Goal: Task Accomplishment & Management: Manage account settings

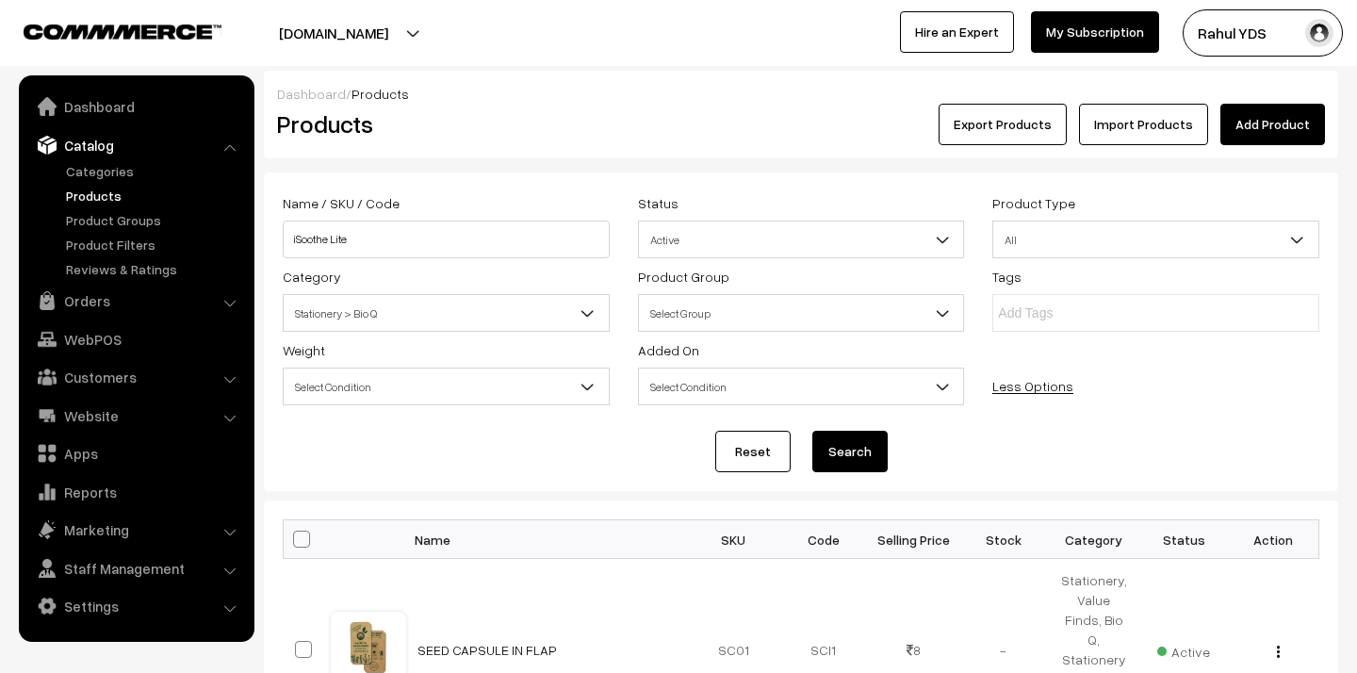
type input "iSoothe Lite"
click at [470, 328] on span "Stationery > Bio Q" at bounding box center [446, 313] width 325 height 33
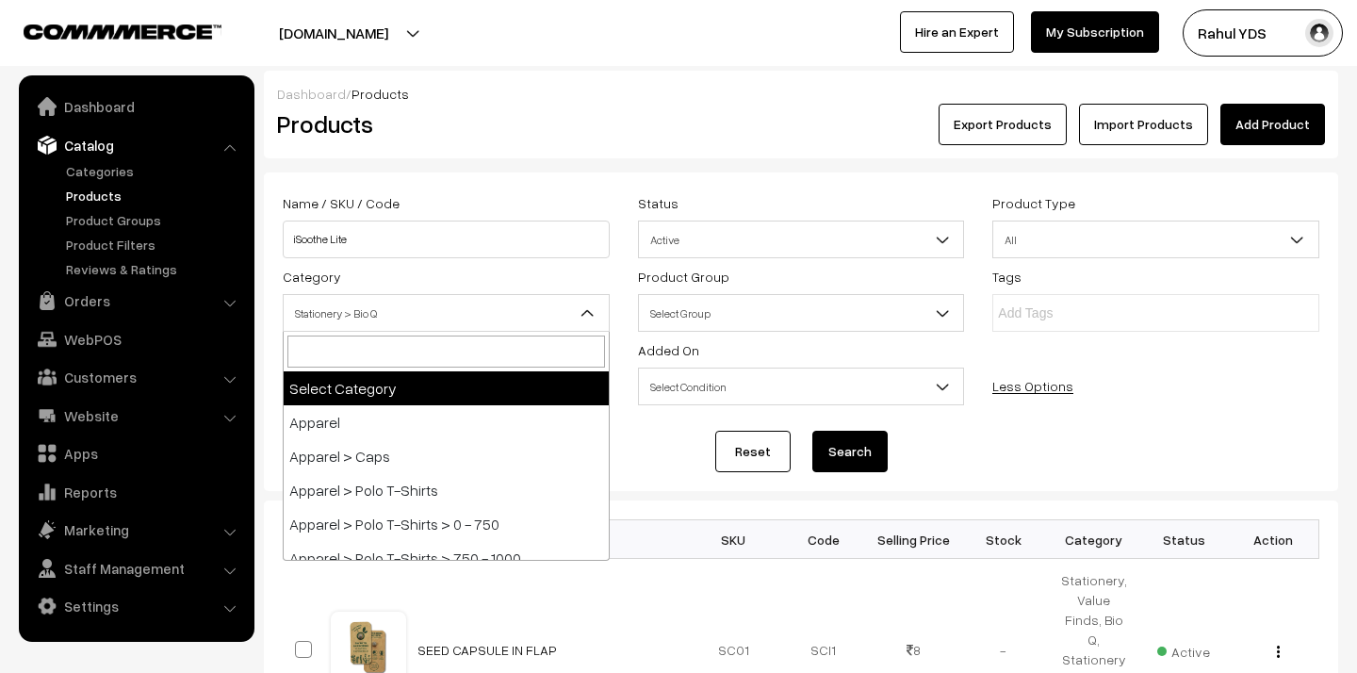
select select "0"
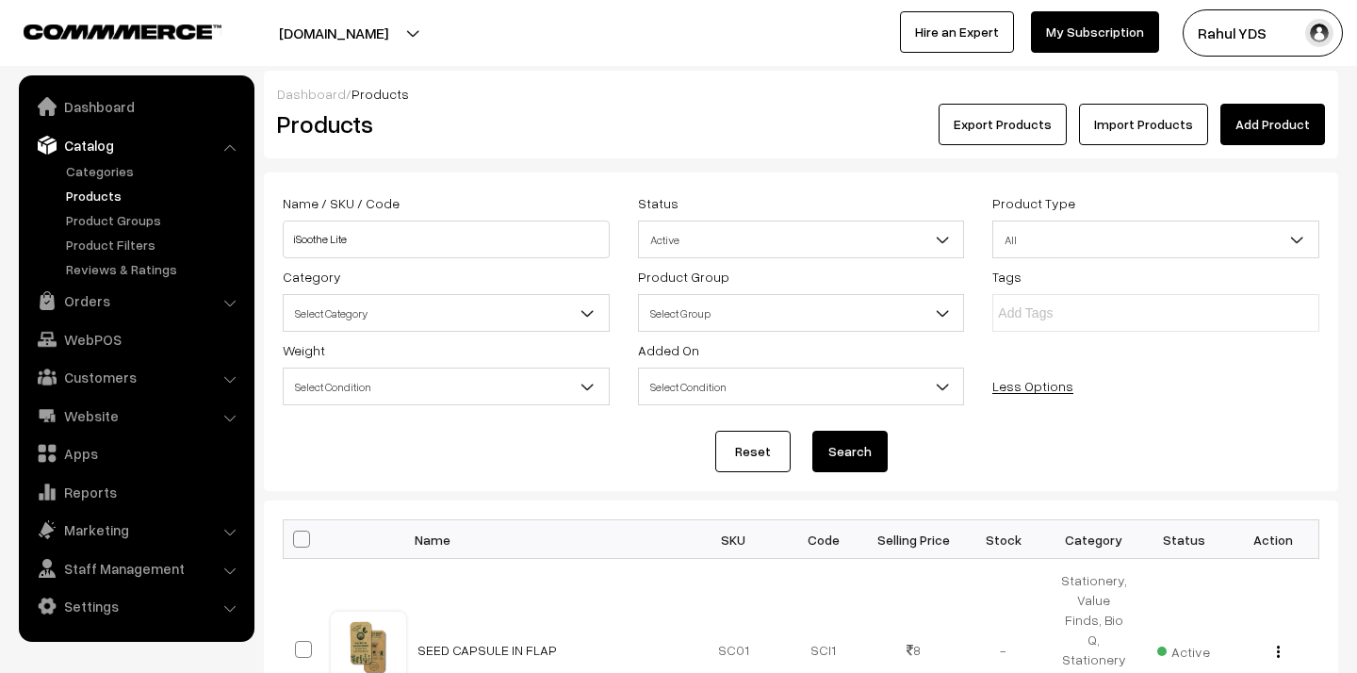
click at [857, 441] on button "Search" at bounding box center [849, 451] width 75 height 41
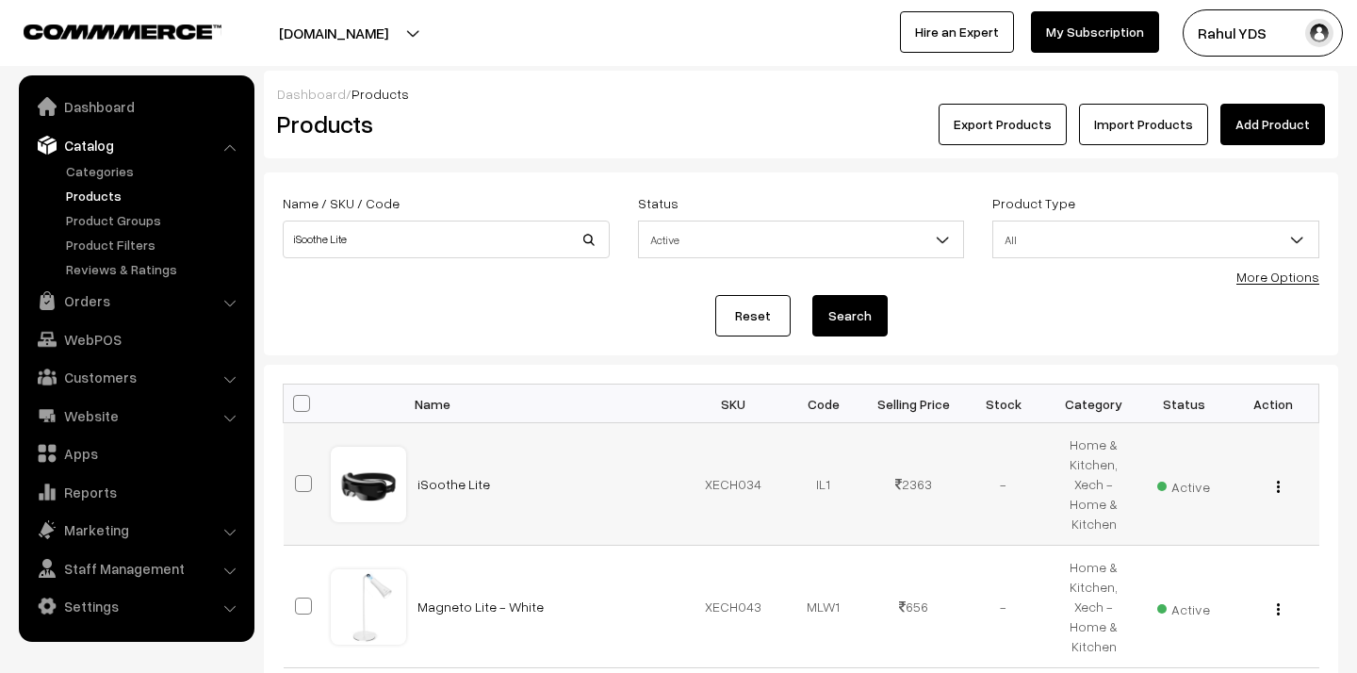
scroll to position [260, 0]
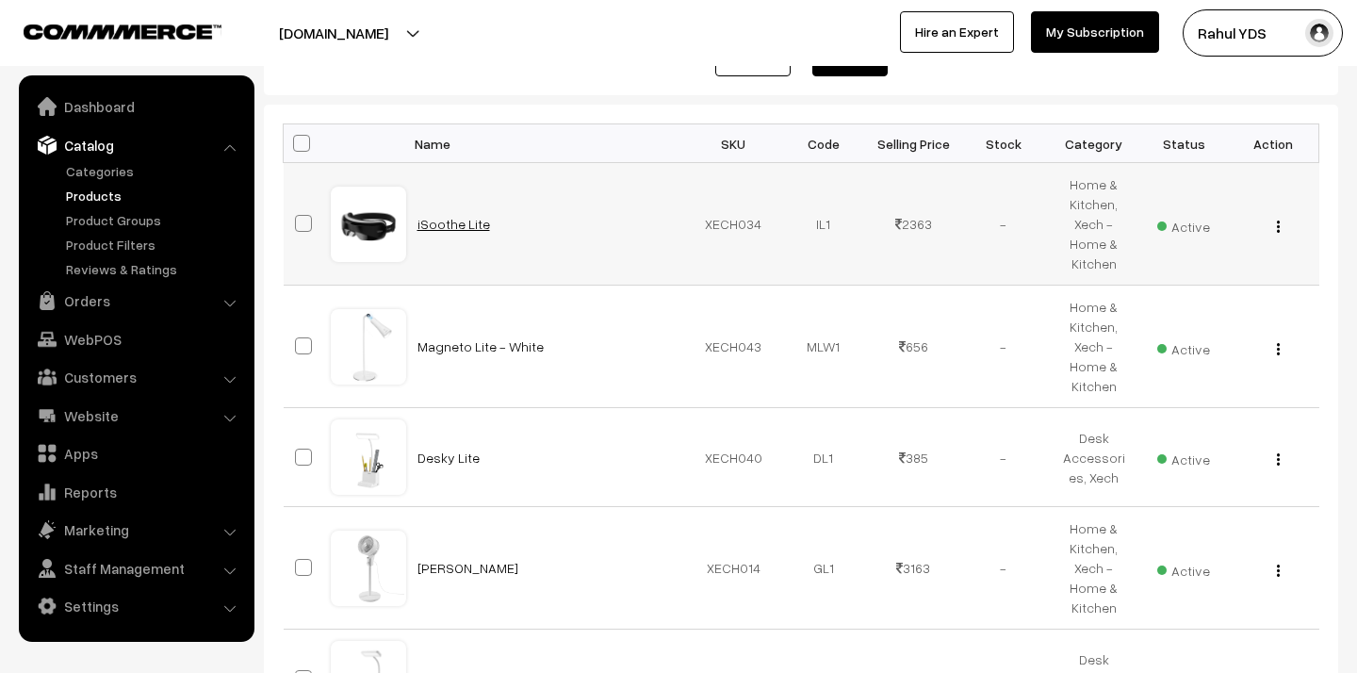
click at [430, 220] on link "iSoothe Lite" at bounding box center [453, 224] width 73 height 16
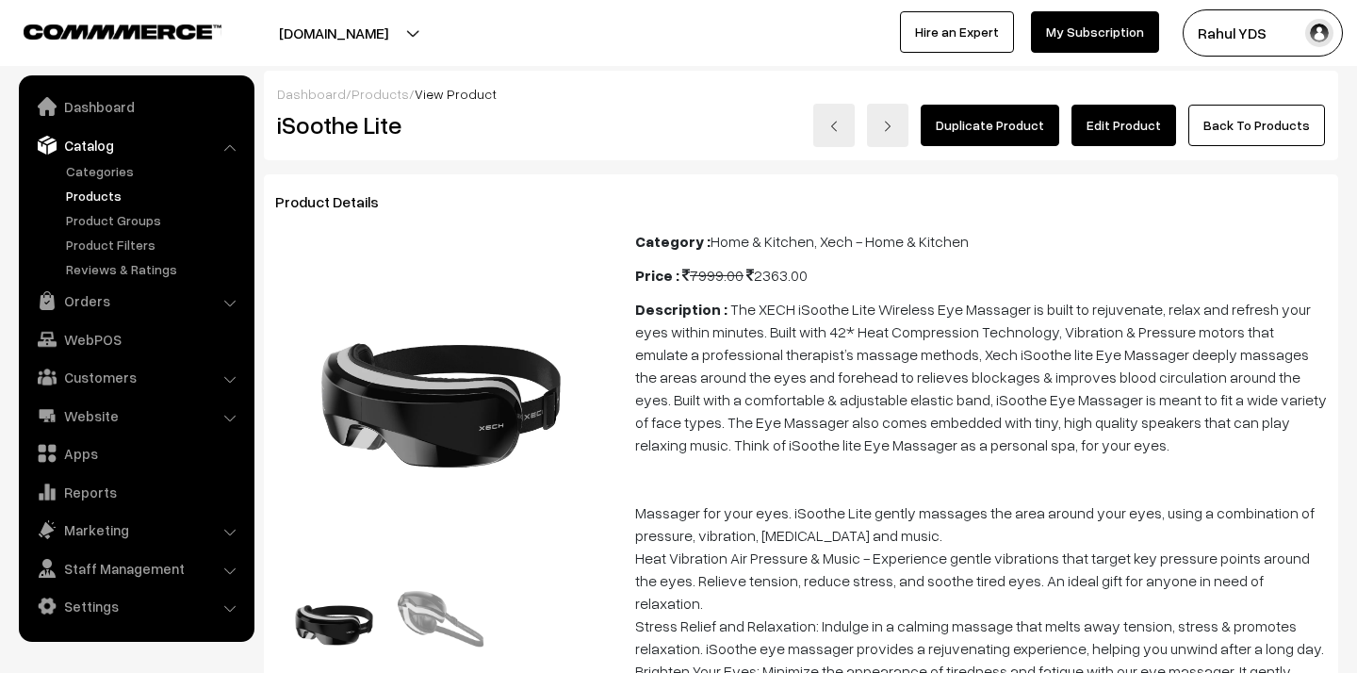
click at [1115, 124] on link "Edit Product" at bounding box center [1123, 125] width 105 height 41
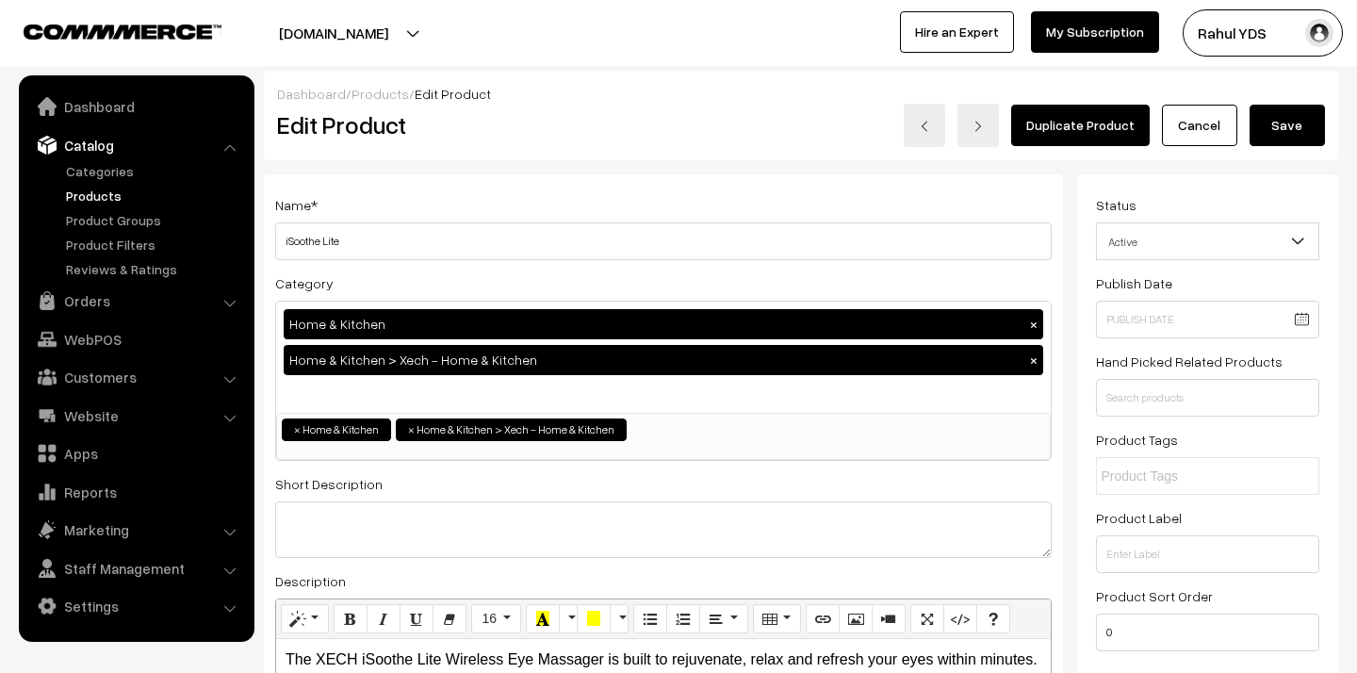
click at [610, 390] on div "Home & Kitchen × Home & Kitchen > Xech - Home & Kitchen ×" at bounding box center [663, 356] width 774 height 111
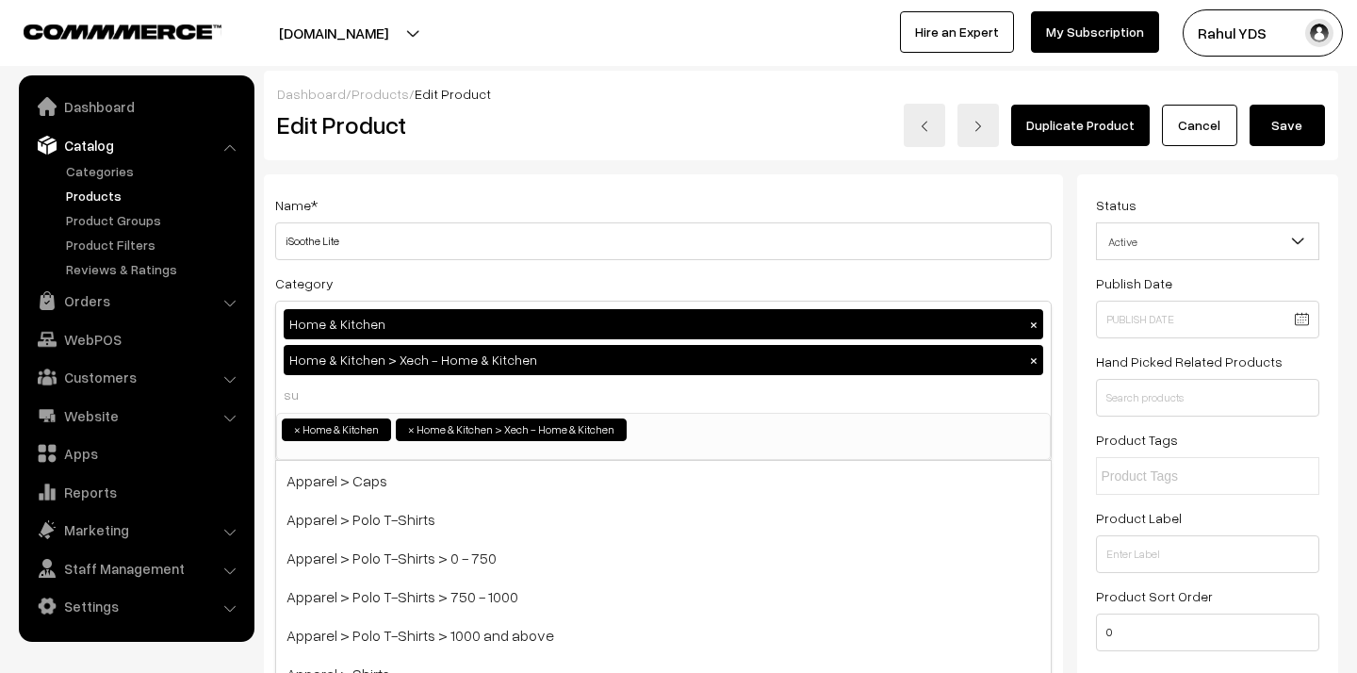
type input "sun"
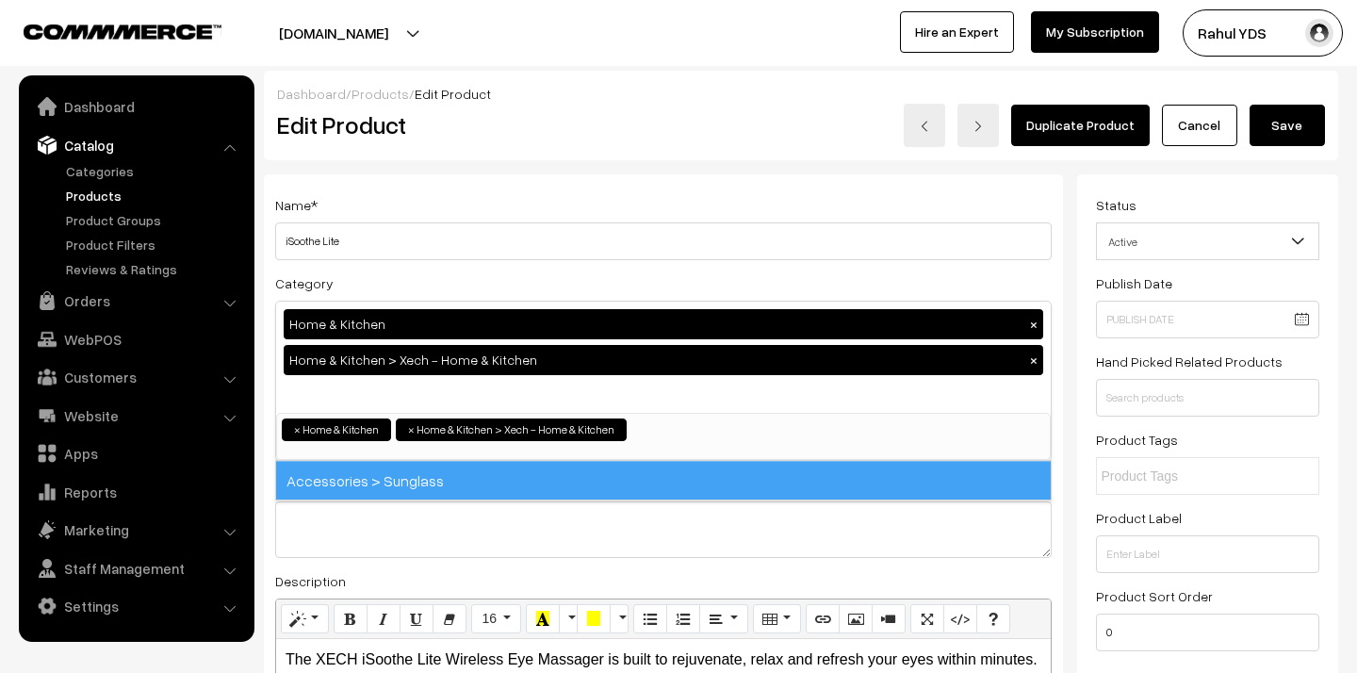
select select "25"
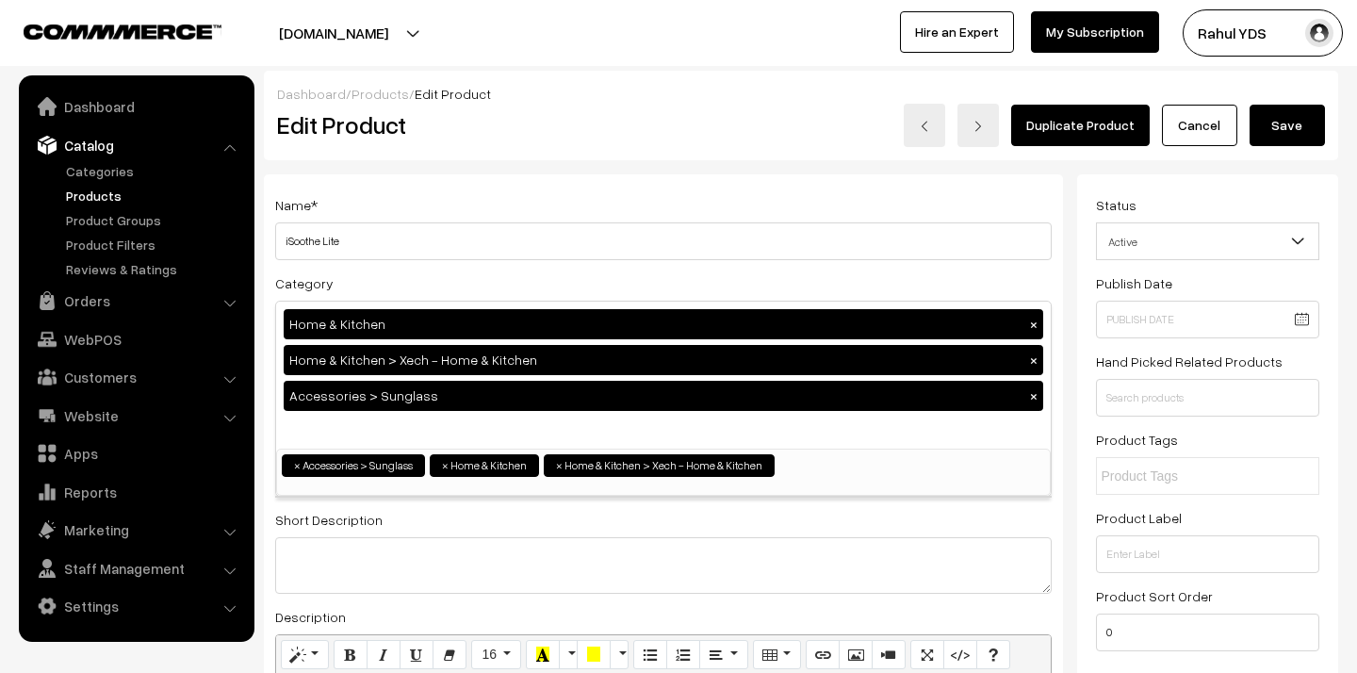
scroll to position [1778, 0]
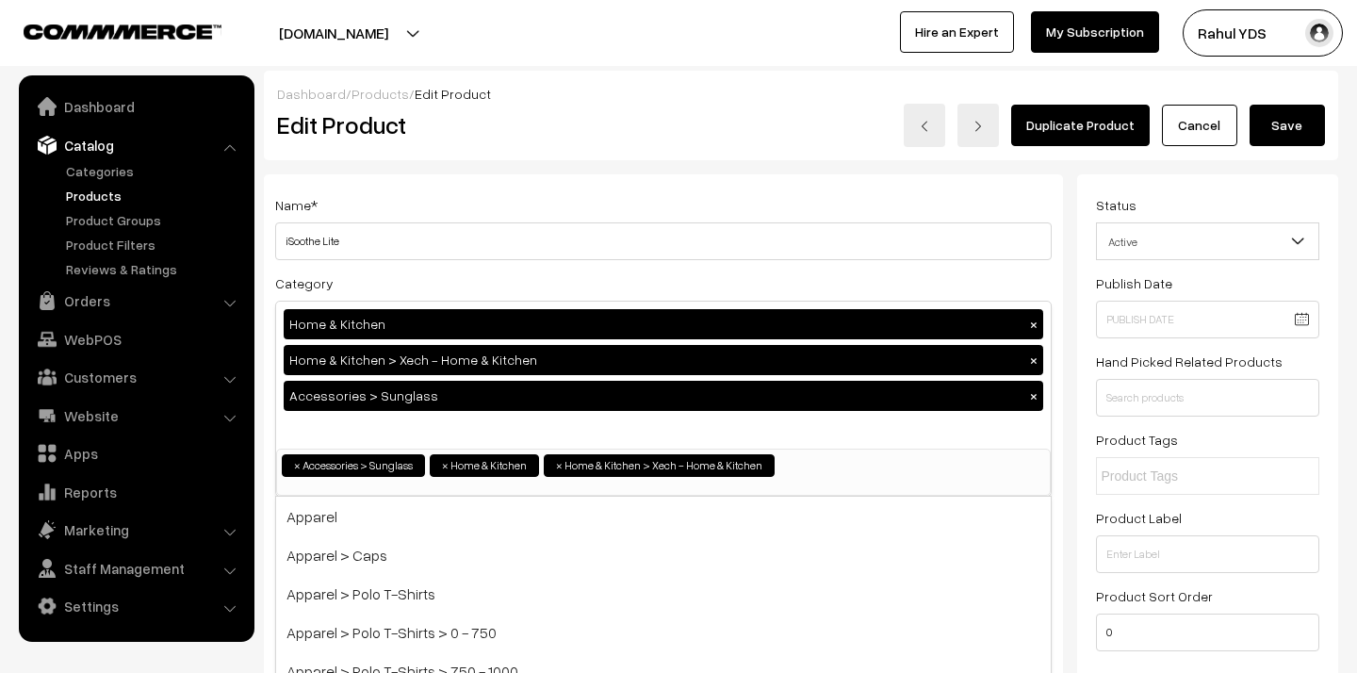
click at [1280, 134] on button "Save" at bounding box center [1286, 125] width 75 height 41
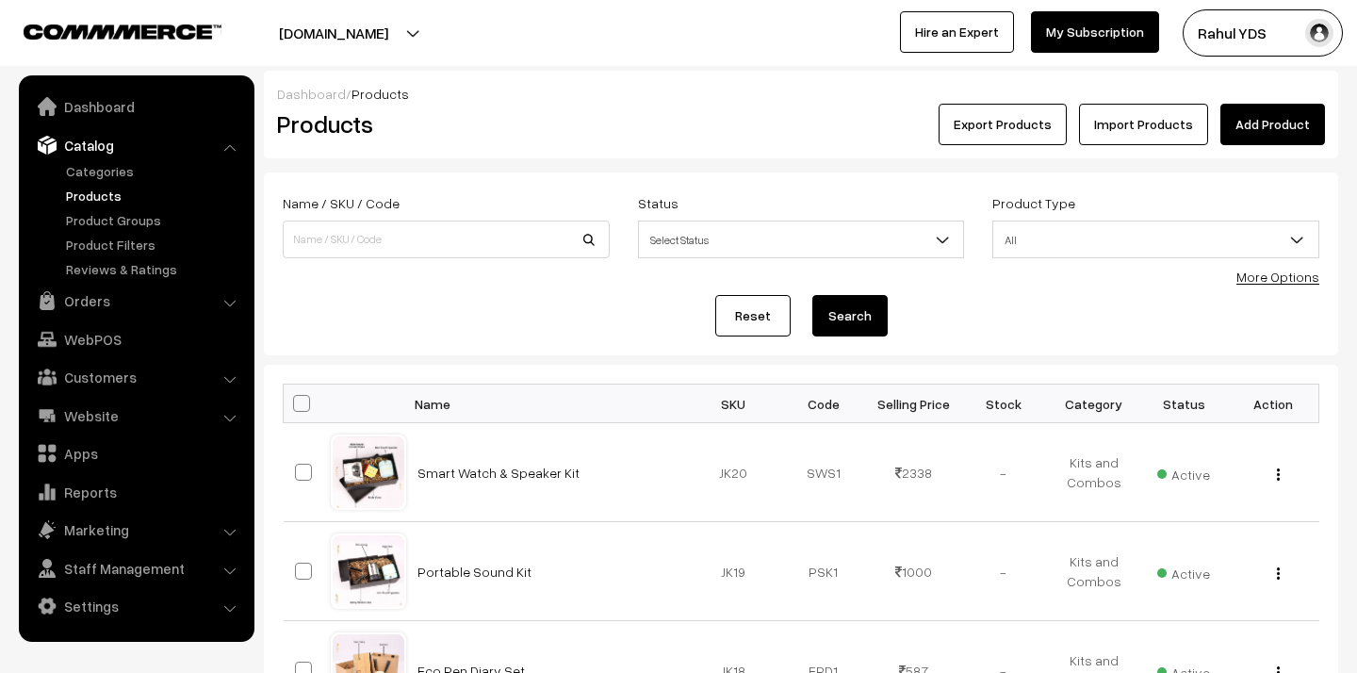
click at [1288, 280] on link "More Options" at bounding box center [1277, 277] width 83 height 16
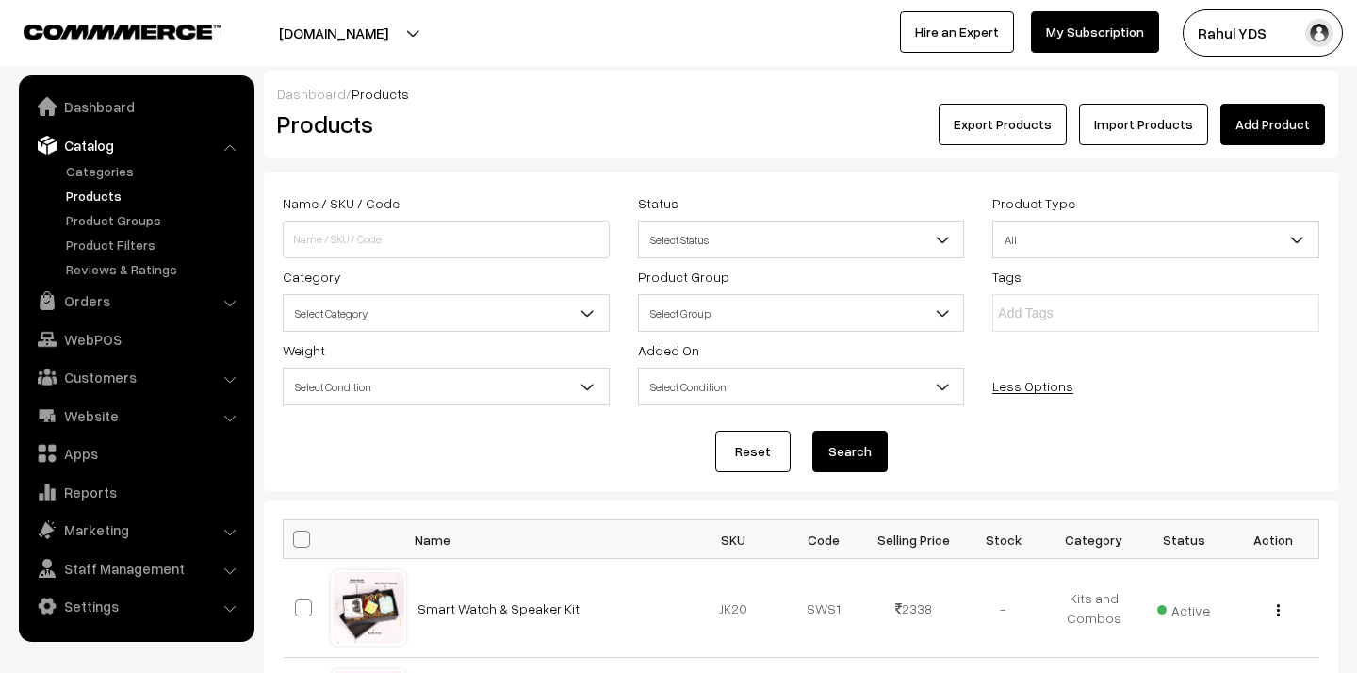
click at [525, 328] on span "Select Category" at bounding box center [446, 313] width 325 height 33
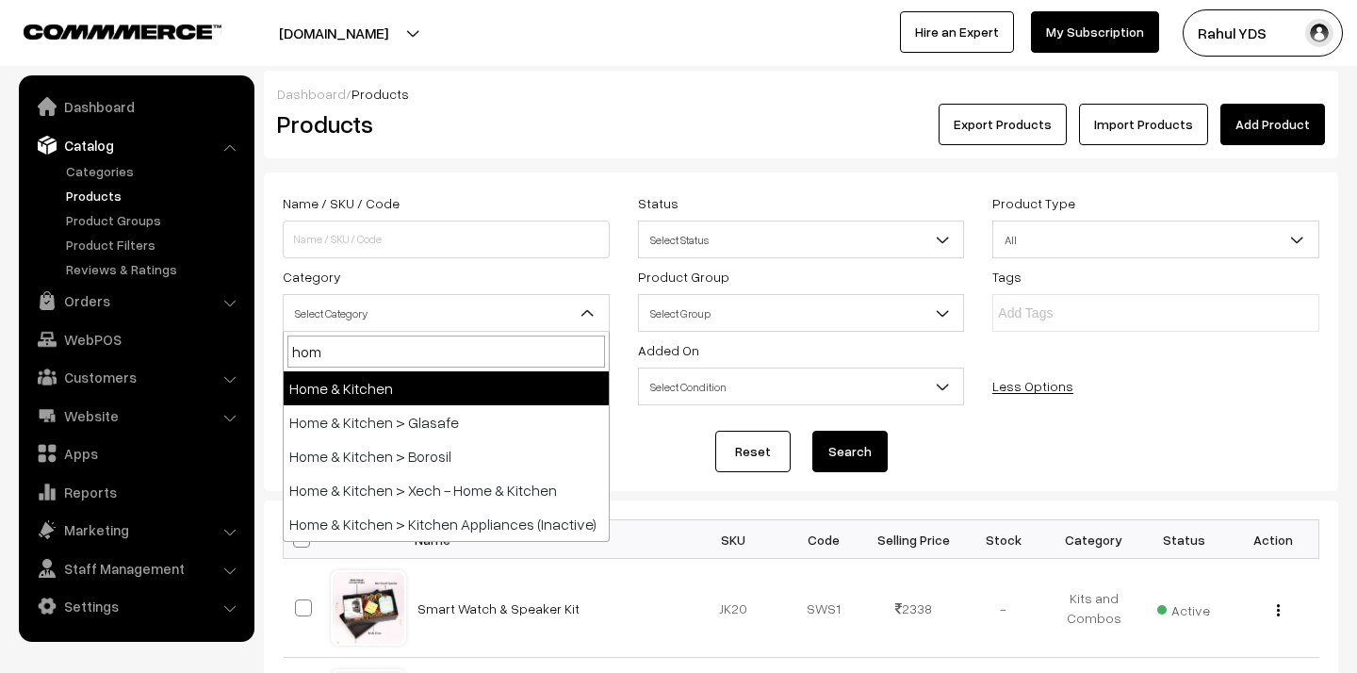
type input "home"
select select "10"
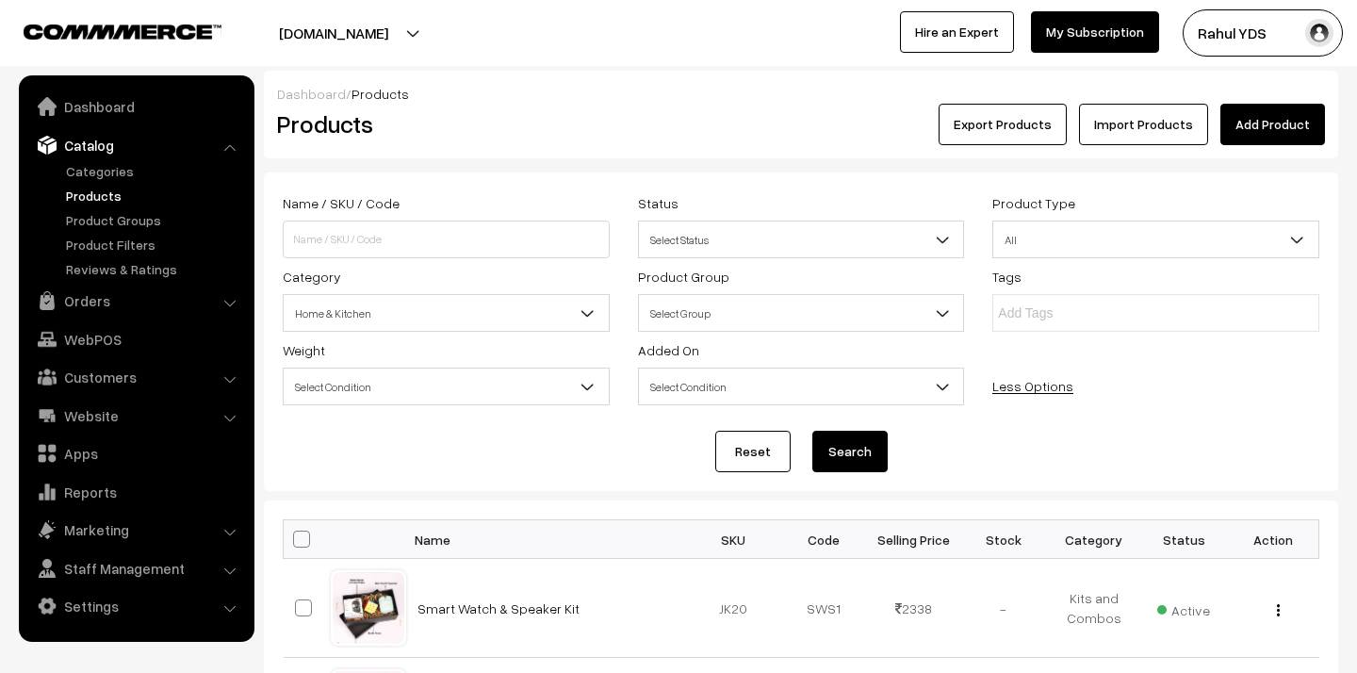
click at [823, 458] on button "Search" at bounding box center [849, 451] width 75 height 41
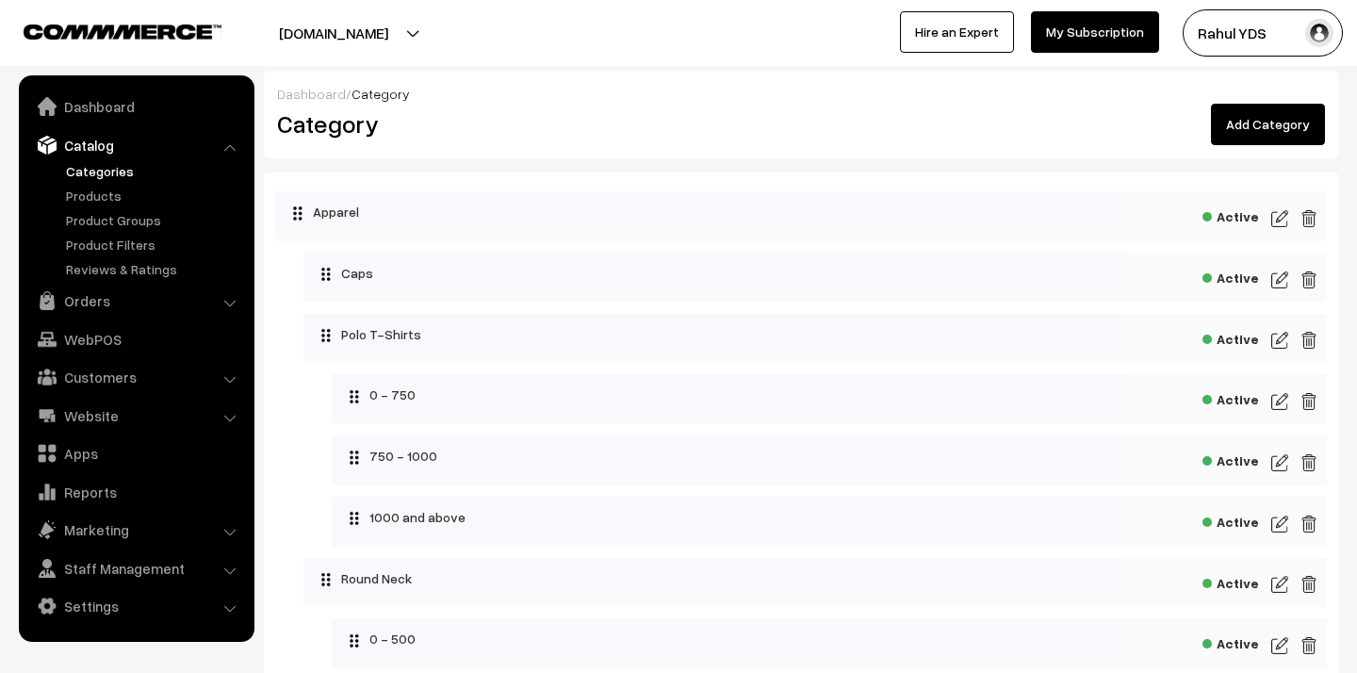
click at [1305, 109] on link "Add Category" at bounding box center [1268, 124] width 114 height 41
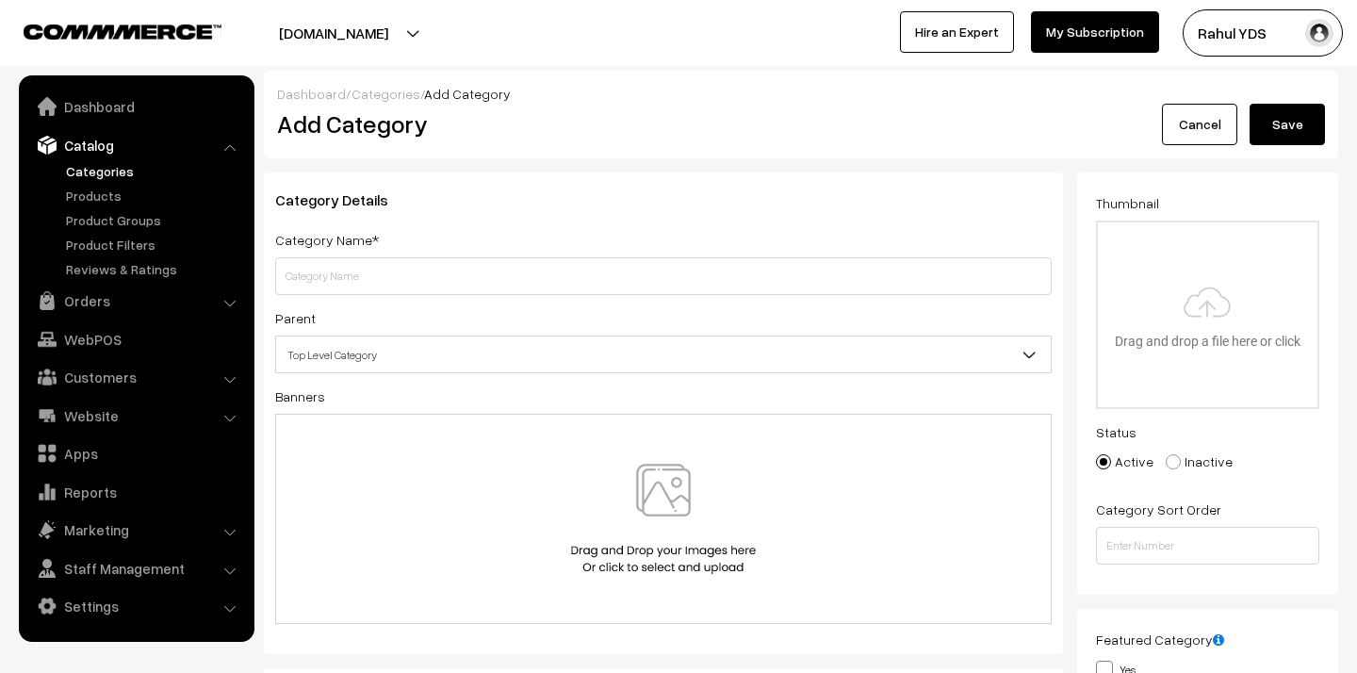
click at [512, 357] on span "Top Level Category" at bounding box center [663, 354] width 774 height 33
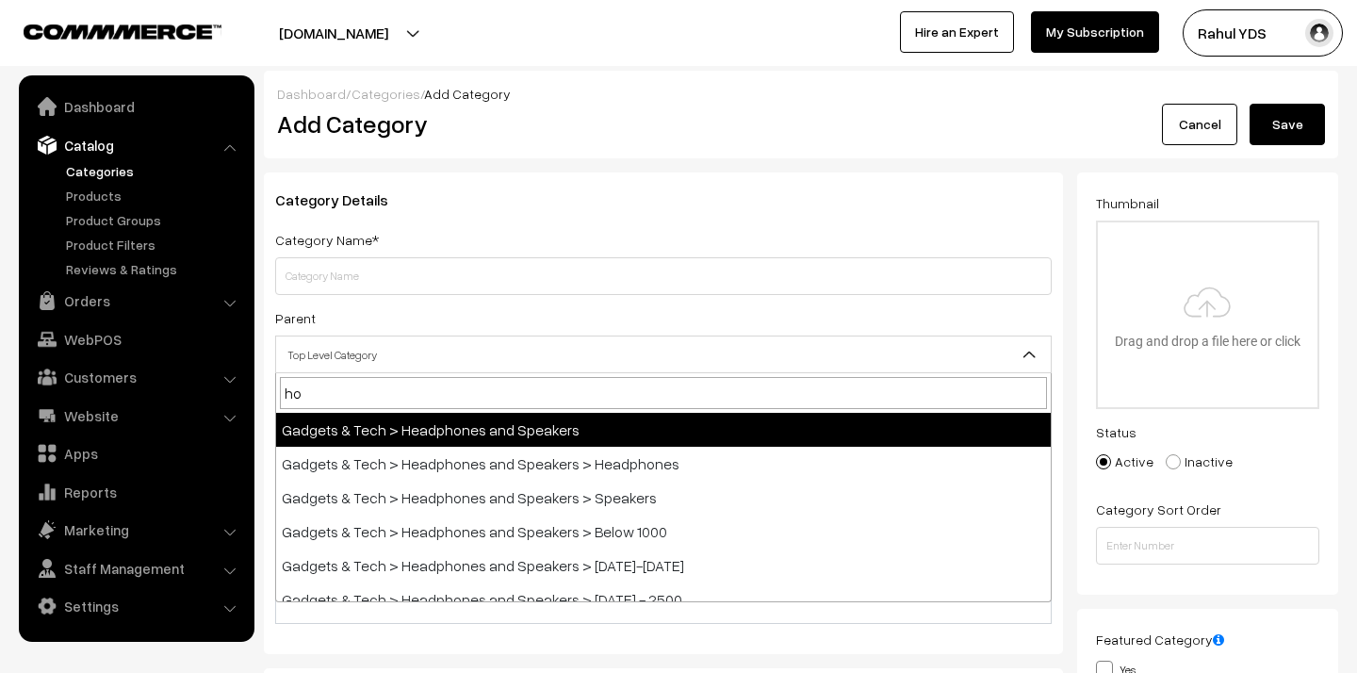
type input "hom"
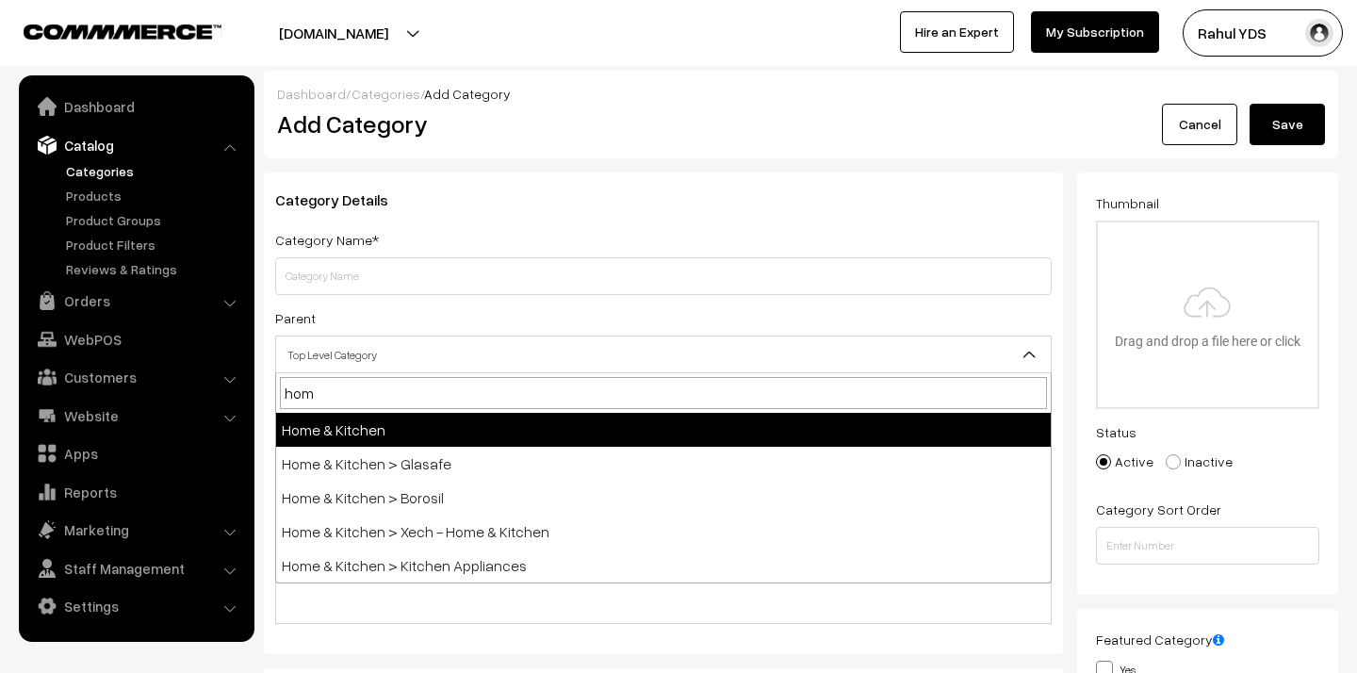
select select "10"
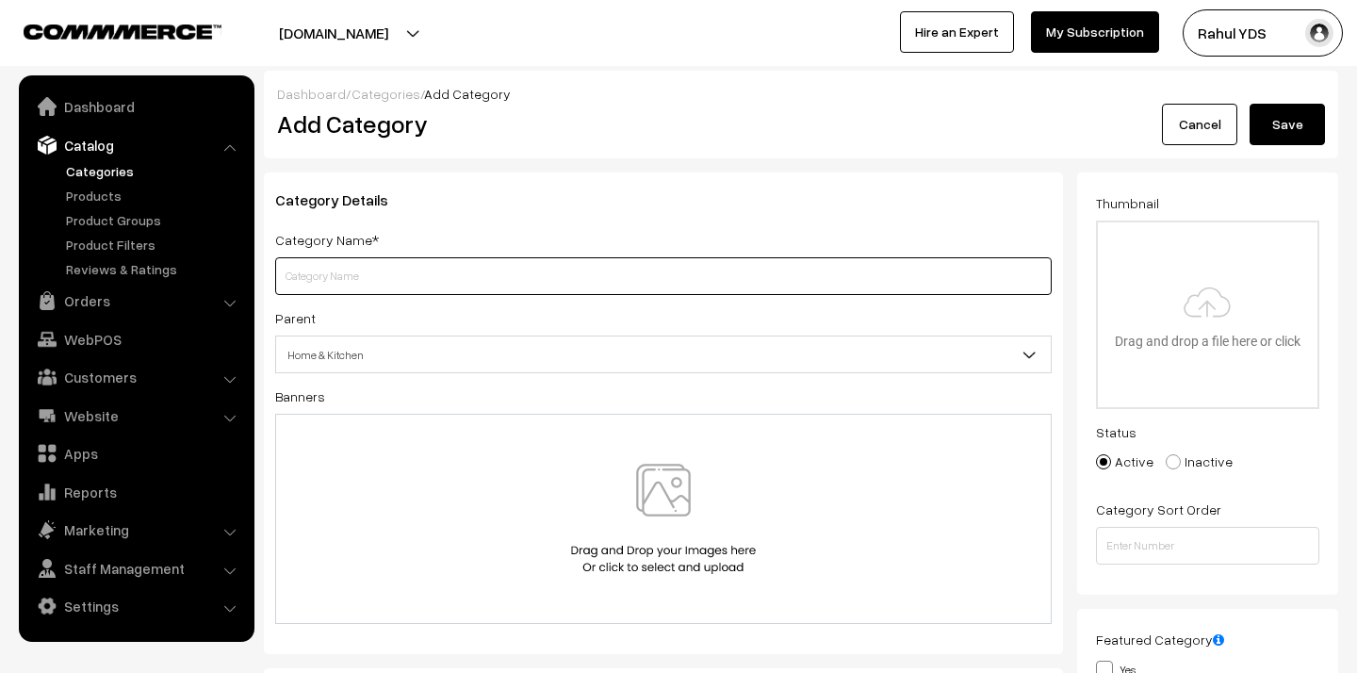
click at [411, 276] on input "text" at bounding box center [663, 276] width 776 height 38
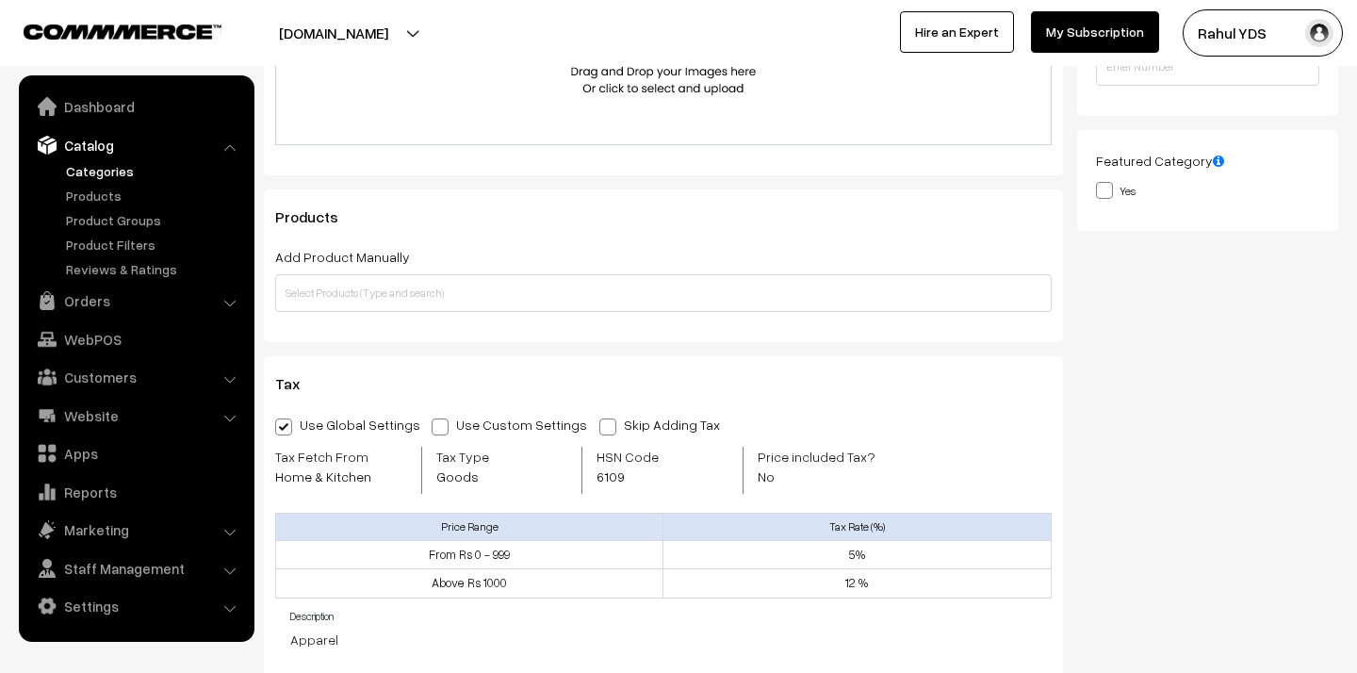
scroll to position [491, 0]
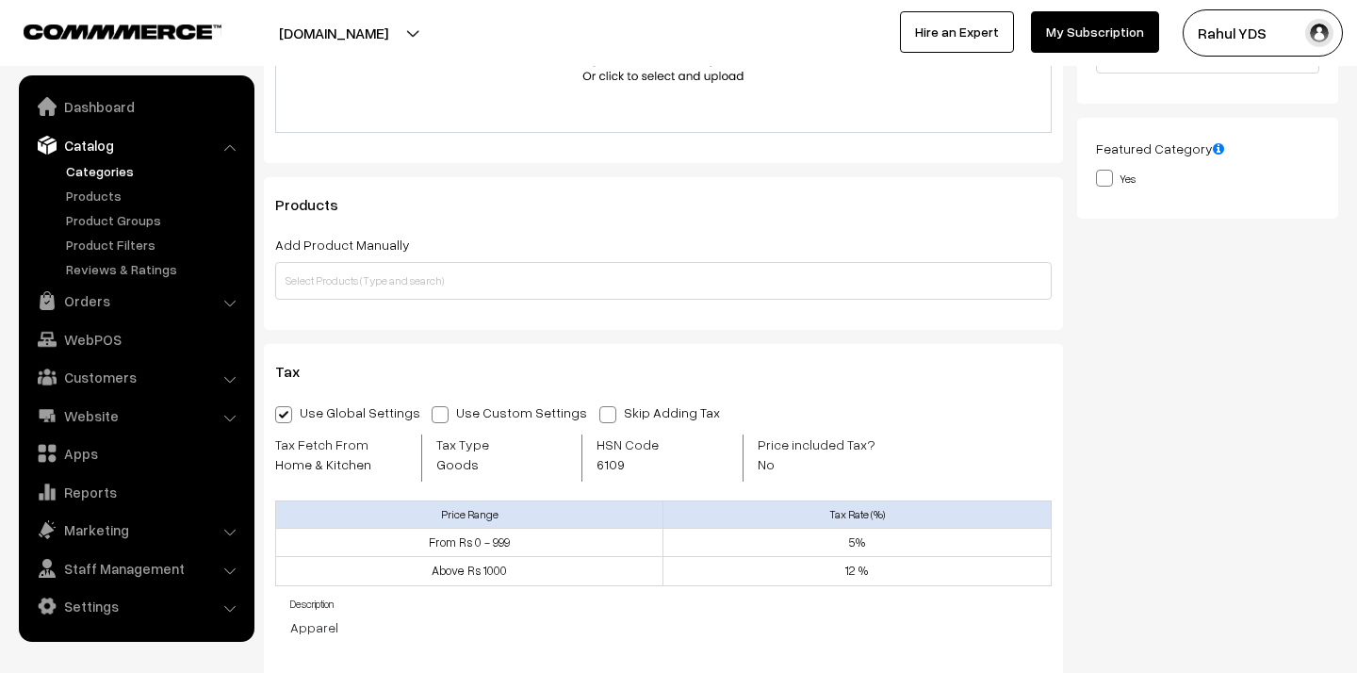
type input "0 - 1000"
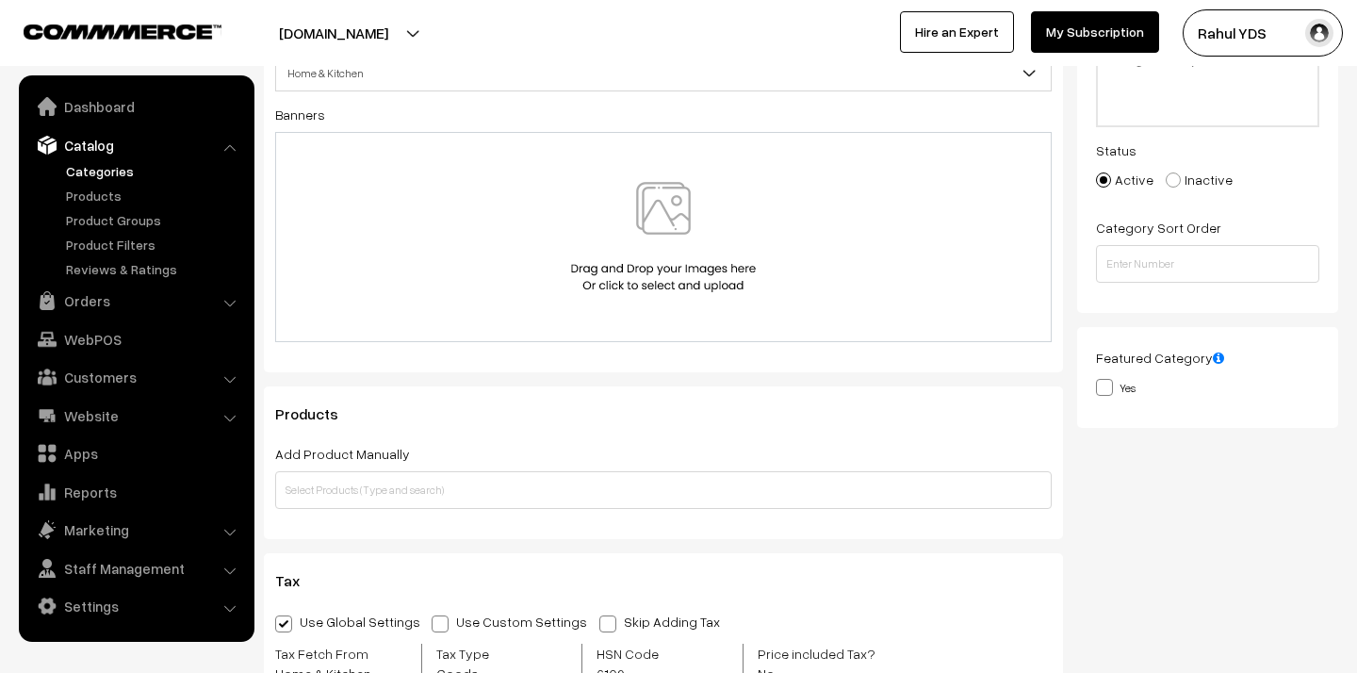
scroll to position [0, 0]
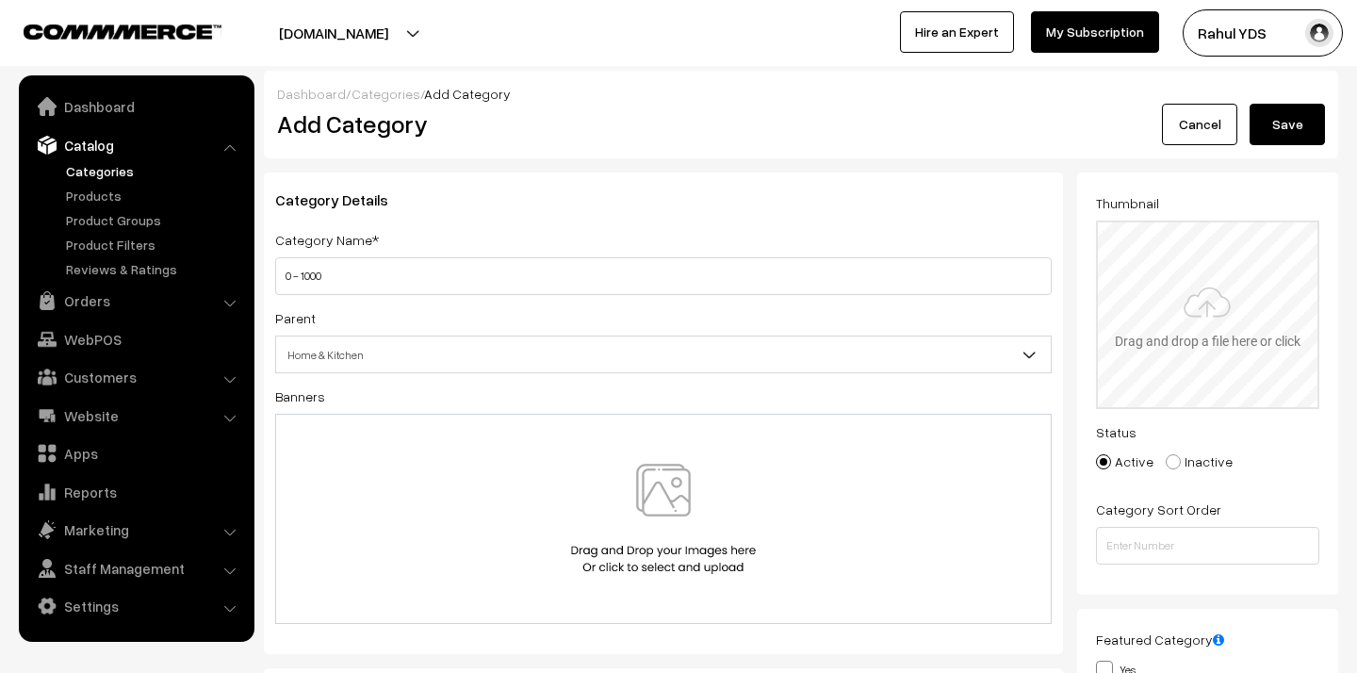
type input "C:\fakepath\products below 1000 copy.png"
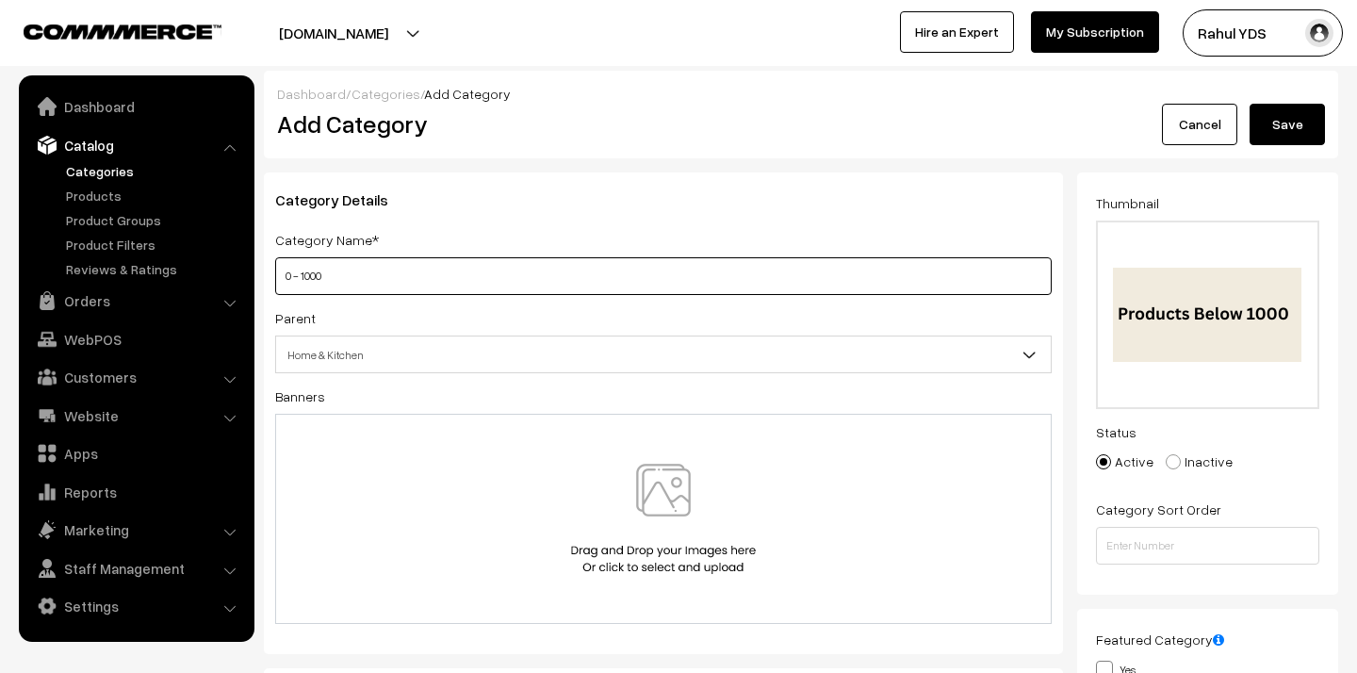
click at [595, 286] on input "0 - 1000" at bounding box center [663, 276] width 776 height 38
click at [1263, 136] on button "Save" at bounding box center [1286, 124] width 75 height 41
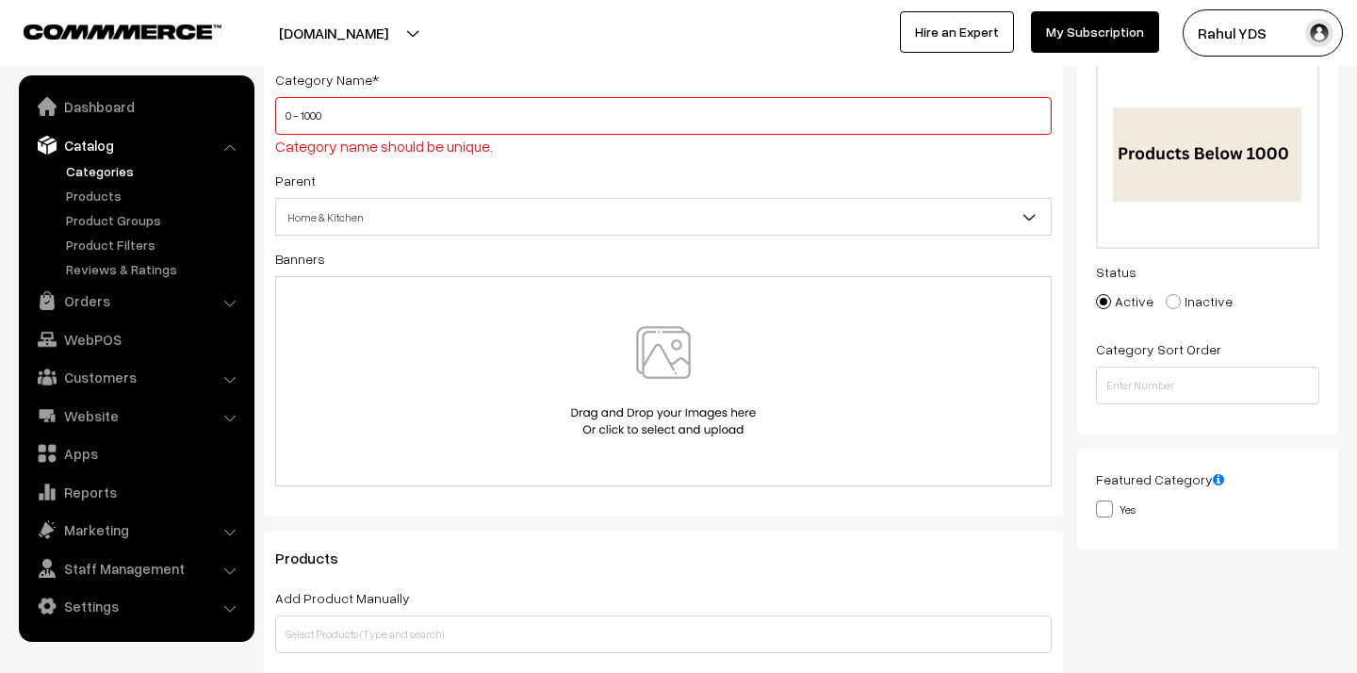
scroll to position [163, 0]
click at [489, 118] on input "0 - 1000" at bounding box center [663, 113] width 776 height 38
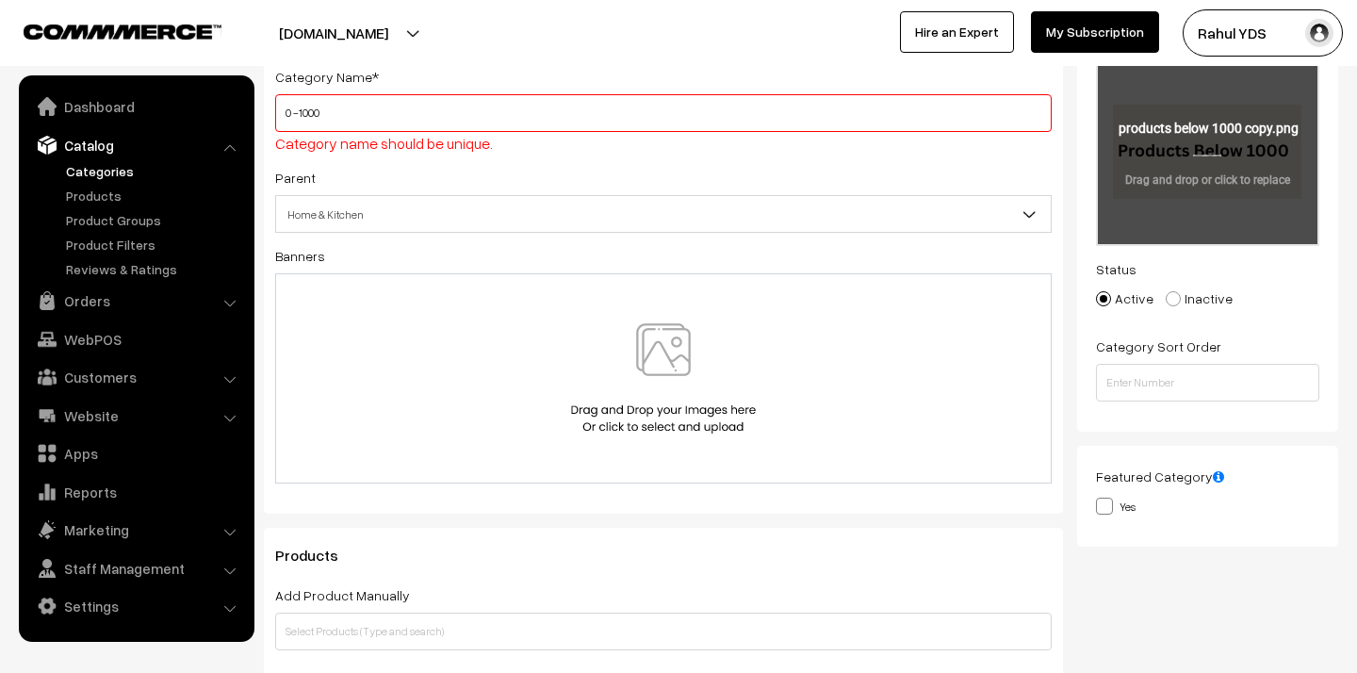
scroll to position [0, 0]
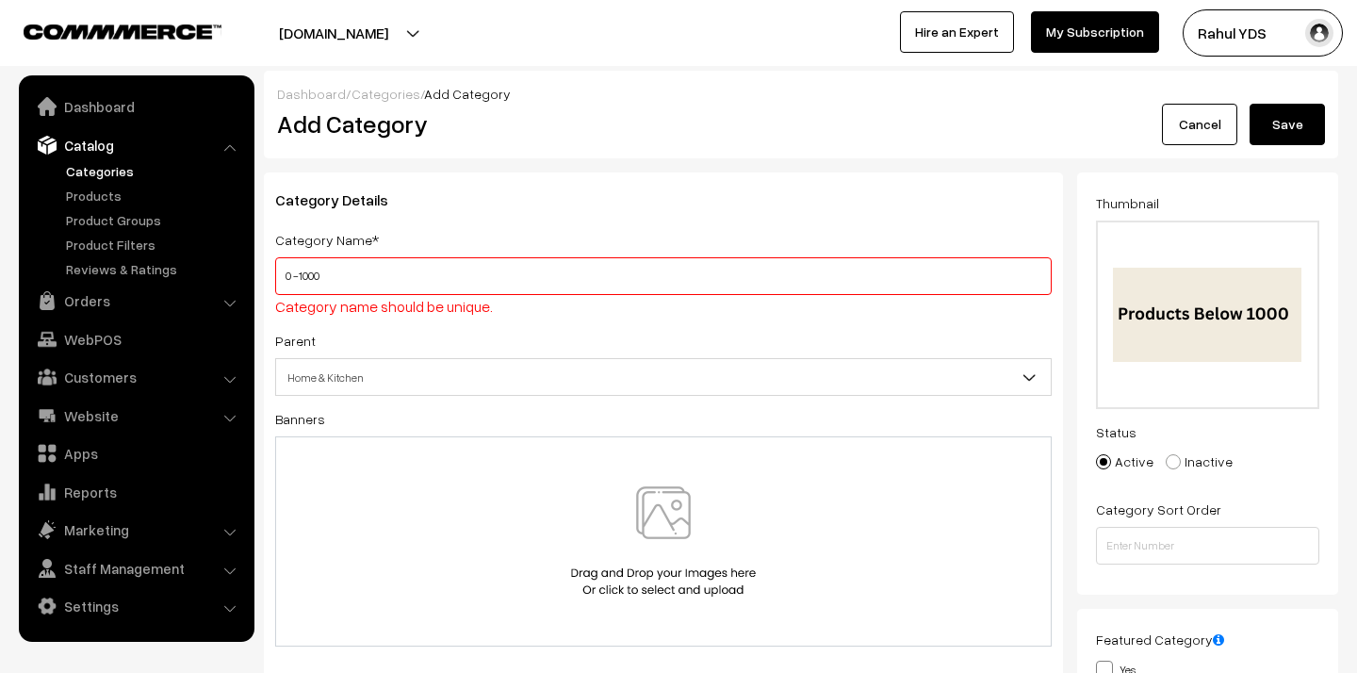
type input "0 -1000"
click at [1267, 138] on button "Save" at bounding box center [1286, 124] width 75 height 41
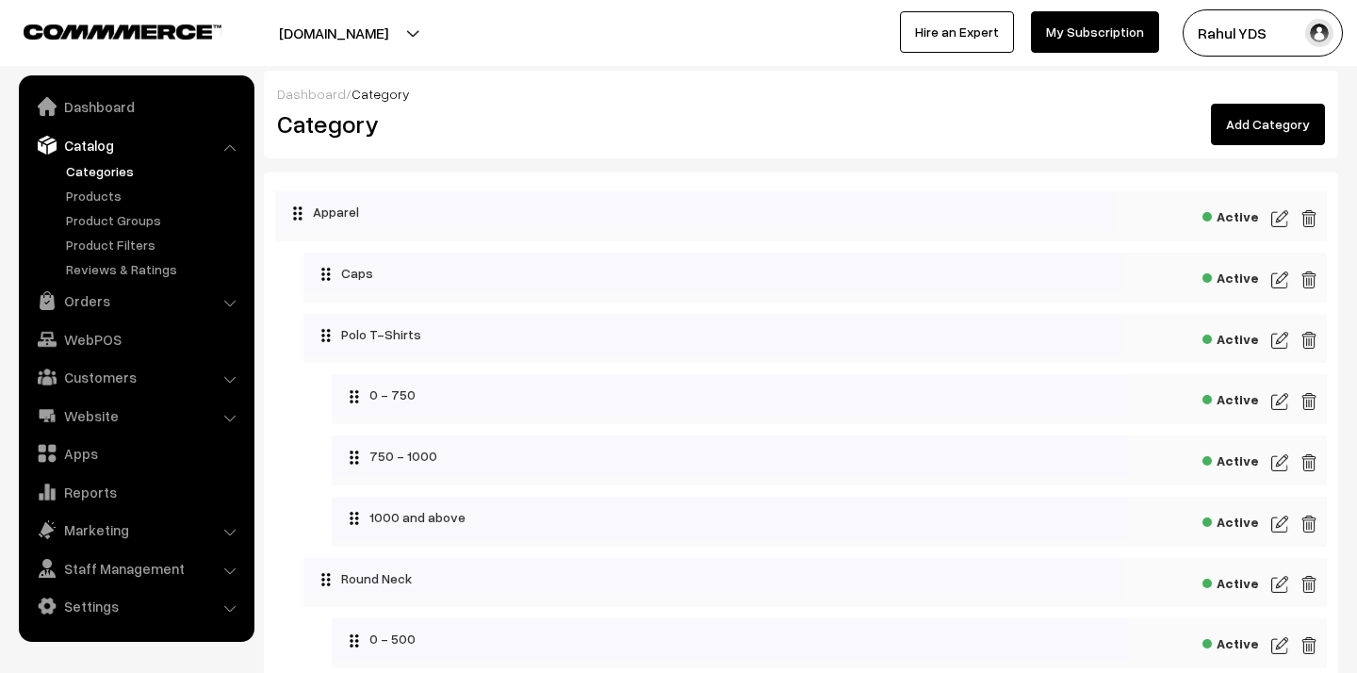
click at [1279, 125] on link "Add Category" at bounding box center [1268, 124] width 114 height 41
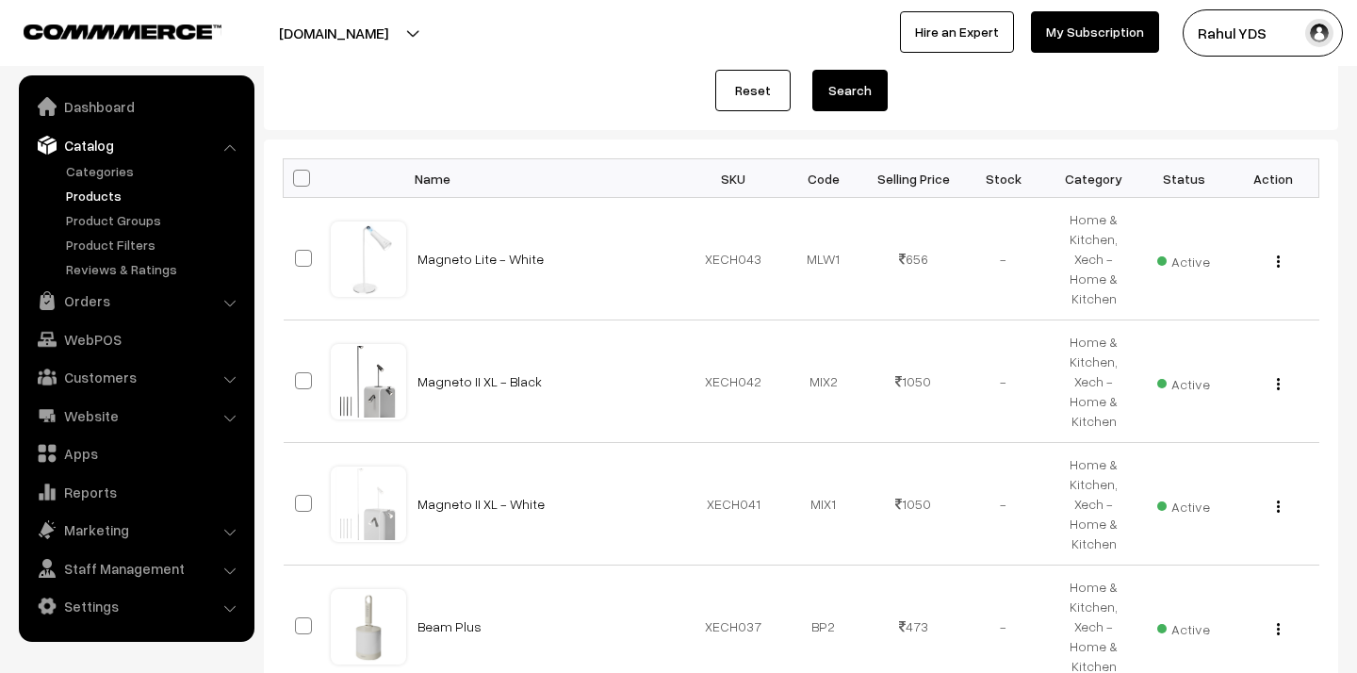
scroll to position [1367, 0]
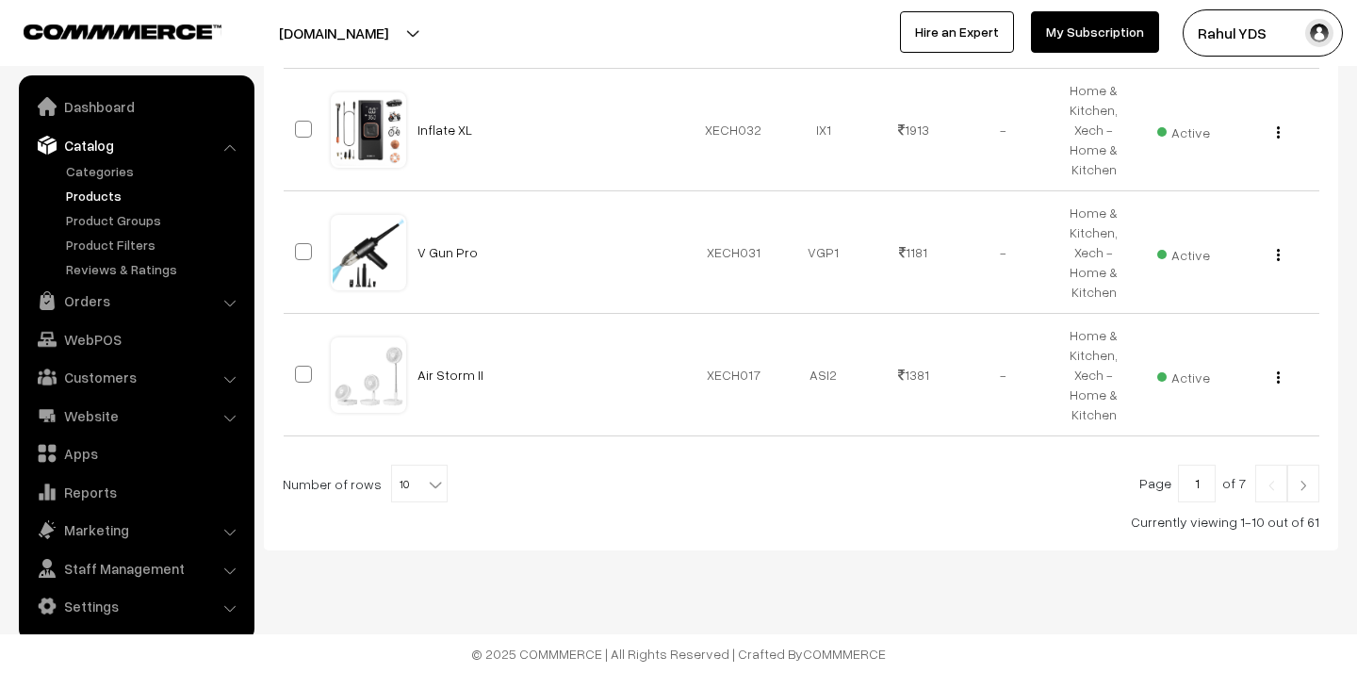
click at [400, 483] on span "10" at bounding box center [419, 484] width 55 height 38
select select "100"
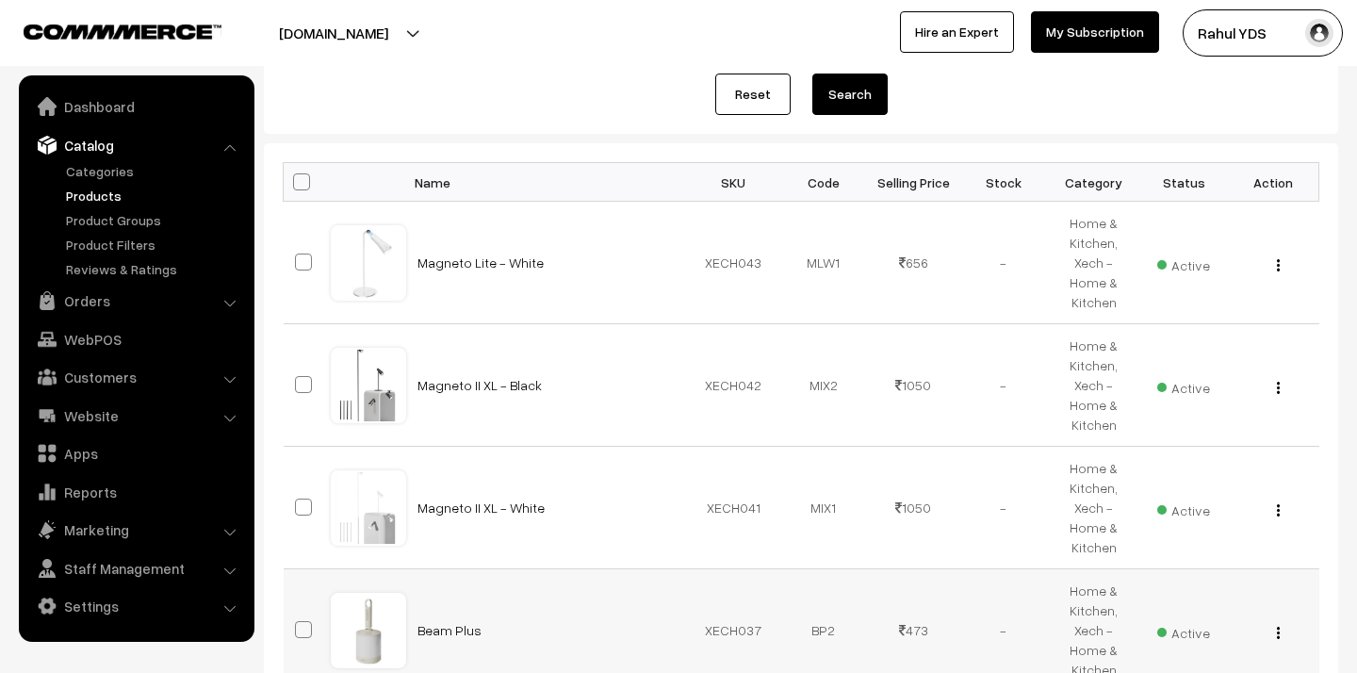
scroll to position [367, 0]
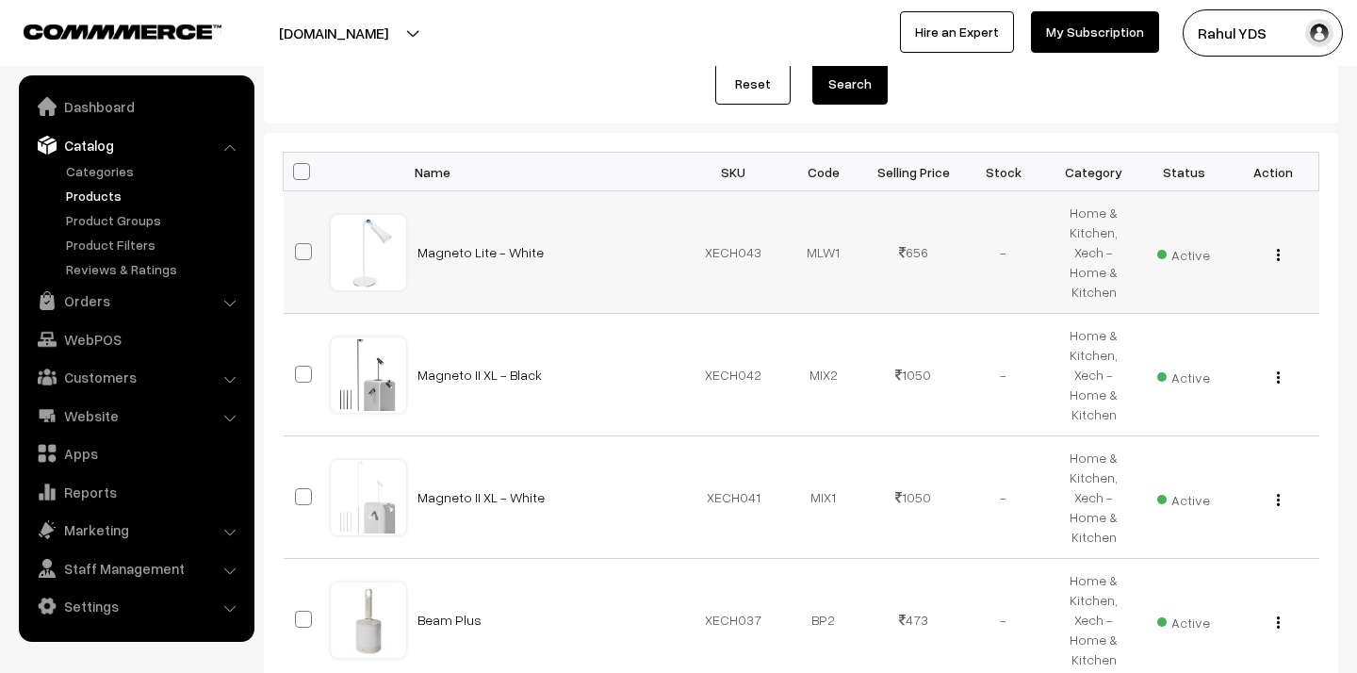
click at [303, 253] on span at bounding box center [303, 251] width 17 height 17
click at [298, 246] on input "checkbox" at bounding box center [291, 240] width 12 height 12
checkbox input "true"
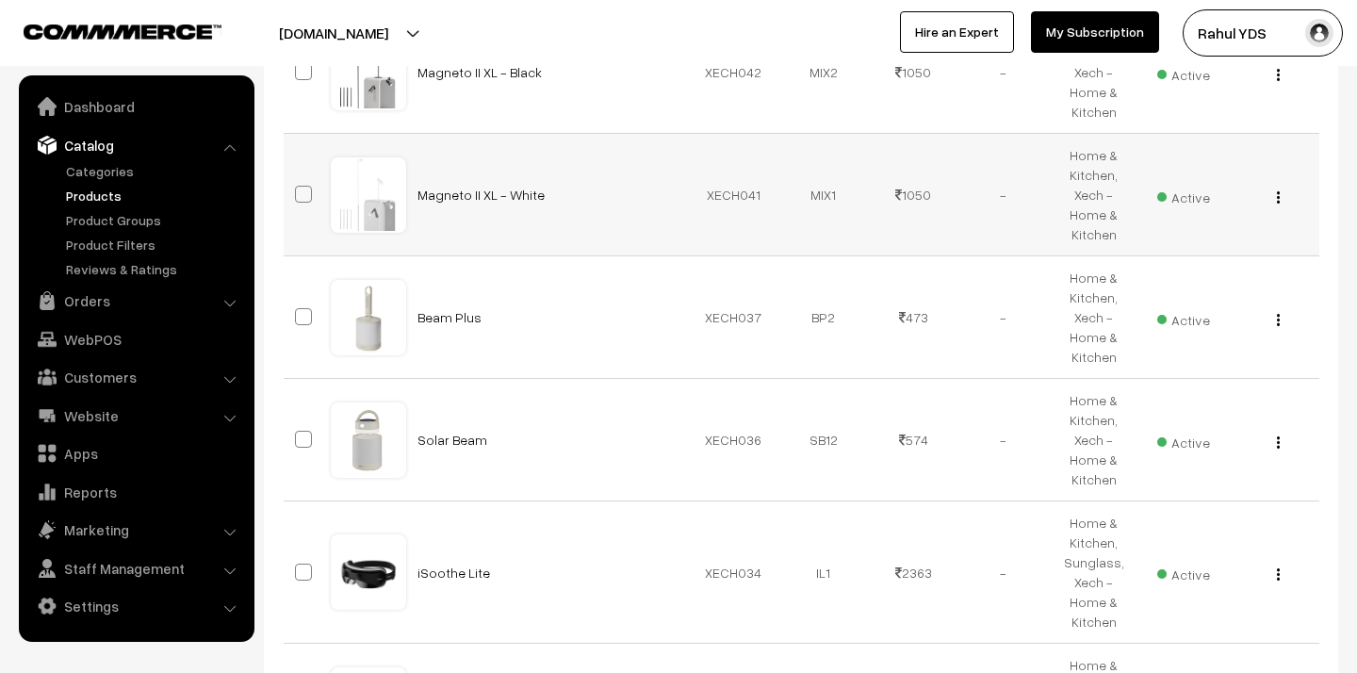
scroll to position [720, 0]
click at [296, 307] on span at bounding box center [303, 315] width 17 height 17
click at [296, 307] on input "checkbox" at bounding box center [291, 304] width 12 height 12
checkbox input "true"
click at [302, 444] on span at bounding box center [303, 438] width 17 height 17
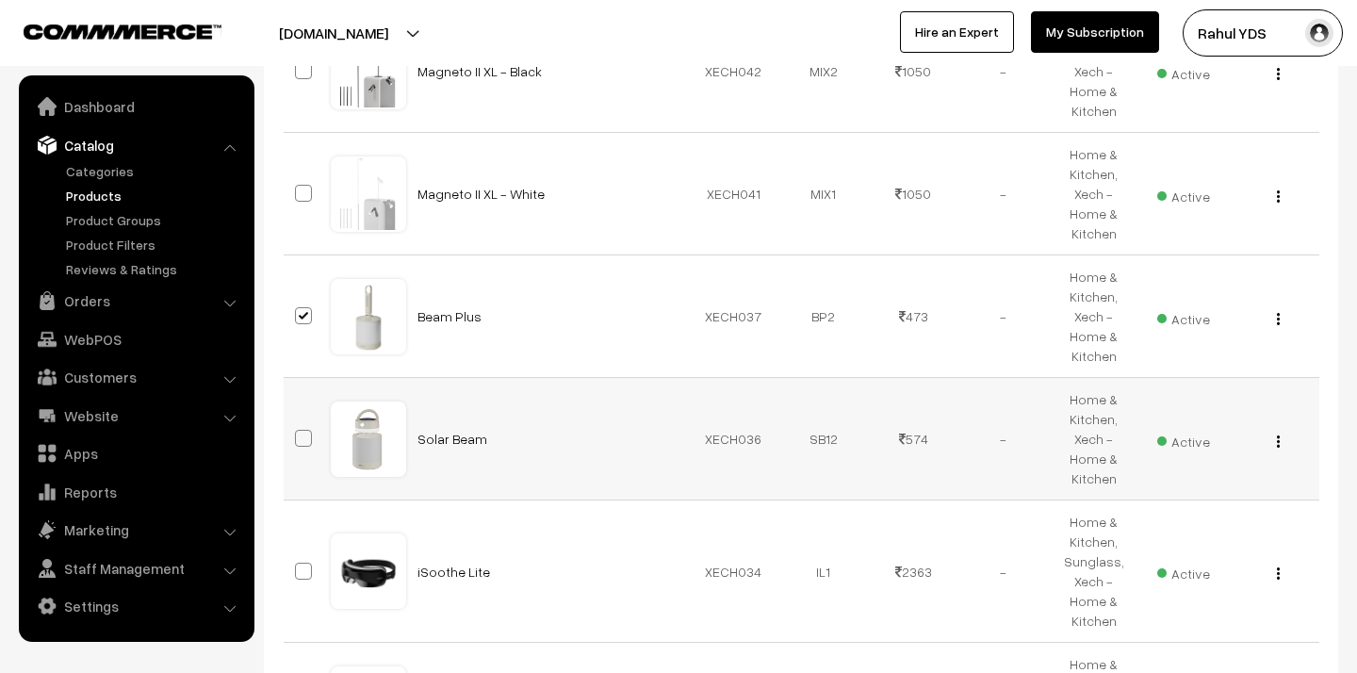
click at [298, 432] on input "checkbox" at bounding box center [291, 426] width 12 height 12
checkbox input "true"
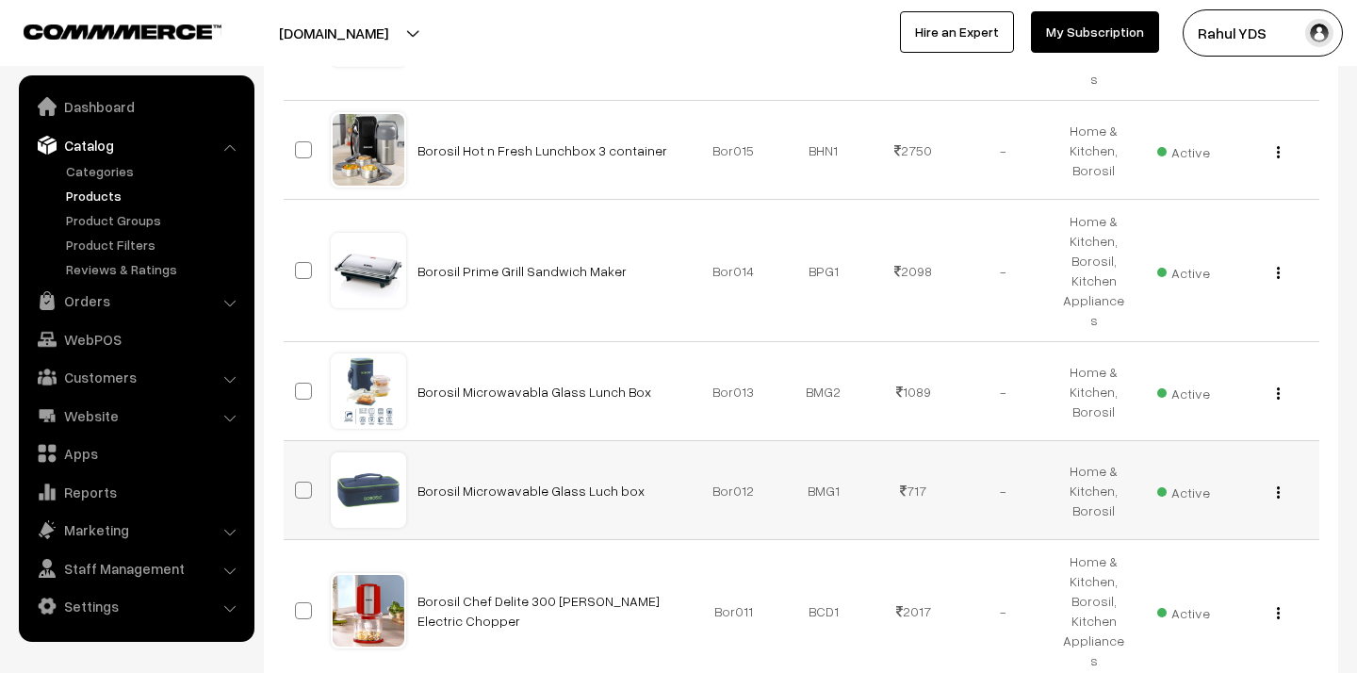
scroll to position [3406, 0]
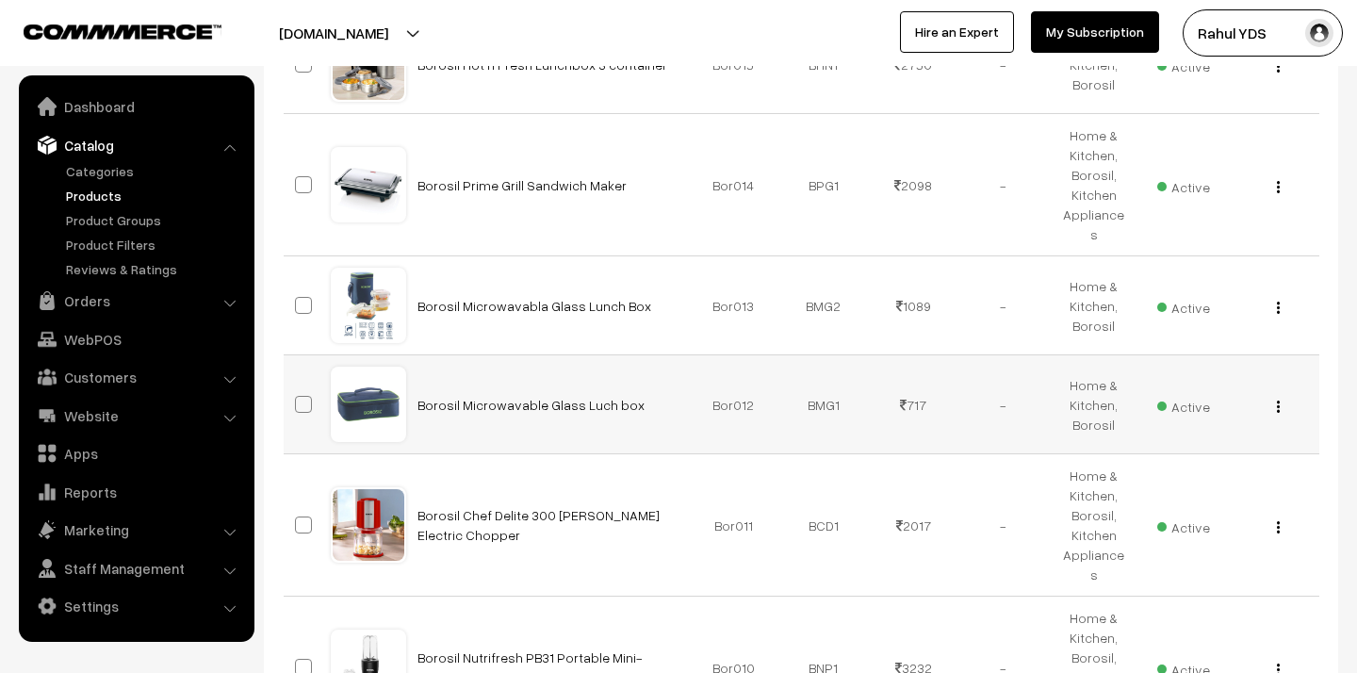
click at [306, 396] on span at bounding box center [303, 404] width 17 height 17
click at [298, 386] on input "checkbox" at bounding box center [291, 392] width 12 height 12
checkbox input "true"
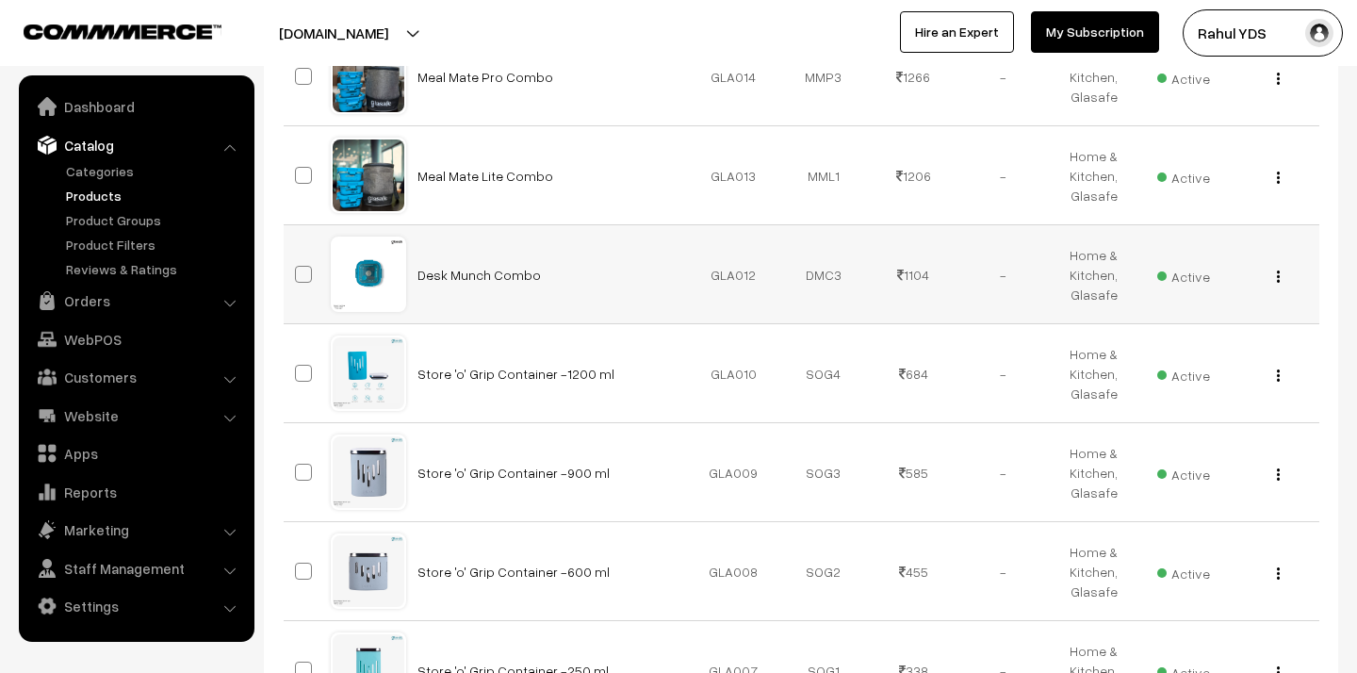
scroll to position [4634, 0]
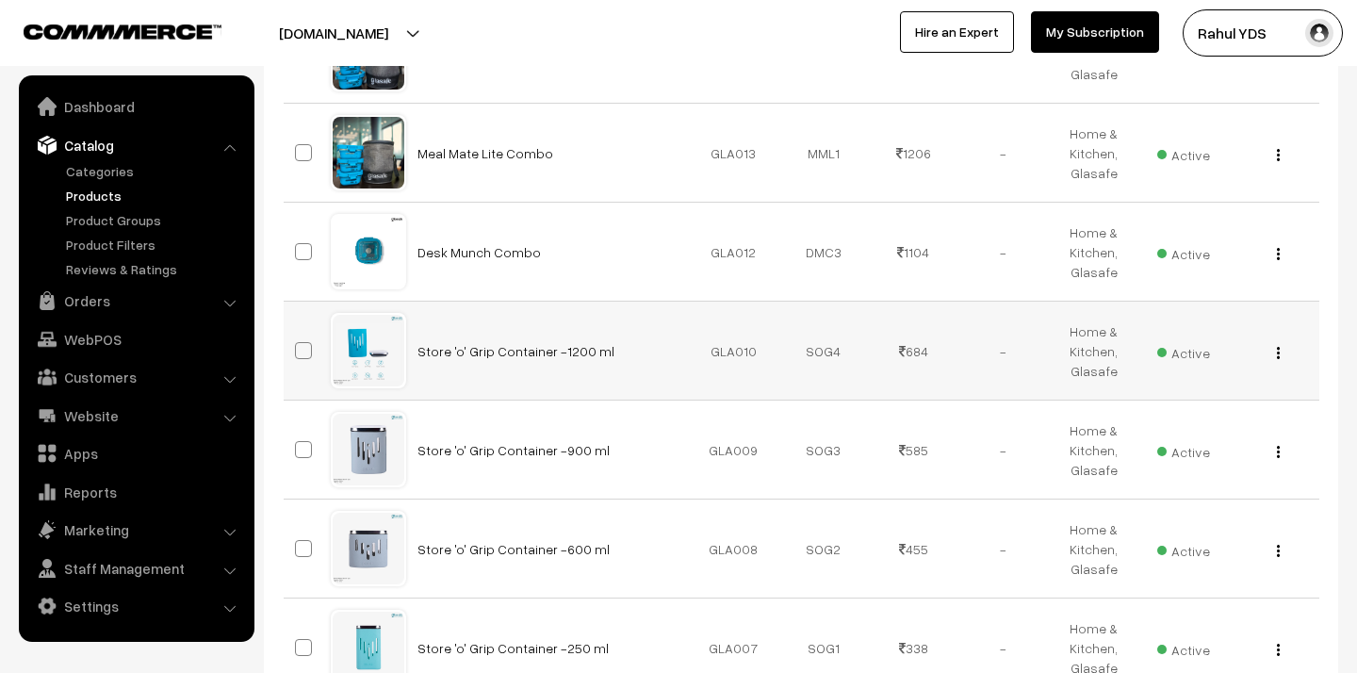
click at [306, 342] on span at bounding box center [303, 350] width 17 height 17
click at [298, 333] on input "checkbox" at bounding box center [291, 339] width 12 height 12
checkbox input "true"
click at [298, 441] on span at bounding box center [303, 449] width 17 height 17
click at [298, 432] on input "checkbox" at bounding box center [291, 438] width 12 height 12
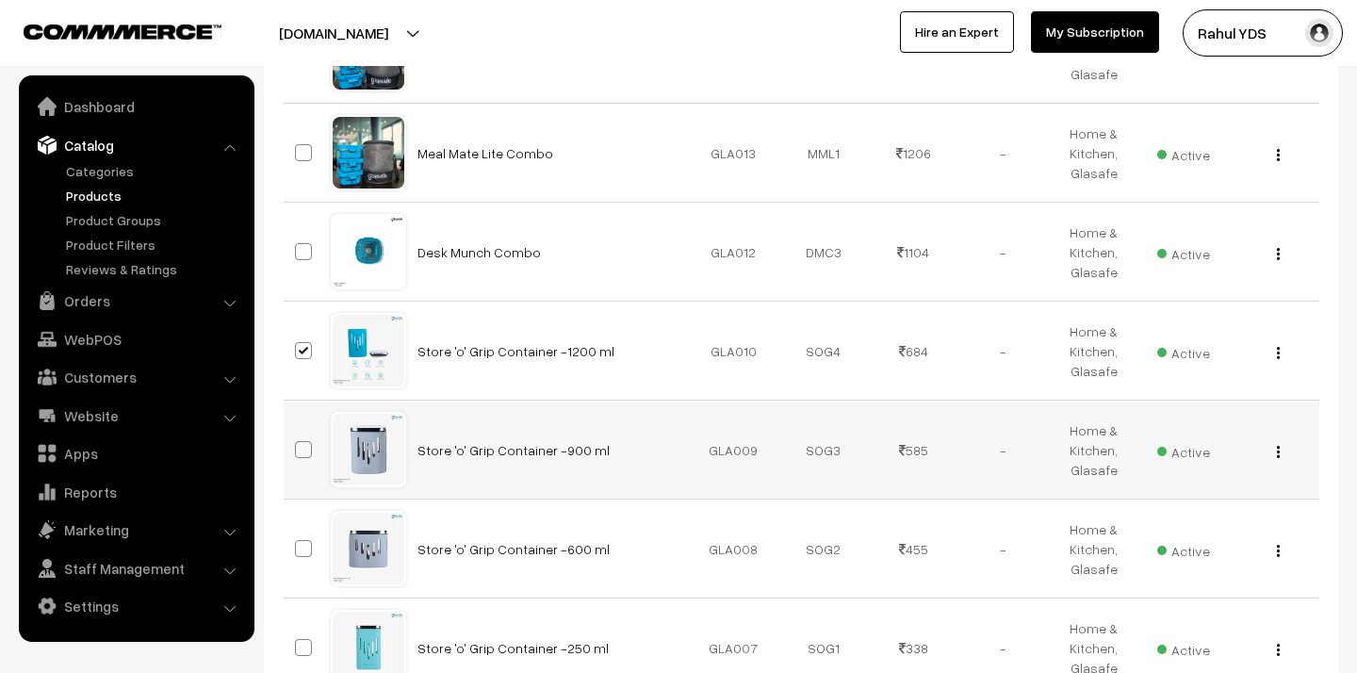
checkbox input "true"
click at [299, 540] on span at bounding box center [303, 548] width 17 height 17
click at [298, 530] on input "checkbox" at bounding box center [291, 536] width 12 height 12
checkbox input "true"
click at [308, 639] on span at bounding box center [303, 647] width 17 height 17
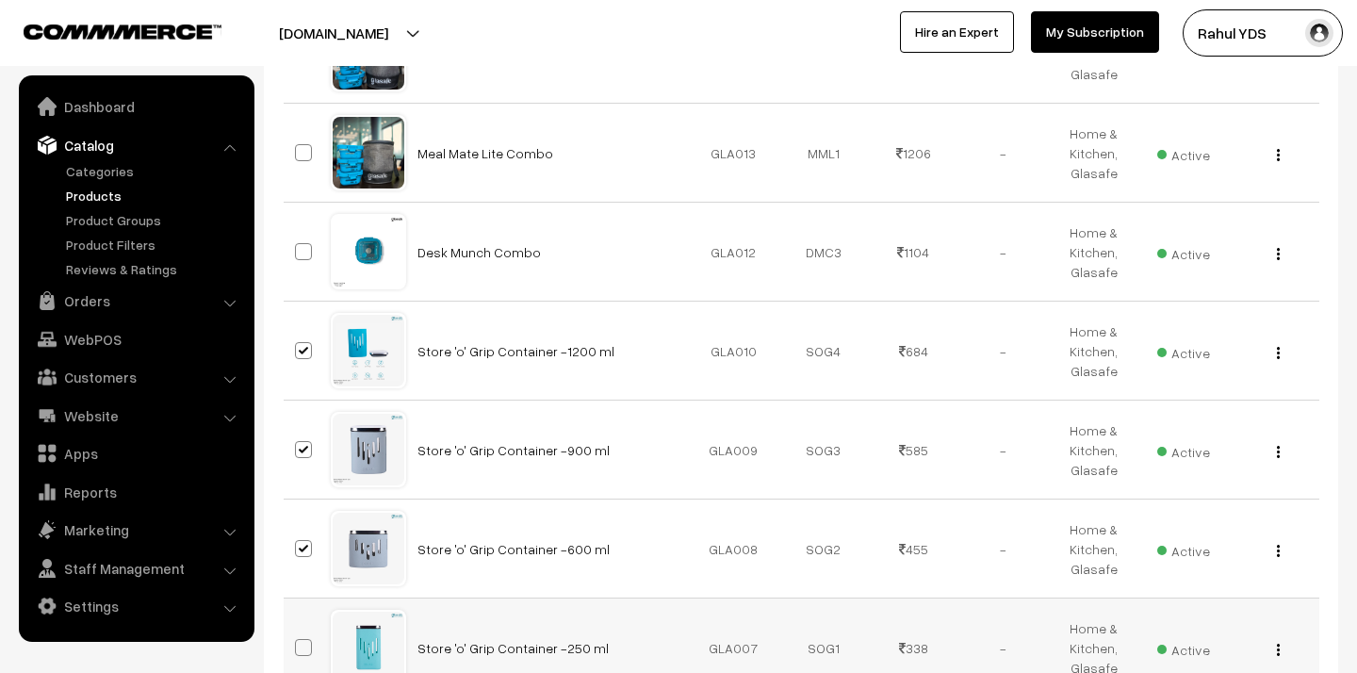
click at [298, 629] on input "checkbox" at bounding box center [291, 635] width 12 height 12
checkbox input "true"
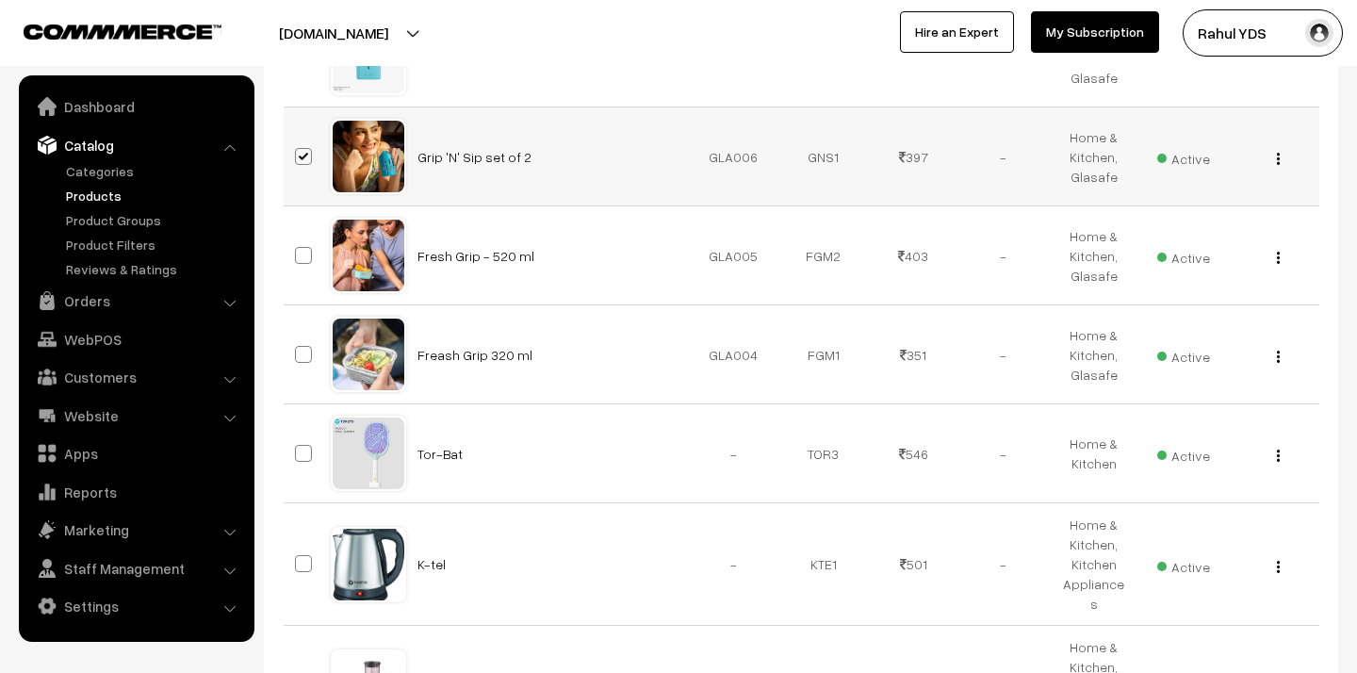
scroll to position [5223, 0]
click at [305, 245] on label at bounding box center [306, 256] width 23 height 23
click at [298, 238] on input "checkbox" at bounding box center [291, 244] width 12 height 12
checkbox input "true"
click at [295, 347] on span at bounding box center [303, 355] width 17 height 17
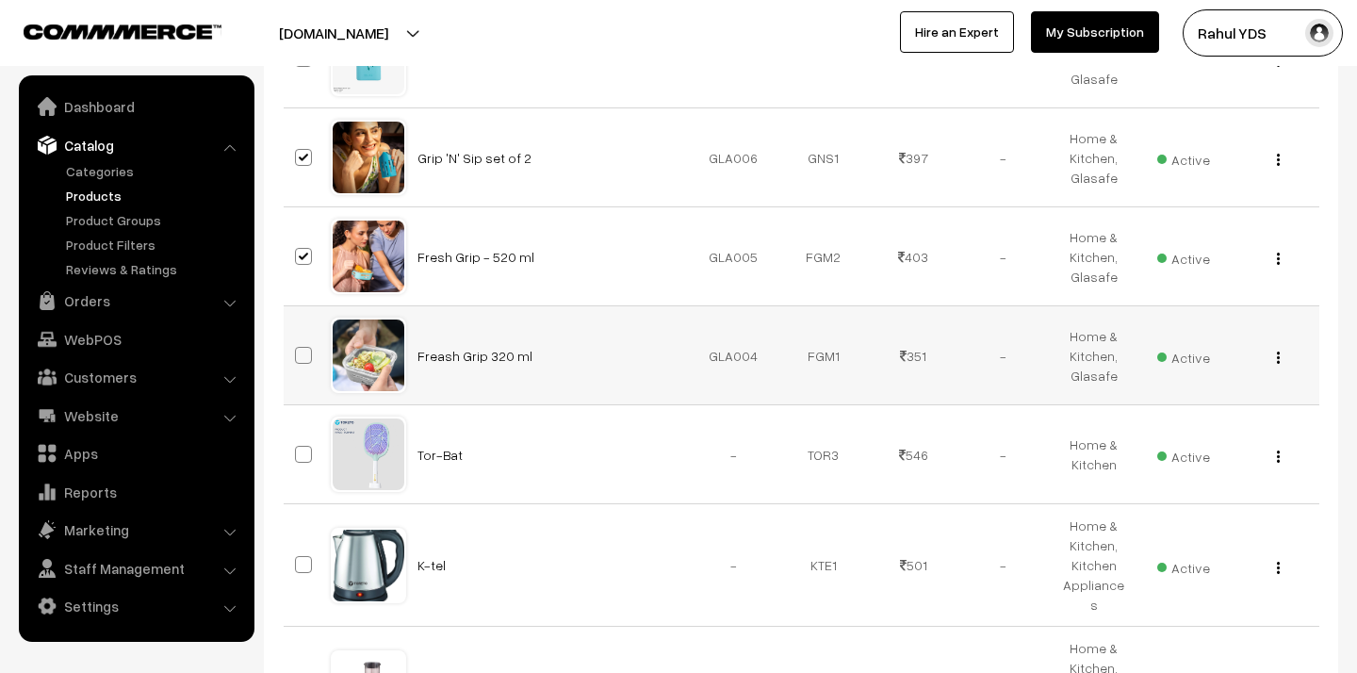
click at [294, 337] on input "checkbox" at bounding box center [291, 343] width 12 height 12
checkbox input "true"
click at [301, 446] on span at bounding box center [303, 454] width 17 height 17
click at [298, 436] on input "checkbox" at bounding box center [291, 442] width 12 height 12
checkbox input "true"
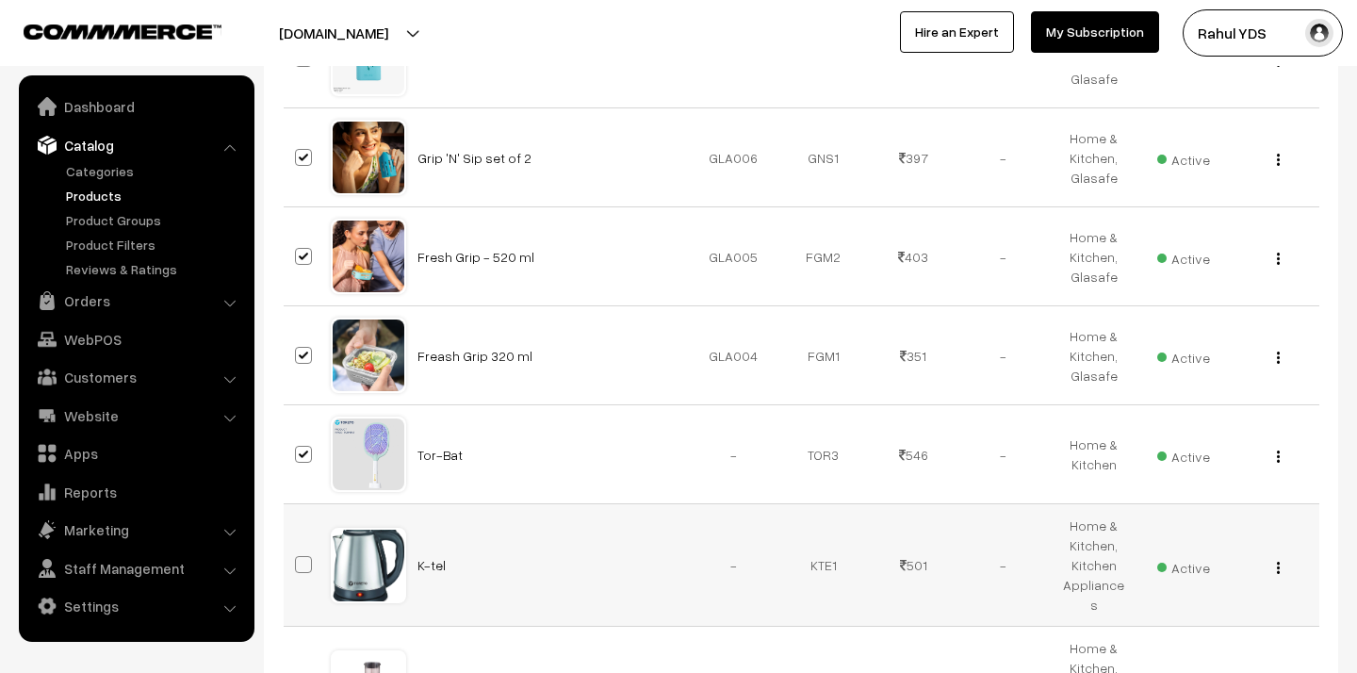
click at [308, 556] on span at bounding box center [303, 564] width 17 height 17
click at [298, 546] on input "checkbox" at bounding box center [291, 552] width 12 height 12
checkbox input "true"
click at [298, 669] on input "checkbox" at bounding box center [291, 675] width 12 height 12
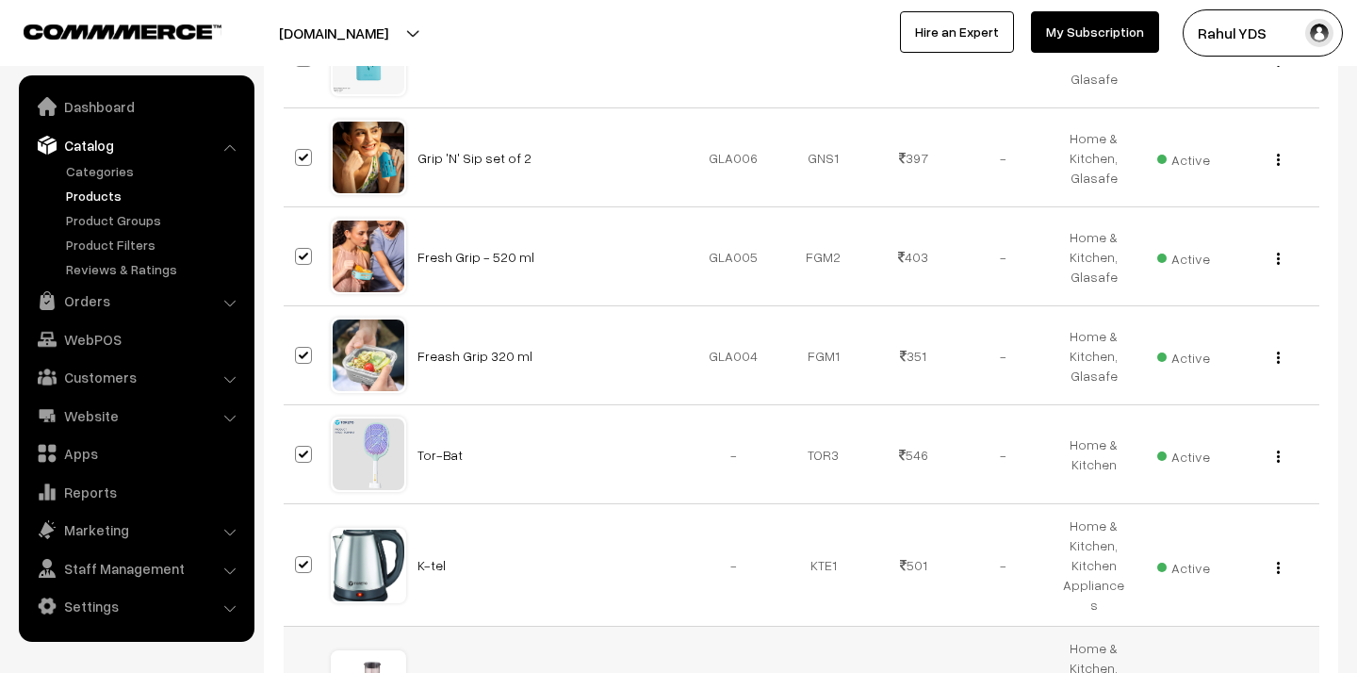
click at [298, 669] on input "checkbox" at bounding box center [291, 675] width 12 height 12
checkbox input "false"
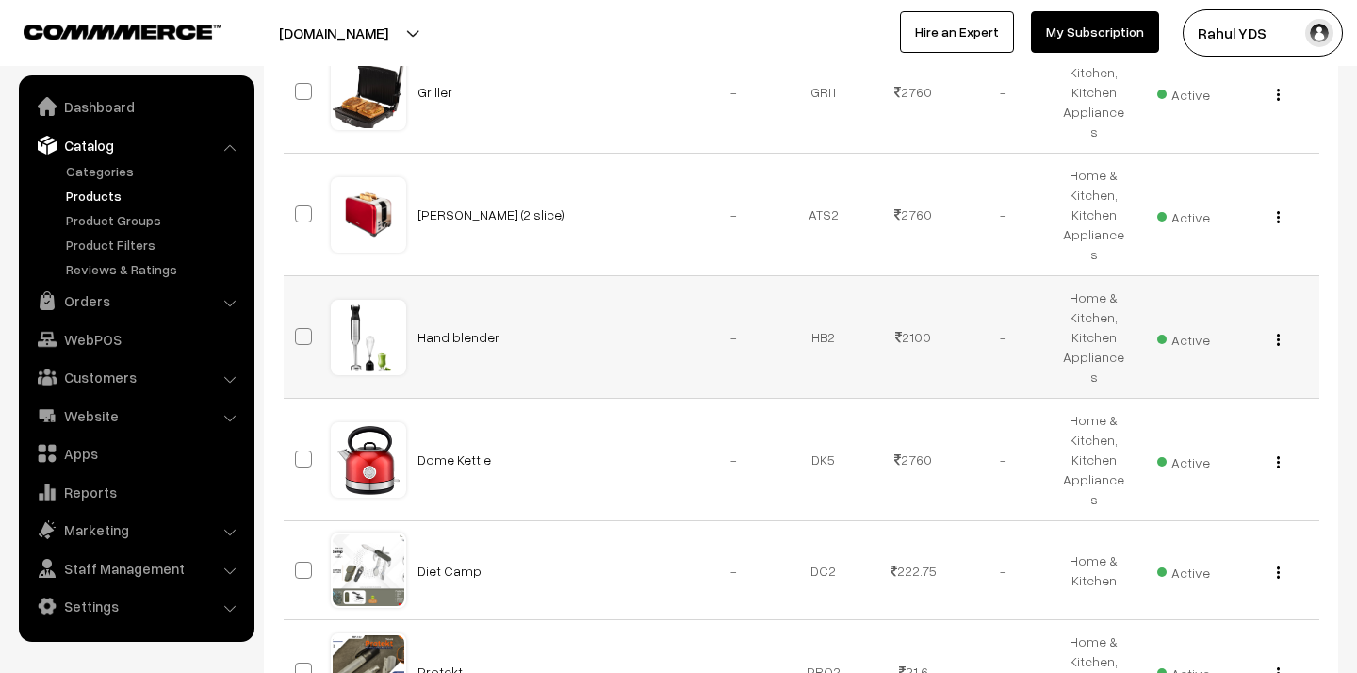
scroll to position [6069, 0]
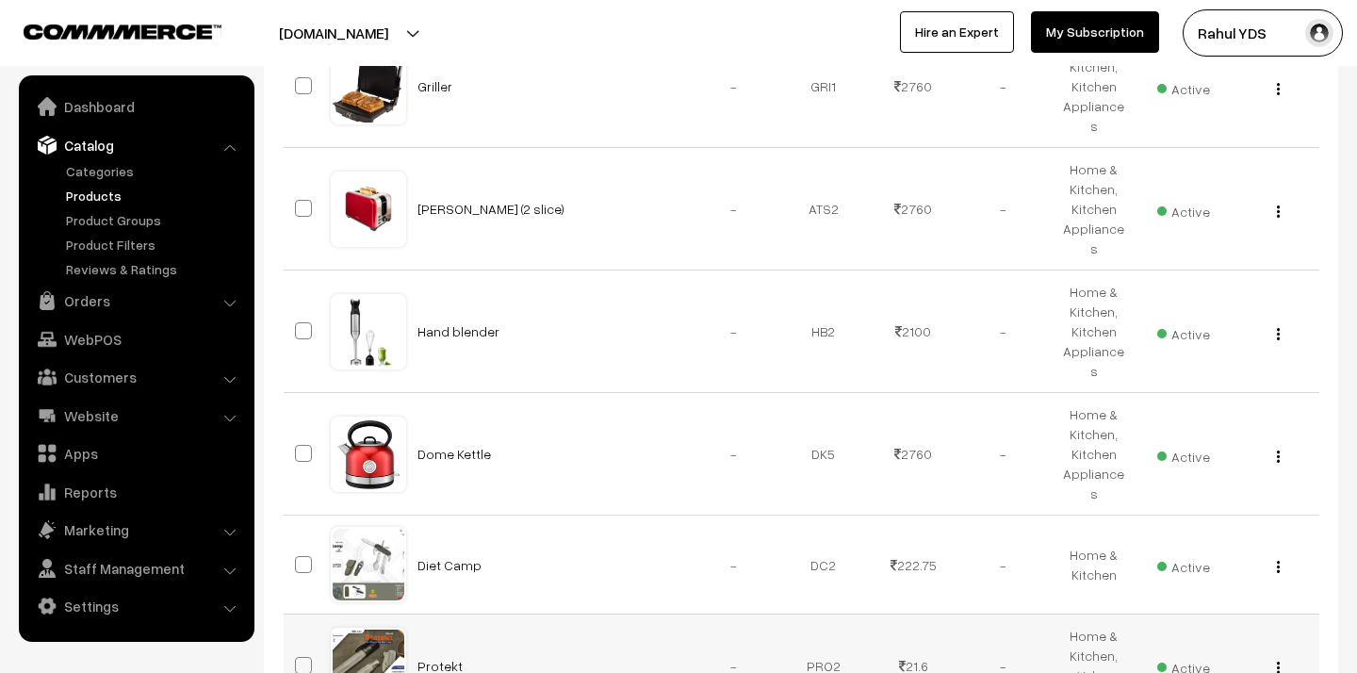
click at [301, 657] on span at bounding box center [303, 665] width 17 height 17
click at [298, 647] on input "checkbox" at bounding box center [291, 653] width 12 height 12
checkbox input "true"
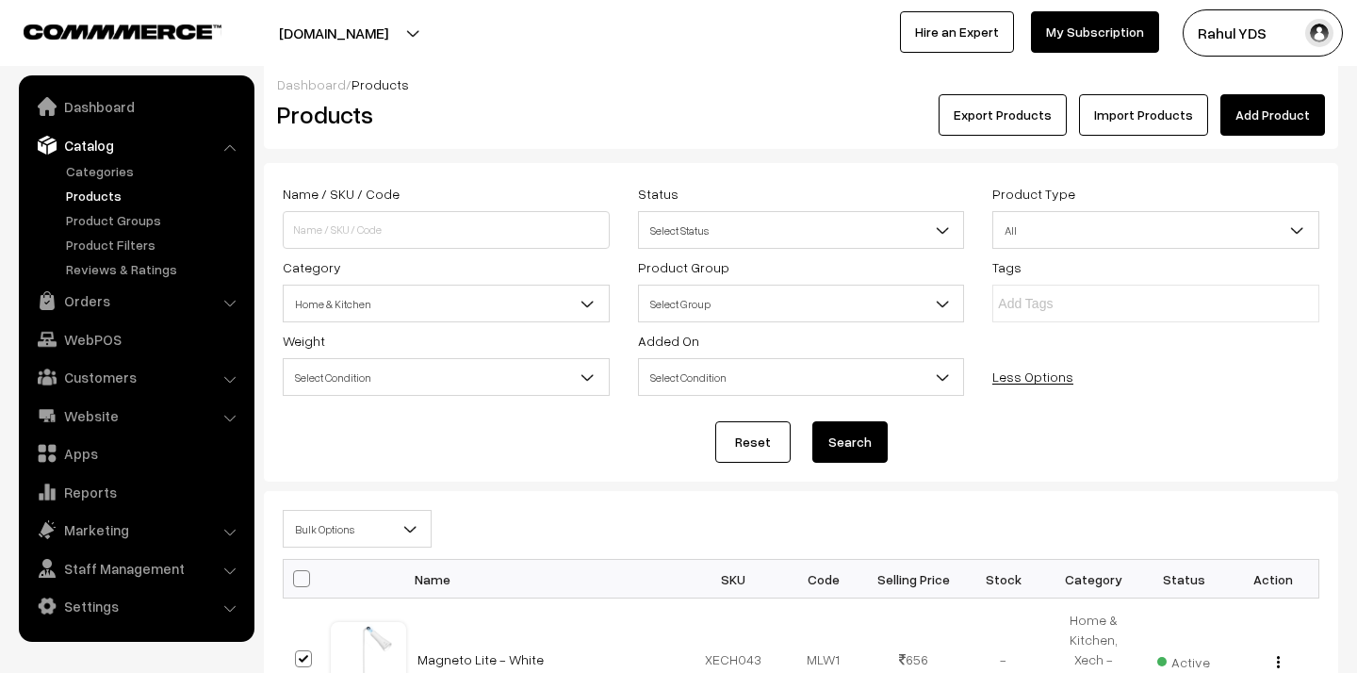
scroll to position [0, 0]
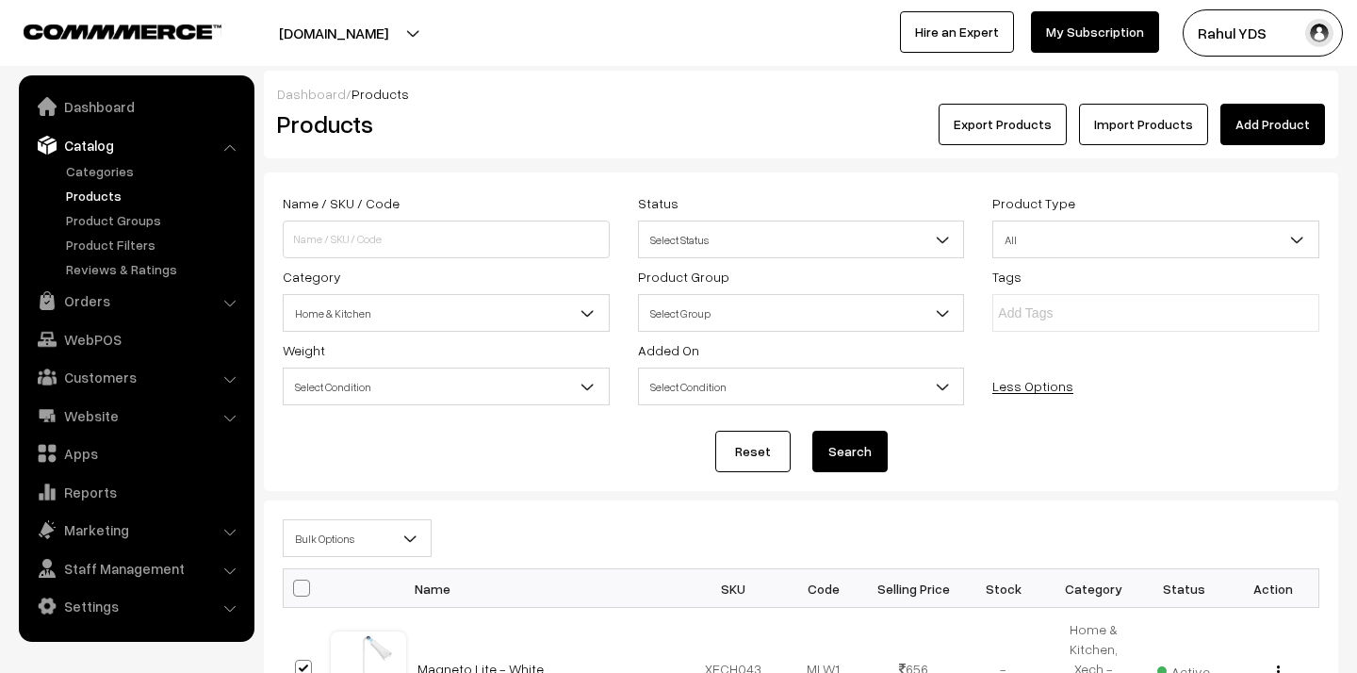
click at [358, 542] on span "Bulk Options" at bounding box center [357, 538] width 147 height 33
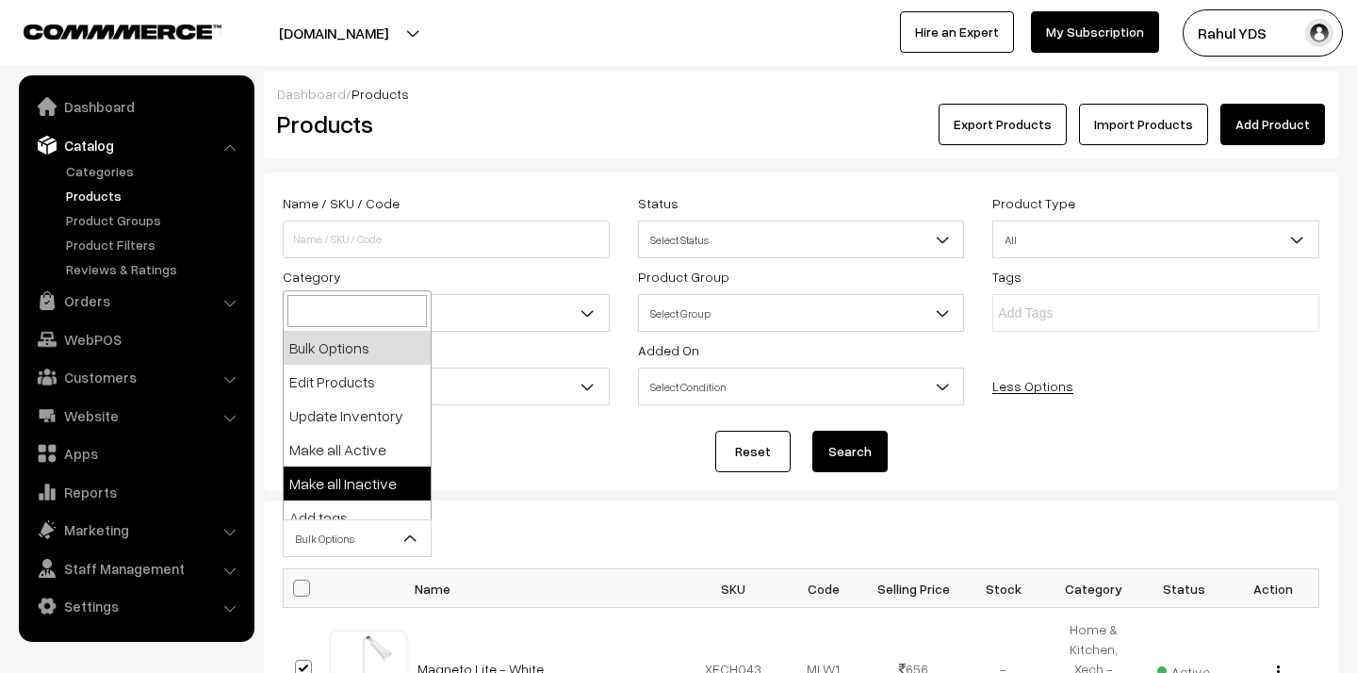
scroll to position [117, 0]
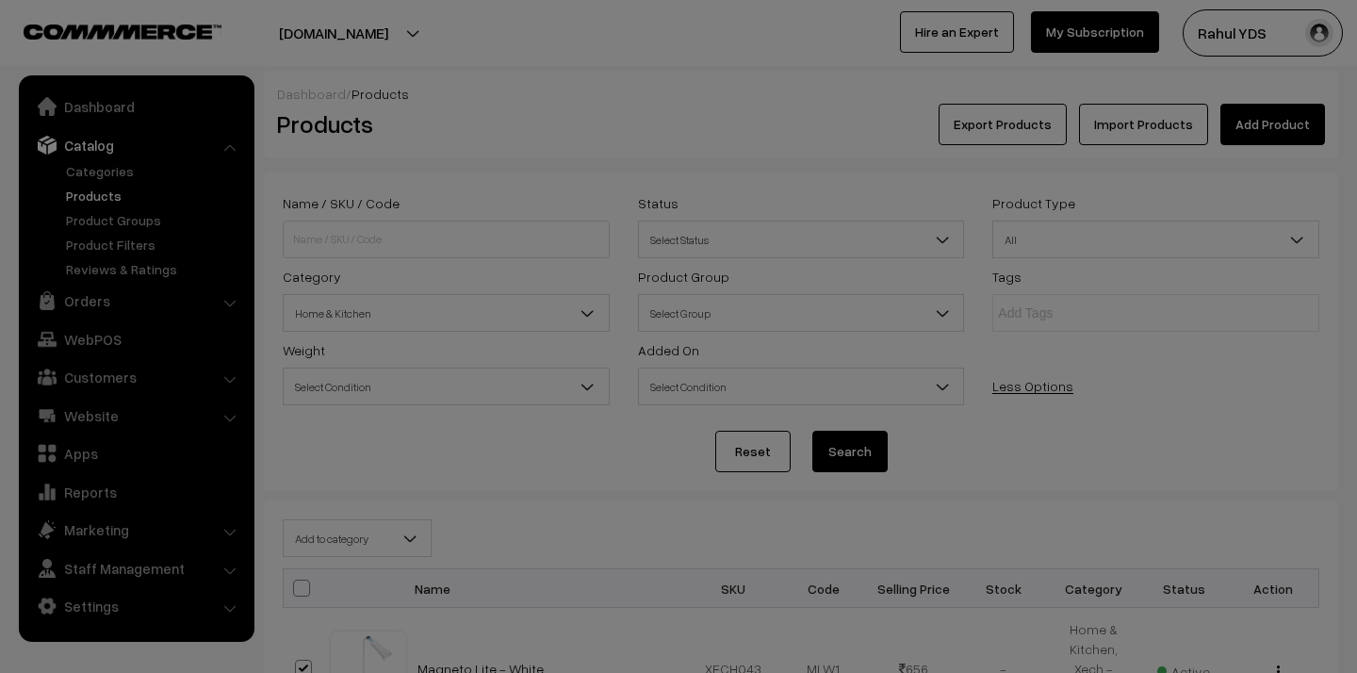
select select "category"
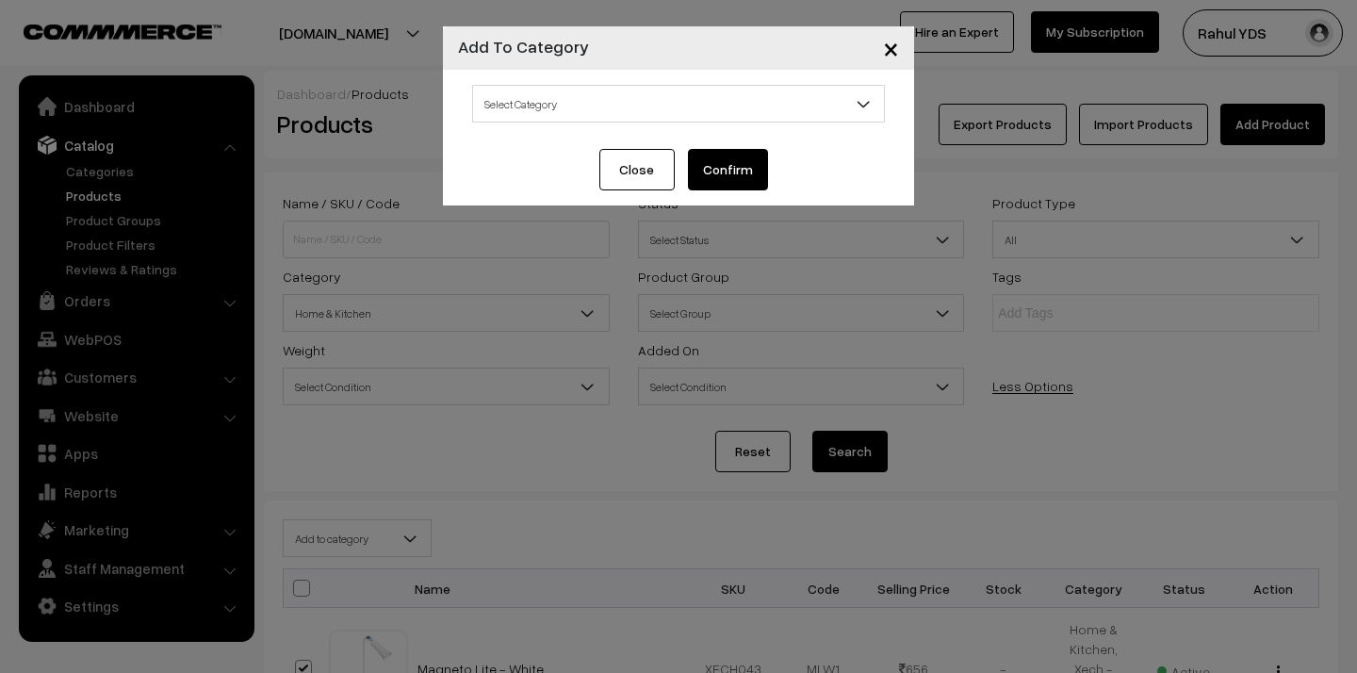
click at [680, 103] on span "Select Category" at bounding box center [678, 104] width 411 height 33
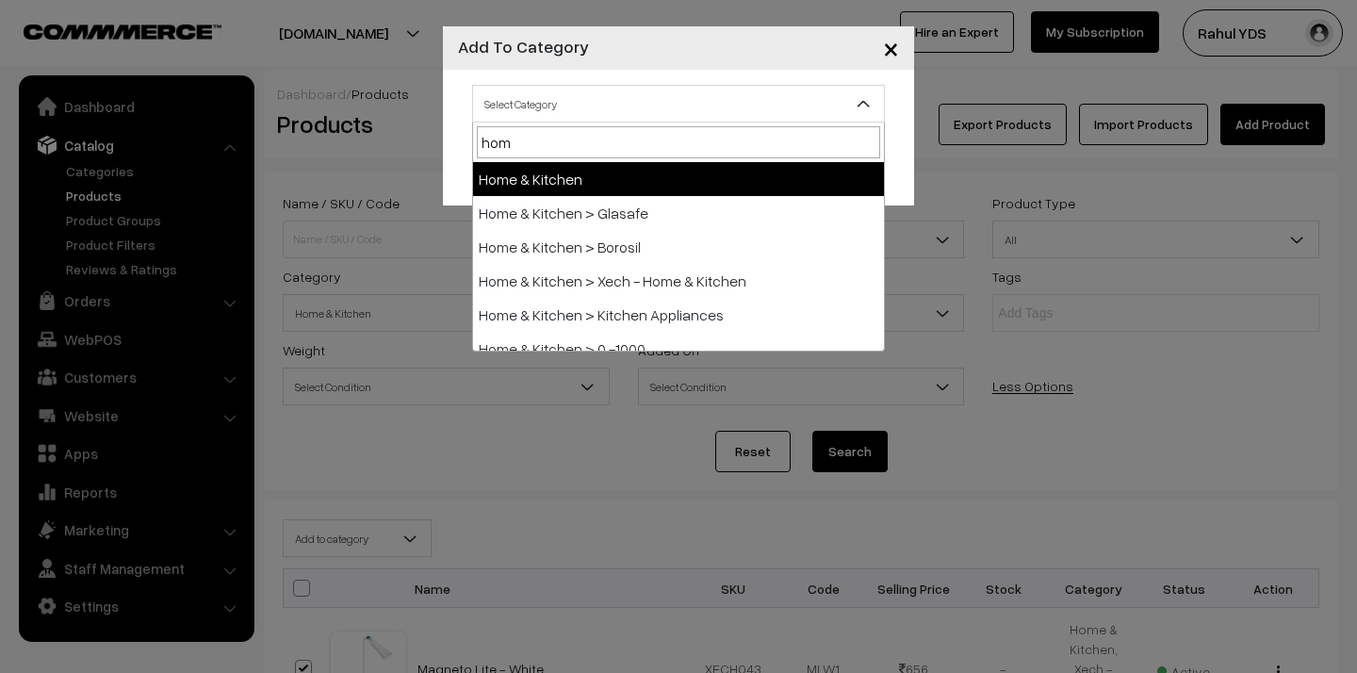
type input "home"
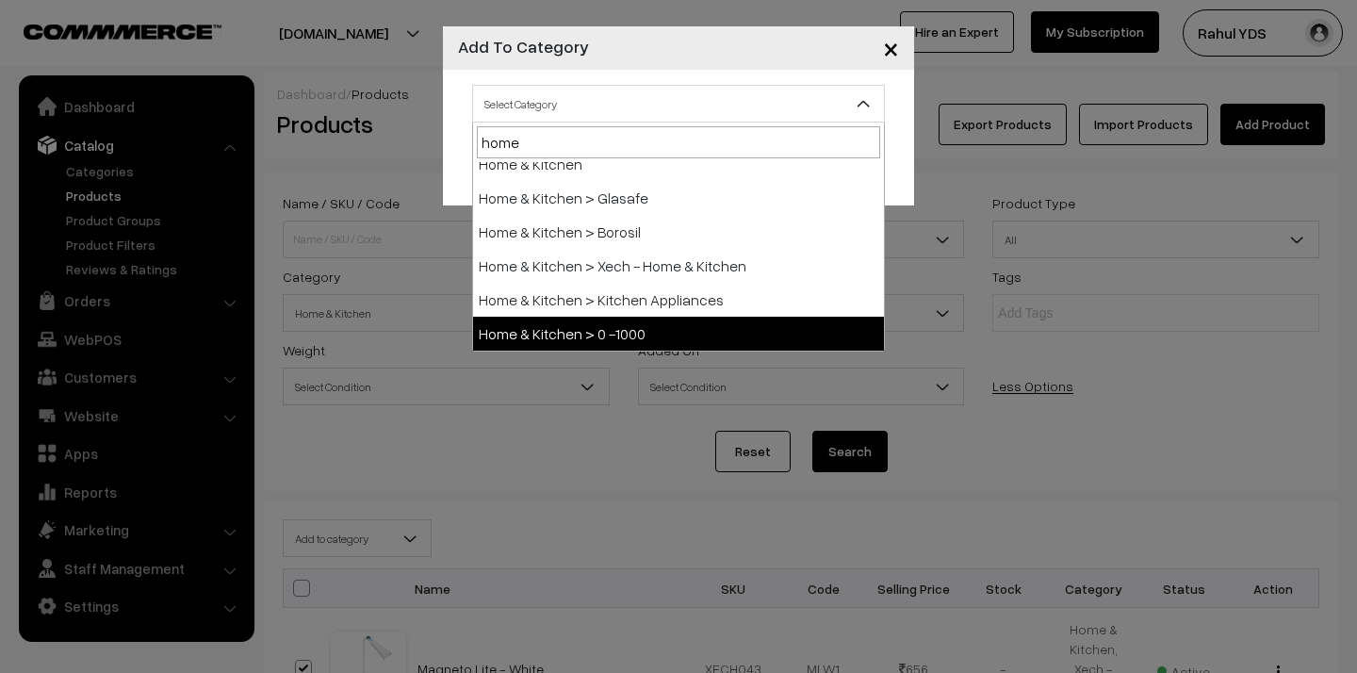
select select "150"
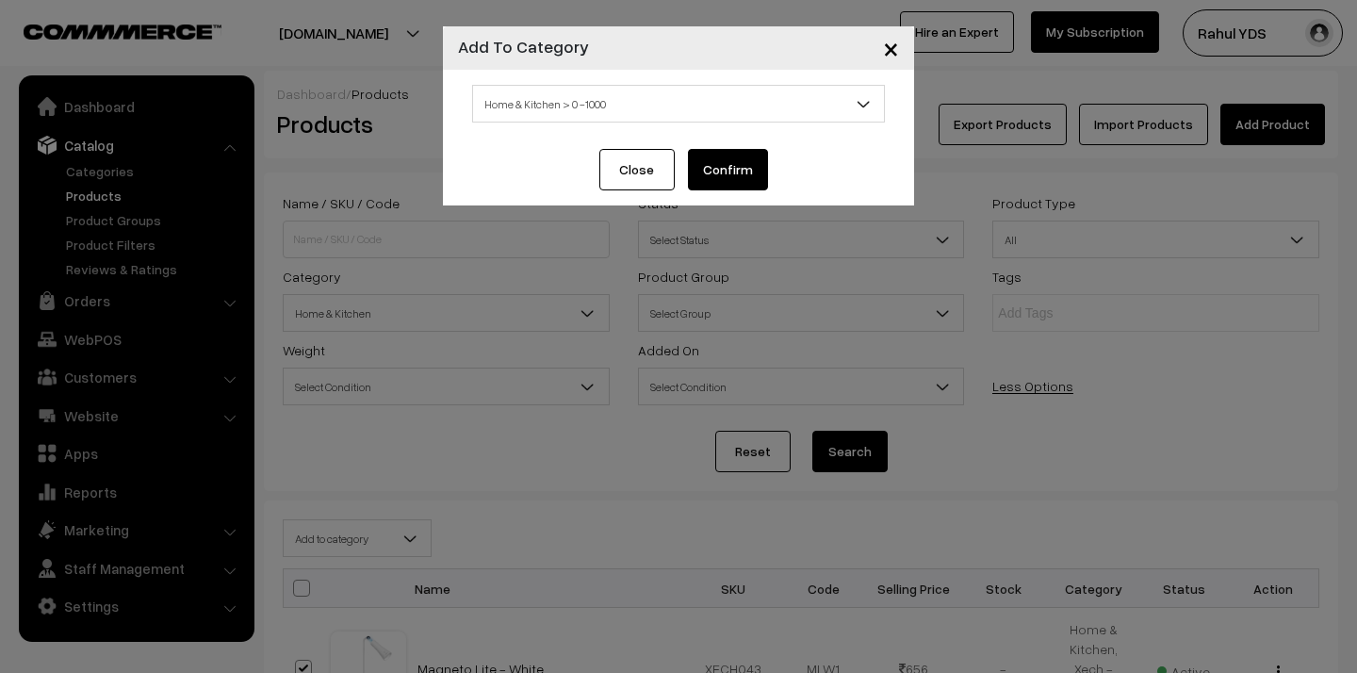
click at [732, 179] on button "Confirm" at bounding box center [728, 169] width 80 height 41
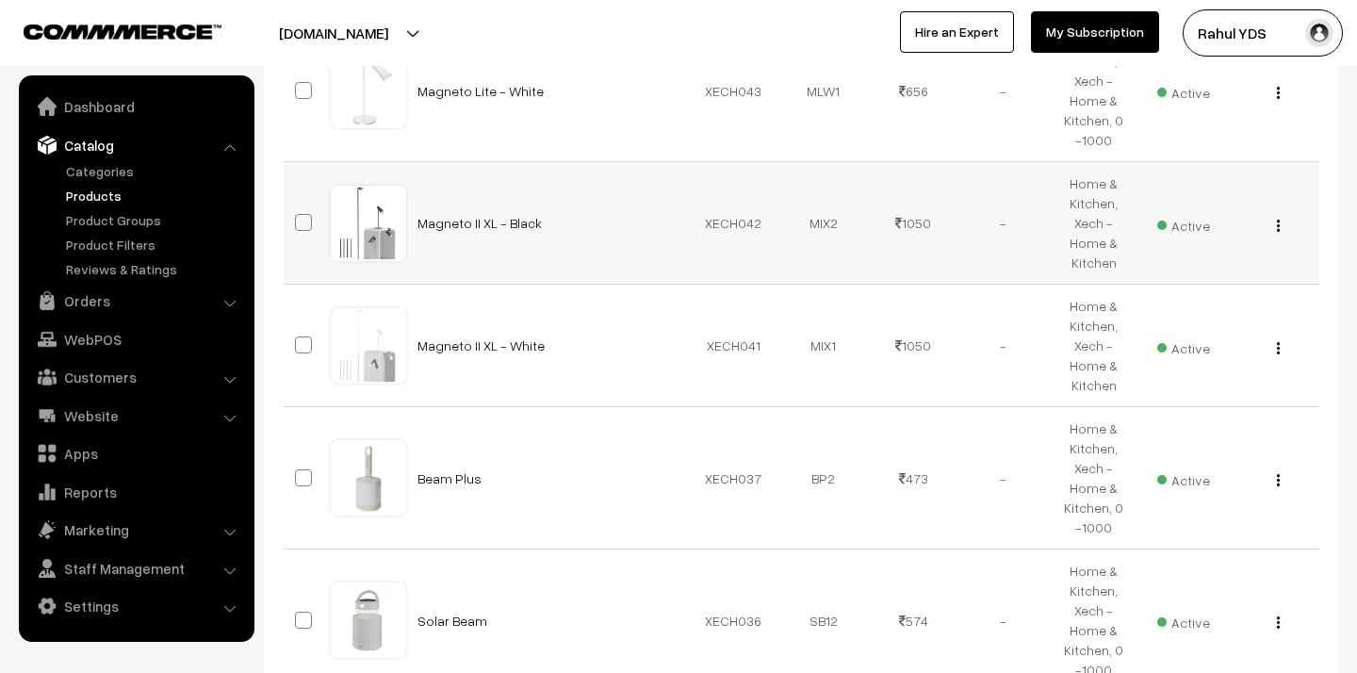
click at [311, 224] on span at bounding box center [303, 222] width 17 height 17
click at [298, 217] on input "checkbox" at bounding box center [291, 210] width 12 height 12
checkbox input "true"
click at [301, 342] on span at bounding box center [303, 344] width 17 height 17
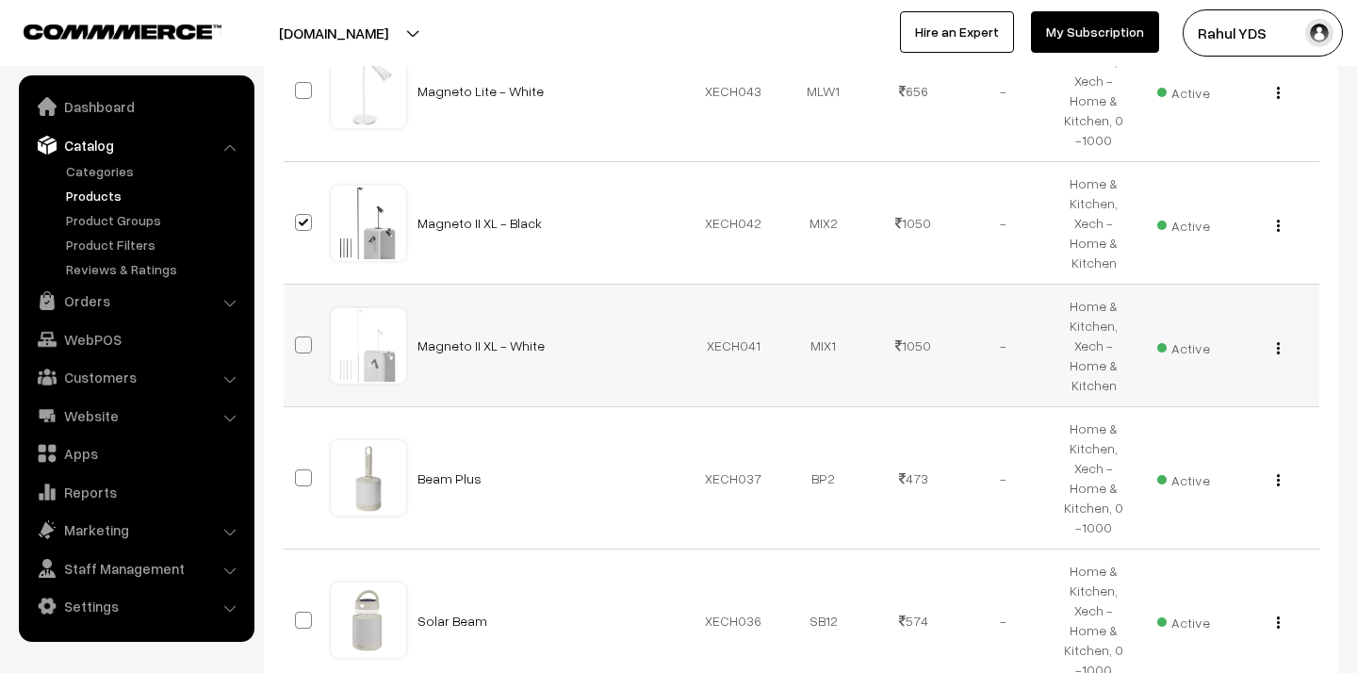
click at [298, 339] on input "checkbox" at bounding box center [291, 333] width 12 height 12
checkbox input "true"
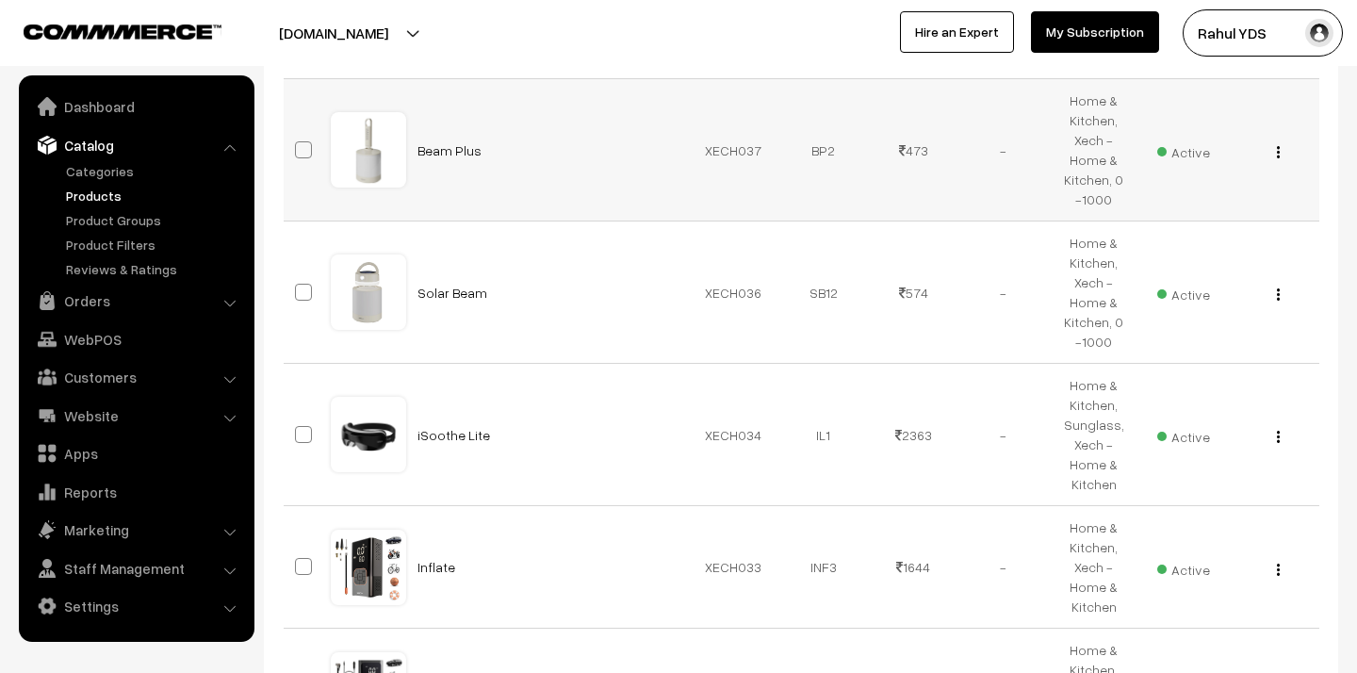
scroll to position [919, 0]
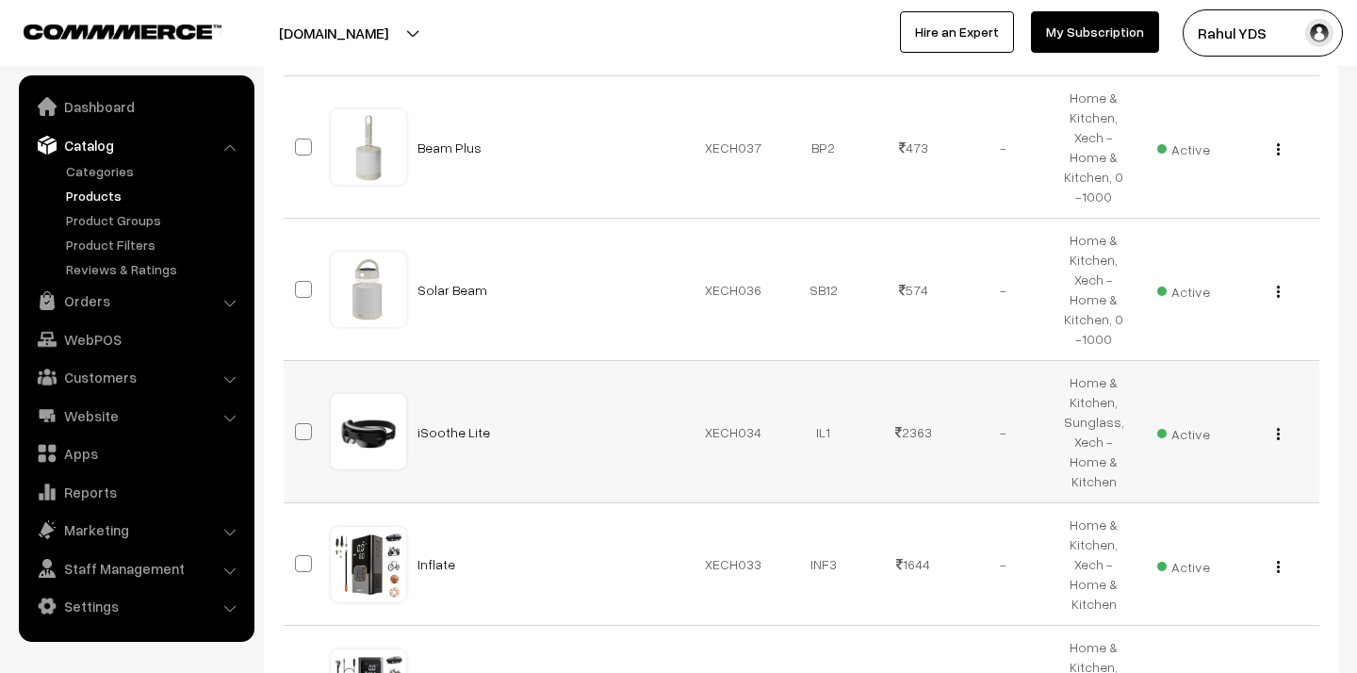
click at [302, 425] on span at bounding box center [303, 431] width 17 height 17
click at [298, 425] on input "checkbox" at bounding box center [291, 420] width 12 height 12
checkbox input "true"
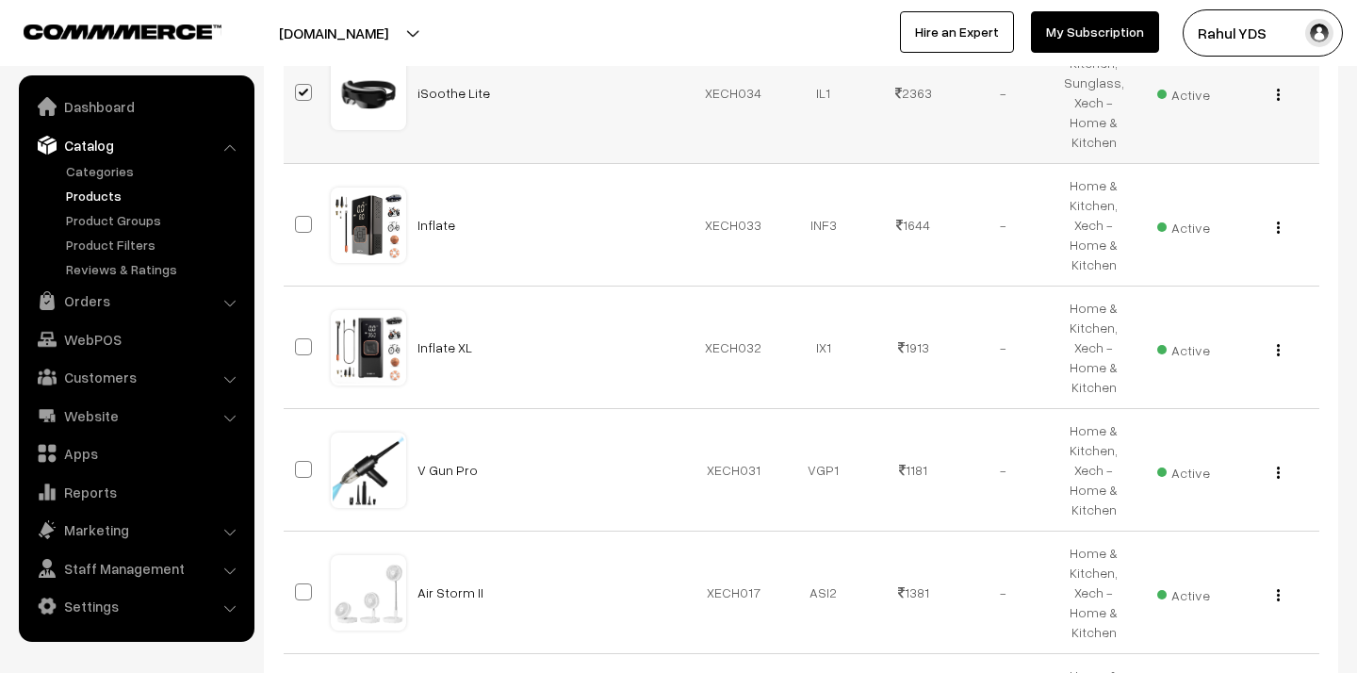
scroll to position [1265, 0]
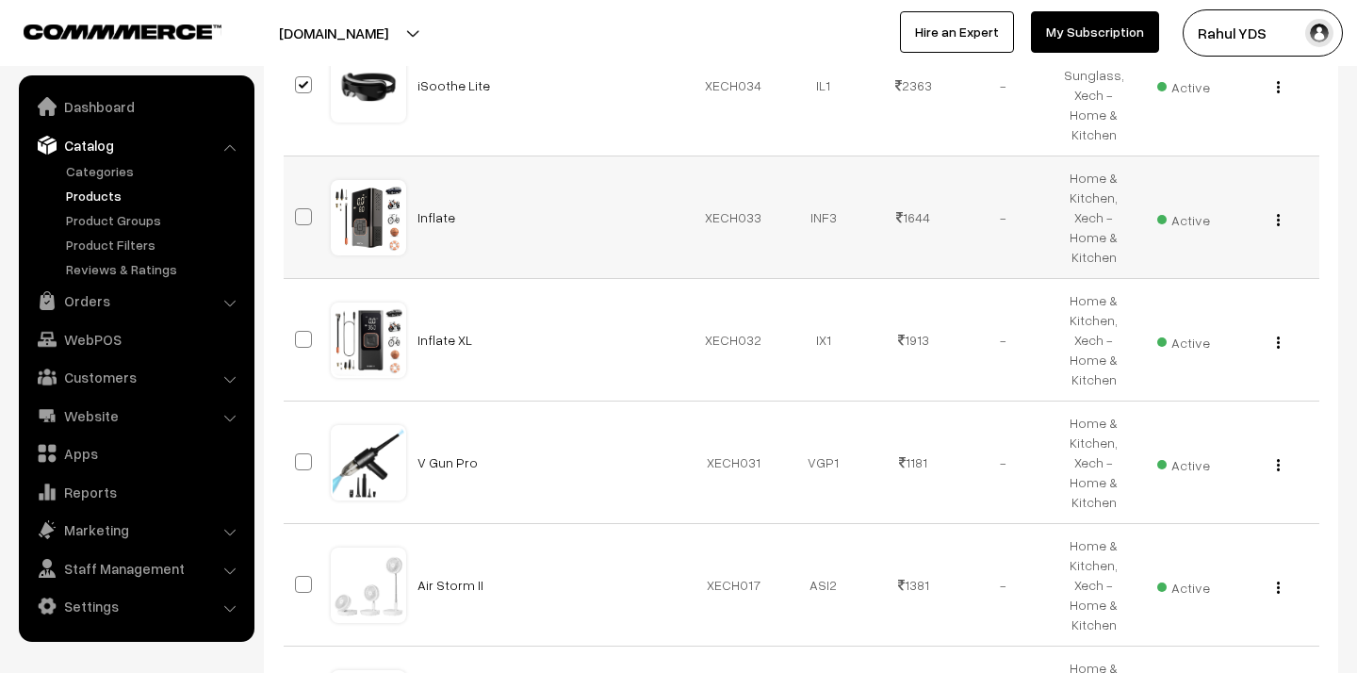
click at [302, 227] on label at bounding box center [306, 216] width 23 height 23
click at [298, 211] on input "checkbox" at bounding box center [291, 205] width 12 height 12
checkbox input "true"
click at [305, 343] on span at bounding box center [303, 339] width 17 height 17
click at [298, 334] on input "checkbox" at bounding box center [291, 327] width 12 height 12
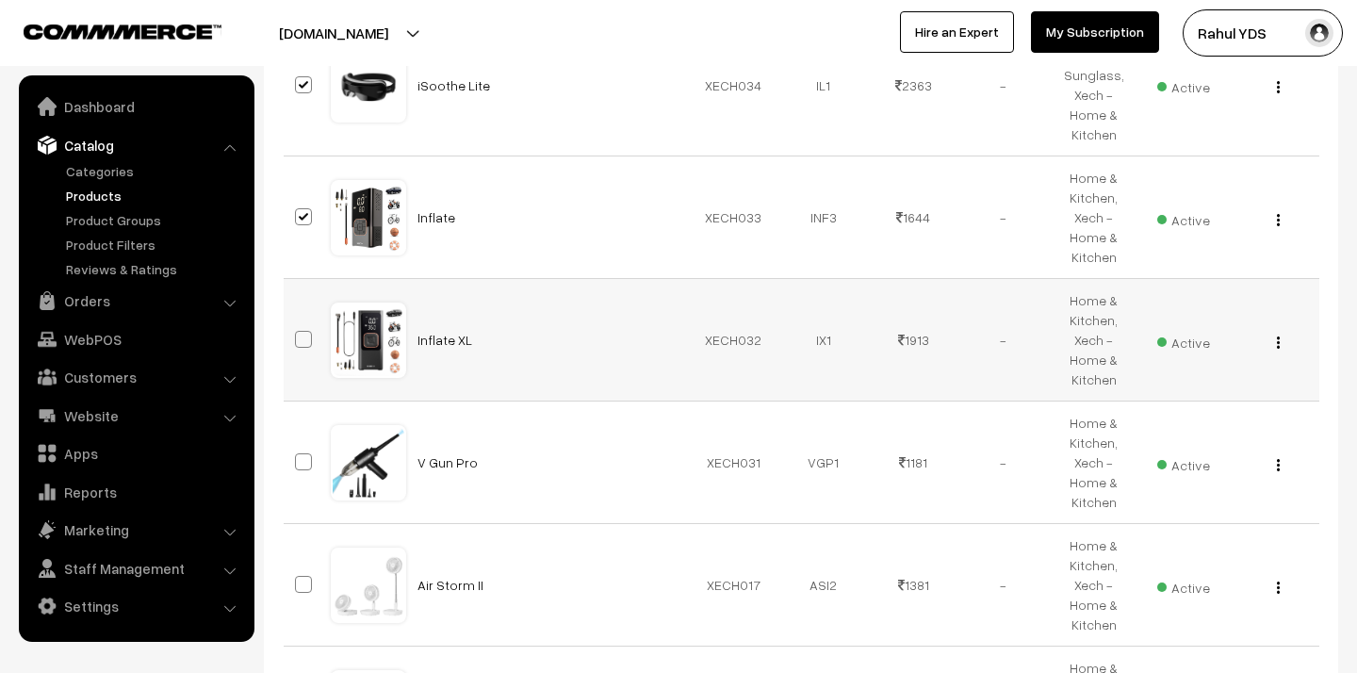
checkbox input "true"
click at [304, 466] on span at bounding box center [303, 461] width 17 height 17
click at [298, 456] on input "checkbox" at bounding box center [291, 450] width 12 height 12
checkbox input "true"
click at [300, 594] on label at bounding box center [306, 584] width 23 height 23
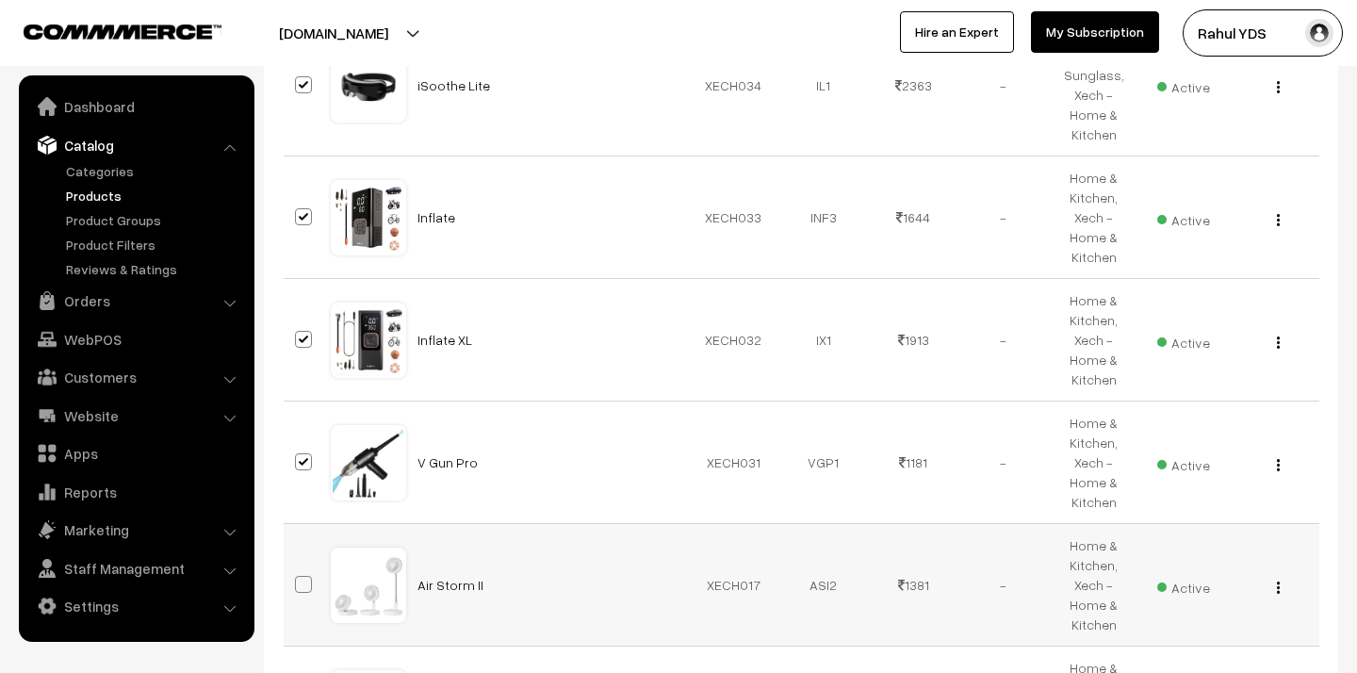
click at [298, 578] on input "checkbox" at bounding box center [291, 572] width 12 height 12
checkbox input "true"
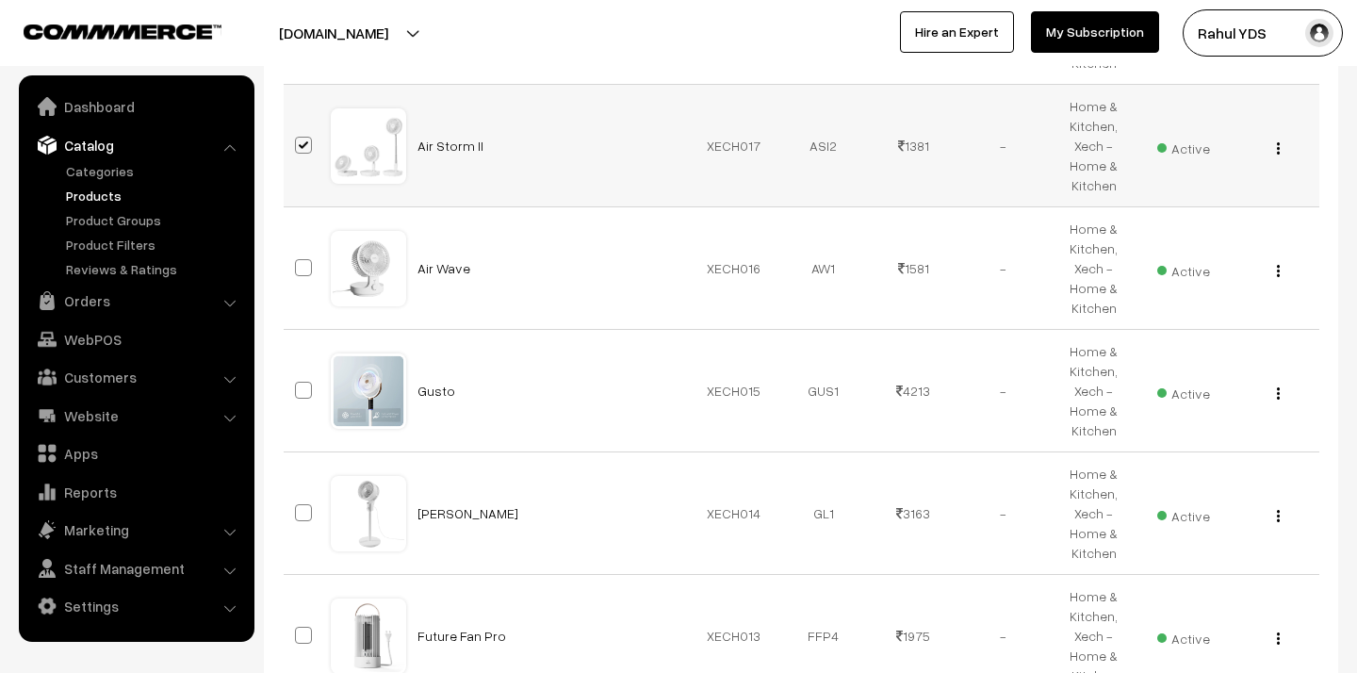
scroll to position [1714, 0]
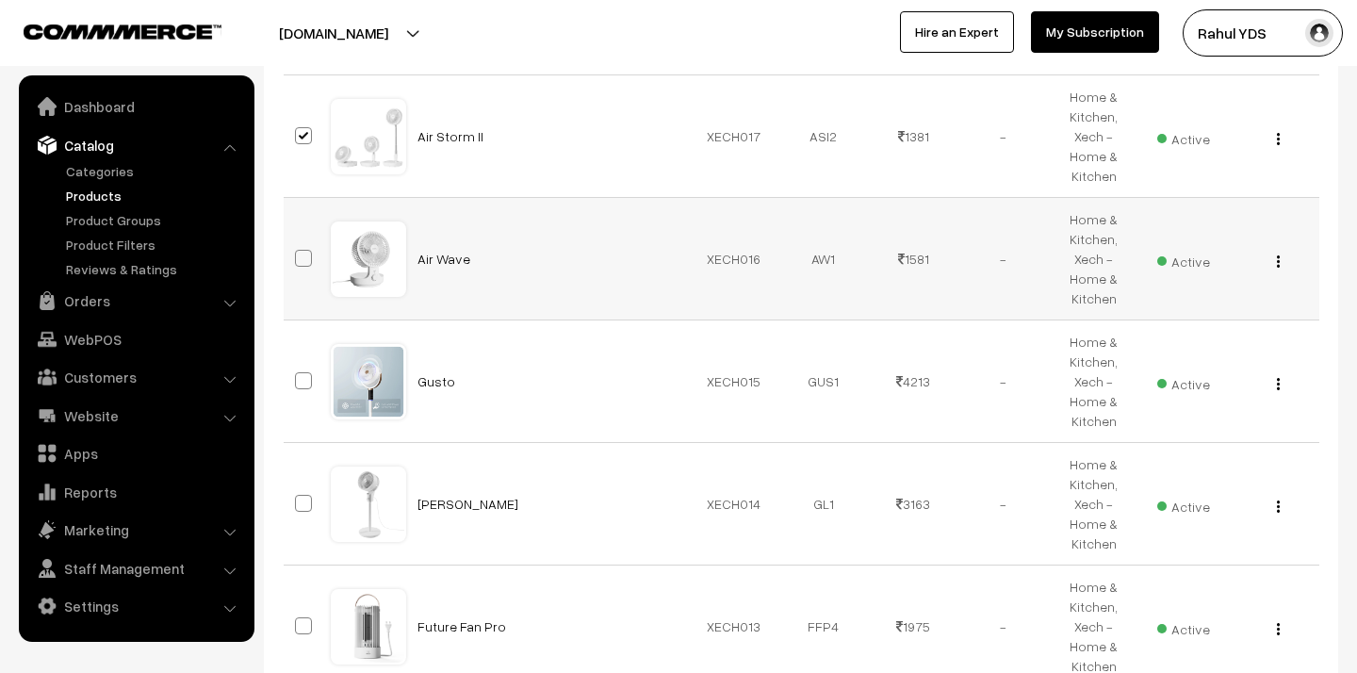
click at [307, 267] on label at bounding box center [306, 258] width 23 height 23
click at [298, 252] on input "checkbox" at bounding box center [291, 246] width 12 height 12
checkbox input "true"
click at [306, 373] on span at bounding box center [303, 380] width 17 height 17
click at [298, 373] on input "checkbox" at bounding box center [291, 369] width 12 height 12
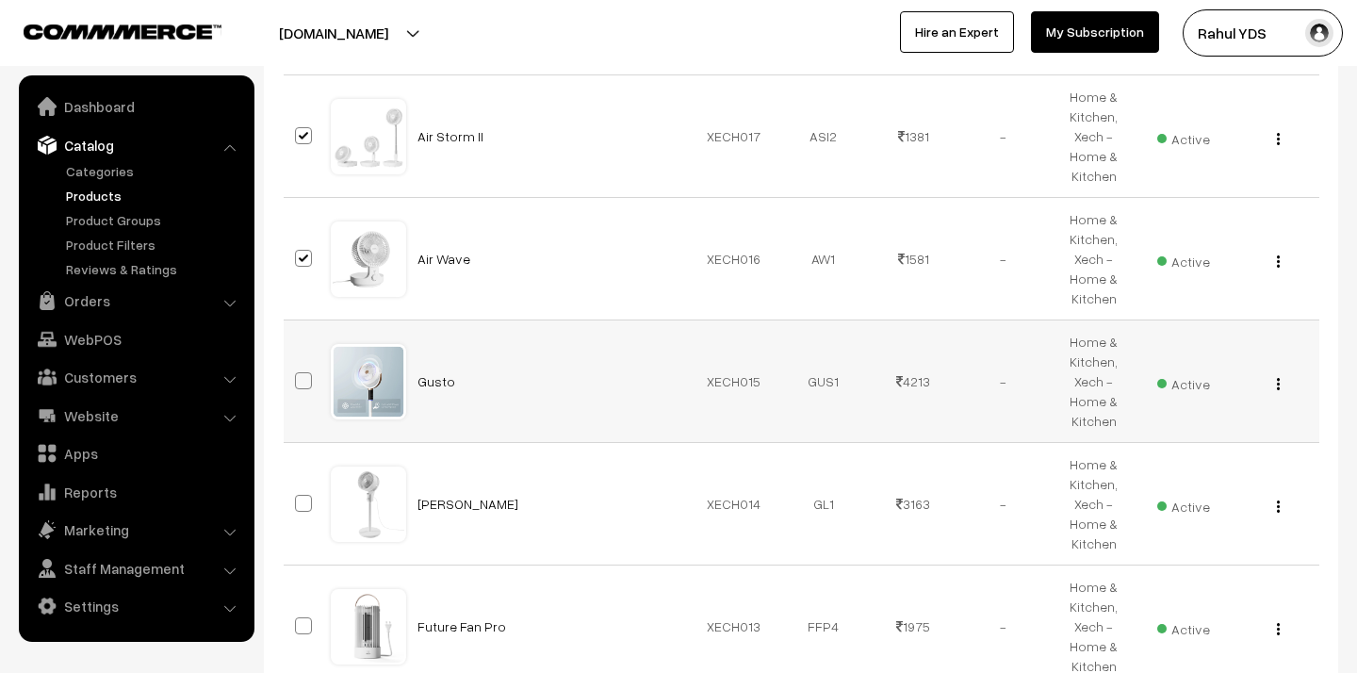
checkbox input "true"
click at [302, 497] on span at bounding box center [303, 503] width 17 height 17
click at [298, 497] on input "checkbox" at bounding box center [291, 491] width 12 height 12
checkbox input "true"
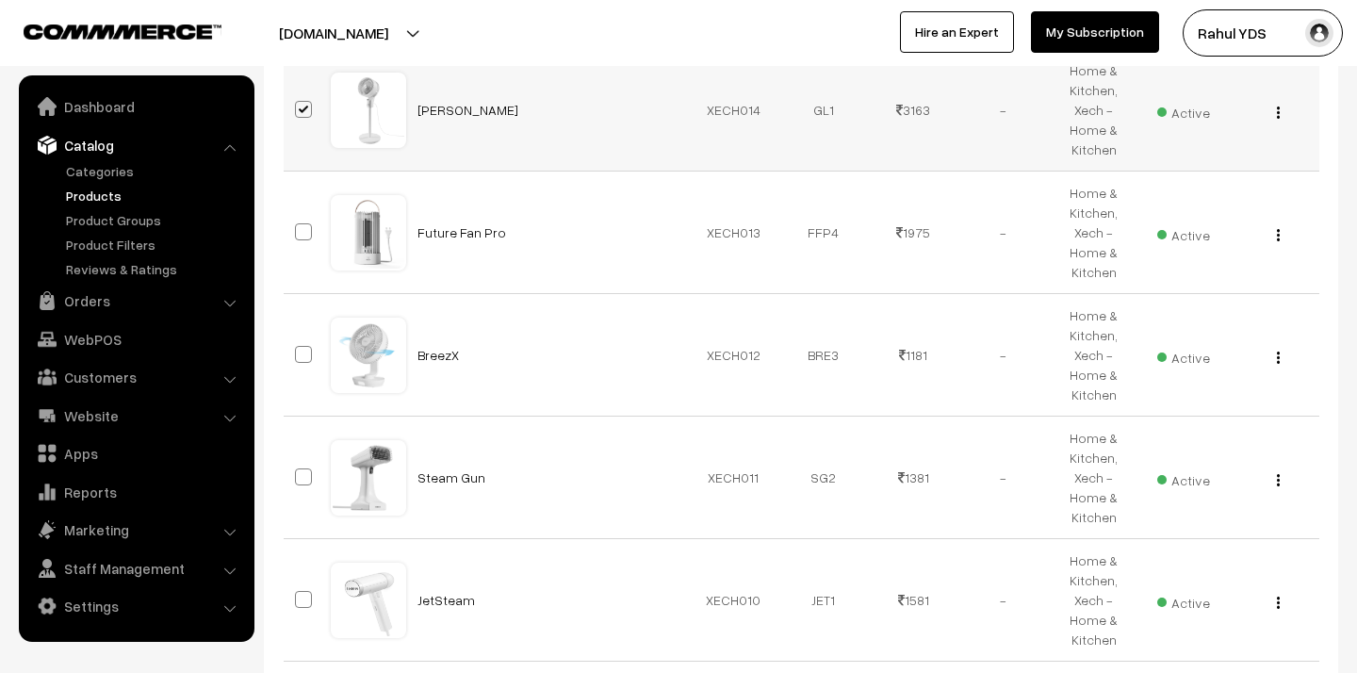
scroll to position [2111, 0]
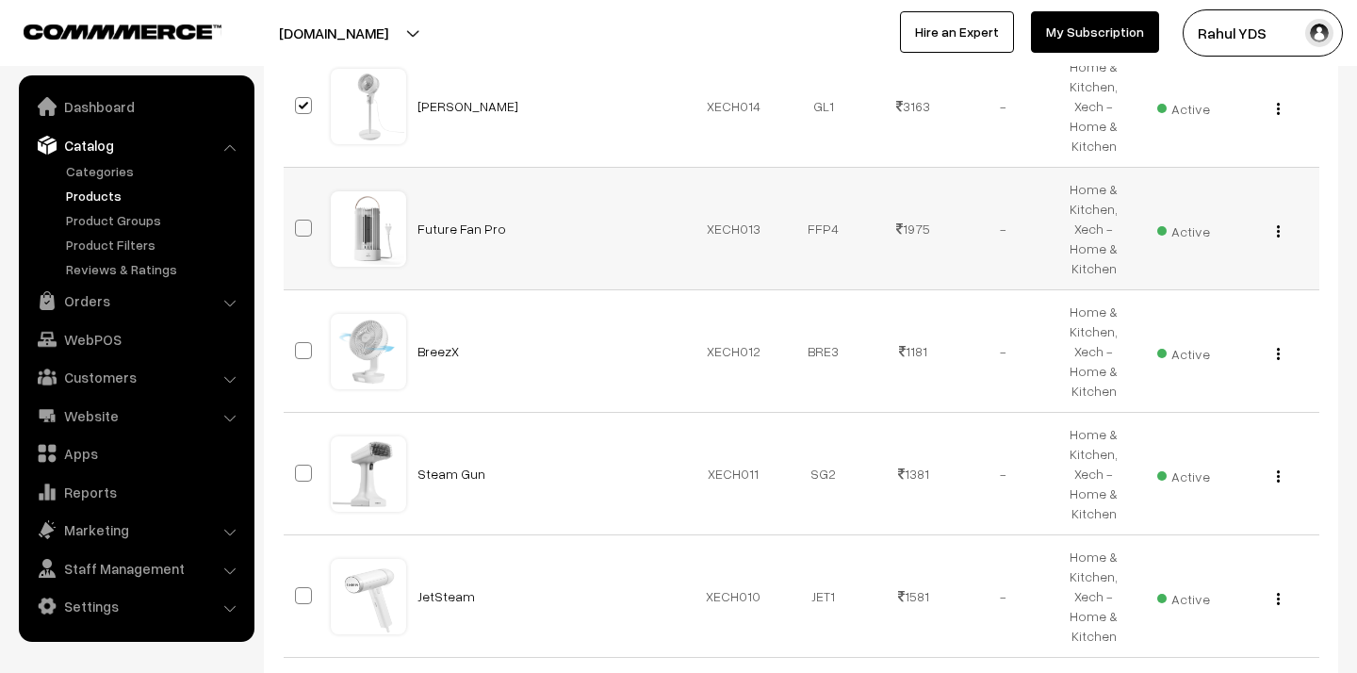
click at [308, 233] on span at bounding box center [303, 228] width 17 height 17
click at [298, 222] on input "checkbox" at bounding box center [291, 216] width 12 height 12
checkbox input "true"
click at [301, 350] on span at bounding box center [303, 350] width 17 height 17
click at [298, 345] on input "checkbox" at bounding box center [291, 339] width 12 height 12
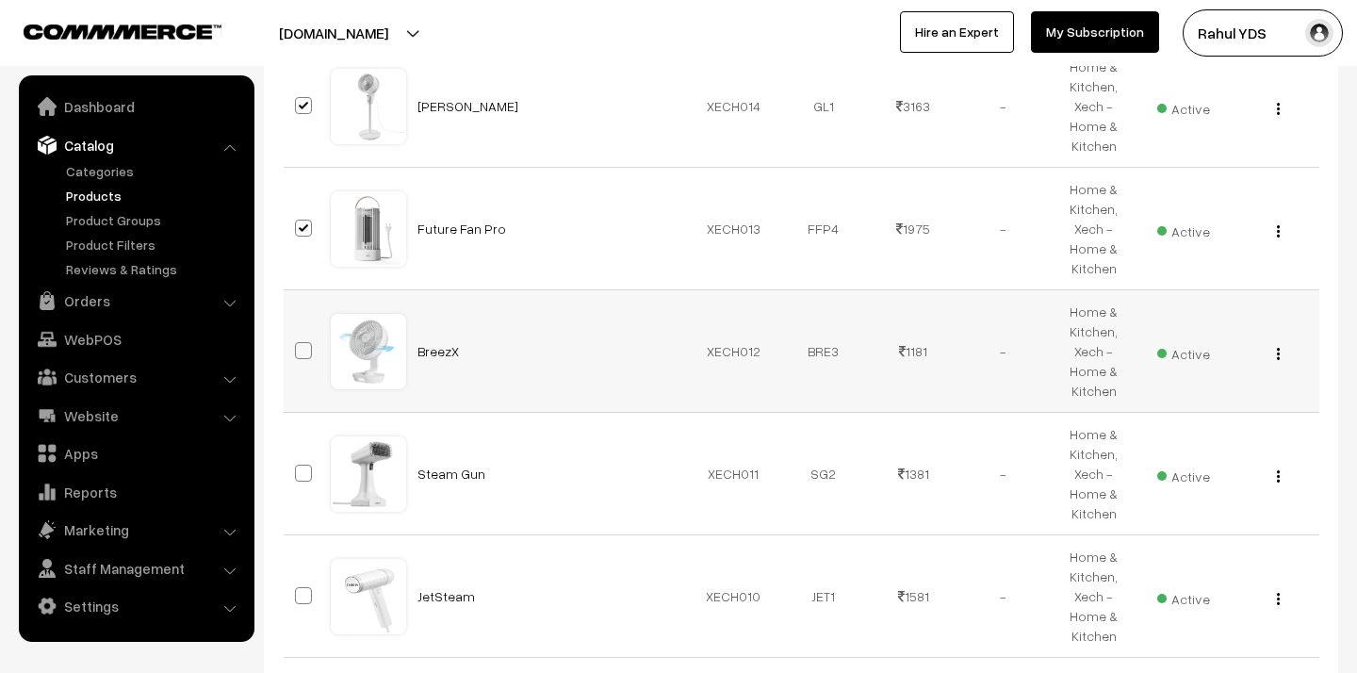
checkbox input "true"
click at [295, 479] on span at bounding box center [303, 472] width 17 height 17
click at [293, 467] on input "checkbox" at bounding box center [291, 461] width 12 height 12
checkbox input "true"
click at [298, 579] on td at bounding box center [307, 596] width 47 height 122
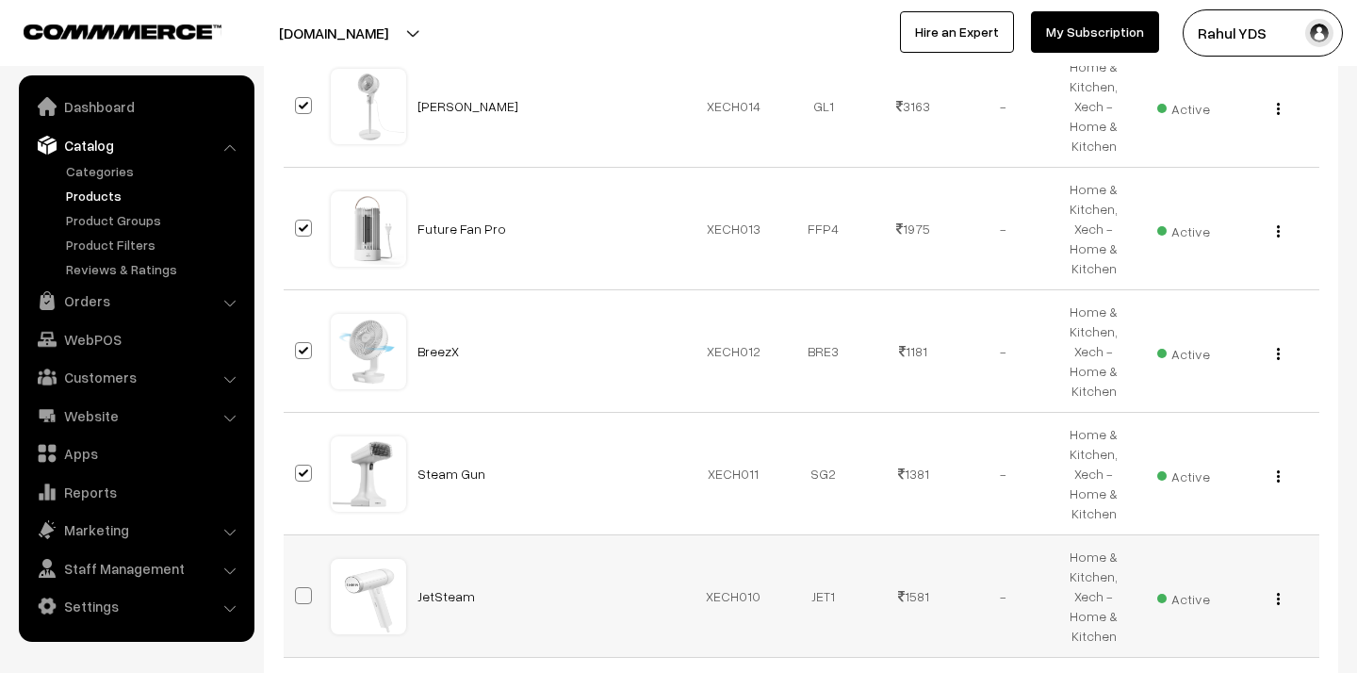
click at [298, 596] on span at bounding box center [303, 595] width 17 height 17
click at [298, 590] on input "checkbox" at bounding box center [291, 584] width 12 height 12
checkbox input "true"
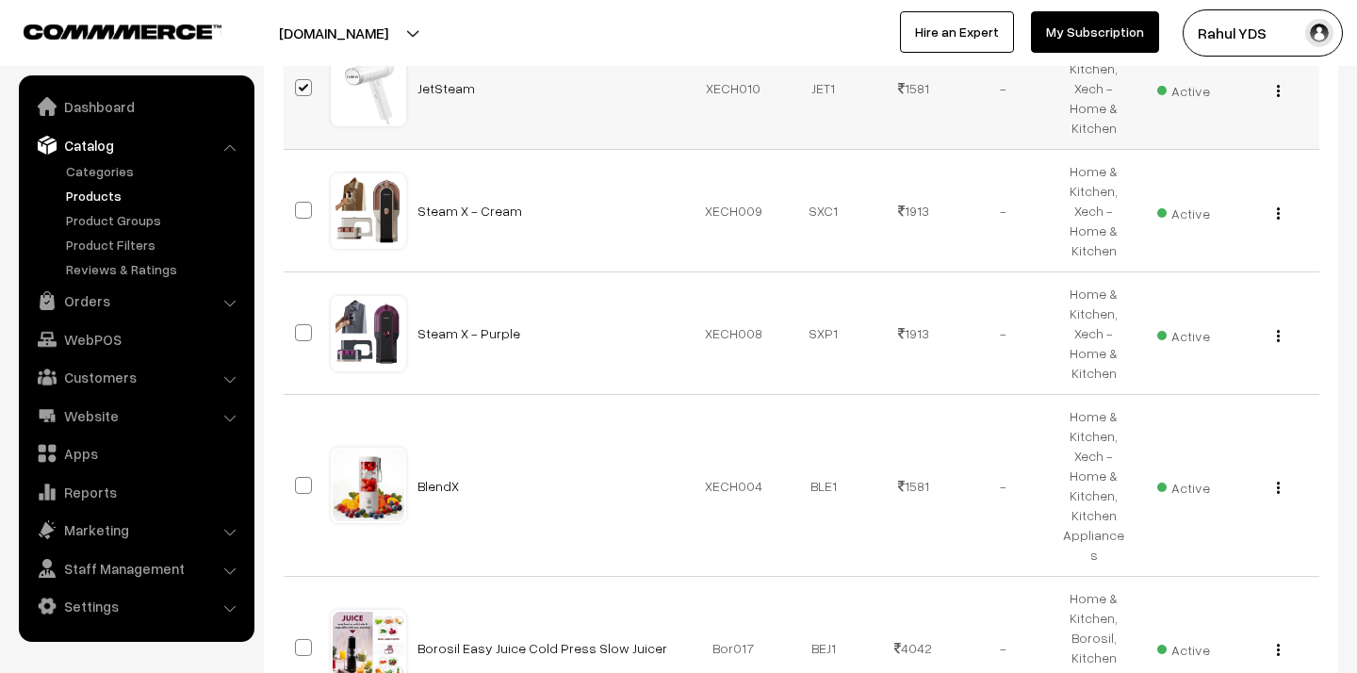
scroll to position [2620, 0]
click at [300, 207] on span at bounding box center [303, 209] width 17 height 17
click at [298, 204] on input "checkbox" at bounding box center [291, 197] width 12 height 12
checkbox input "true"
click at [301, 336] on span at bounding box center [303, 331] width 17 height 17
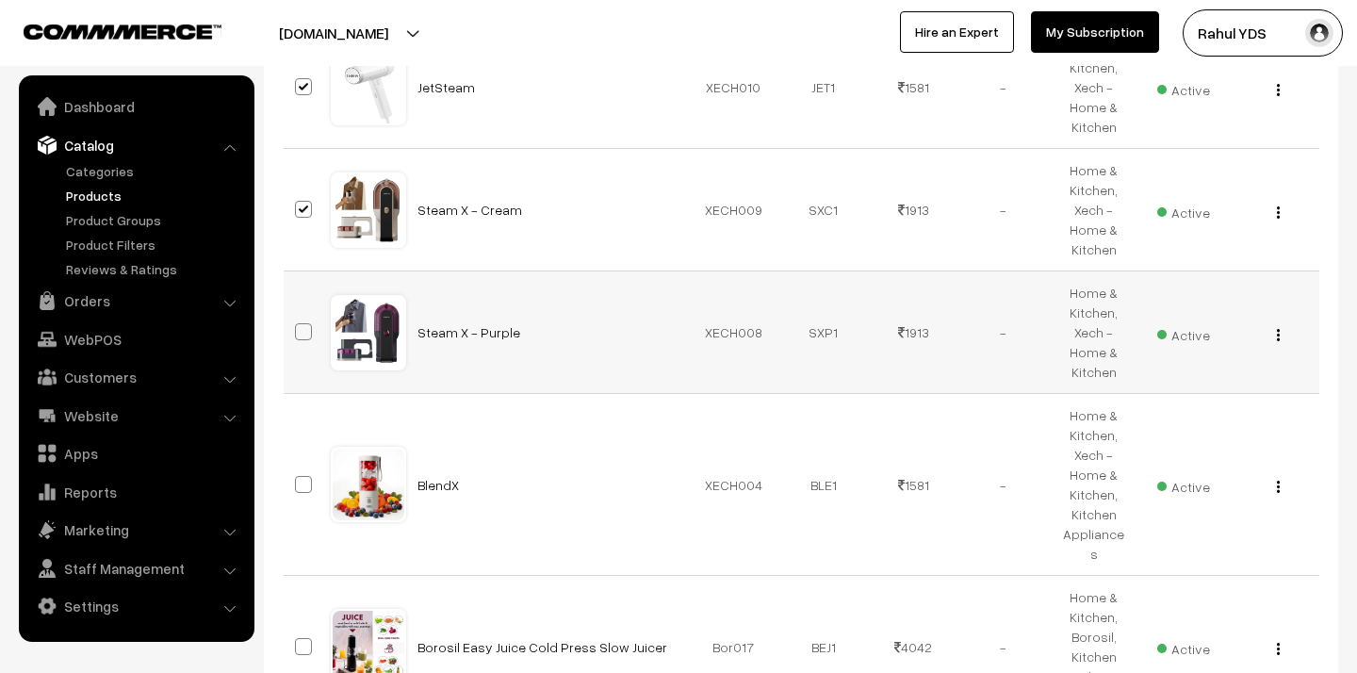
click at [298, 326] on input "checkbox" at bounding box center [291, 320] width 12 height 12
checkbox input "true"
click at [306, 476] on span at bounding box center [303, 484] width 17 height 17
click at [298, 474] on input "checkbox" at bounding box center [291, 472] width 12 height 12
checkbox input "true"
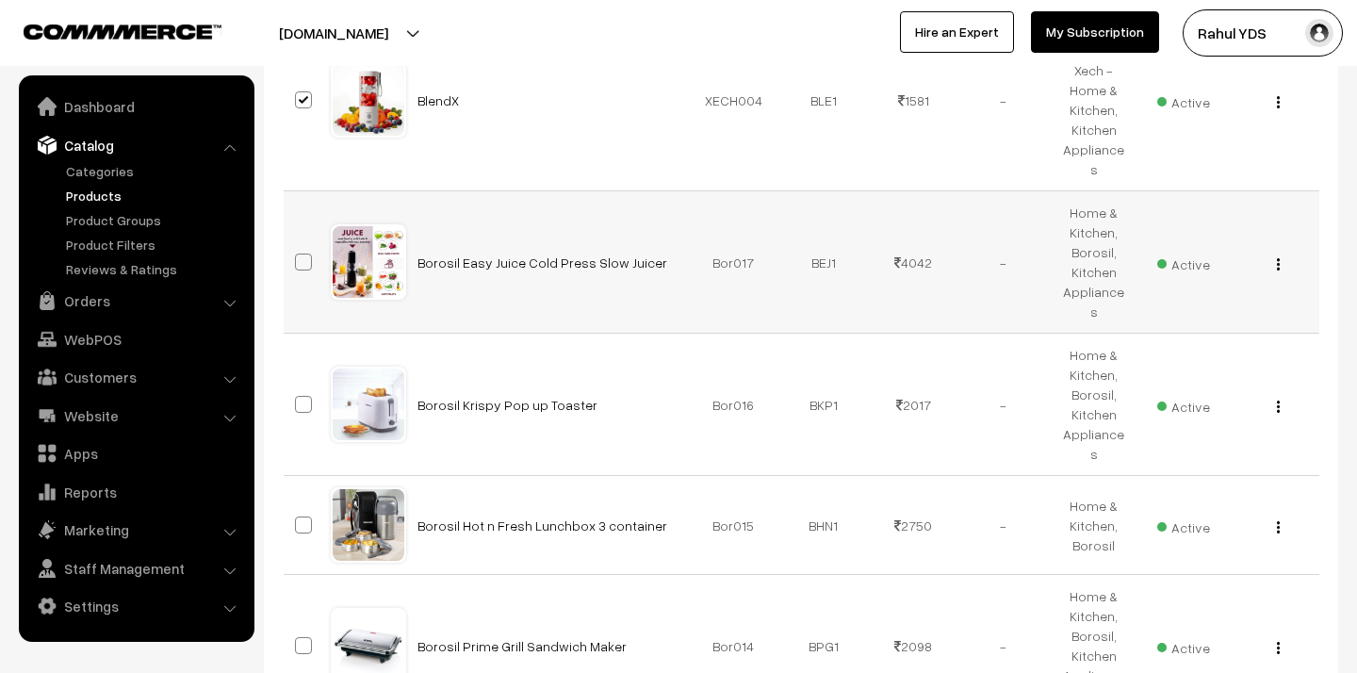
scroll to position [3071, 0]
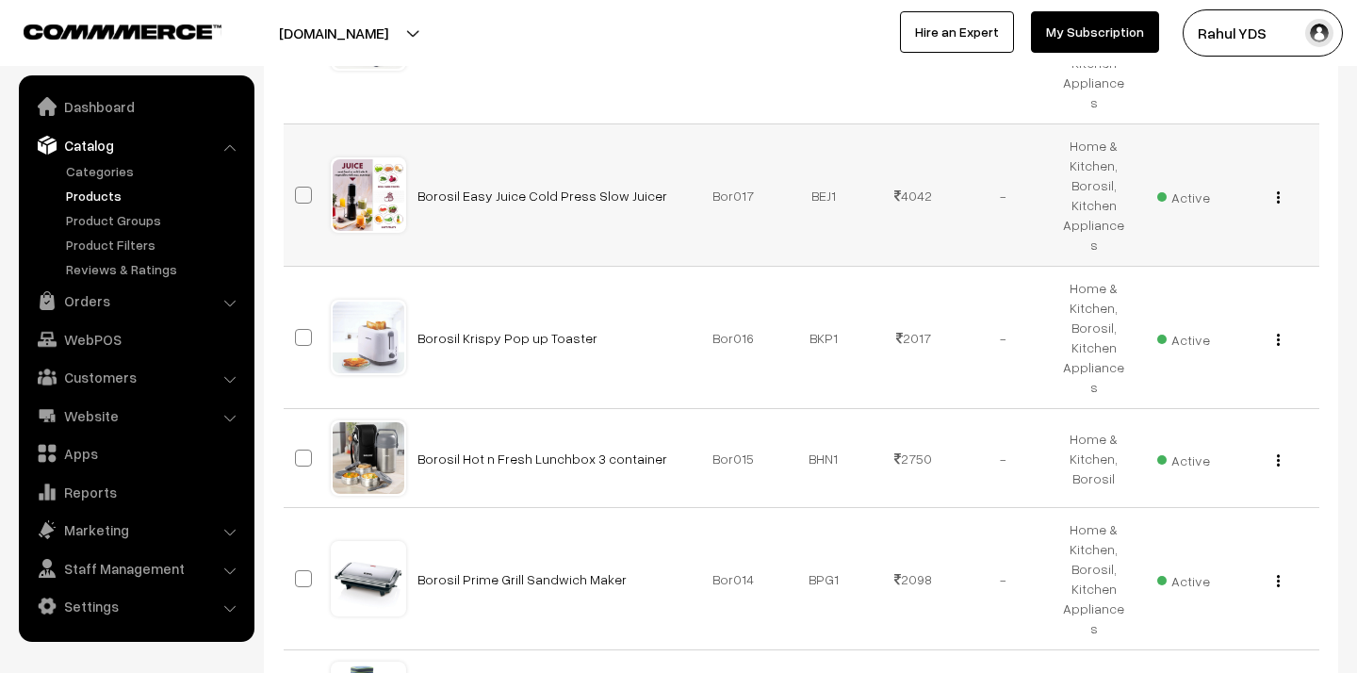
click at [311, 187] on span at bounding box center [303, 195] width 17 height 17
click at [298, 177] on input "checkbox" at bounding box center [291, 183] width 12 height 12
checkbox input "true"
click at [315, 326] on label at bounding box center [306, 337] width 23 height 23
click at [298, 319] on input "checkbox" at bounding box center [291, 325] width 12 height 12
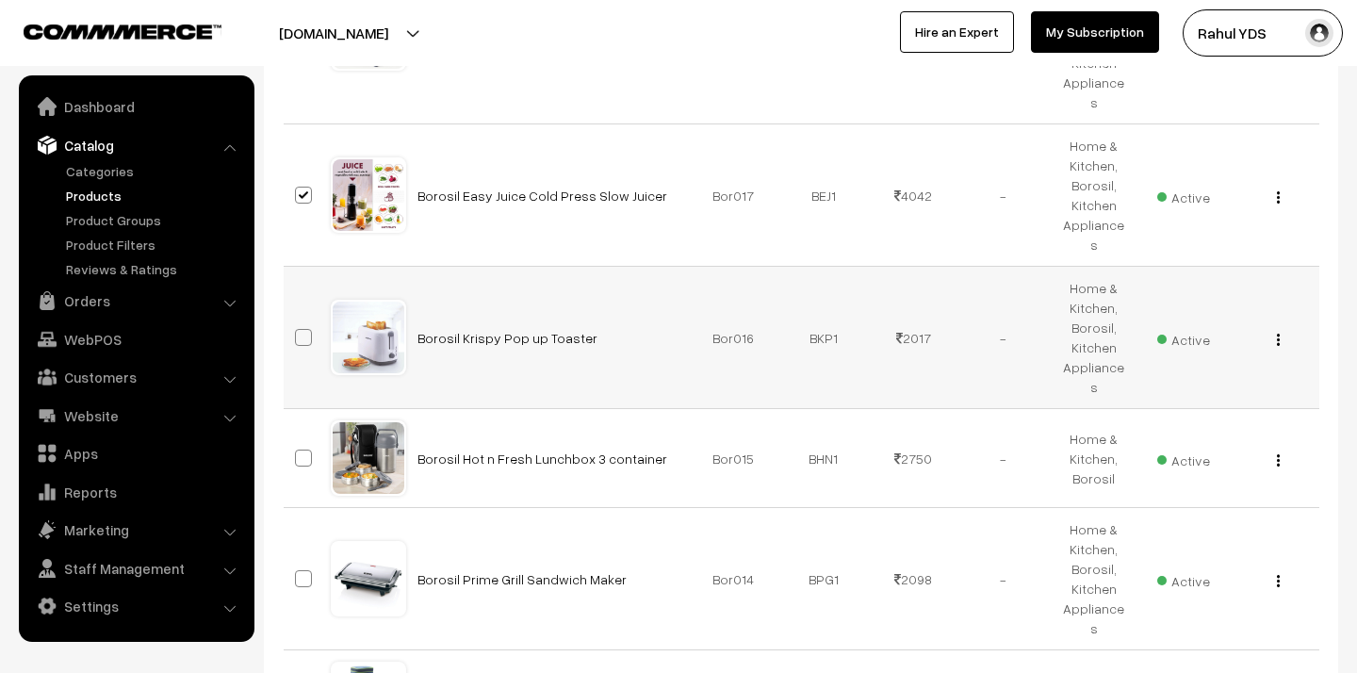
checkbox input "true"
click at [309, 449] on span at bounding box center [303, 457] width 17 height 17
click at [298, 440] on input "checkbox" at bounding box center [291, 446] width 12 height 12
checkbox input "true"
click at [303, 570] on span at bounding box center [303, 578] width 17 height 17
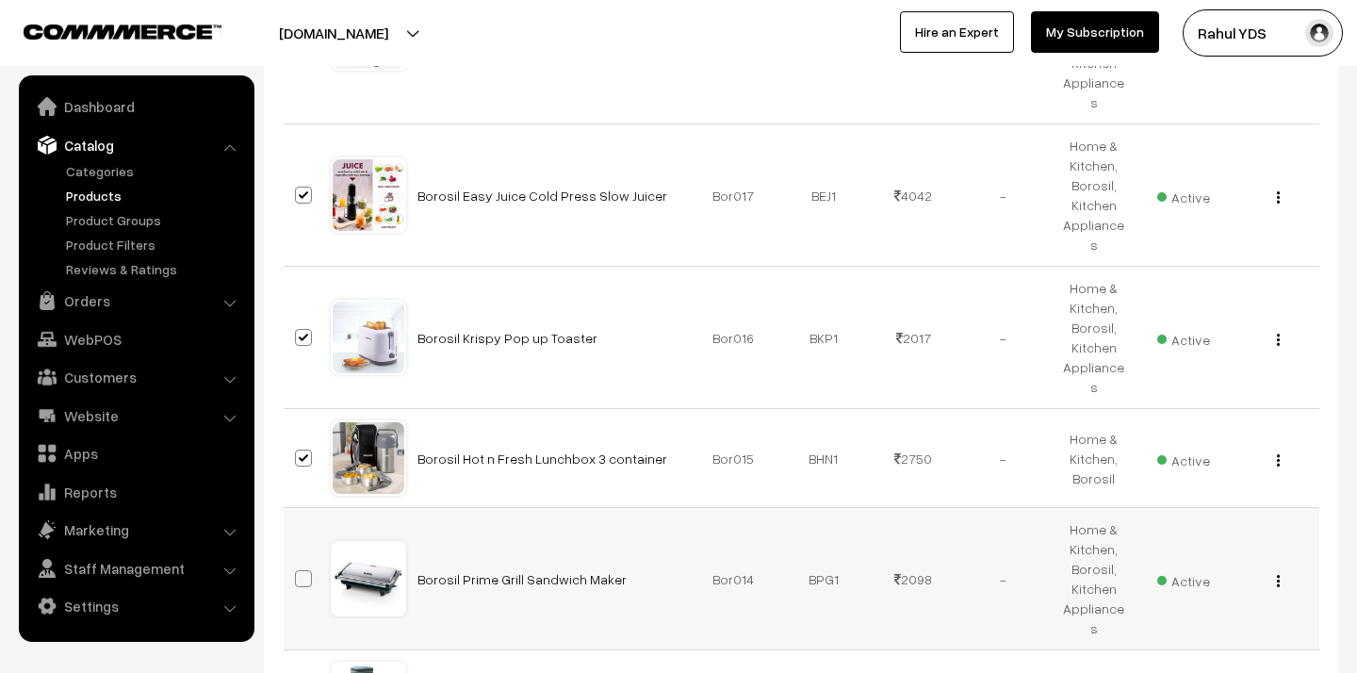
click at [298, 561] on input "checkbox" at bounding box center [291, 567] width 12 height 12
checkbox input "true"
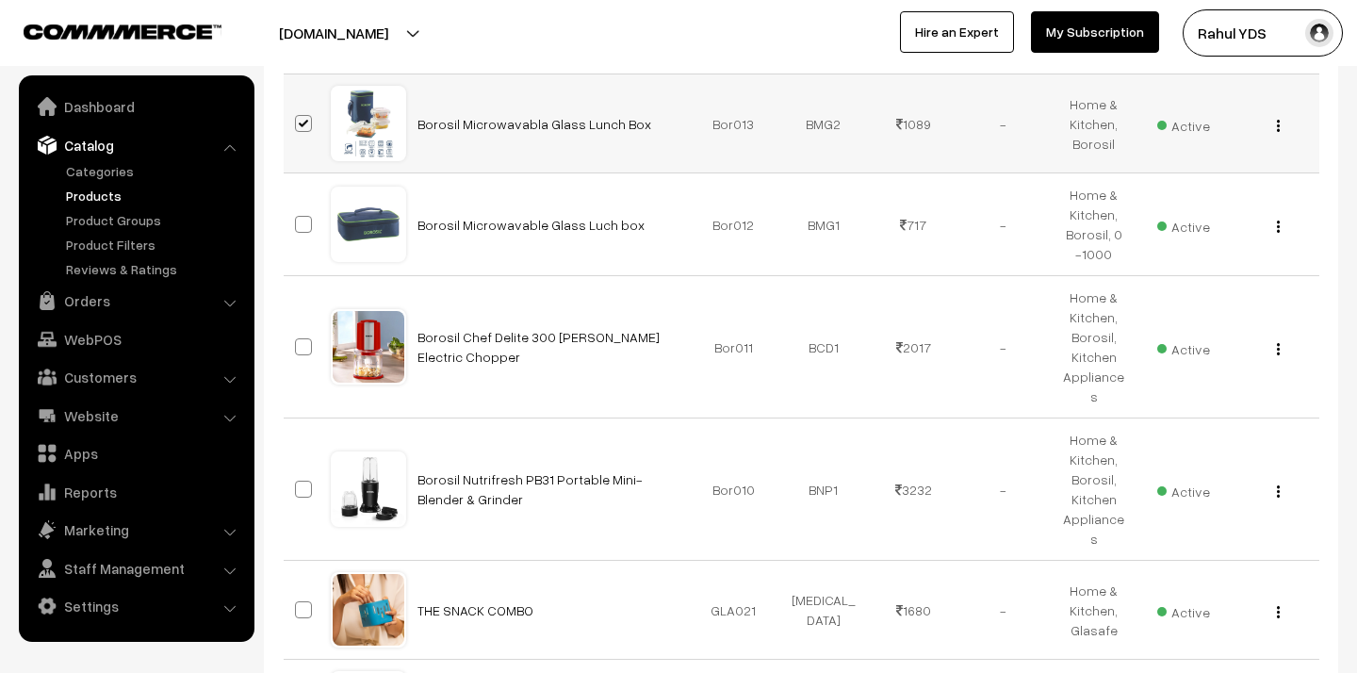
scroll to position [3661, 0]
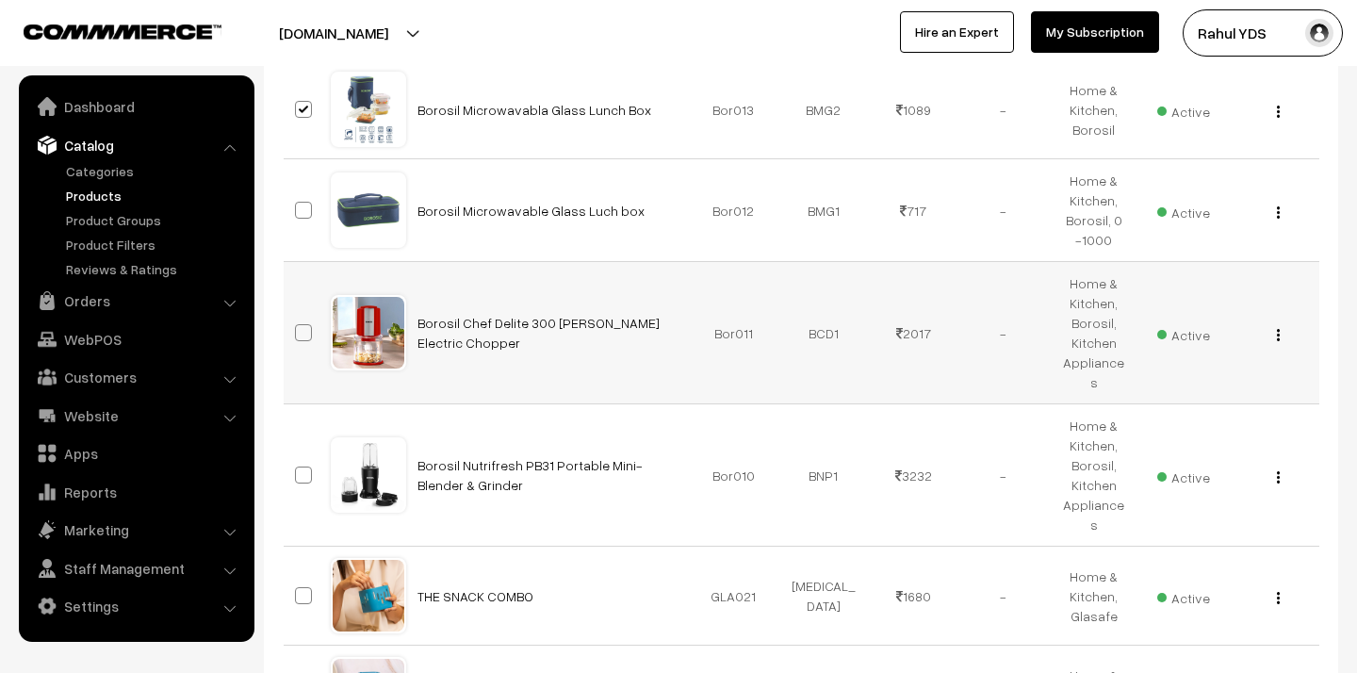
click at [301, 324] on span at bounding box center [303, 332] width 17 height 17
click at [298, 315] on input "checkbox" at bounding box center [291, 321] width 12 height 12
checkbox input "true"
click at [305, 466] on span at bounding box center [303, 474] width 17 height 17
click at [298, 457] on input "checkbox" at bounding box center [291, 463] width 12 height 12
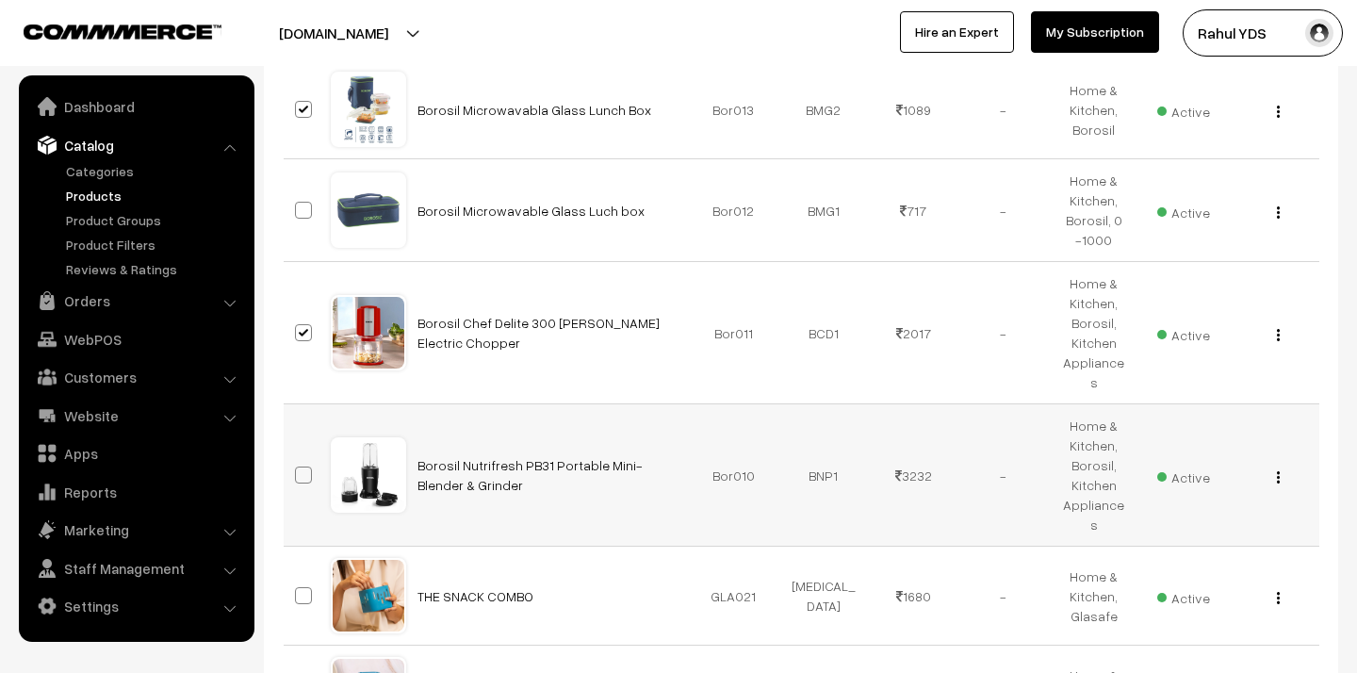
checkbox input "true"
click at [306, 587] on span at bounding box center [303, 595] width 17 height 17
click at [298, 578] on input "checkbox" at bounding box center [291, 584] width 12 height 12
checkbox input "true"
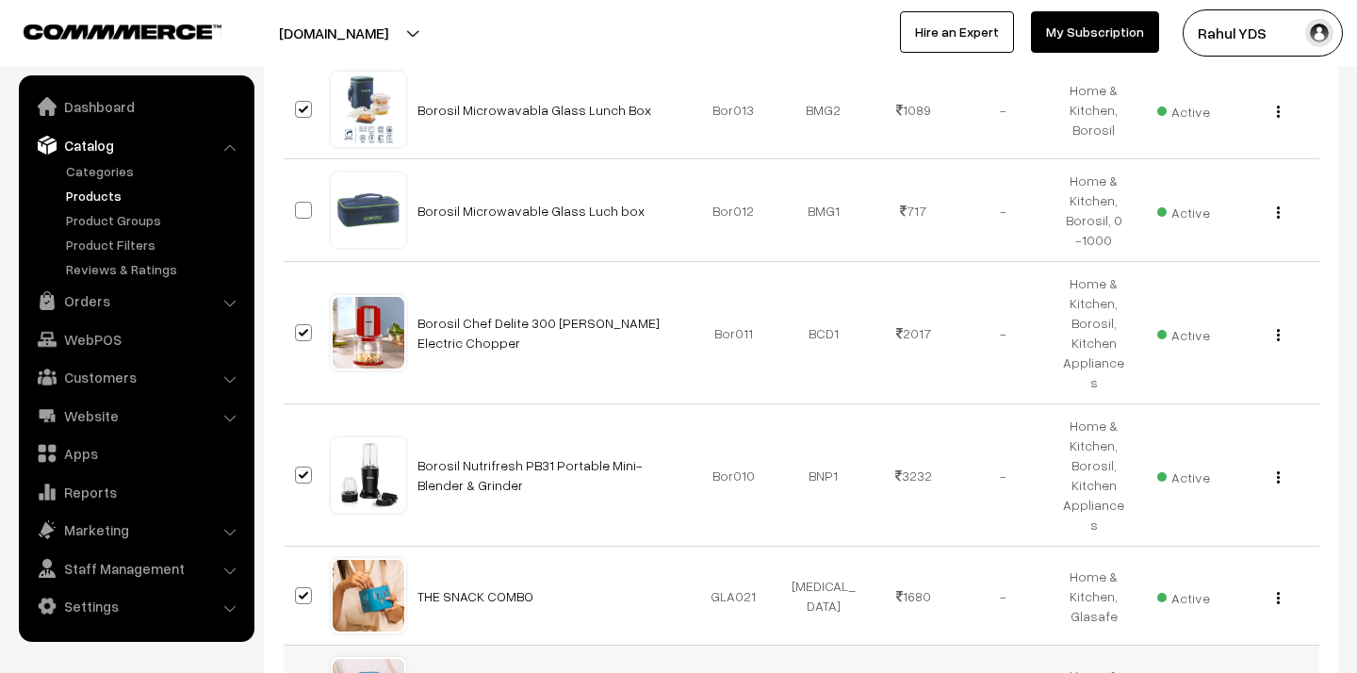
click at [298, 672] on input "checkbox" at bounding box center [291, 682] width 12 height 12
checkbox input "true"
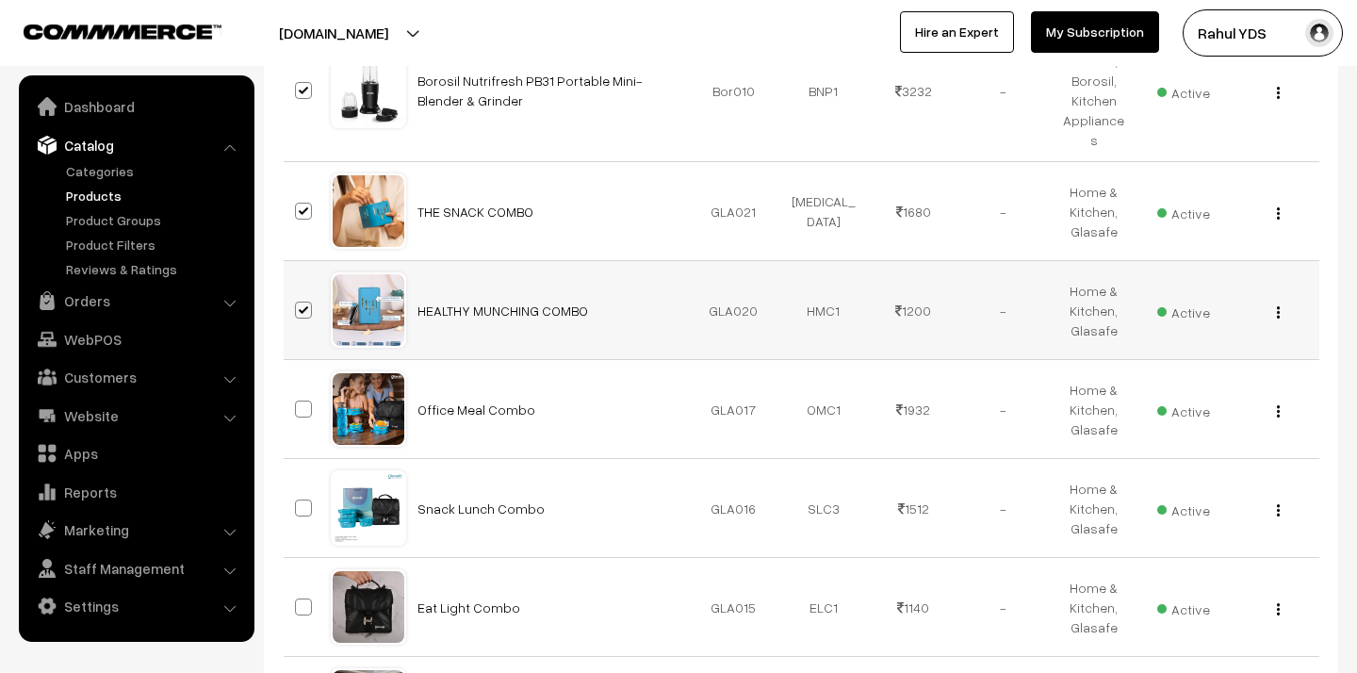
scroll to position [4083, 0]
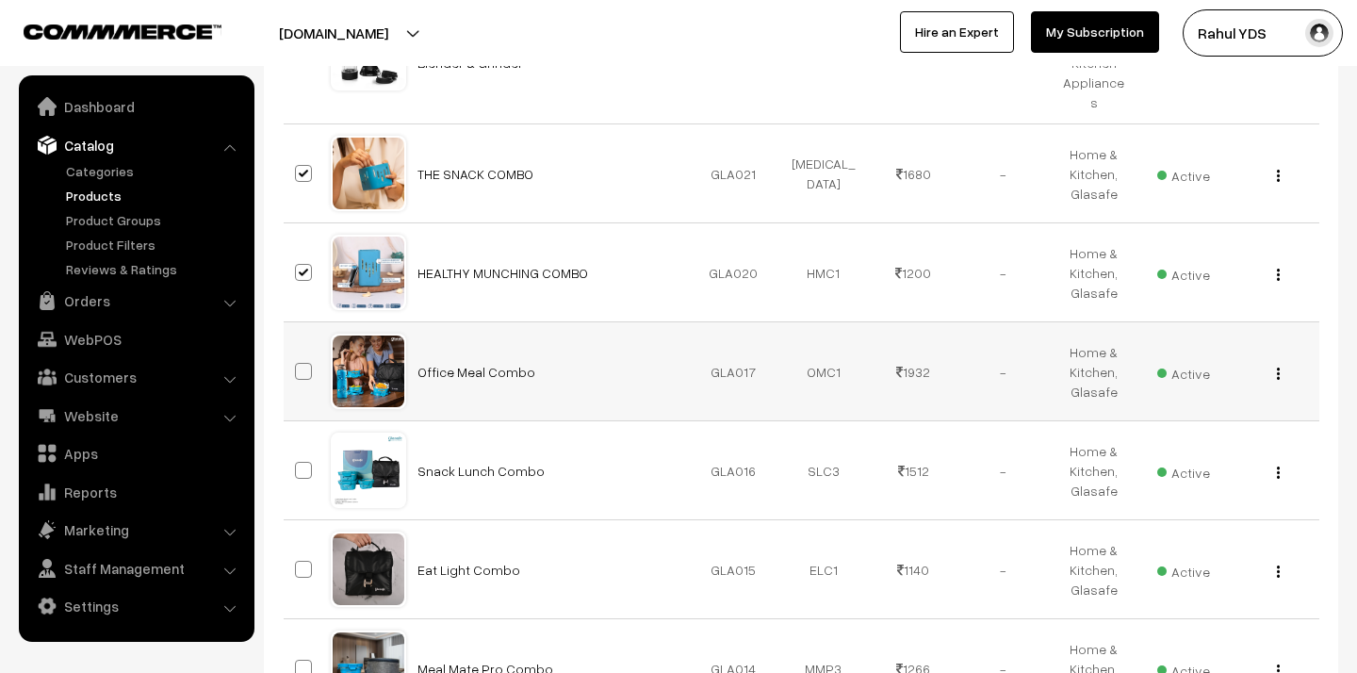
click at [303, 363] on span at bounding box center [303, 371] width 17 height 17
click at [298, 353] on input "checkbox" at bounding box center [291, 359] width 12 height 12
checkbox input "true"
click at [305, 462] on span at bounding box center [303, 470] width 17 height 17
click at [298, 452] on input "checkbox" at bounding box center [291, 458] width 12 height 12
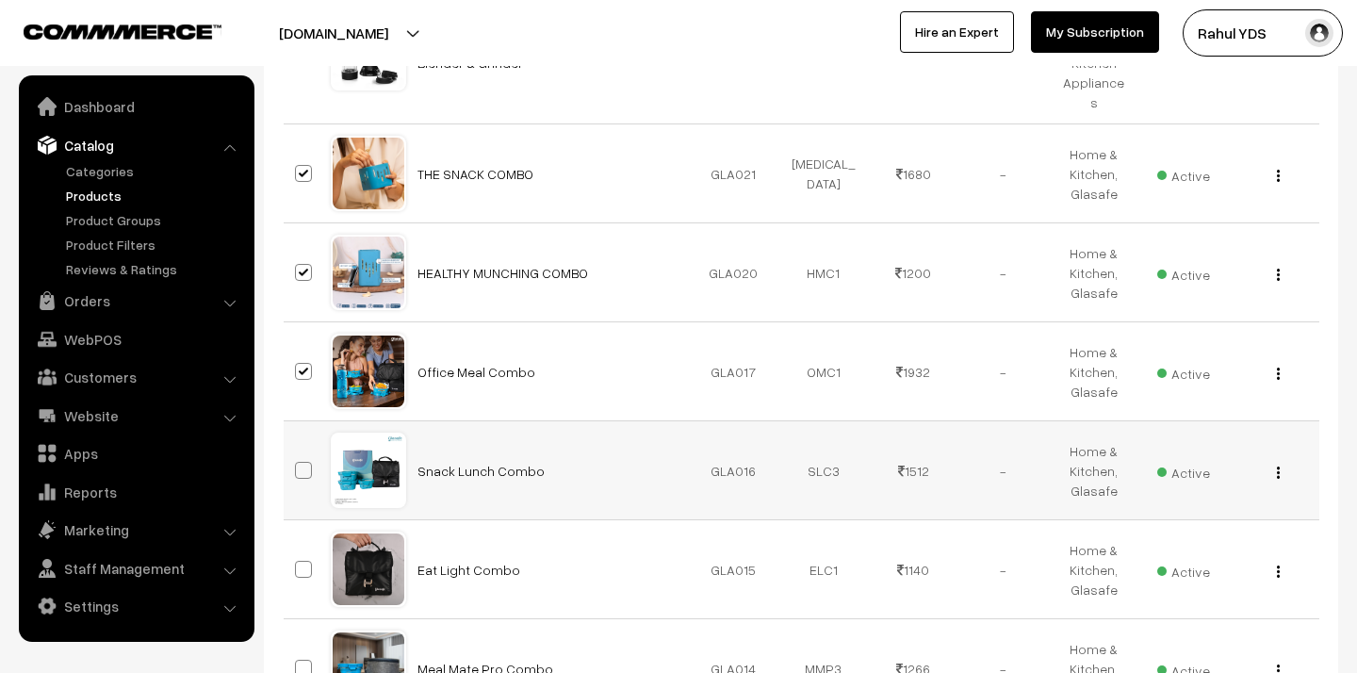
checkbox input "true"
click at [304, 561] on span at bounding box center [303, 569] width 17 height 17
click at [298, 551] on input "checkbox" at bounding box center [291, 557] width 12 height 12
checkbox input "true"
click at [302, 660] on span at bounding box center [303, 668] width 17 height 17
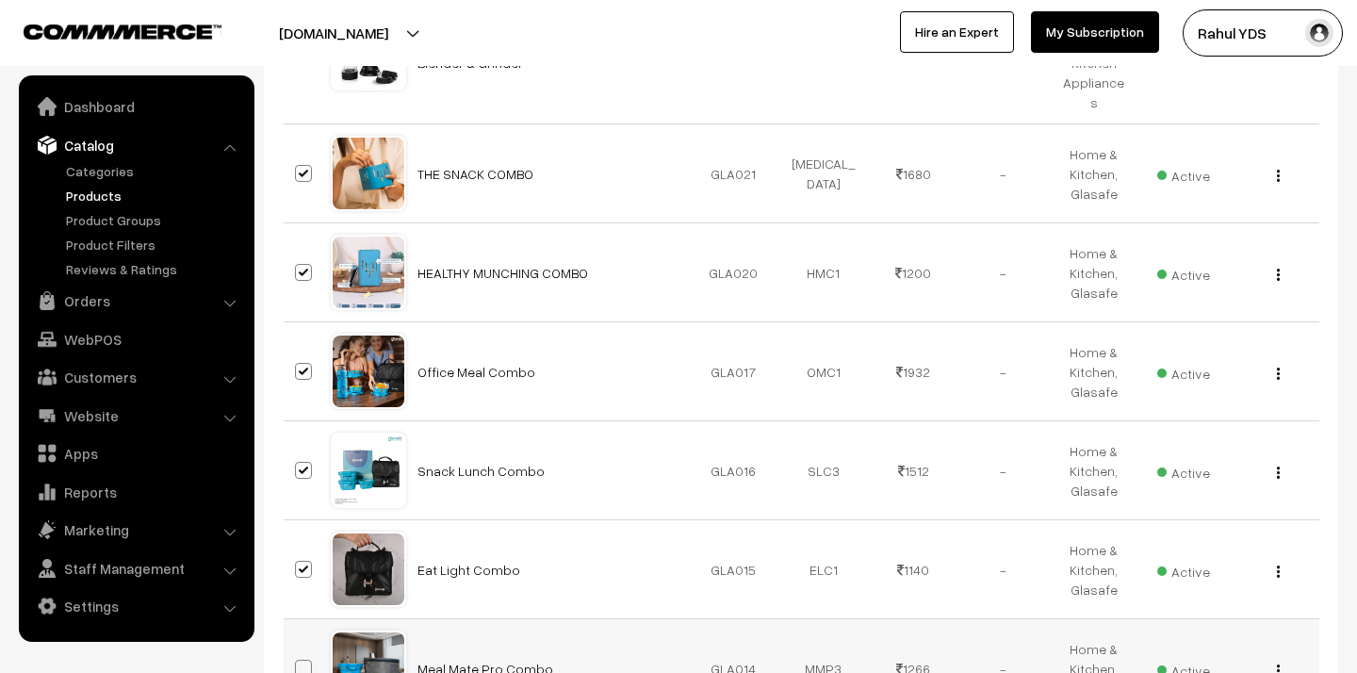
click at [298, 650] on input "checkbox" at bounding box center [291, 656] width 12 height 12
checkbox input "true"
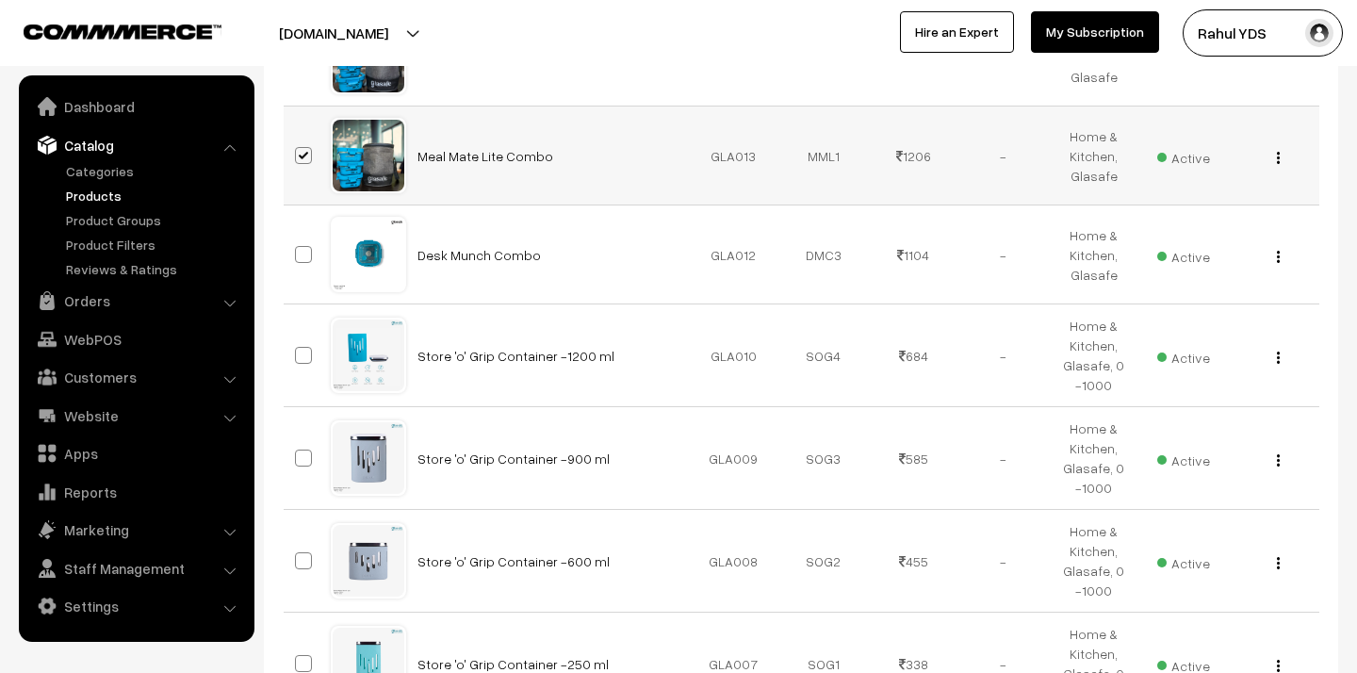
scroll to position [4742, 0]
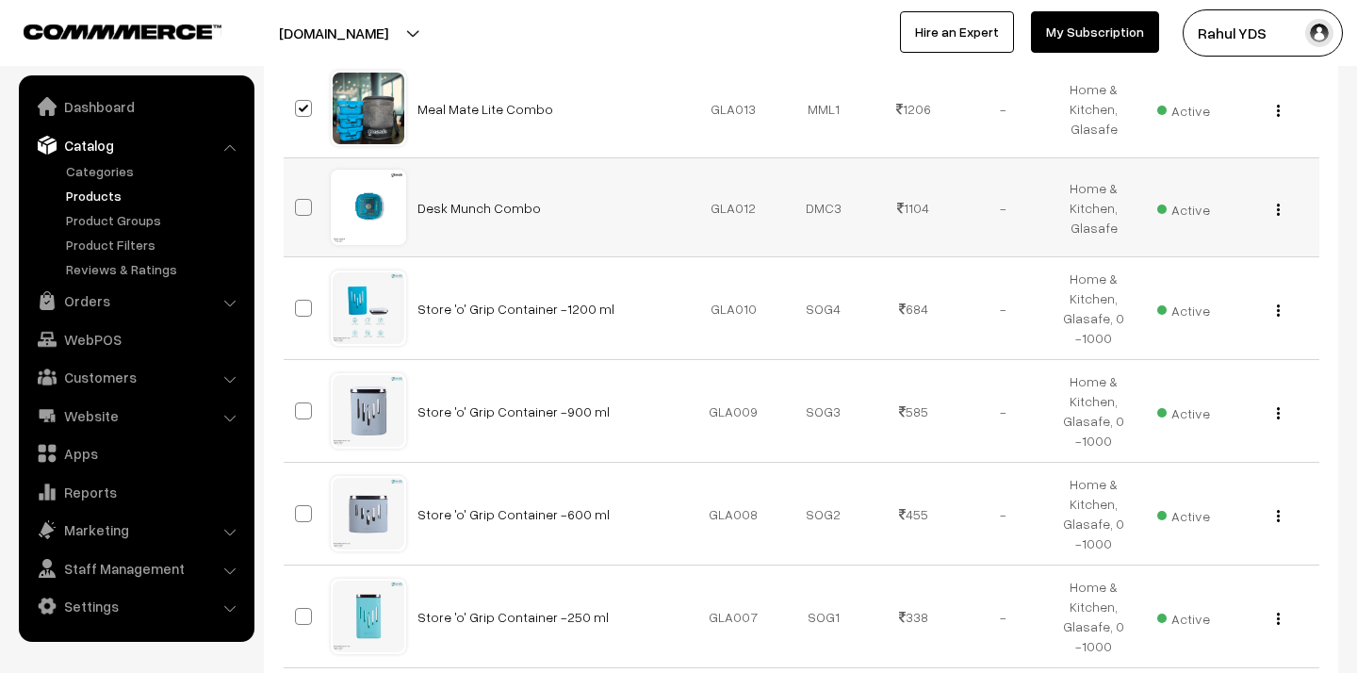
click at [304, 199] on span at bounding box center [303, 207] width 17 height 17
click at [298, 189] on input "checkbox" at bounding box center [291, 195] width 12 height 12
checkbox input "true"
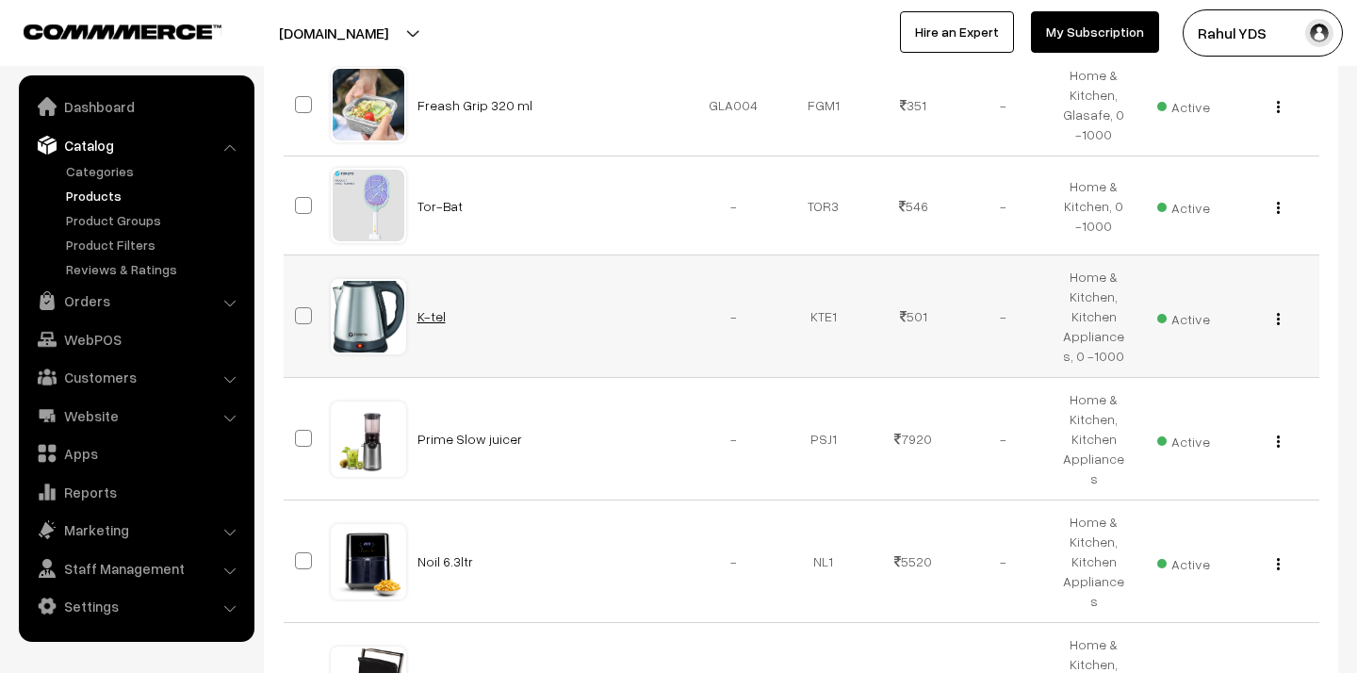
scroll to position [5571, 0]
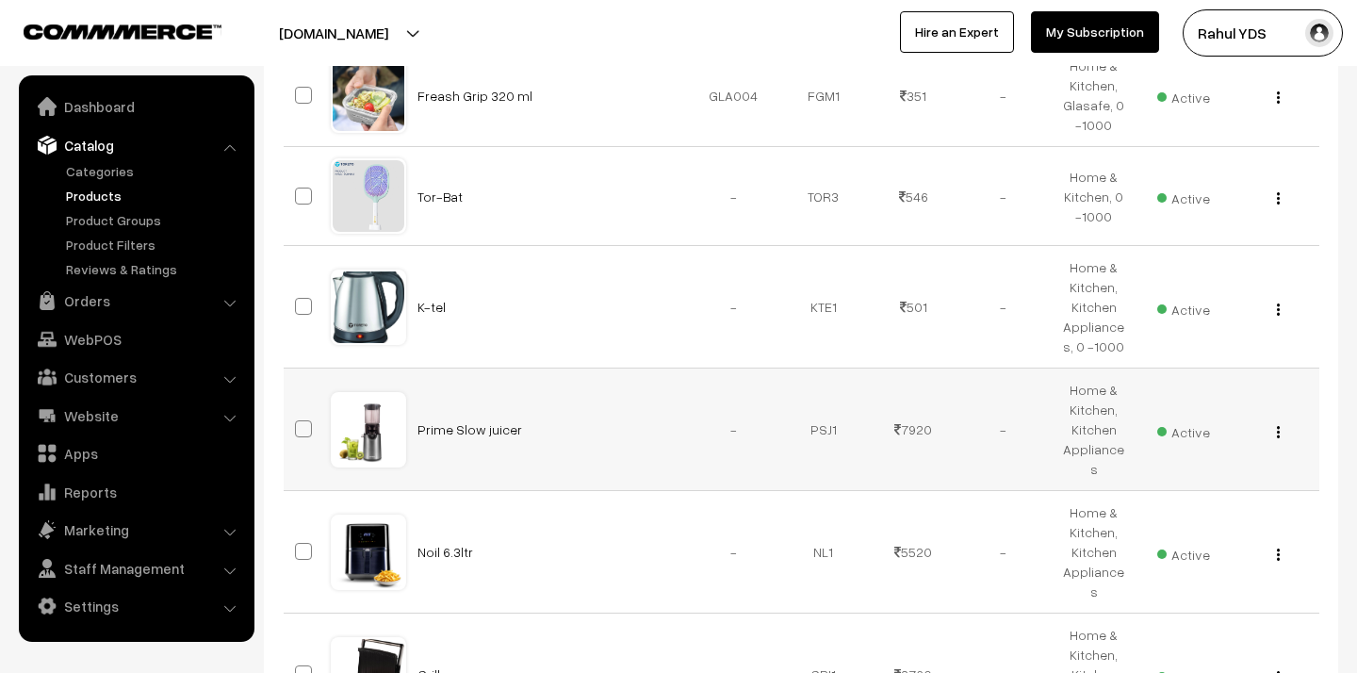
click at [306, 420] on span at bounding box center [303, 428] width 17 height 17
click at [298, 411] on input "checkbox" at bounding box center [291, 417] width 12 height 12
checkbox input "true"
click at [301, 543] on span at bounding box center [303, 551] width 17 height 17
click at [298, 533] on input "checkbox" at bounding box center [291, 539] width 12 height 12
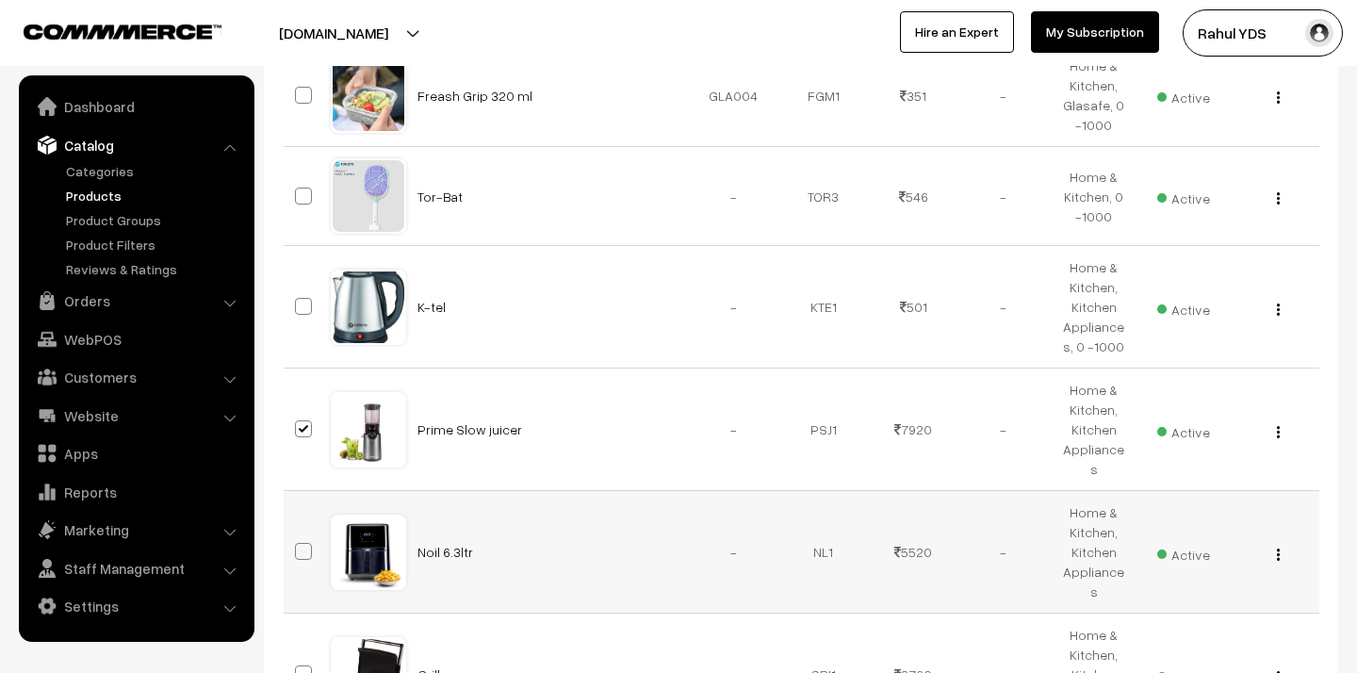
checkbox input "true"
click at [301, 665] on span at bounding box center [303, 673] width 17 height 17
click at [298, 656] on input "checkbox" at bounding box center [291, 662] width 12 height 12
checkbox input "true"
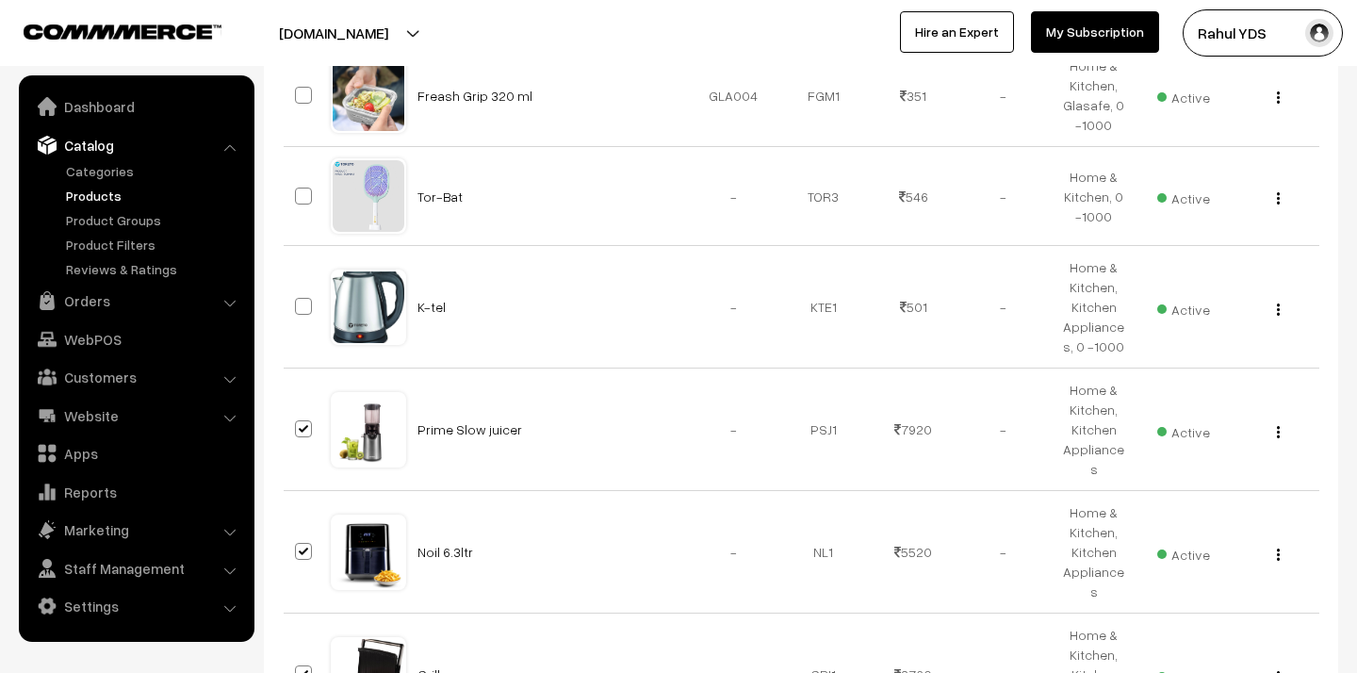
checkbox input "true"
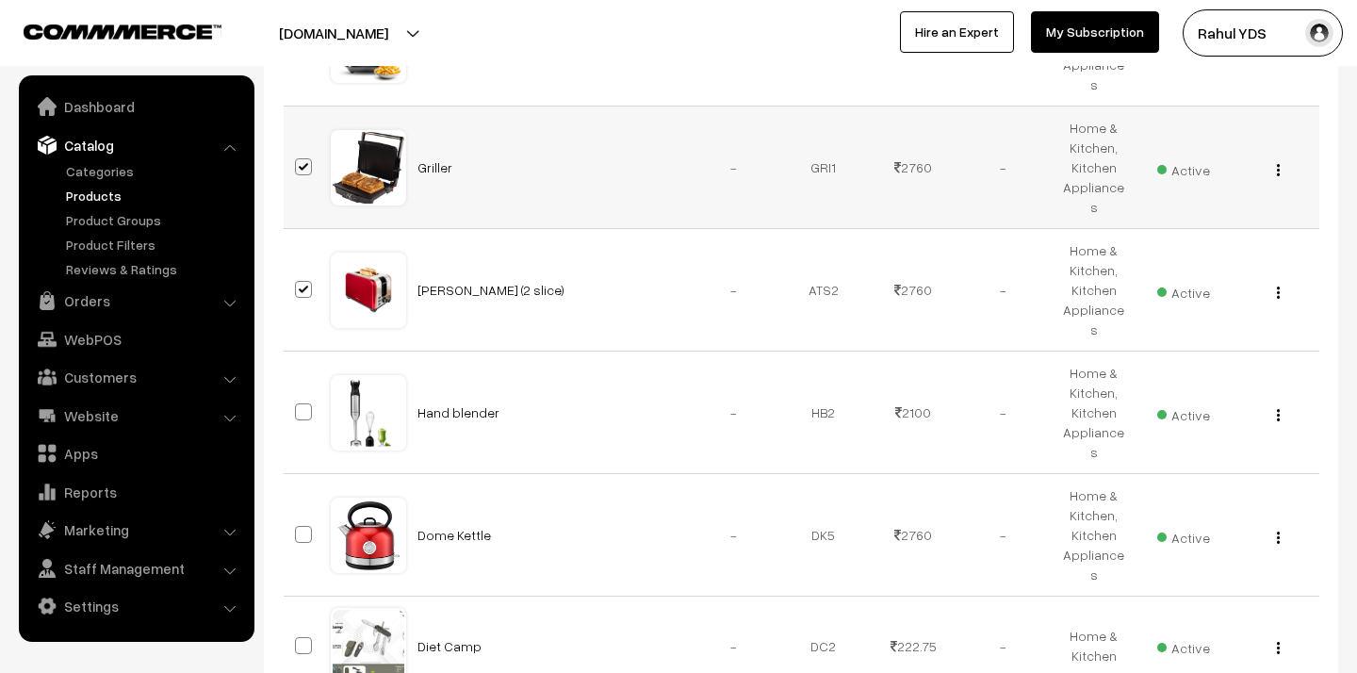
scroll to position [6081, 0]
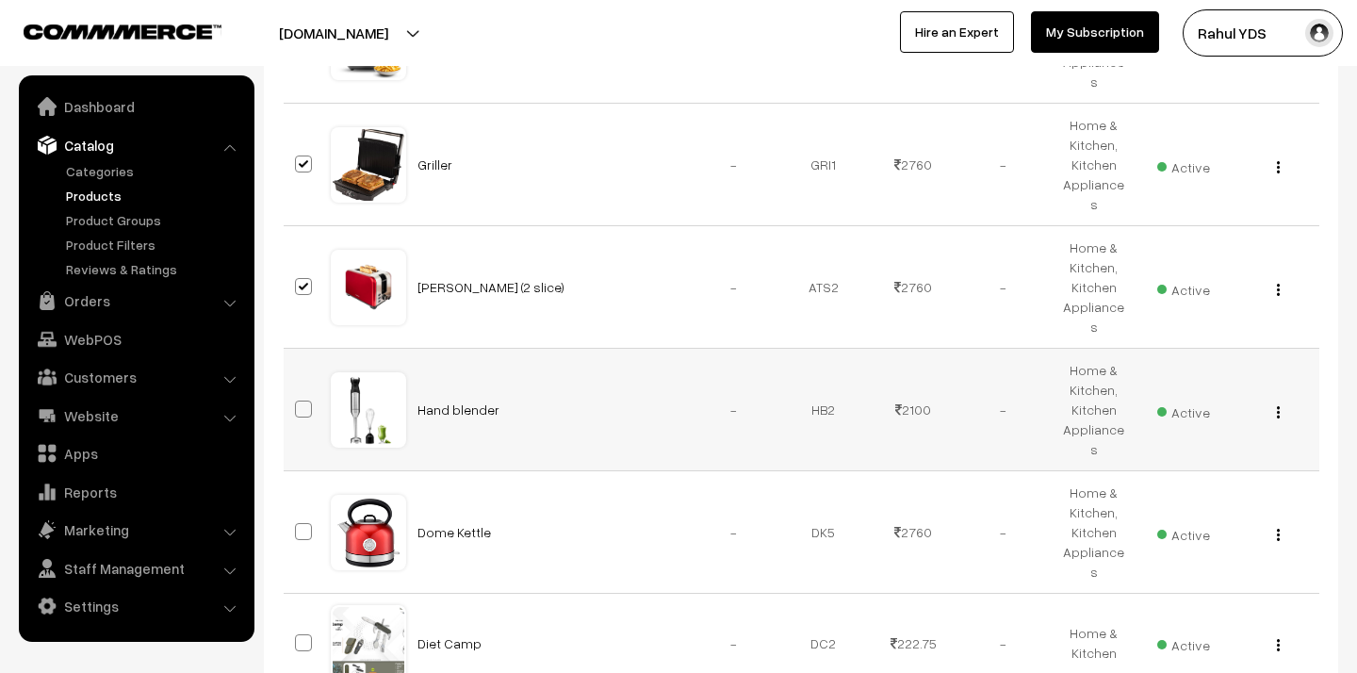
click at [301, 400] on span at bounding box center [303, 408] width 17 height 17
click at [298, 391] on input "checkbox" at bounding box center [291, 397] width 12 height 12
checkbox input "true"
click at [302, 523] on span at bounding box center [303, 531] width 17 height 17
click at [298, 513] on input "checkbox" at bounding box center [291, 519] width 12 height 12
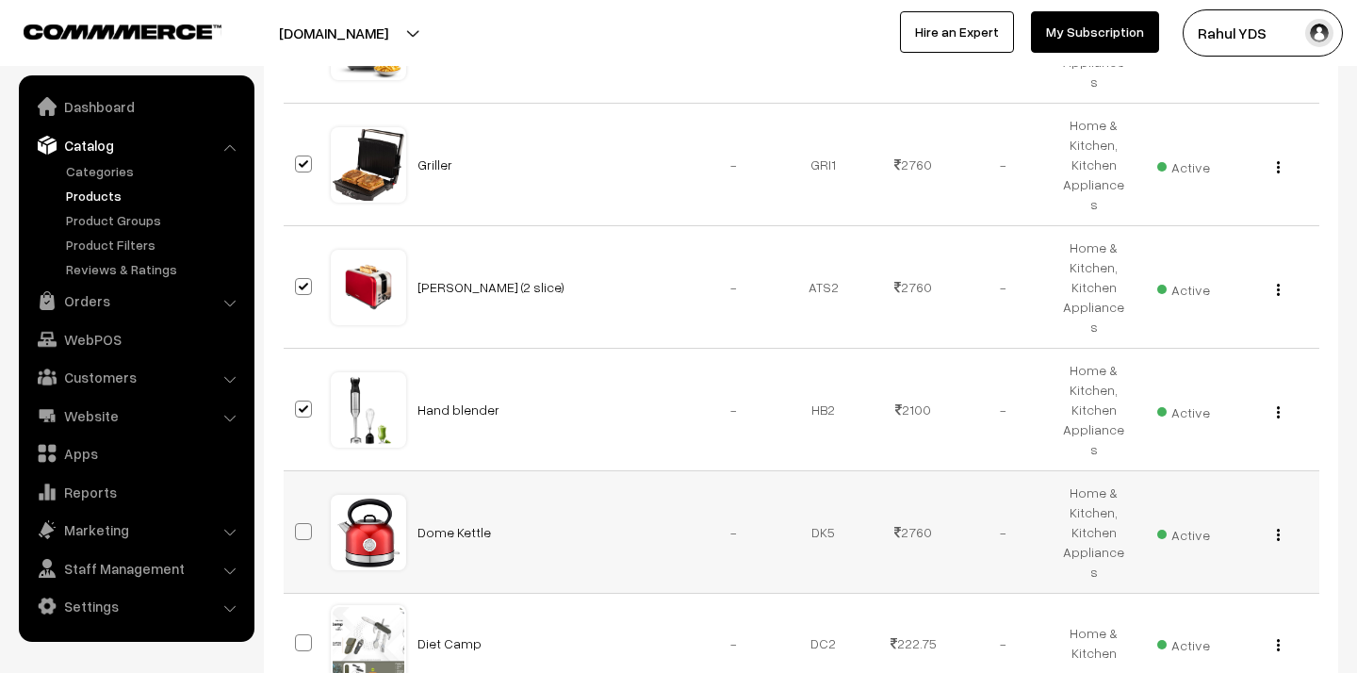
checkbox input "true"
click at [301, 594] on td at bounding box center [307, 643] width 47 height 99
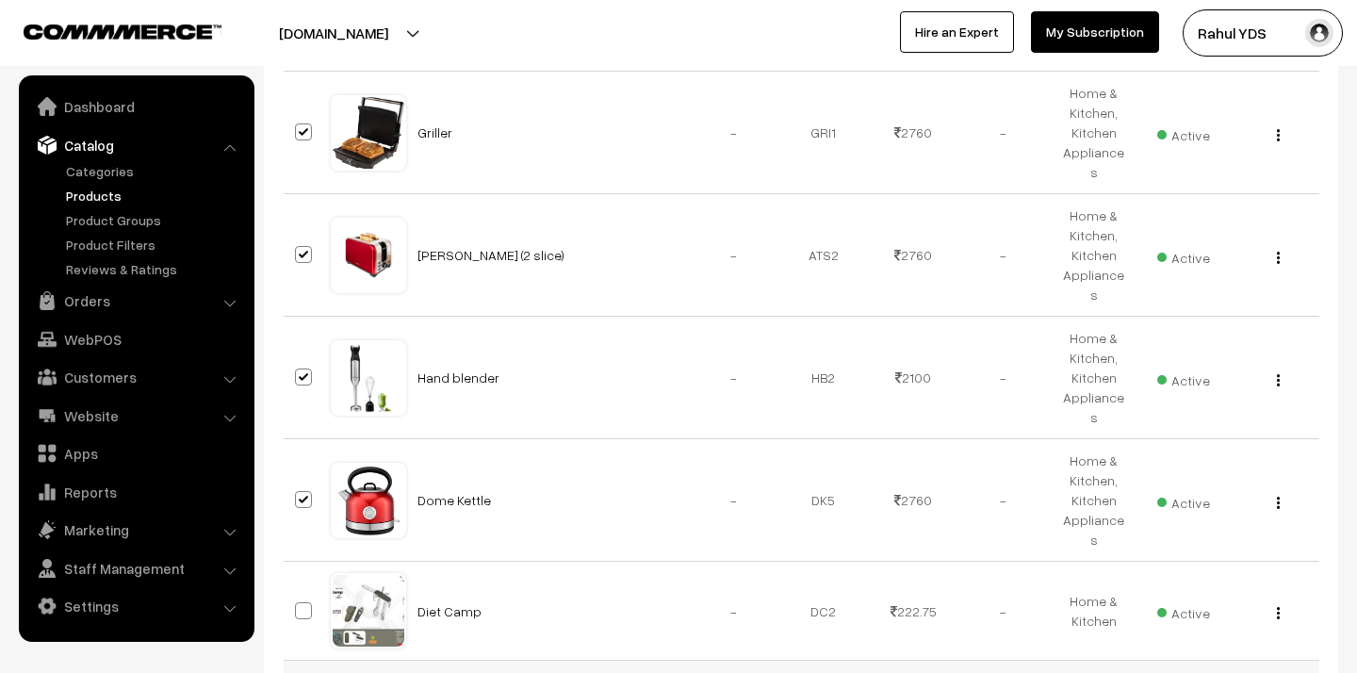
scroll to position [6118, 0]
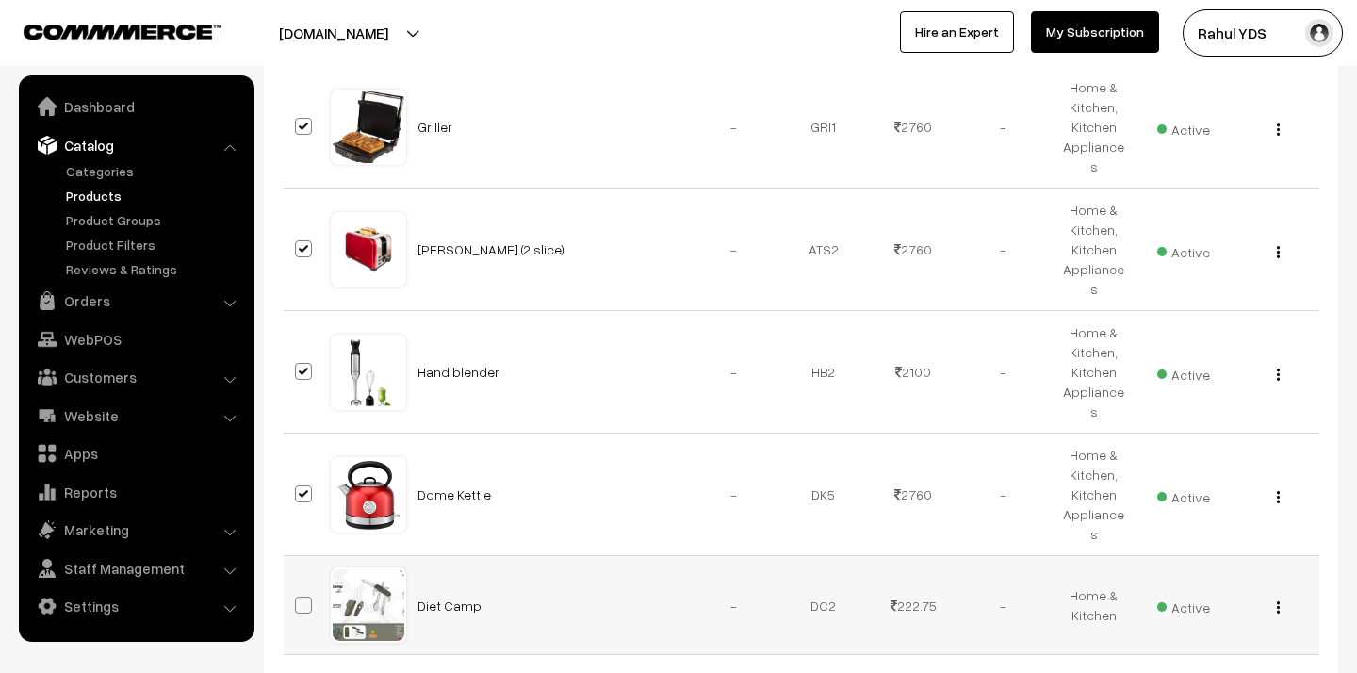
click at [302, 596] on span at bounding box center [303, 604] width 17 height 17
click at [298, 587] on input "checkbox" at bounding box center [291, 593] width 12 height 12
checkbox input "true"
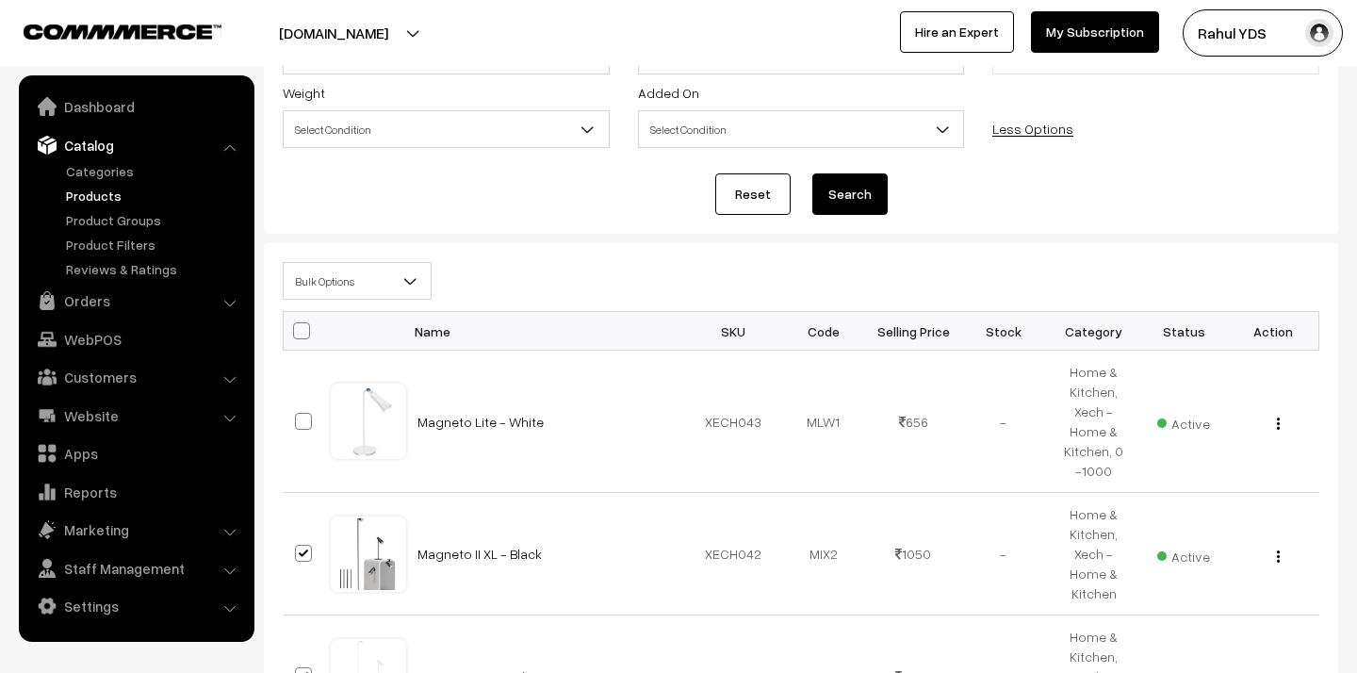
scroll to position [90, 0]
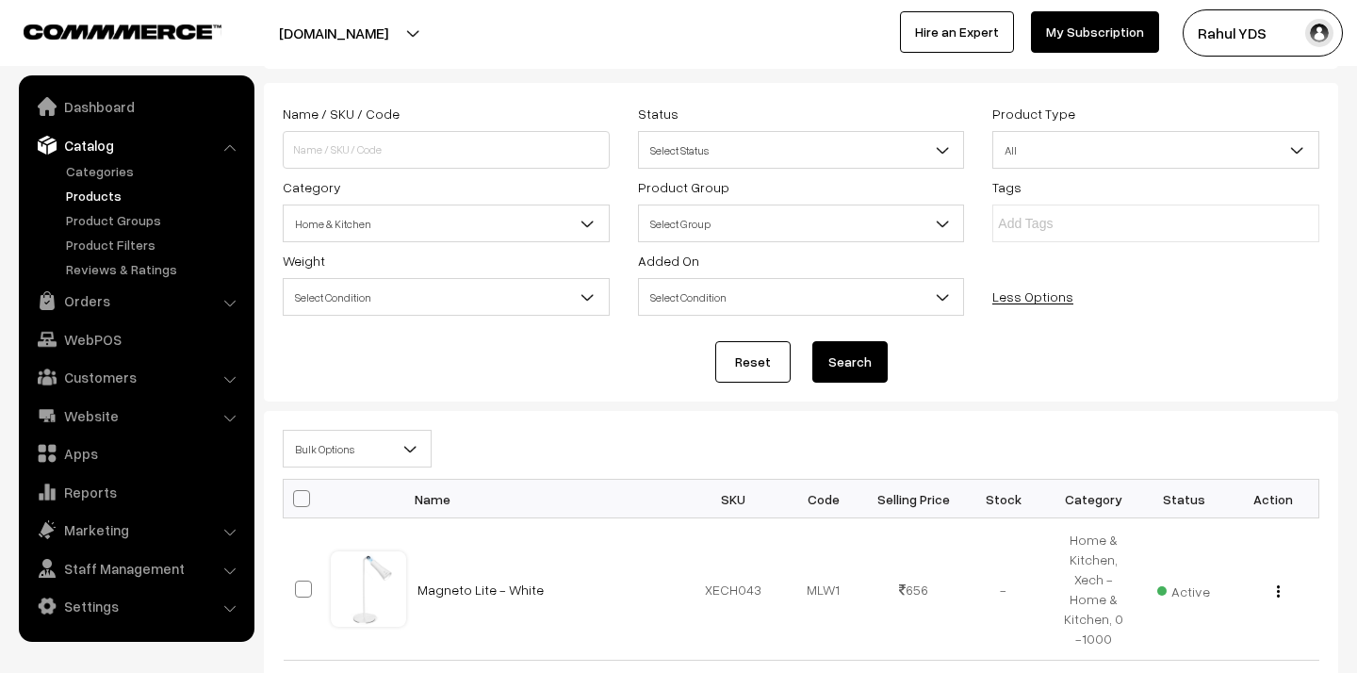
click at [381, 449] on span "Bulk Options" at bounding box center [357, 448] width 147 height 33
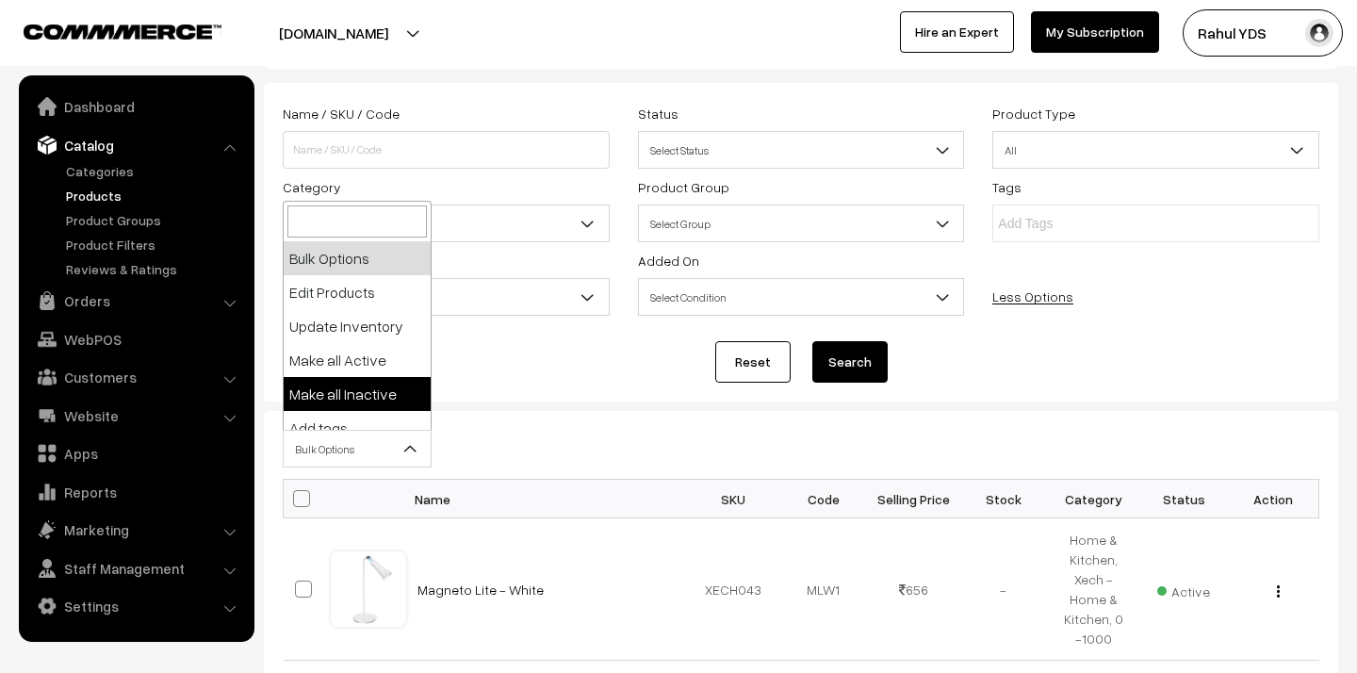
scroll to position [117, 0]
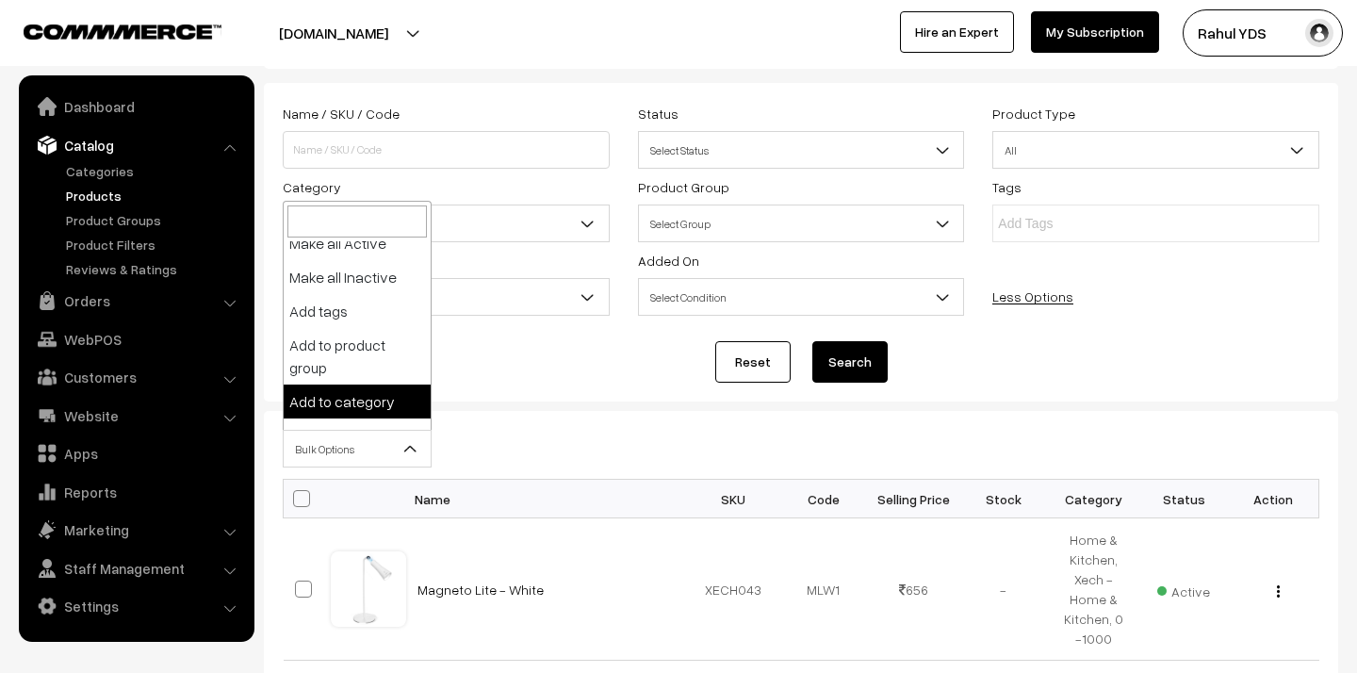
select select "category"
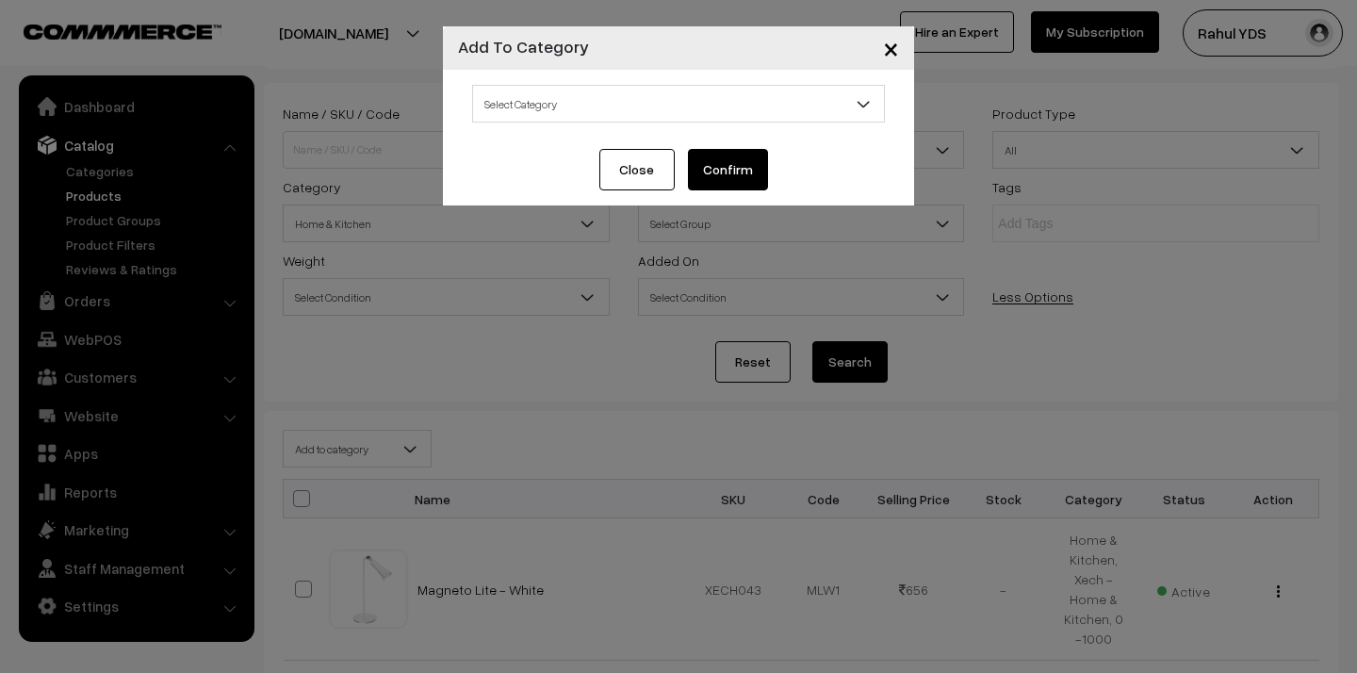
click at [703, 101] on span "Select Category" at bounding box center [678, 104] width 411 height 33
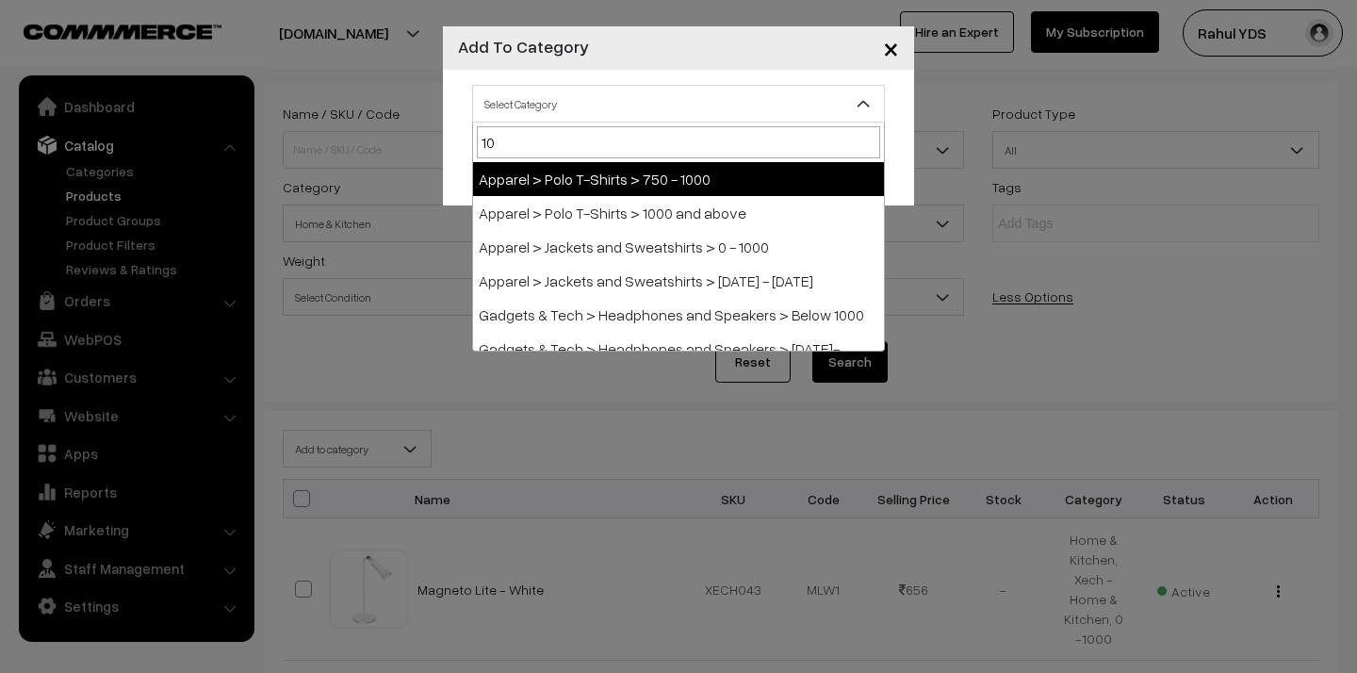
type input "1"
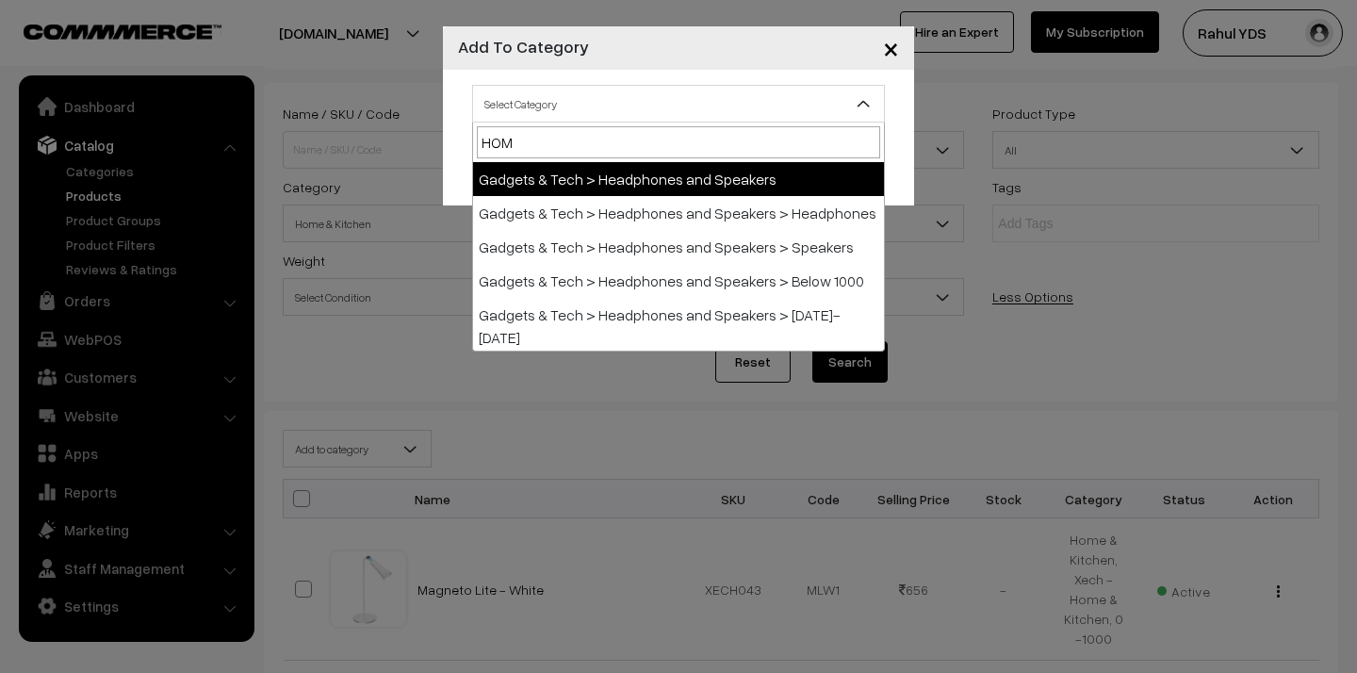
type input "HOME"
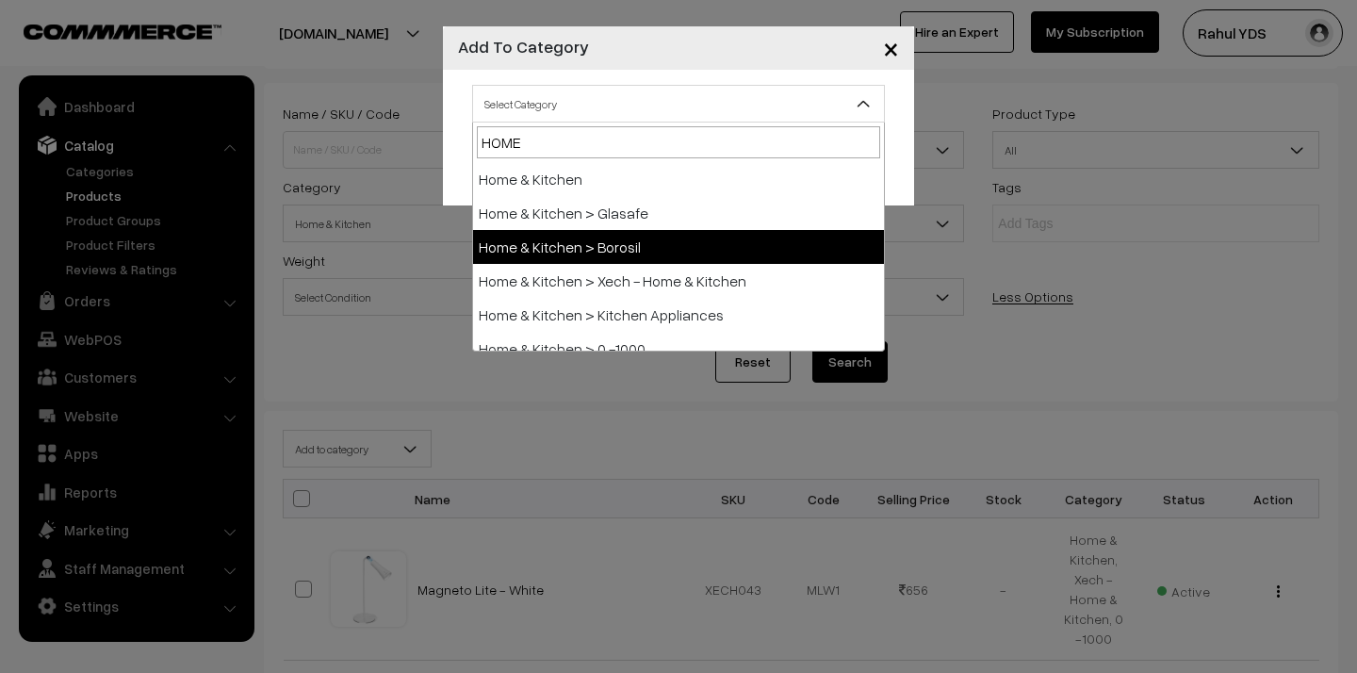
scroll to position [15, 0]
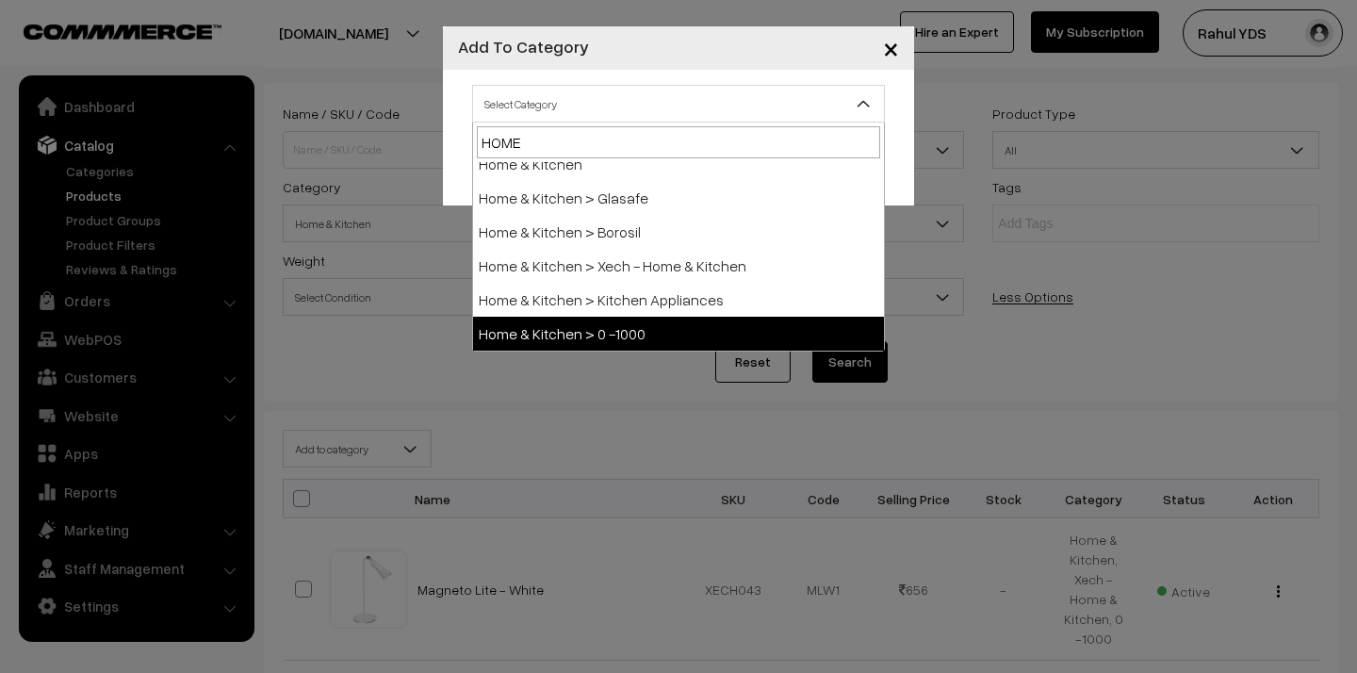
select select "150"
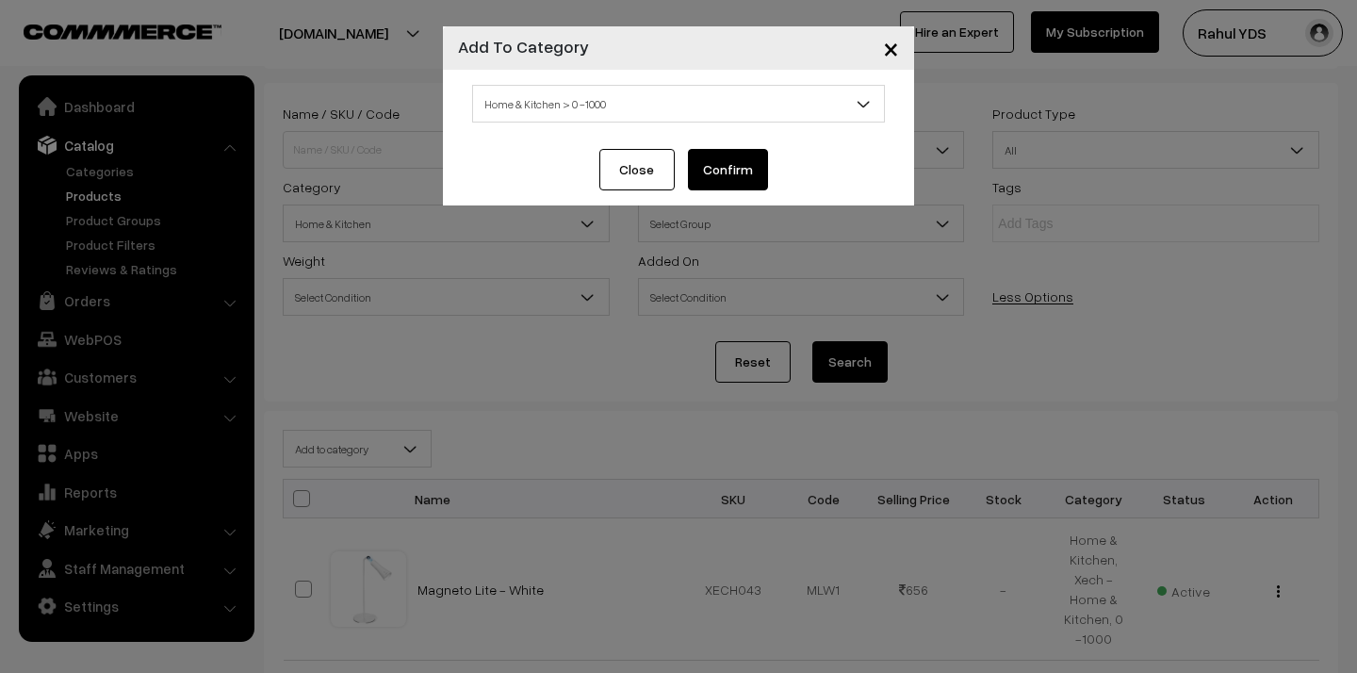
click at [717, 166] on button "Confirm" at bounding box center [728, 169] width 80 height 41
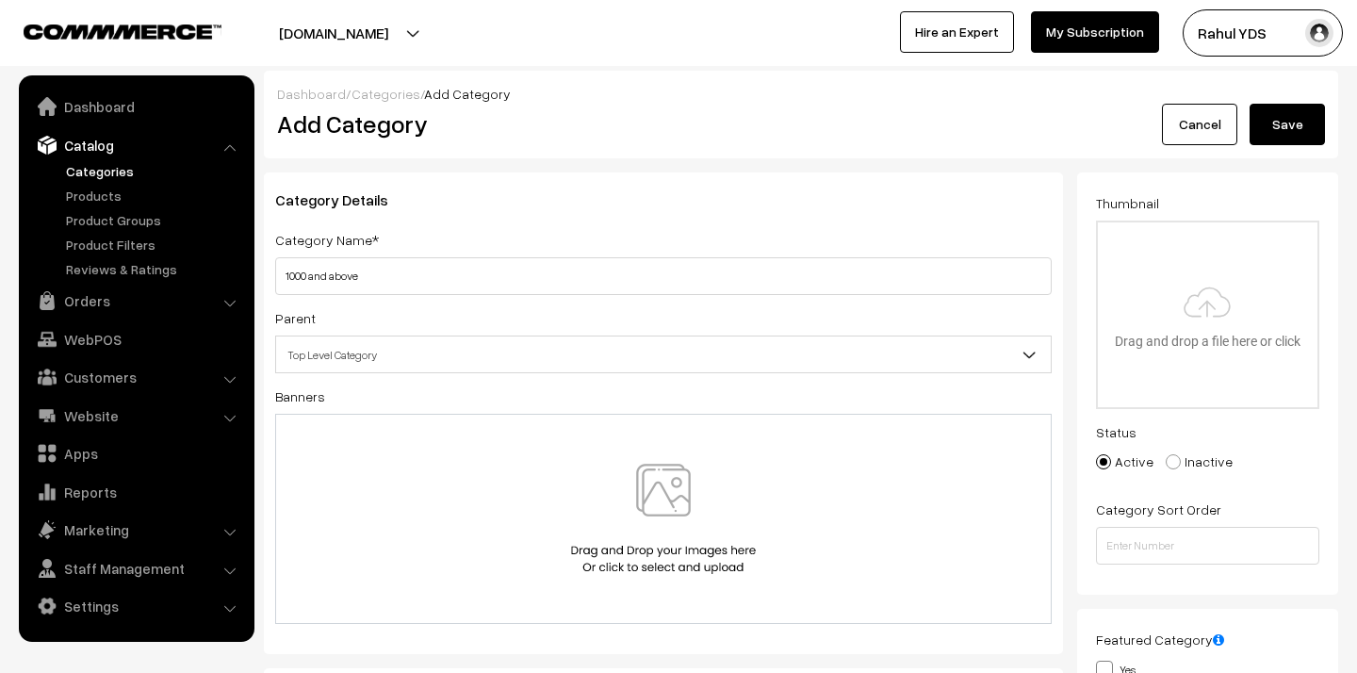
type input "1000 and above"
type input "C:\fakepath\Products above 1000 copy.png"
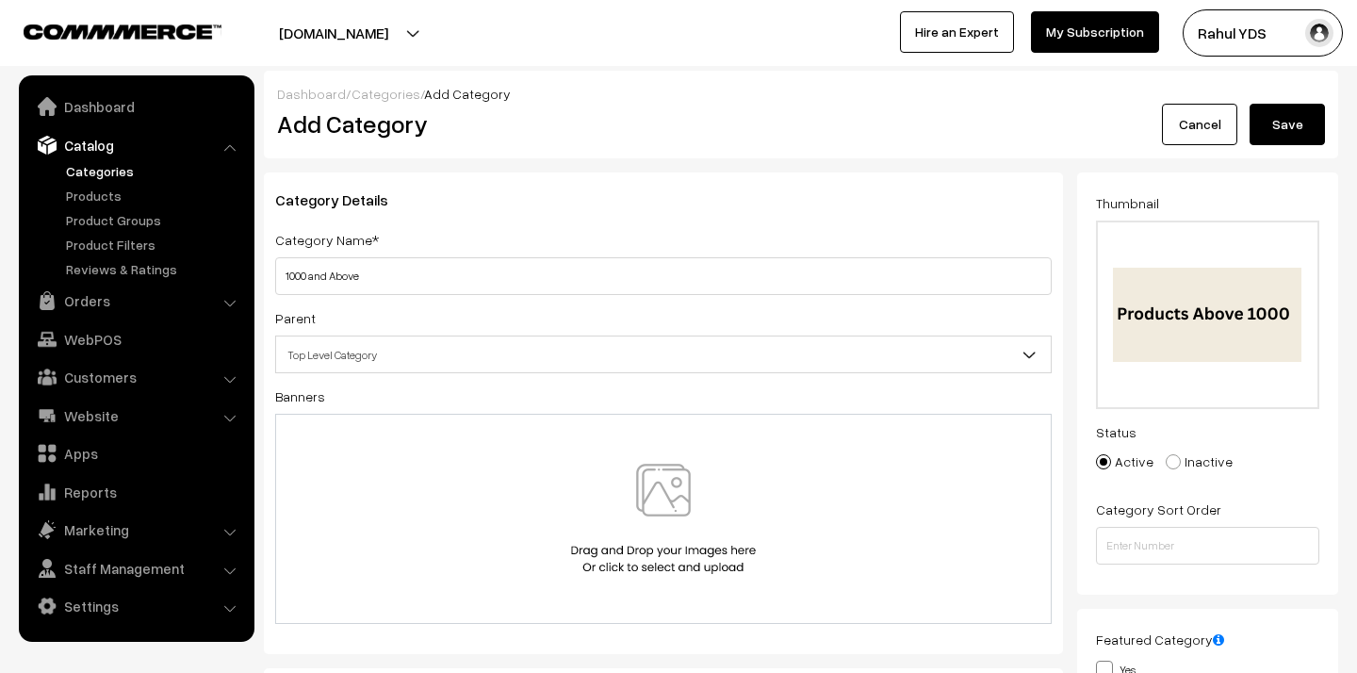
click at [1297, 121] on button "Save" at bounding box center [1286, 124] width 75 height 41
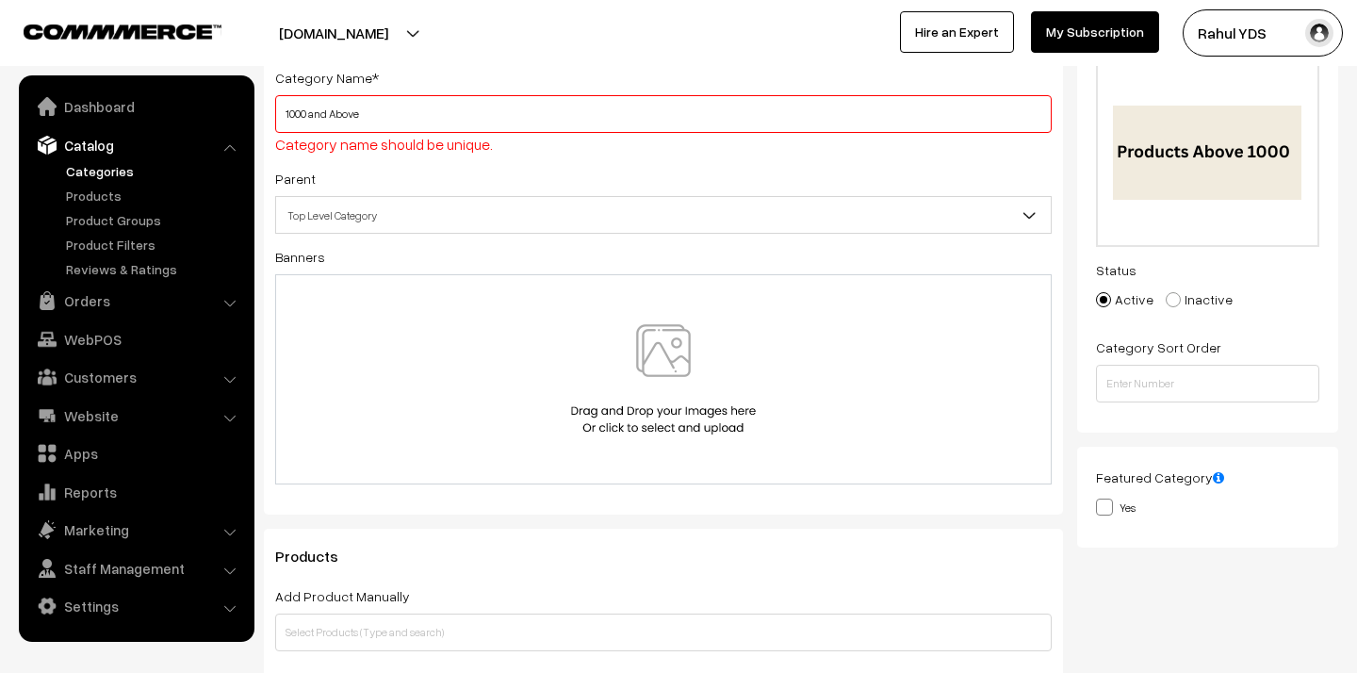
scroll to position [163, 0]
click at [682, 123] on input "1000 and Above" at bounding box center [663, 113] width 776 height 38
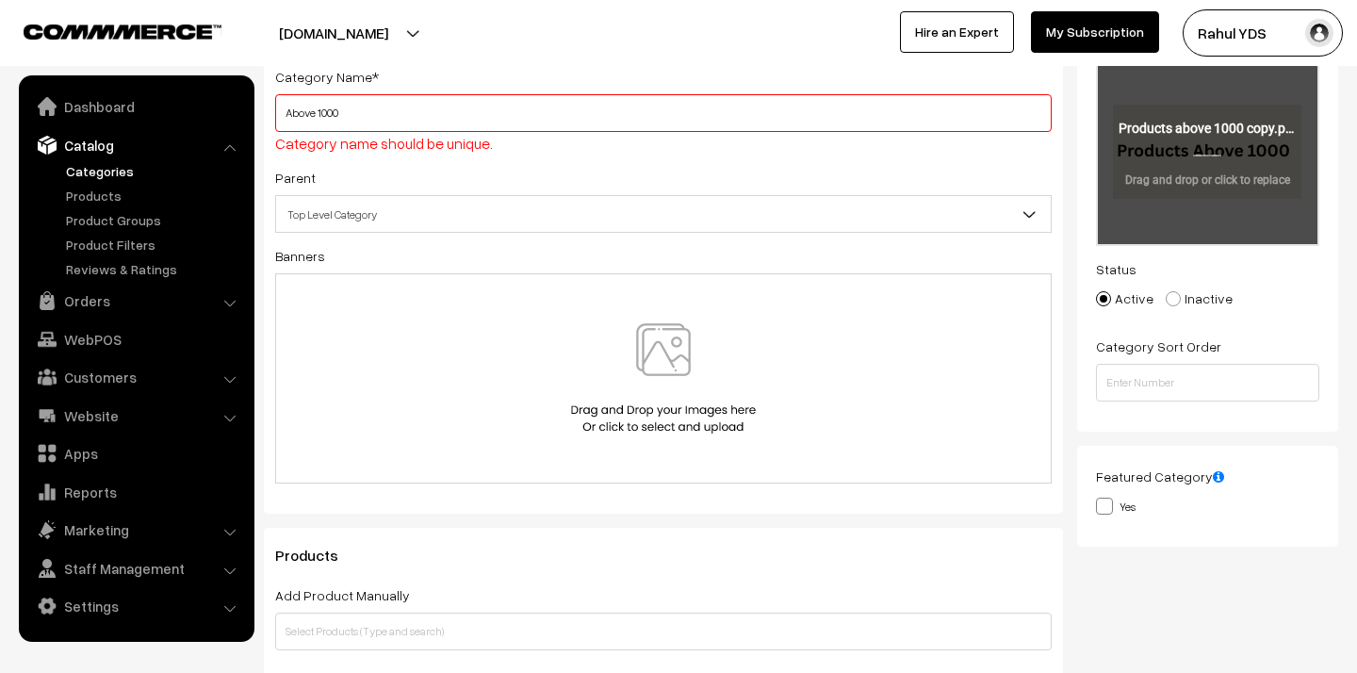
scroll to position [0, 0]
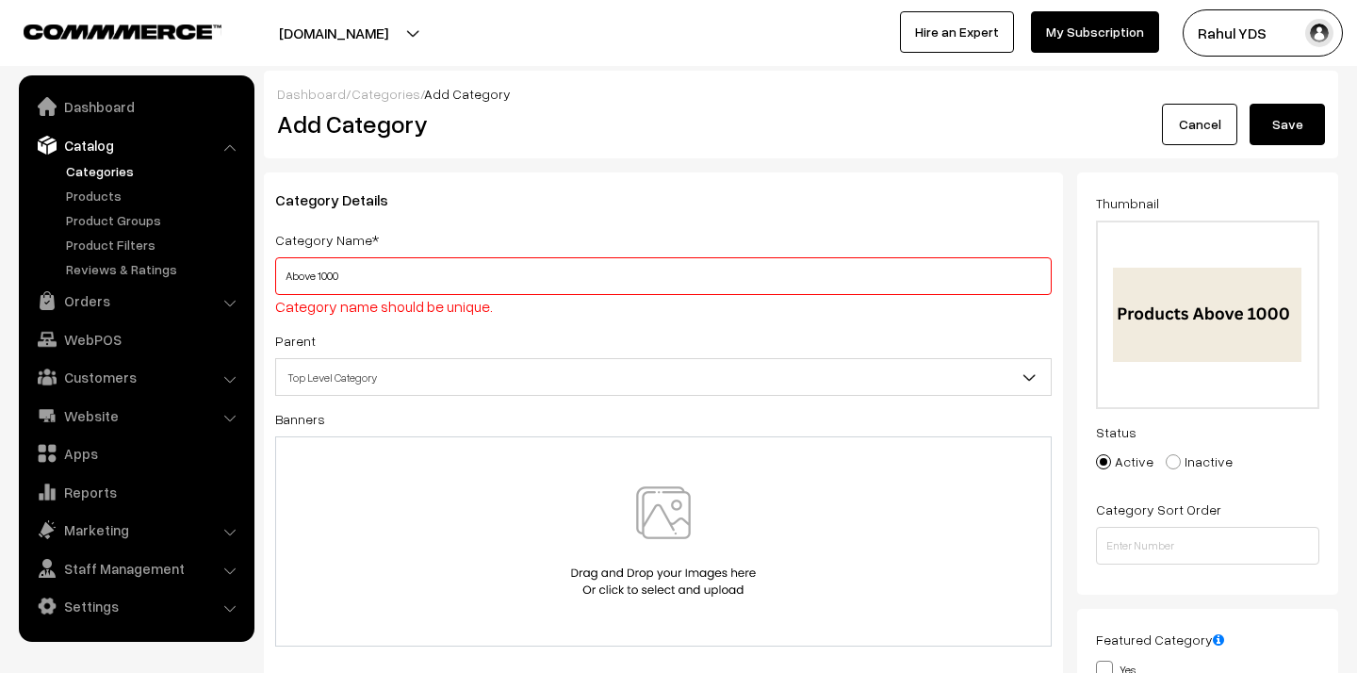
type input "Above 1000"
click at [1275, 134] on button "Save" at bounding box center [1286, 124] width 75 height 41
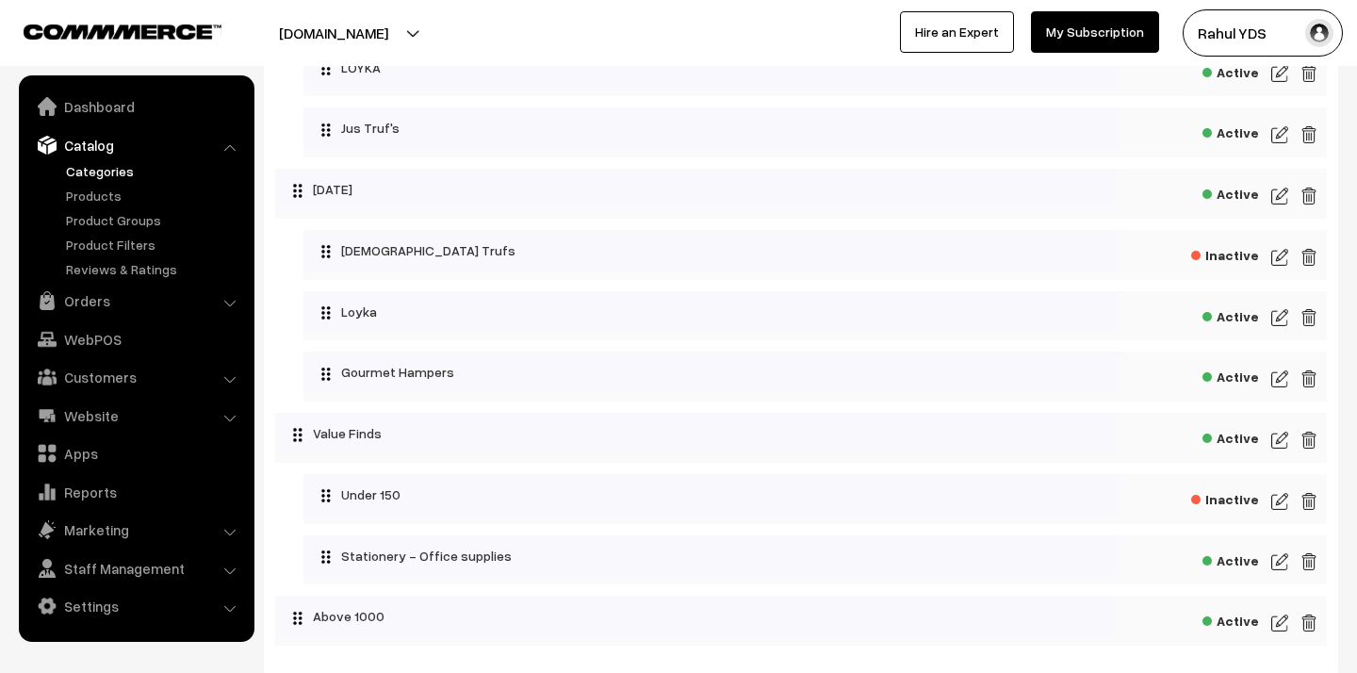
scroll to position [8445, 0]
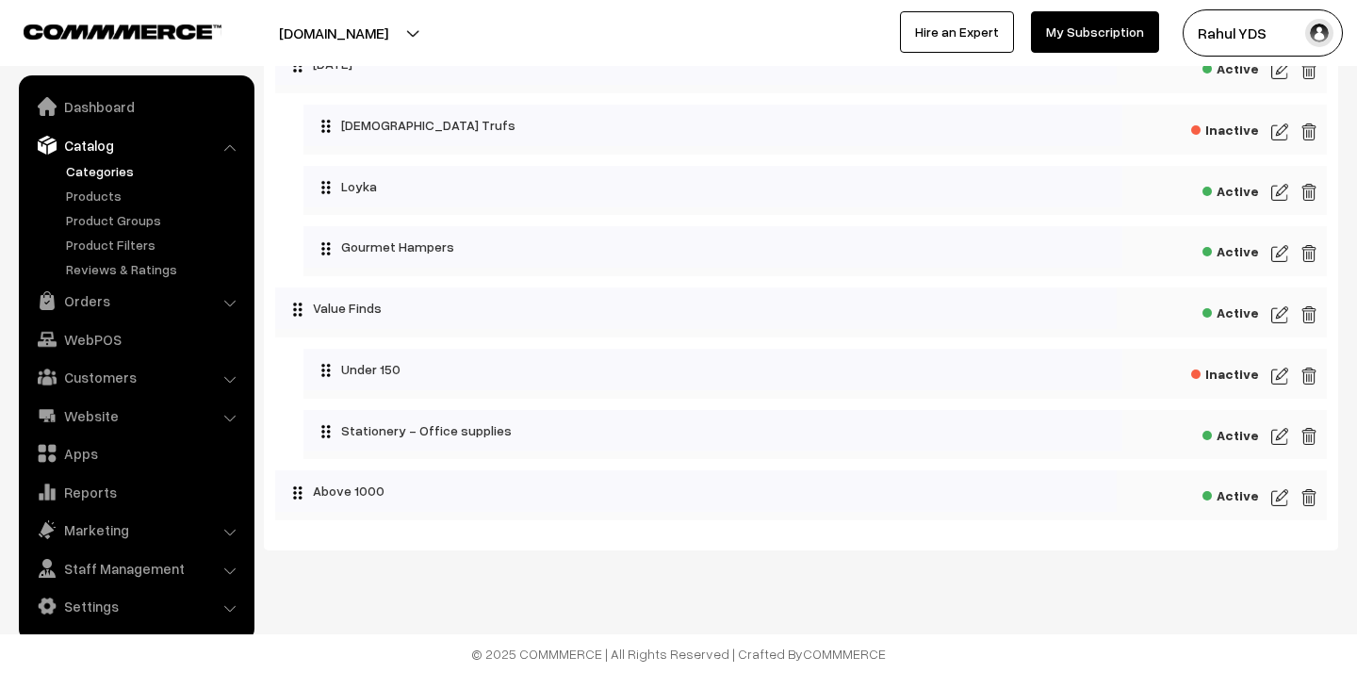
click at [1276, 493] on img at bounding box center [1279, 497] width 17 height 23
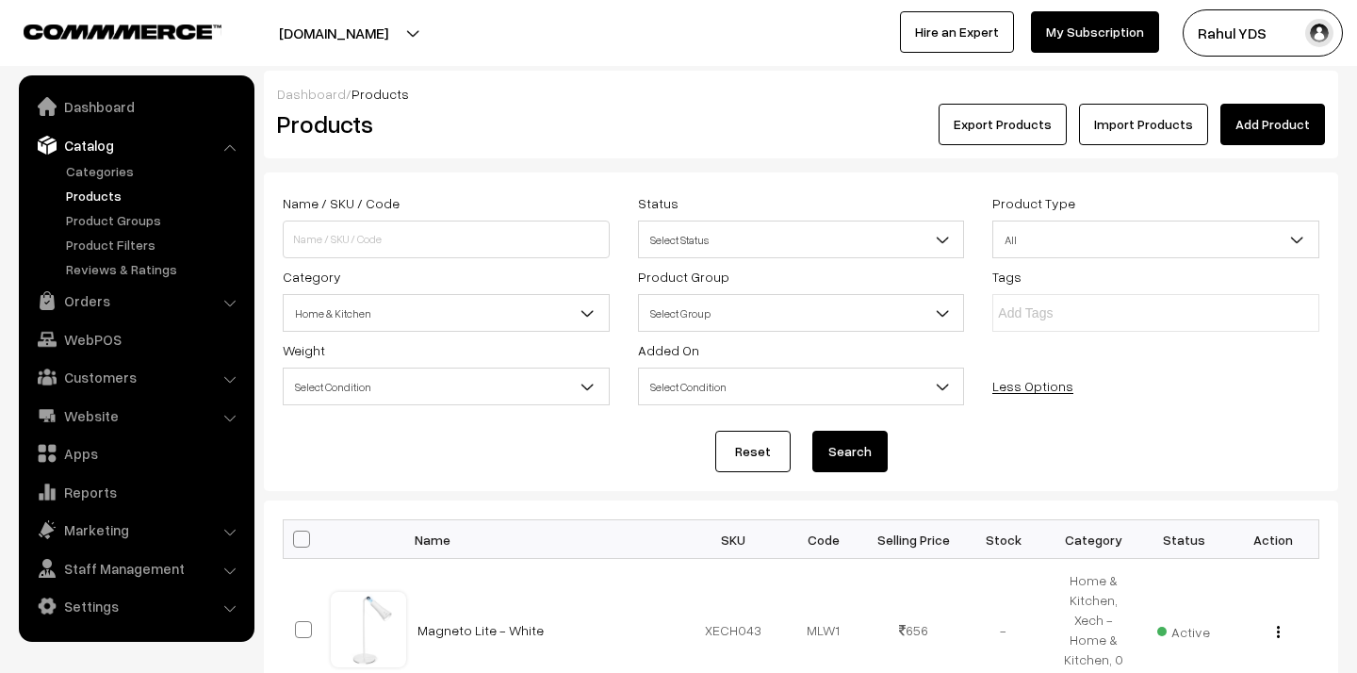
scroll to position [90, 0]
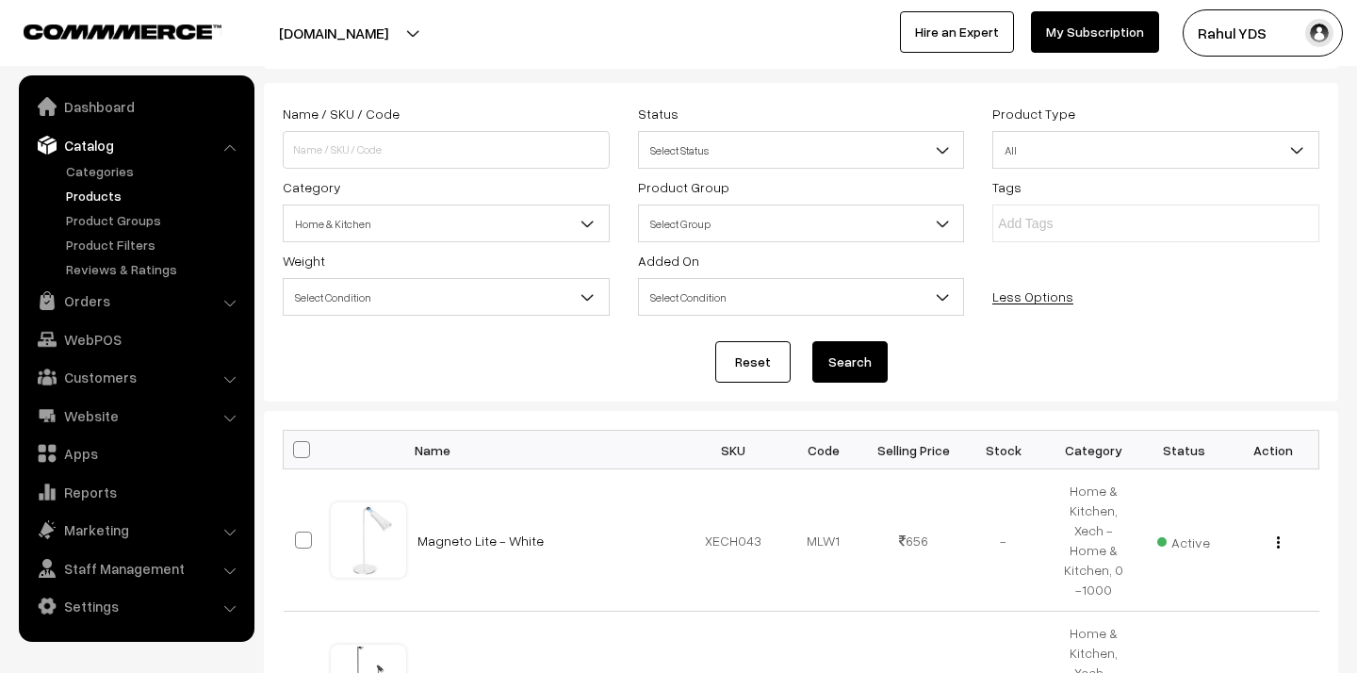
click at [545, 229] on span "Home & Kitchen" at bounding box center [446, 223] width 325 height 33
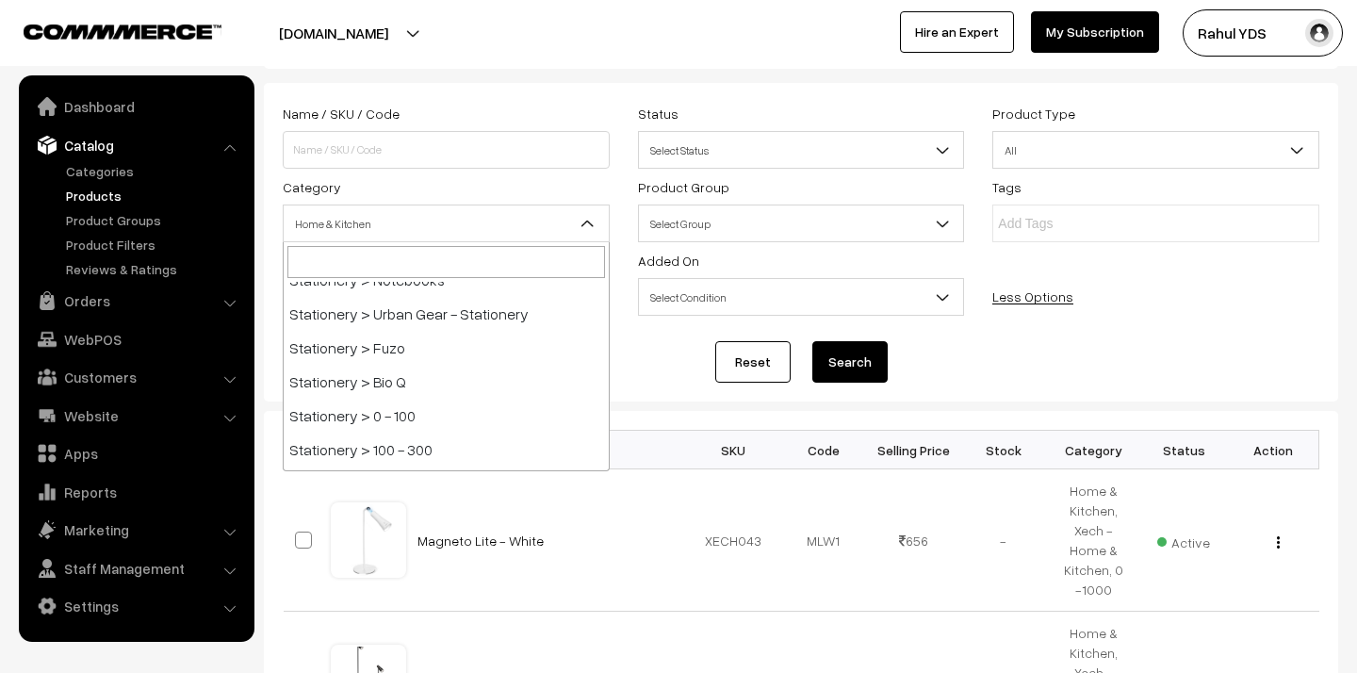
scroll to position [4319, 0]
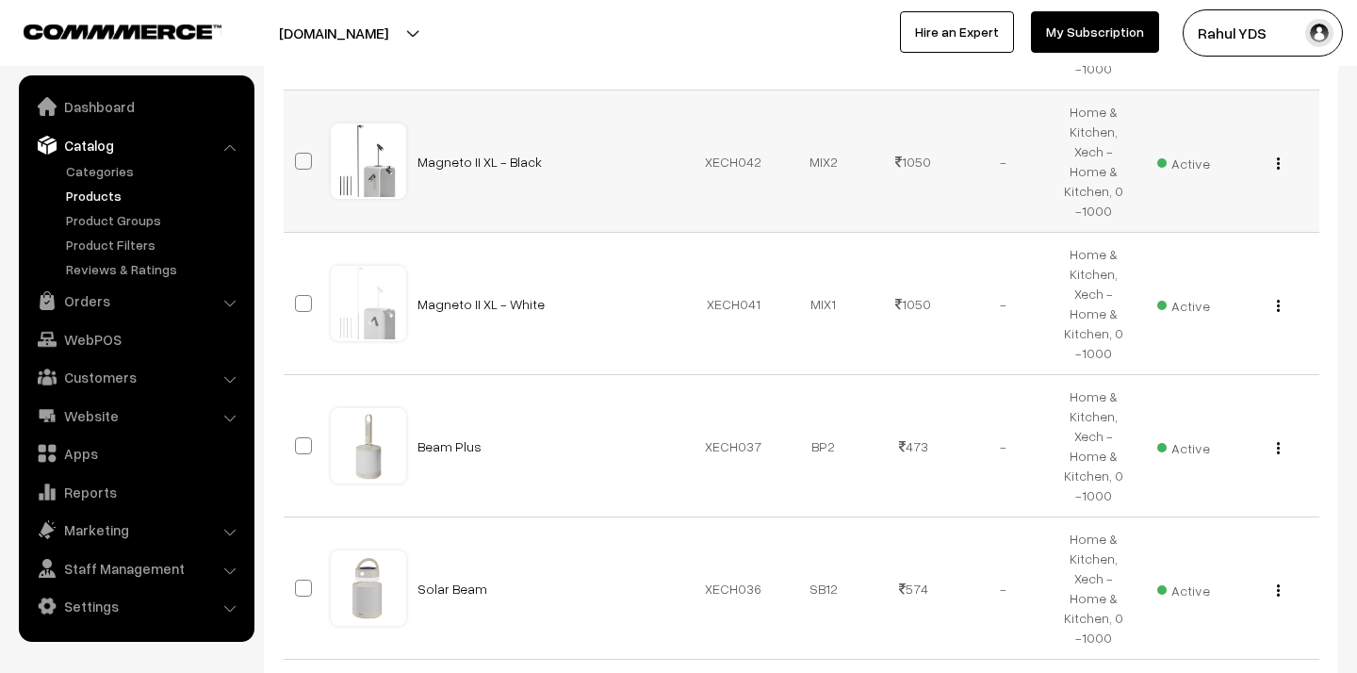
scroll to position [621, 0]
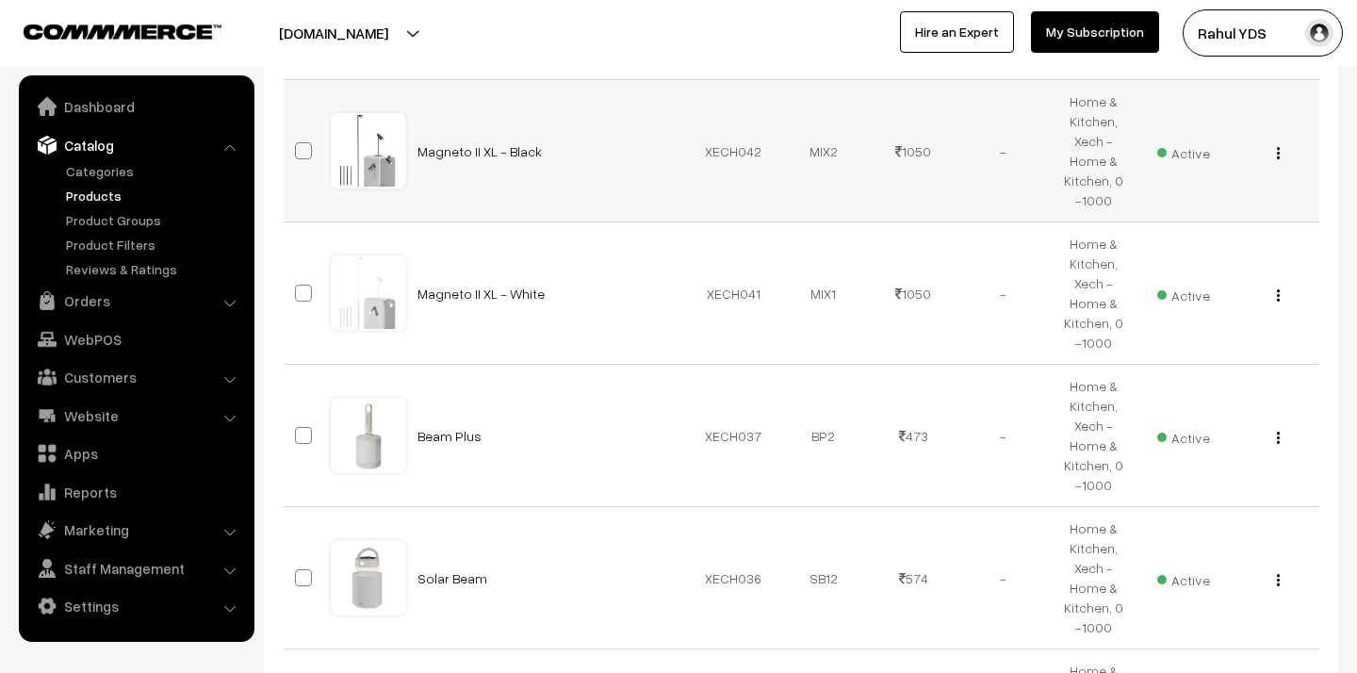
click at [300, 147] on span at bounding box center [303, 150] width 17 height 17
click at [298, 145] on input "checkbox" at bounding box center [291, 139] width 12 height 12
checkbox input "true"
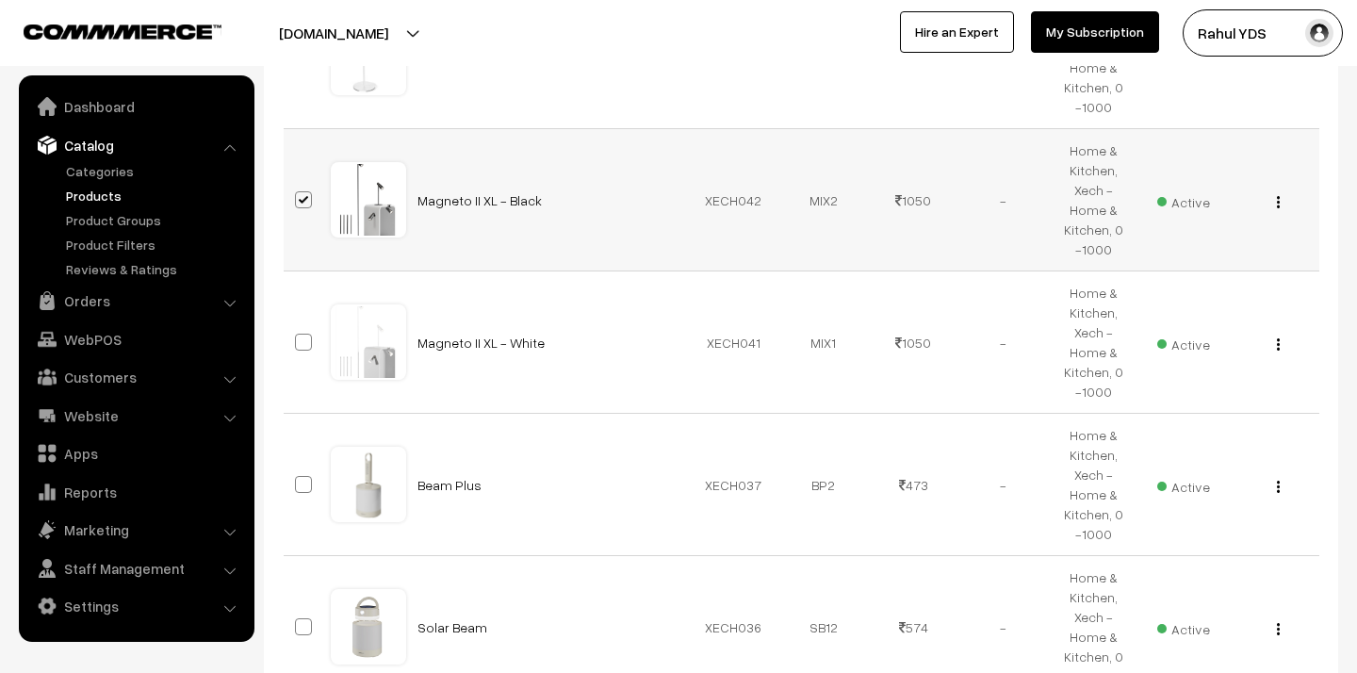
scroll to position [670, 0]
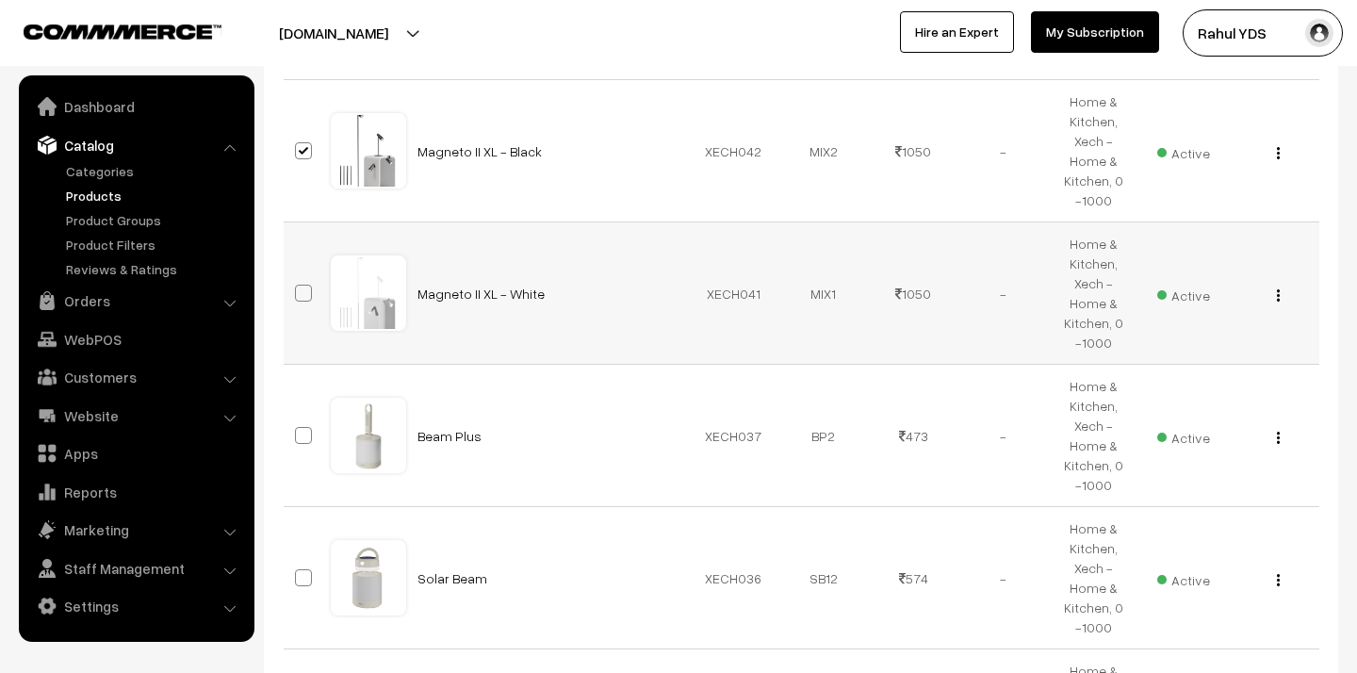
click at [303, 293] on span at bounding box center [303, 293] width 17 height 17
click at [298, 287] on input "checkbox" at bounding box center [291, 281] width 12 height 12
checkbox input "true"
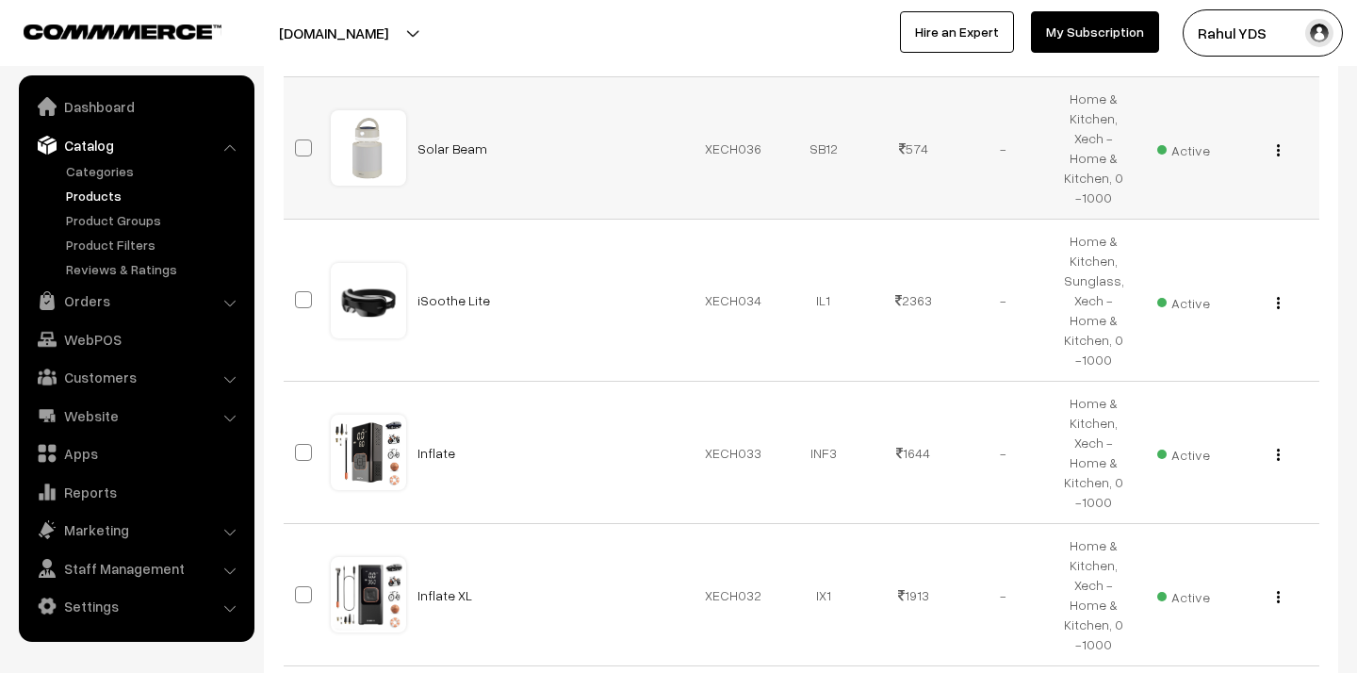
scroll to position [1100, 0]
click at [300, 302] on span at bounding box center [303, 298] width 17 height 17
click at [298, 293] on input "checkbox" at bounding box center [291, 287] width 12 height 12
checkbox input "true"
click at [301, 443] on span at bounding box center [303, 451] width 17 height 17
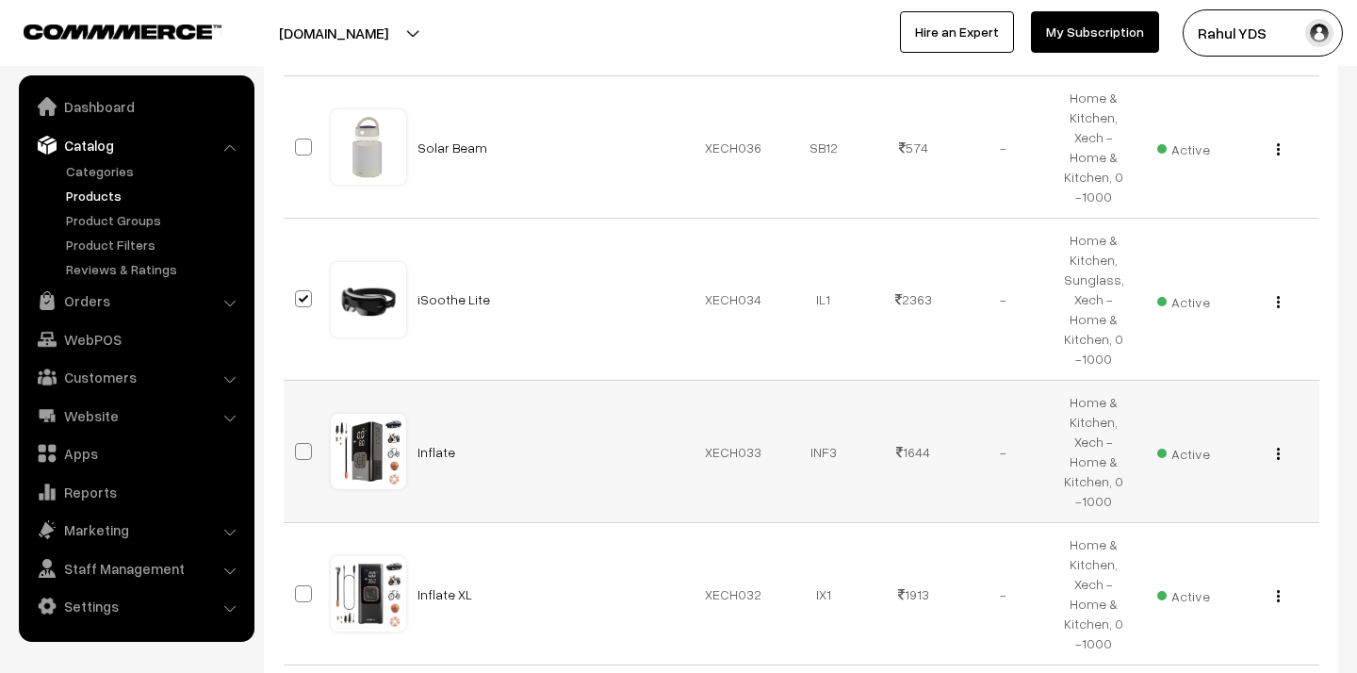
click at [298, 441] on input "checkbox" at bounding box center [291, 439] width 12 height 12
checkbox input "true"
click at [301, 598] on span at bounding box center [303, 593] width 17 height 17
click at [298, 588] on input "checkbox" at bounding box center [291, 582] width 12 height 12
checkbox input "true"
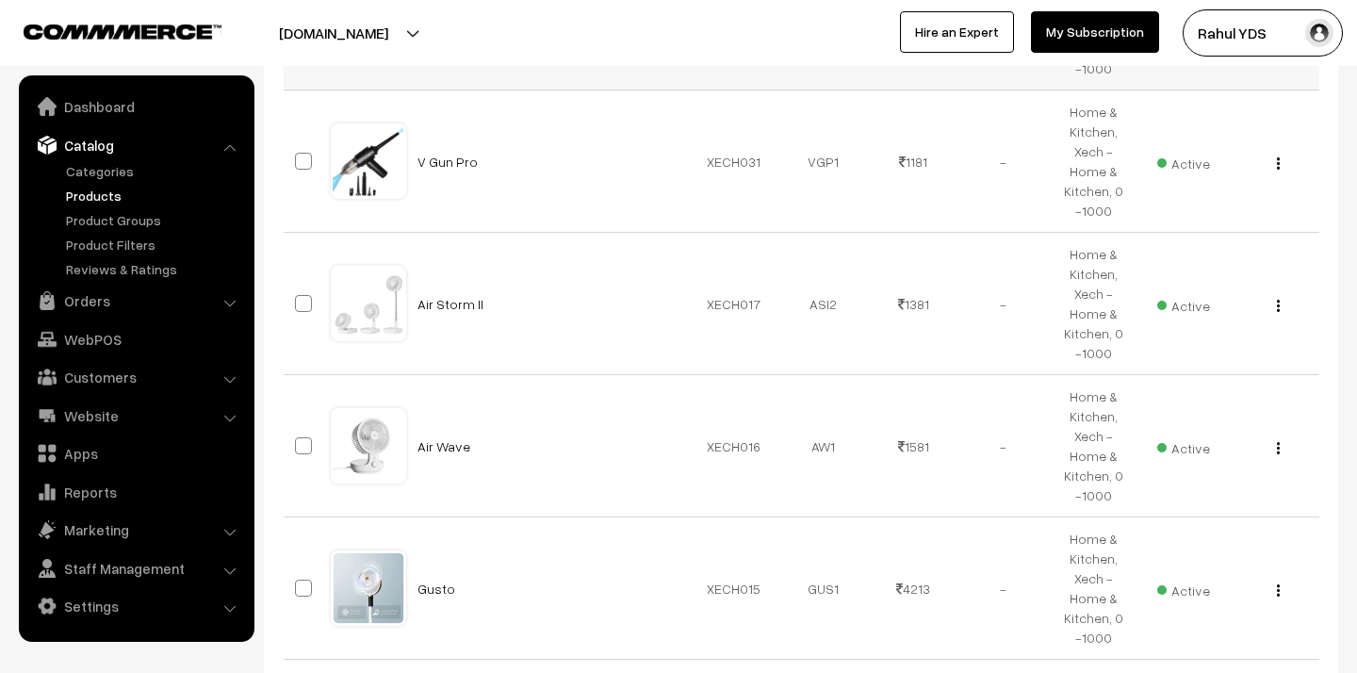
scroll to position [1706, 0]
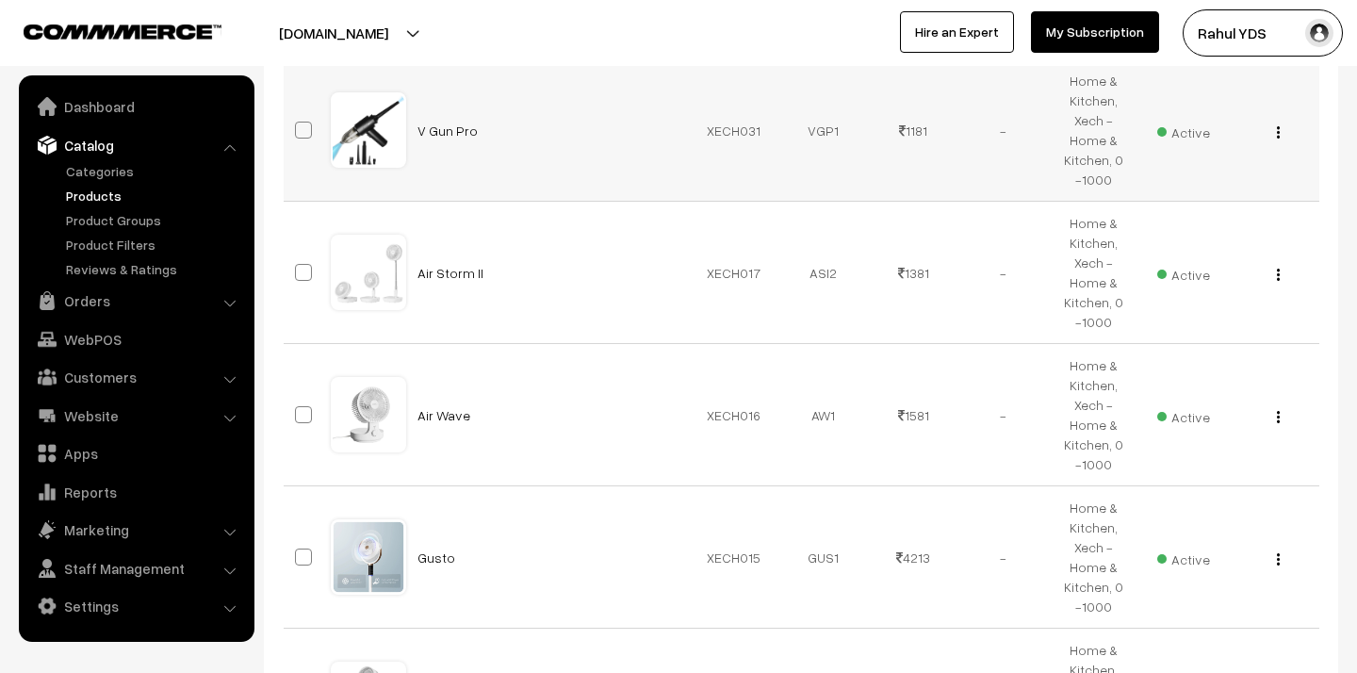
click at [306, 129] on span at bounding box center [303, 130] width 17 height 17
click at [298, 124] on input "checkbox" at bounding box center [291, 118] width 12 height 12
checkbox input "true"
click at [303, 276] on span at bounding box center [303, 272] width 17 height 17
click at [298, 267] on input "checkbox" at bounding box center [291, 260] width 12 height 12
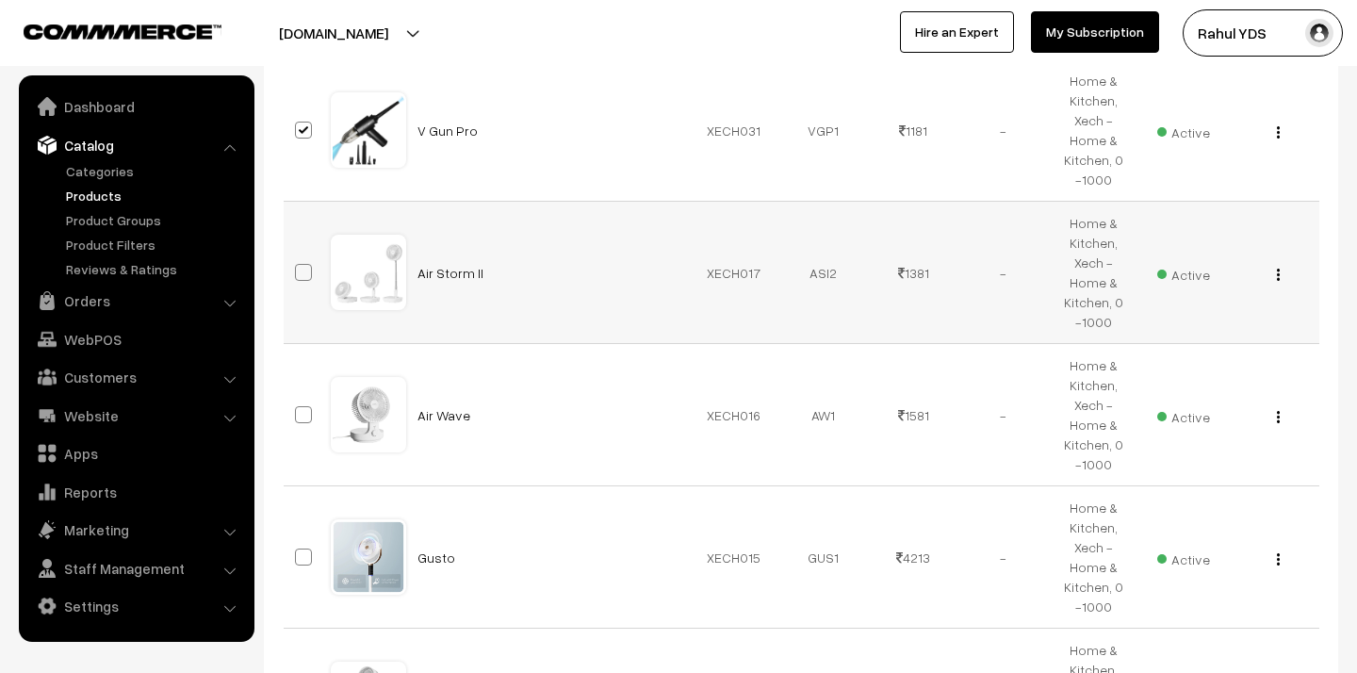
checkbox input "true"
click at [301, 408] on span at bounding box center [303, 414] width 17 height 17
click at [298, 408] on input "checkbox" at bounding box center [291, 403] width 12 height 12
checkbox input "true"
click at [301, 555] on span at bounding box center [303, 556] width 17 height 17
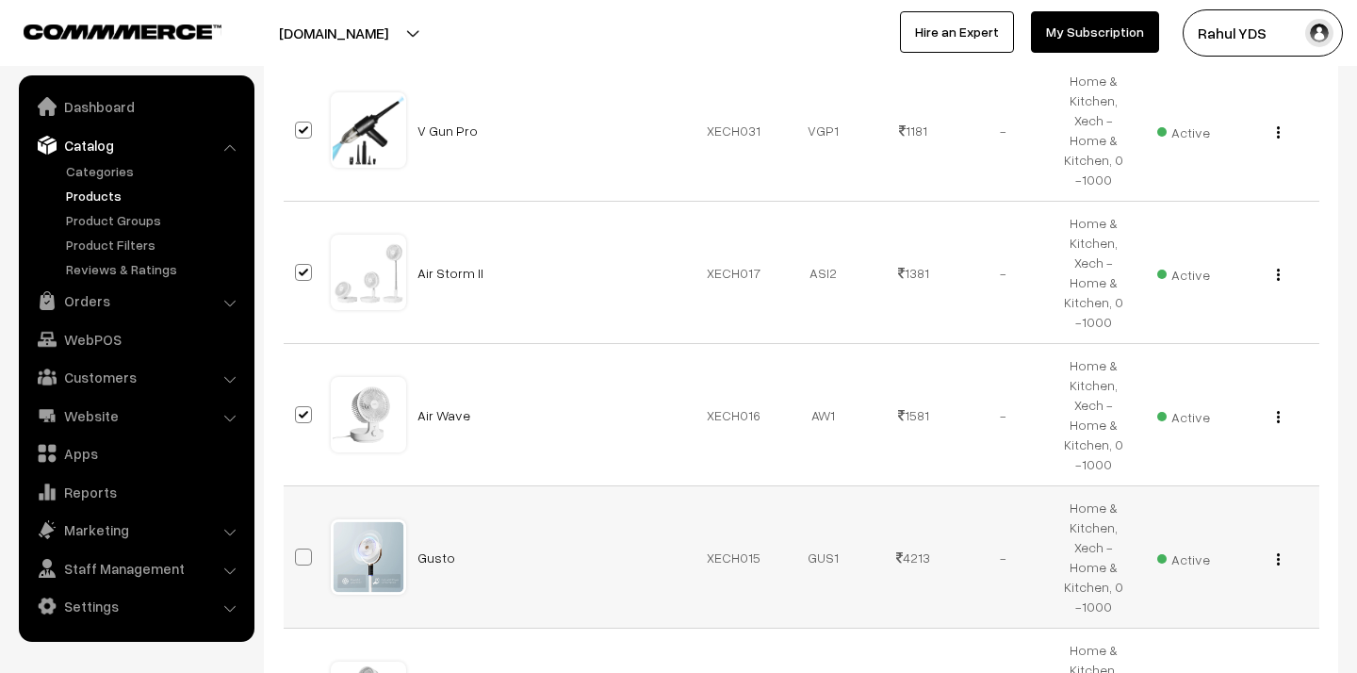
click at [298, 551] on input "checkbox" at bounding box center [291, 545] width 12 height 12
checkbox input "true"
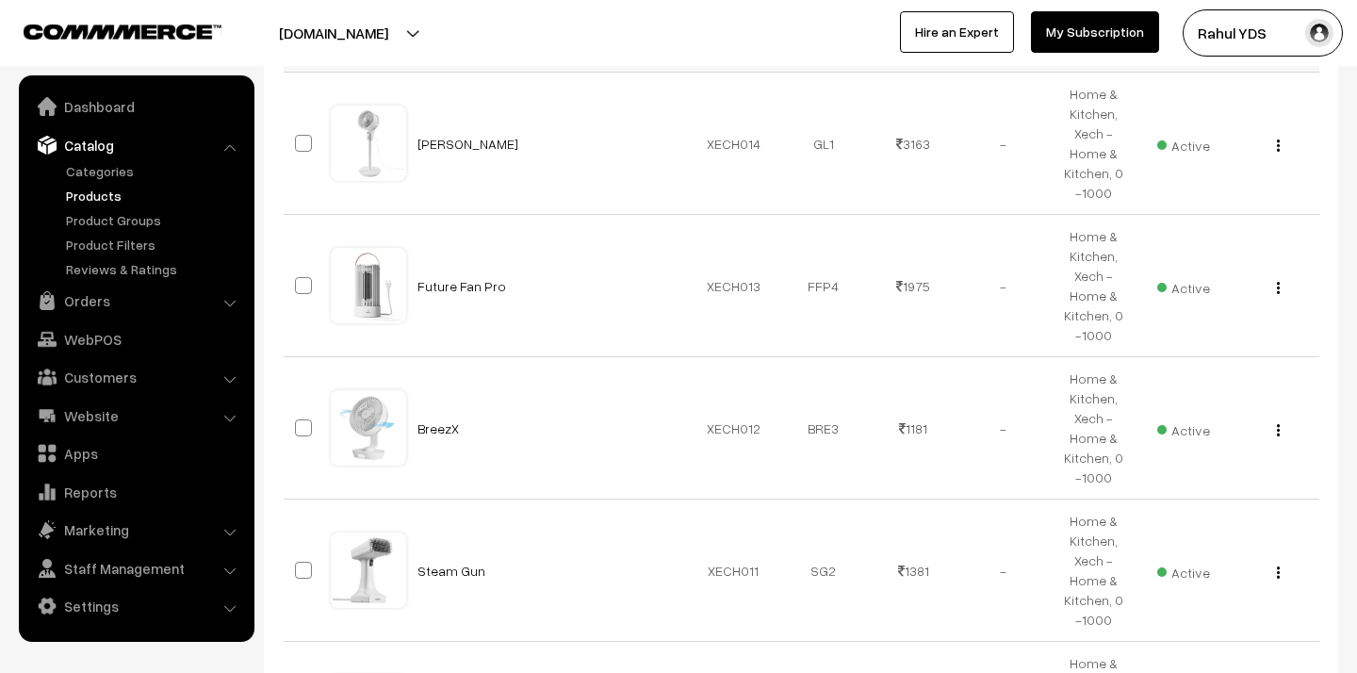
scroll to position [2267, 0]
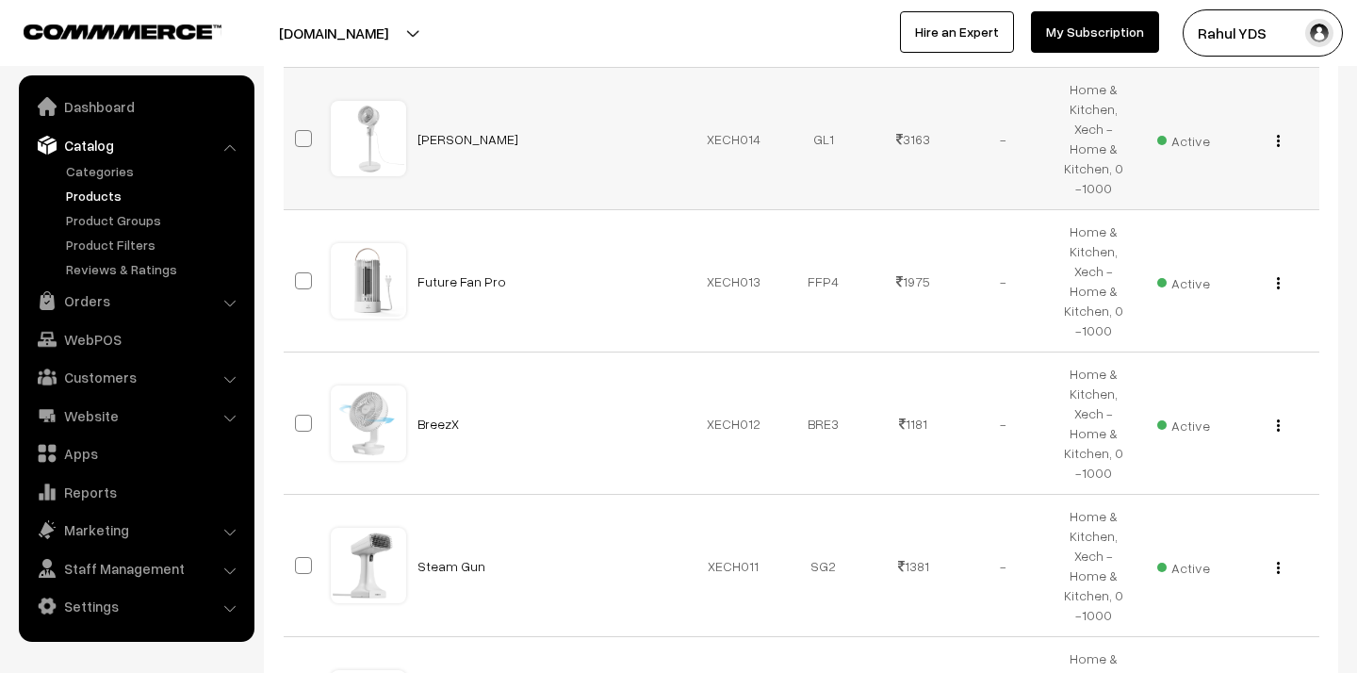
click at [304, 138] on span at bounding box center [303, 138] width 17 height 17
click at [298, 133] on input "checkbox" at bounding box center [291, 127] width 12 height 12
checkbox input "true"
click at [302, 283] on span at bounding box center [303, 280] width 17 height 17
click at [298, 275] on input "checkbox" at bounding box center [291, 269] width 12 height 12
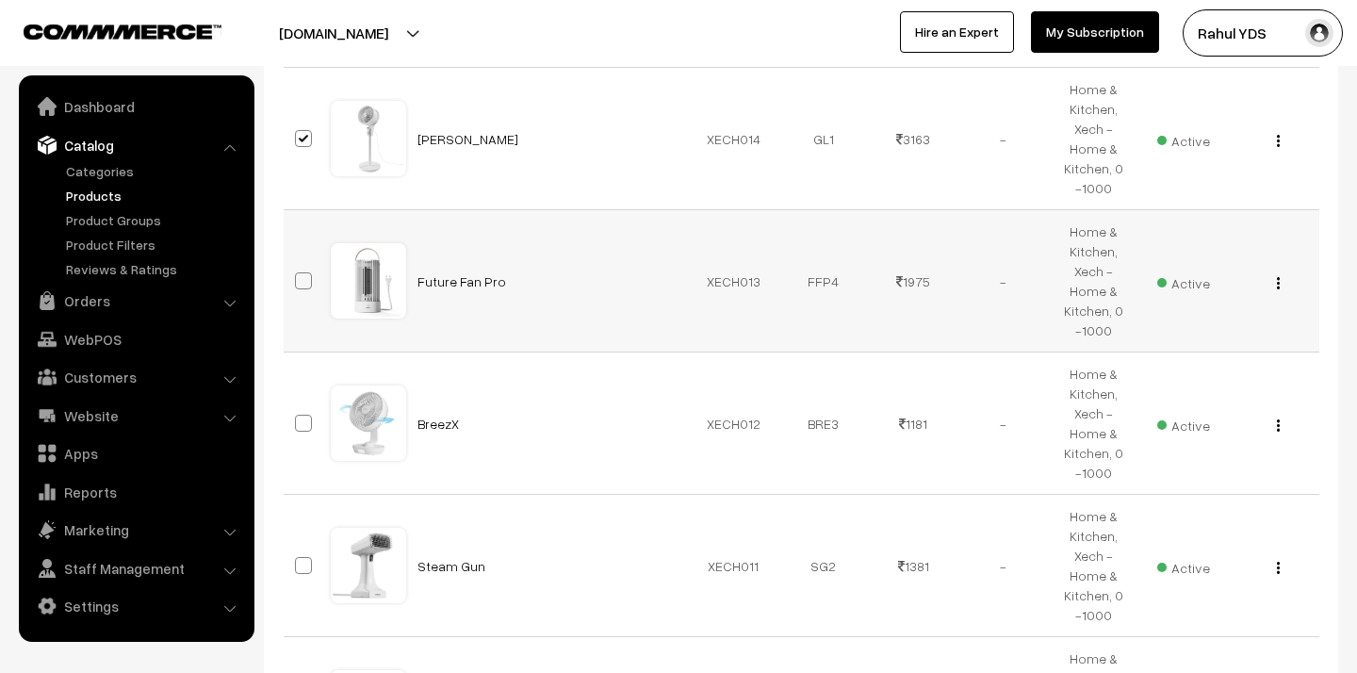
checkbox input "true"
click at [303, 422] on span at bounding box center [303, 423] width 17 height 17
click at [298, 417] on input "checkbox" at bounding box center [291, 411] width 12 height 12
checkbox input "true"
click at [301, 567] on span at bounding box center [303, 565] width 17 height 17
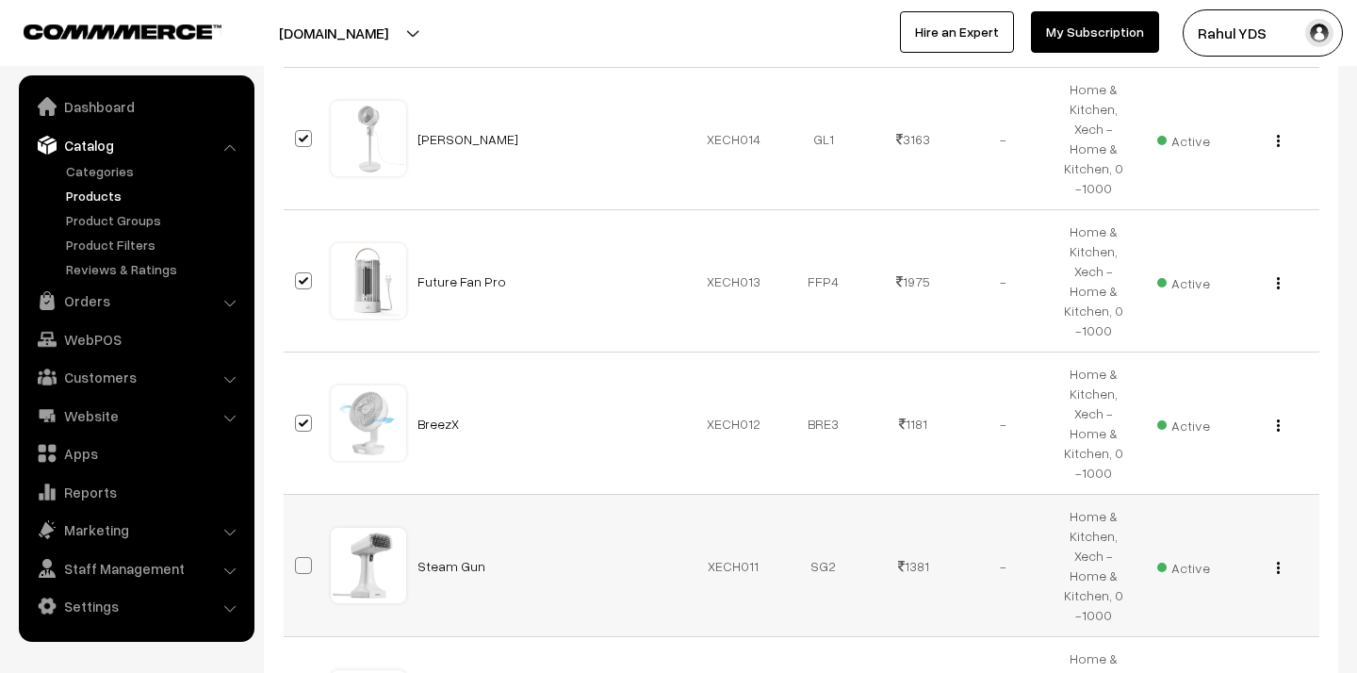
click at [298, 560] on input "checkbox" at bounding box center [291, 553] width 12 height 12
checkbox input "true"
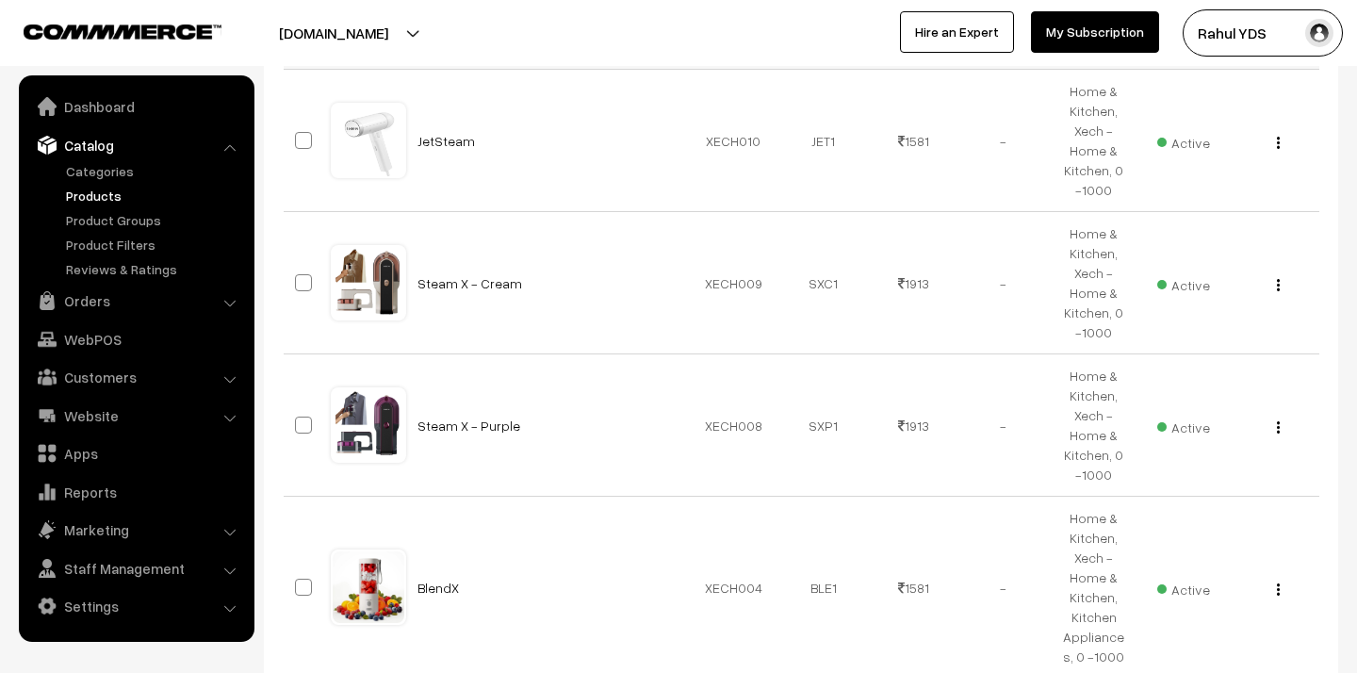
scroll to position [2836, 0]
click at [306, 140] on span at bounding box center [303, 138] width 17 height 17
click at [298, 133] on input "checkbox" at bounding box center [291, 127] width 12 height 12
checkbox input "true"
click at [303, 290] on label at bounding box center [306, 280] width 23 height 23
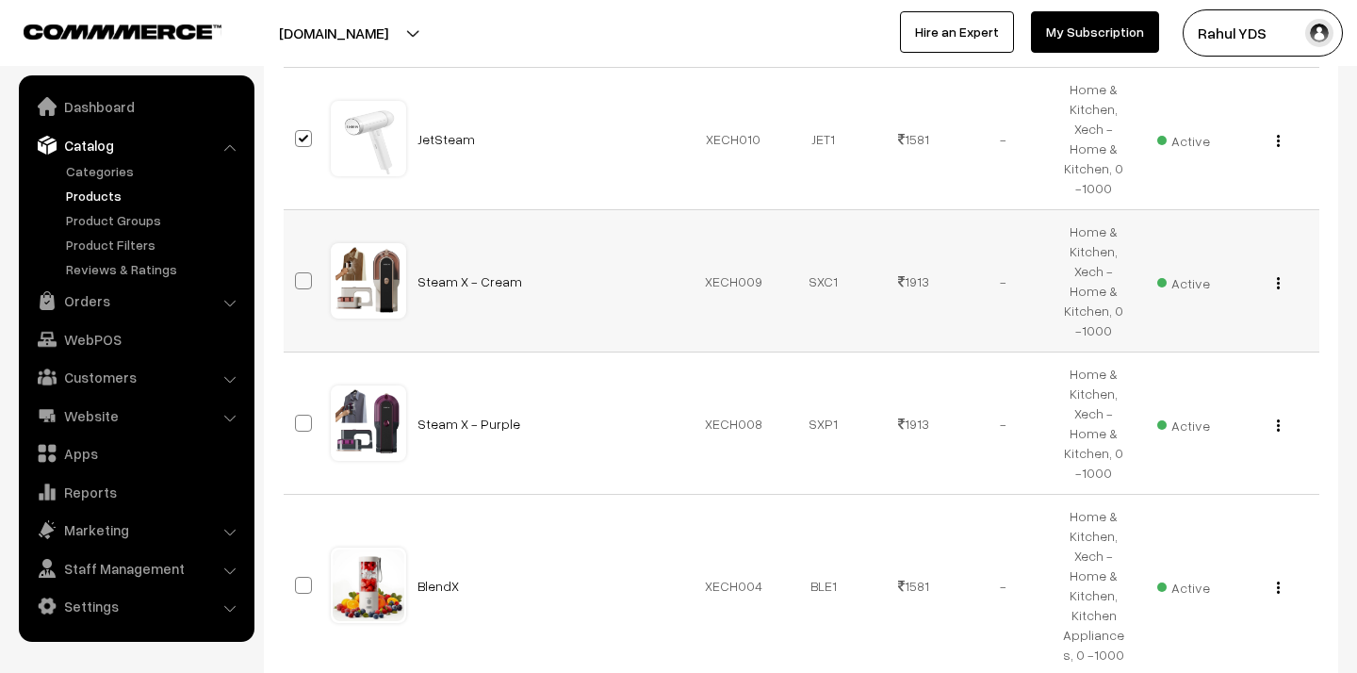
click at [298, 275] on input "checkbox" at bounding box center [291, 269] width 12 height 12
checkbox input "true"
click at [304, 426] on span at bounding box center [303, 423] width 17 height 17
click at [298, 417] on input "checkbox" at bounding box center [291, 411] width 12 height 12
checkbox input "true"
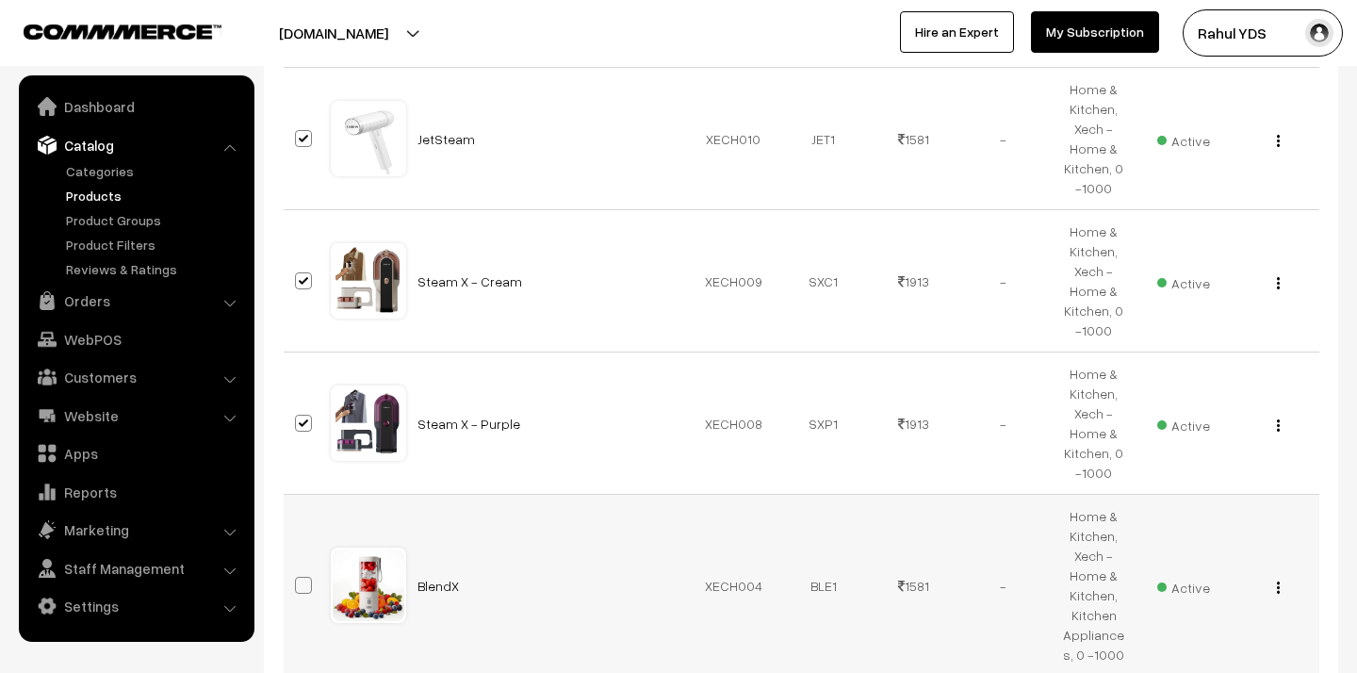
click at [305, 589] on span at bounding box center [303, 585] width 17 height 17
click at [298, 579] on input "checkbox" at bounding box center [291, 573] width 12 height 12
checkbox input "true"
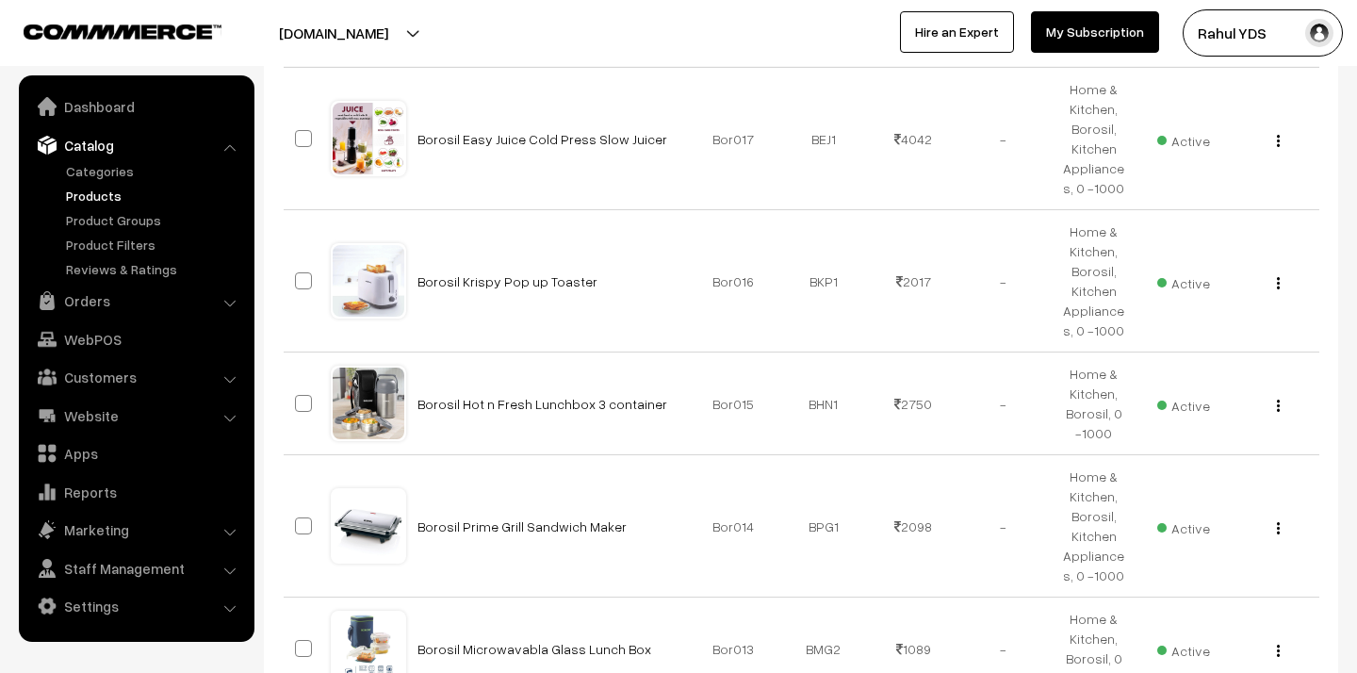
scroll to position [3445, 0]
click at [301, 139] on span at bounding box center [303, 137] width 17 height 17
click at [298, 132] on input "checkbox" at bounding box center [291, 126] width 12 height 12
checkbox input "true"
click at [303, 288] on label at bounding box center [306, 280] width 23 height 23
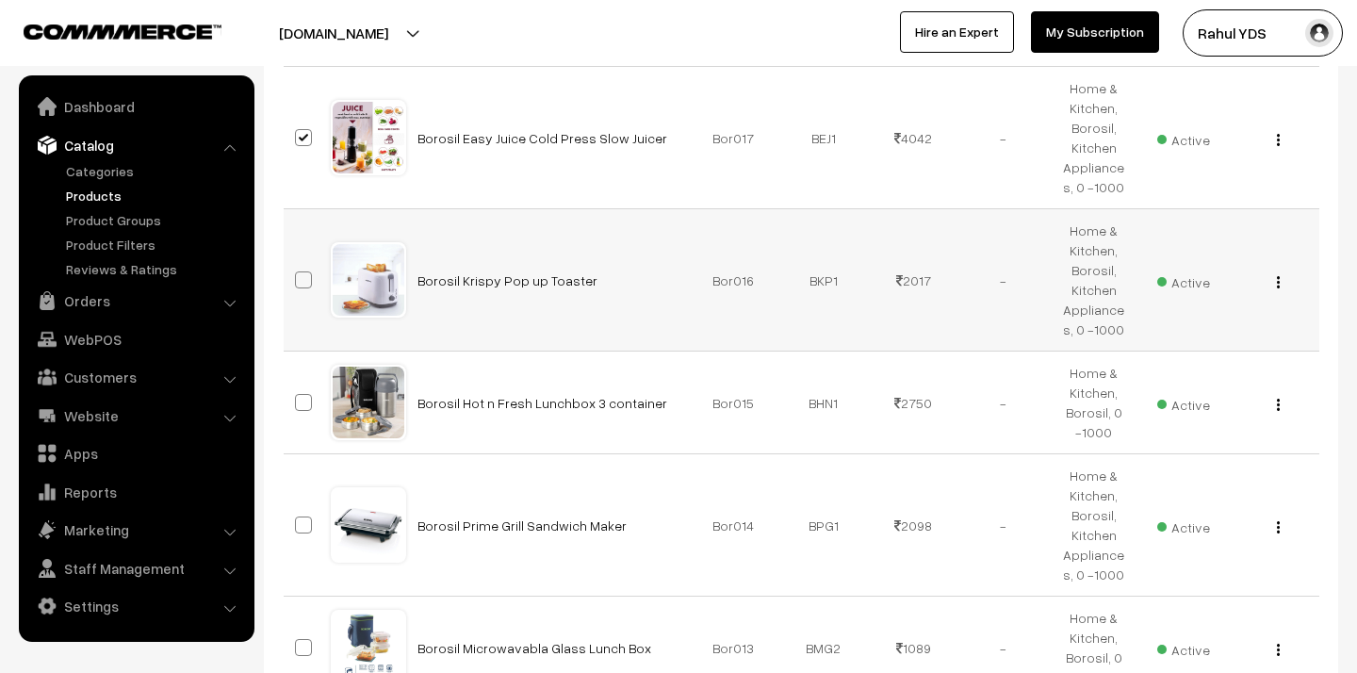
click at [298, 274] on input "checkbox" at bounding box center [291, 268] width 12 height 12
checkbox input "true"
click at [303, 399] on span at bounding box center [303, 402] width 17 height 17
click at [298, 397] on input "checkbox" at bounding box center [291, 390] width 12 height 12
checkbox input "true"
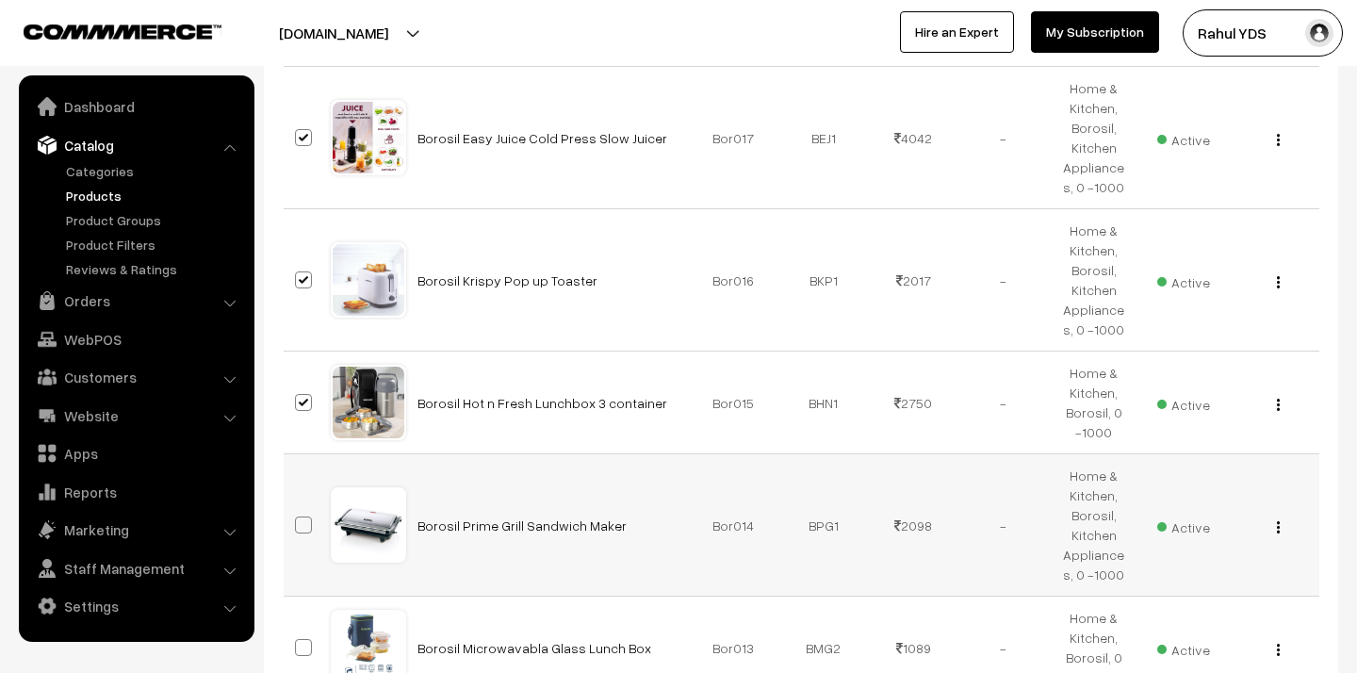
click at [307, 517] on span at bounding box center [303, 524] width 17 height 17
click at [298, 517] on input "checkbox" at bounding box center [291, 513] width 12 height 12
checkbox input "true"
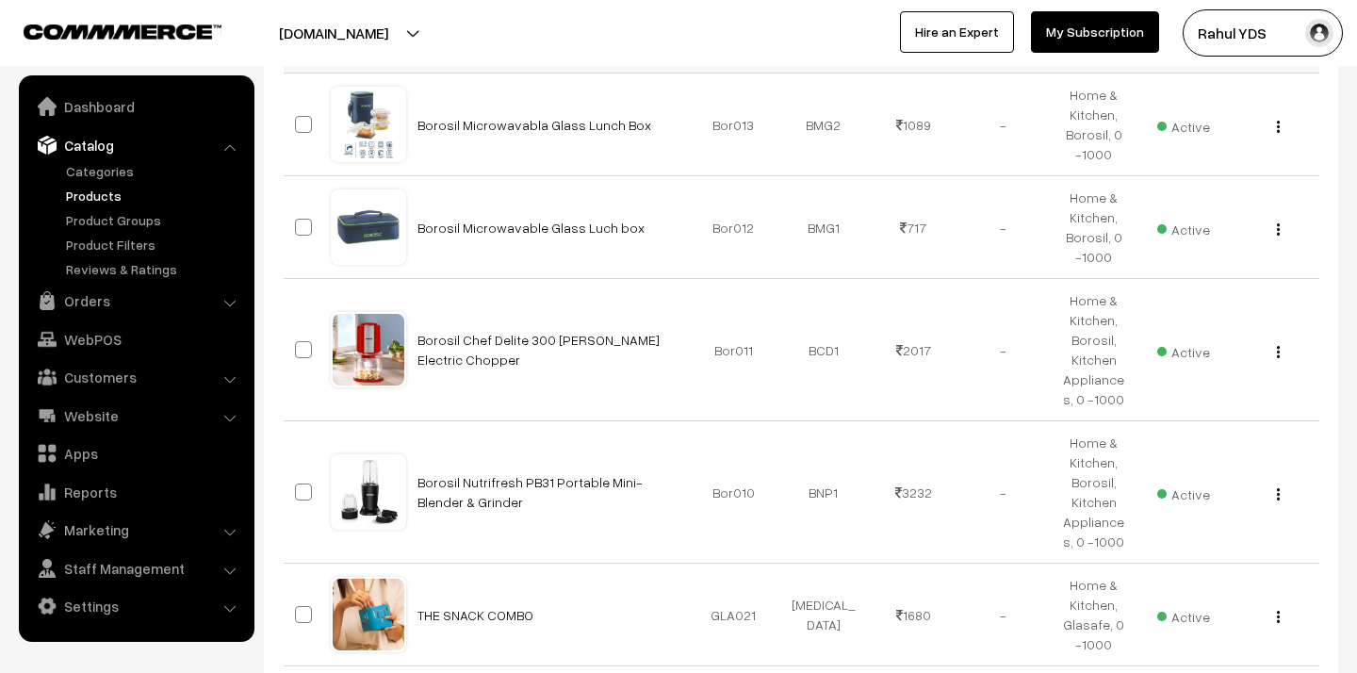
scroll to position [3972, 0]
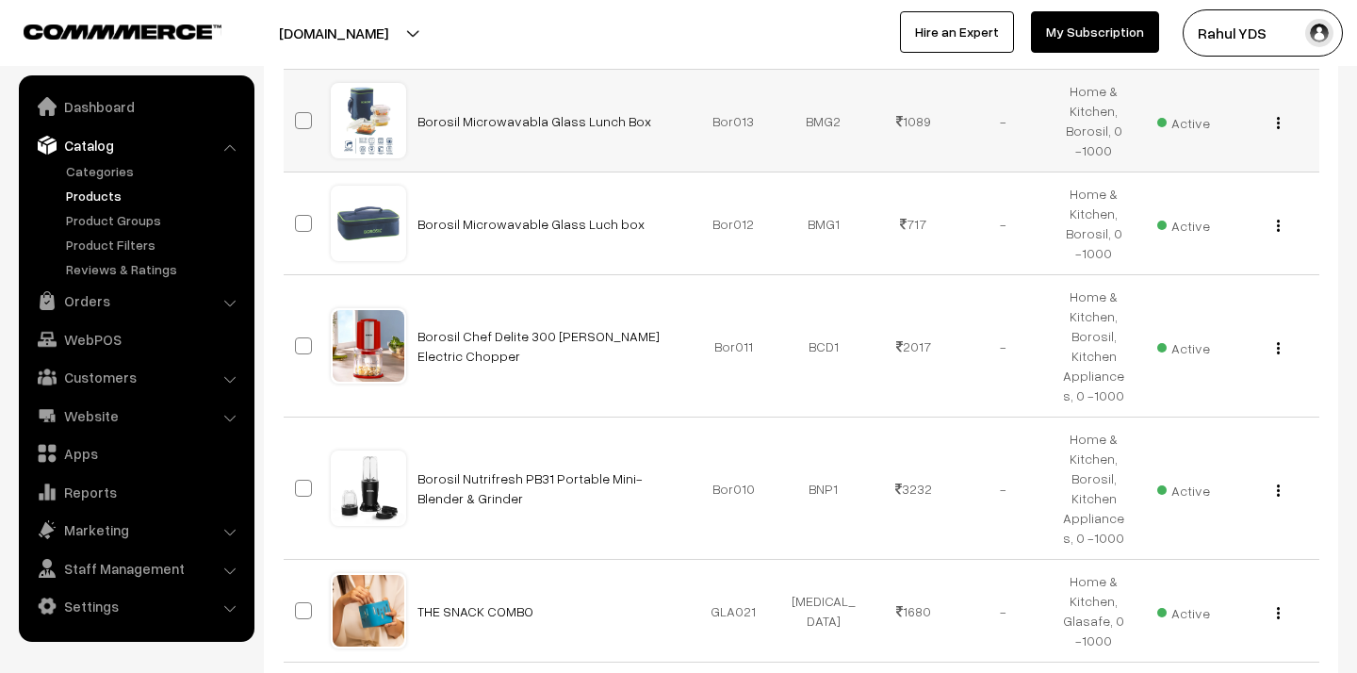
click at [301, 114] on span at bounding box center [303, 120] width 17 height 17
click at [298, 114] on input "checkbox" at bounding box center [291, 109] width 12 height 12
checkbox input "true"
click at [302, 342] on span at bounding box center [303, 345] width 17 height 17
click at [298, 340] on input "checkbox" at bounding box center [291, 334] width 12 height 12
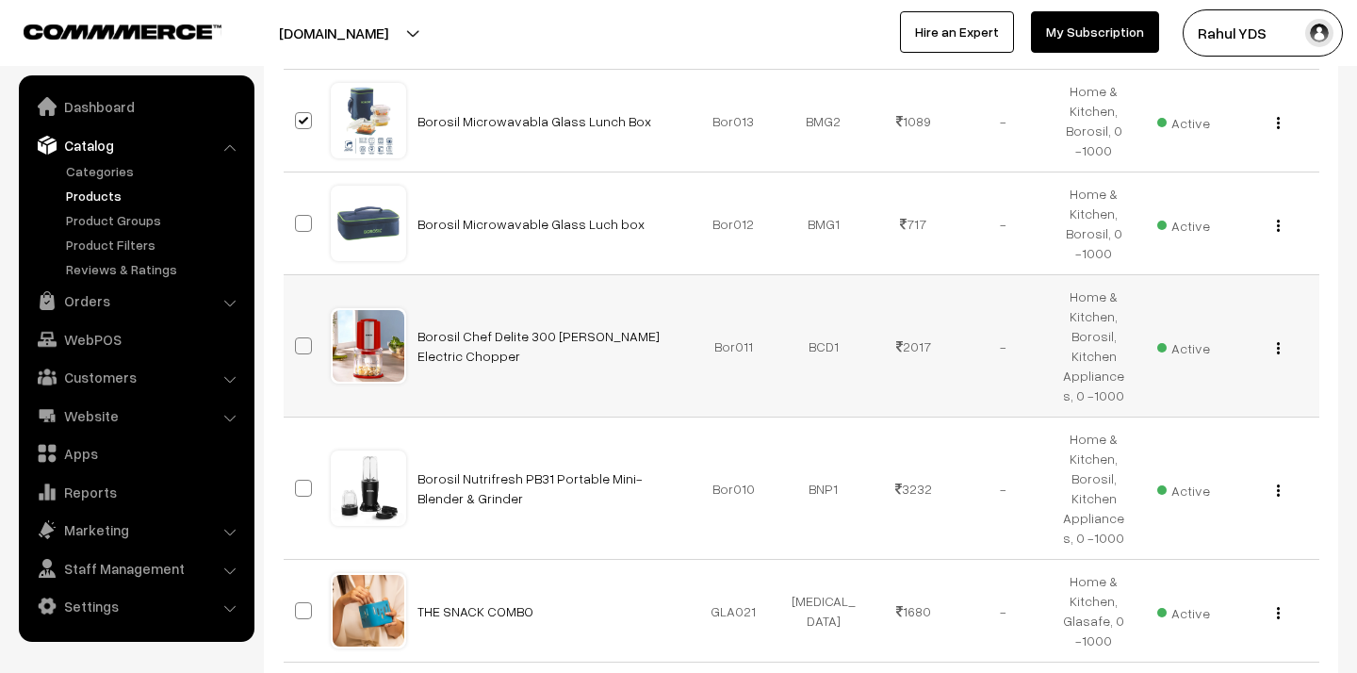
checkbox input "true"
click at [302, 486] on span at bounding box center [303, 488] width 17 height 17
click at [298, 482] on input "checkbox" at bounding box center [291, 476] width 12 height 12
checkbox input "true"
click at [308, 619] on label at bounding box center [306, 610] width 23 height 23
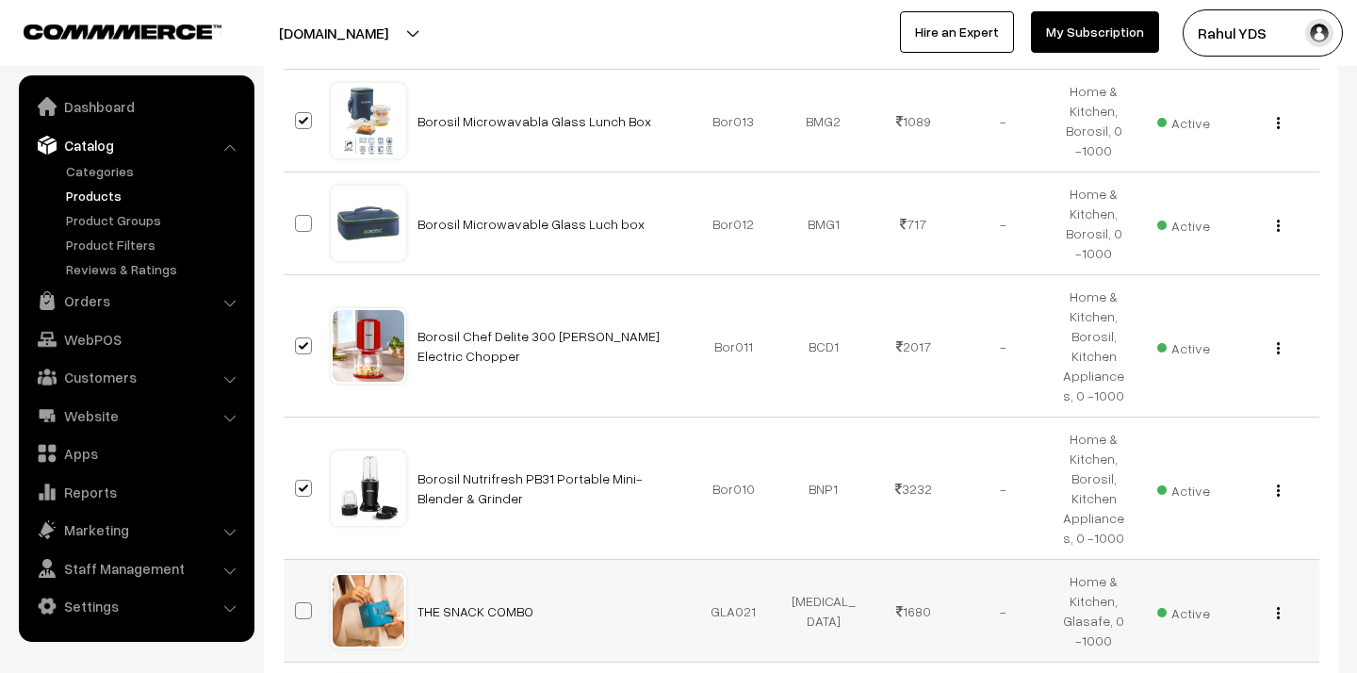
click at [298, 605] on input "checkbox" at bounding box center [291, 599] width 12 height 12
checkbox input "true"
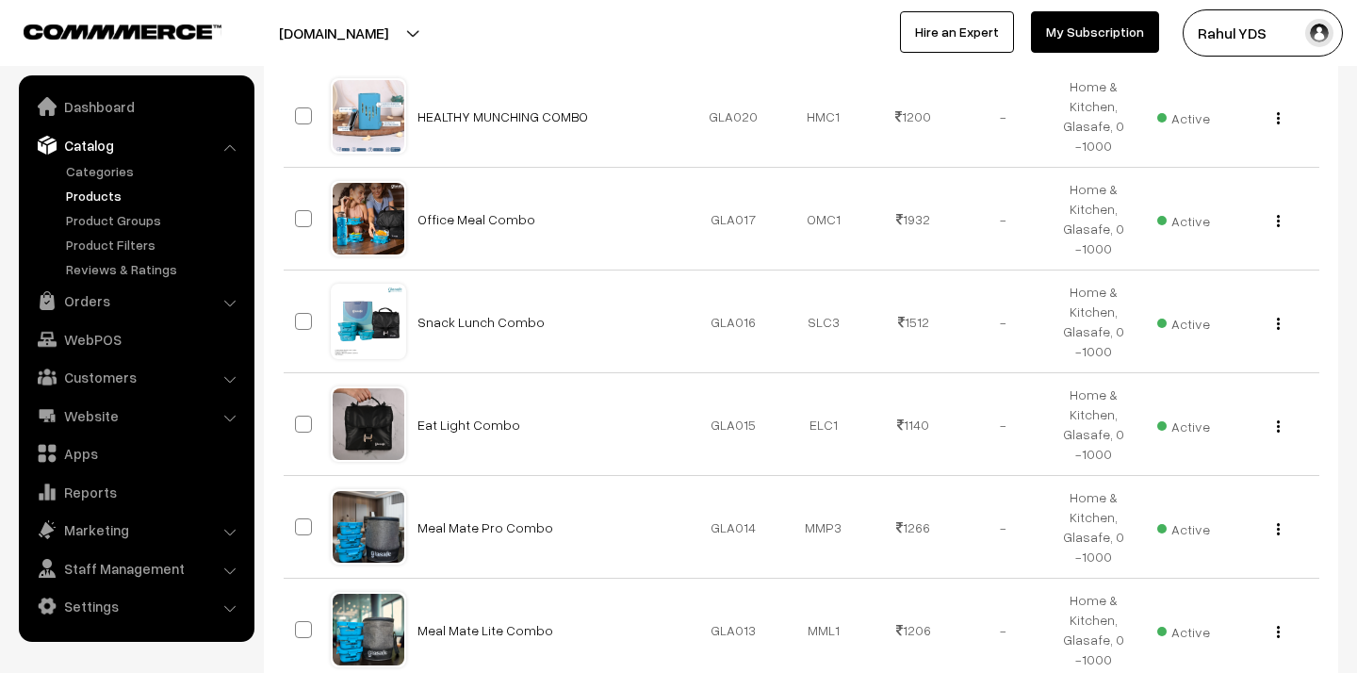
scroll to position [4572, 0]
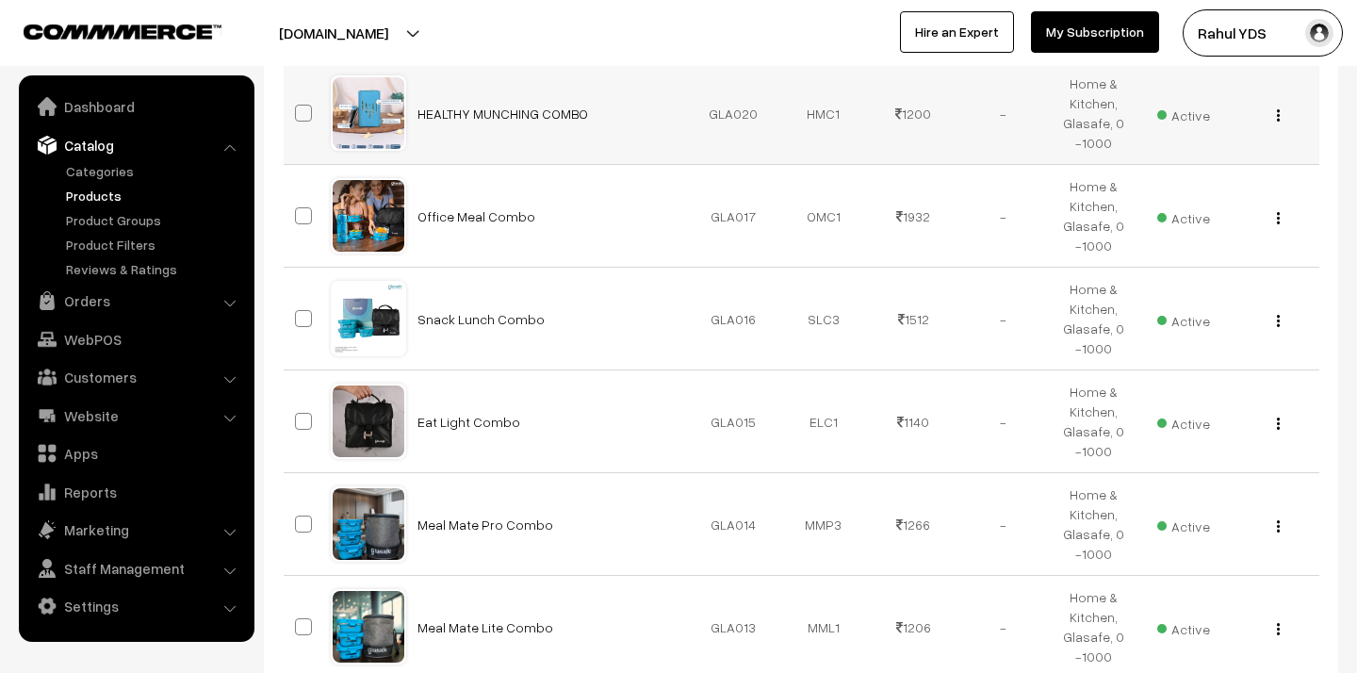
click at [301, 109] on span at bounding box center [303, 113] width 17 height 17
click at [298, 107] on input "checkbox" at bounding box center [291, 101] width 12 height 12
checkbox input "true"
click at [302, 204] on label at bounding box center [306, 215] width 23 height 23
click at [298, 204] on input "checkbox" at bounding box center [291, 204] width 12 height 12
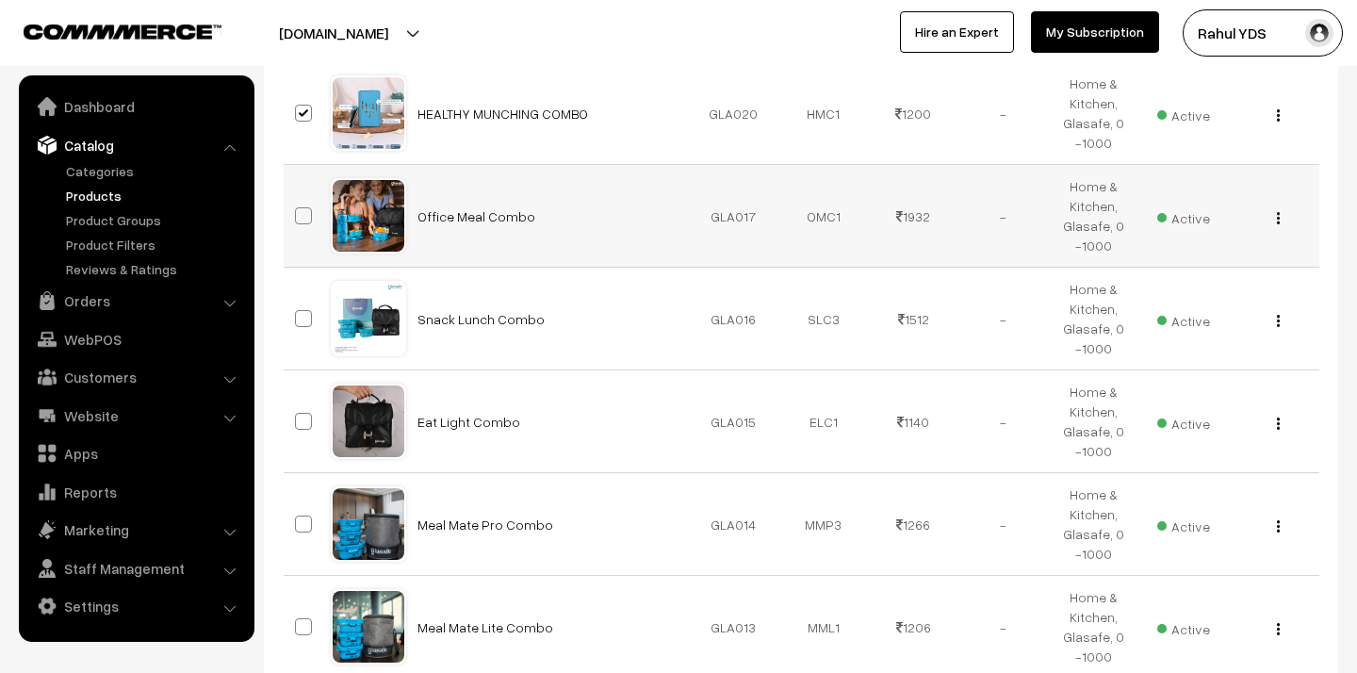
checkbox input "true"
click at [306, 318] on span at bounding box center [303, 318] width 17 height 17
click at [298, 313] on input "checkbox" at bounding box center [291, 307] width 12 height 12
checkbox input "true"
click at [303, 420] on span at bounding box center [303, 421] width 17 height 17
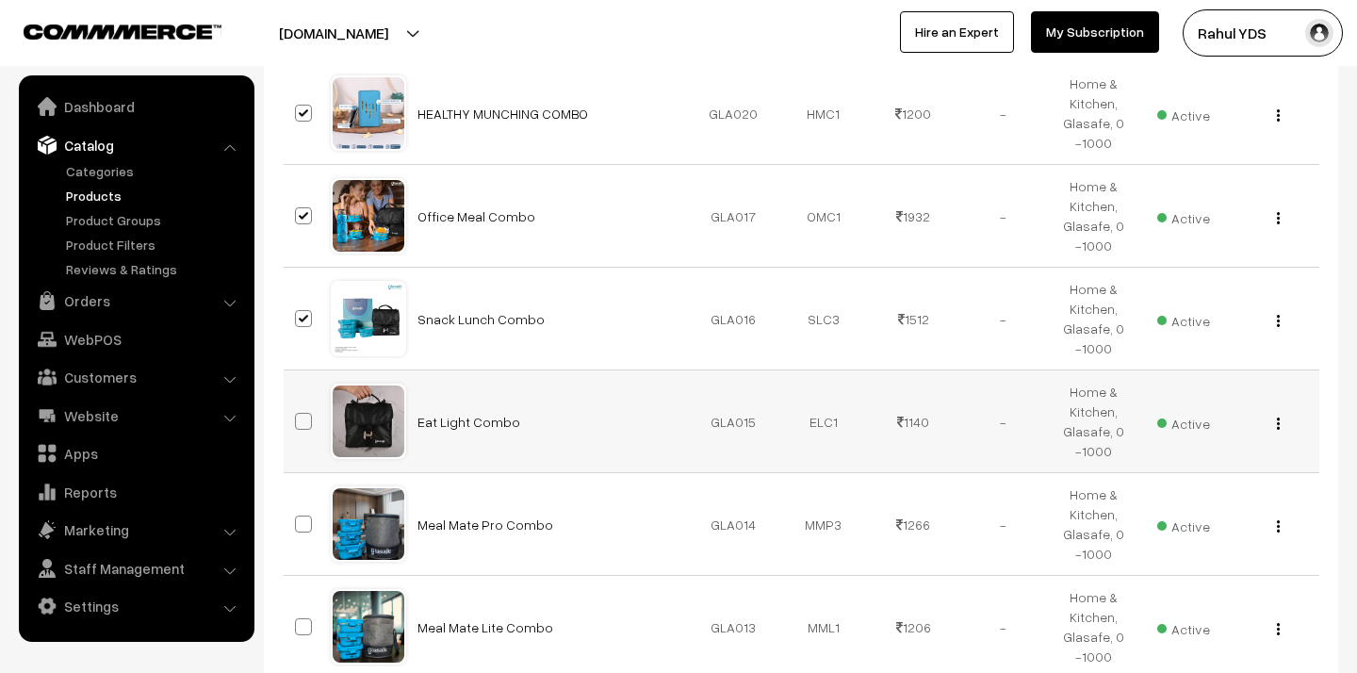
click at [298, 415] on input "checkbox" at bounding box center [291, 409] width 12 height 12
checkbox input "true"
click at [301, 522] on span at bounding box center [303, 523] width 17 height 17
click at [298, 518] on input "checkbox" at bounding box center [291, 512] width 12 height 12
checkbox input "true"
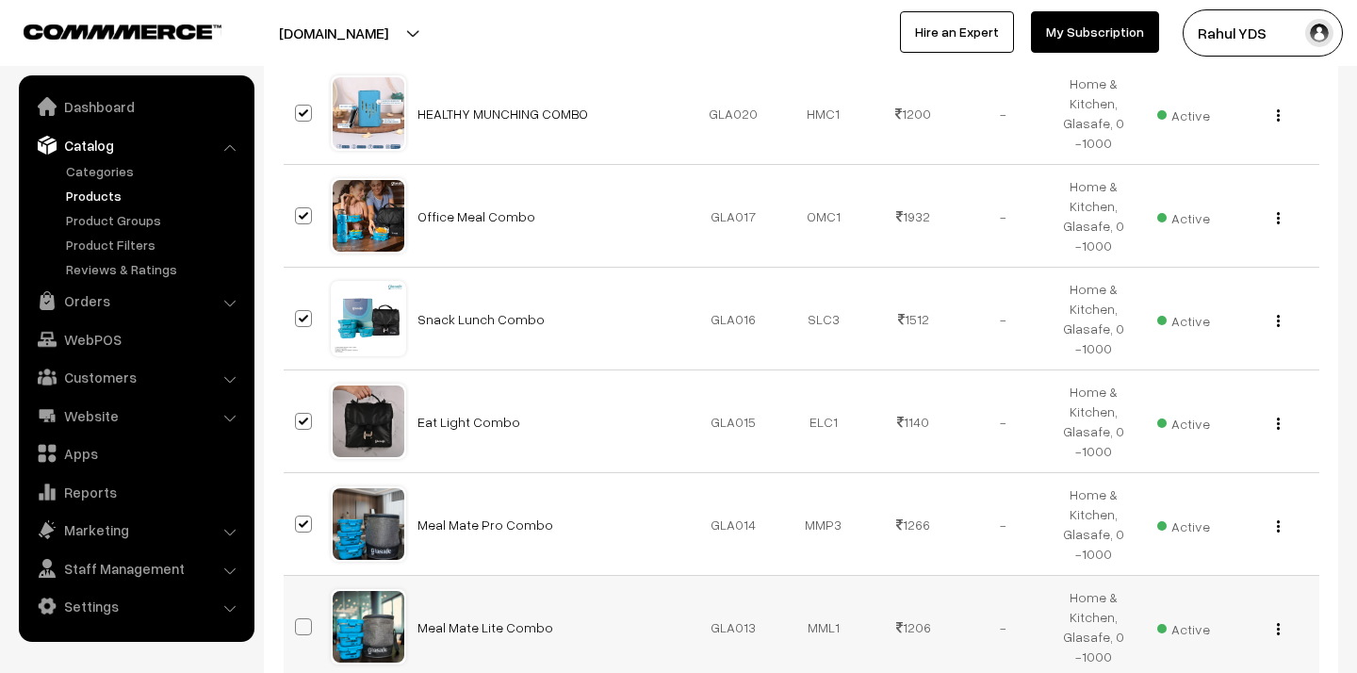
click at [306, 627] on span at bounding box center [303, 626] width 17 height 17
click at [298, 621] on input "checkbox" at bounding box center [291, 615] width 12 height 12
checkbox input "true"
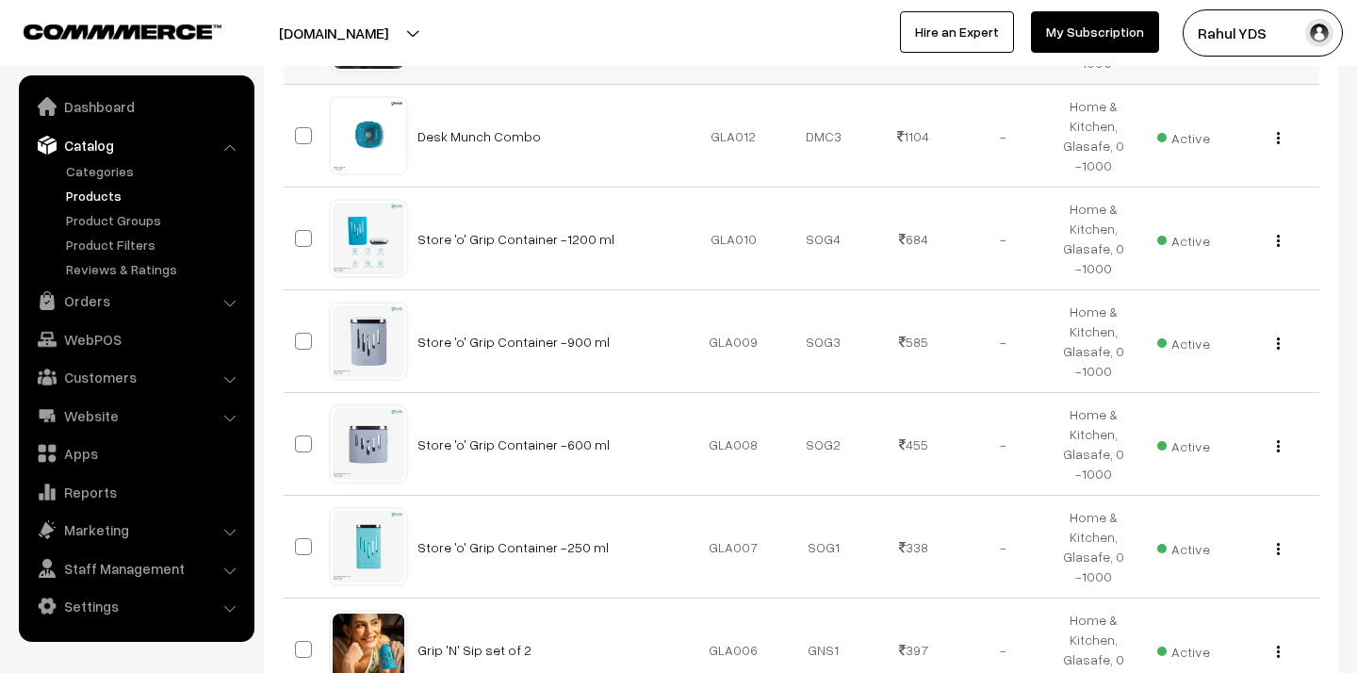
scroll to position [5173, 0]
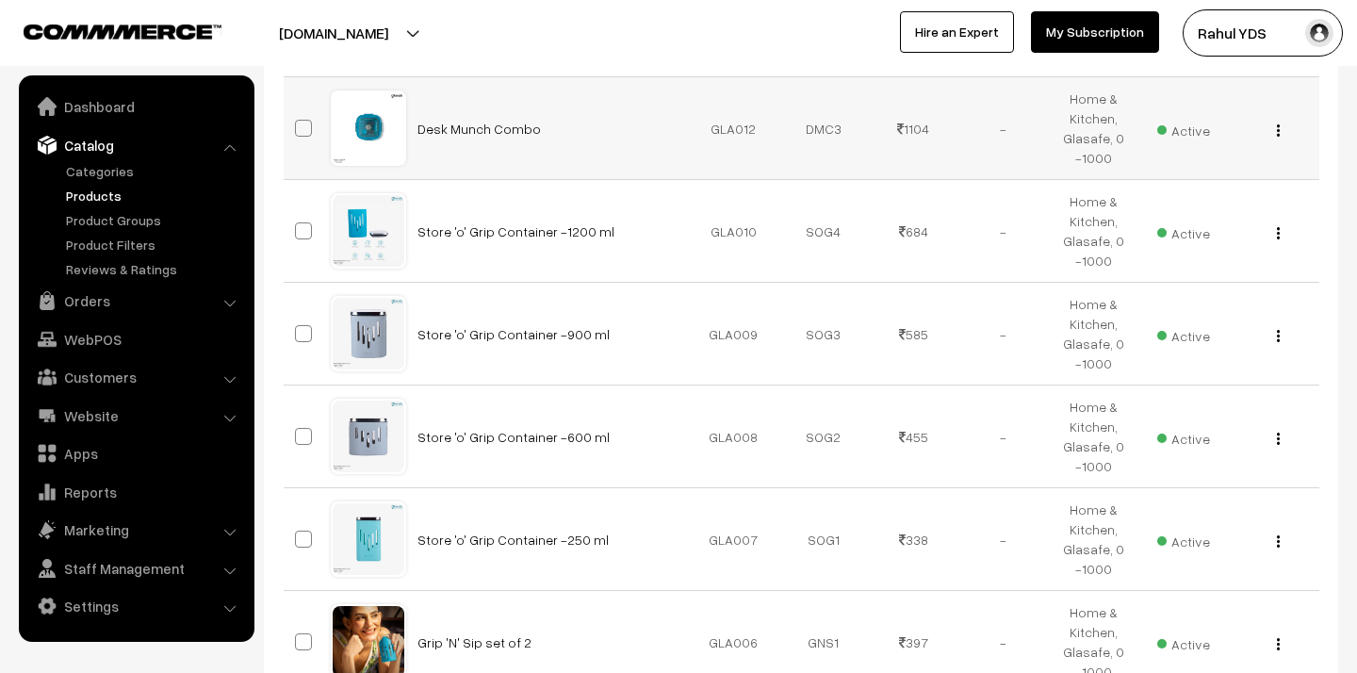
click at [301, 123] on span at bounding box center [303, 128] width 17 height 17
click at [298, 122] on input "checkbox" at bounding box center [291, 116] width 12 height 12
checkbox input "true"
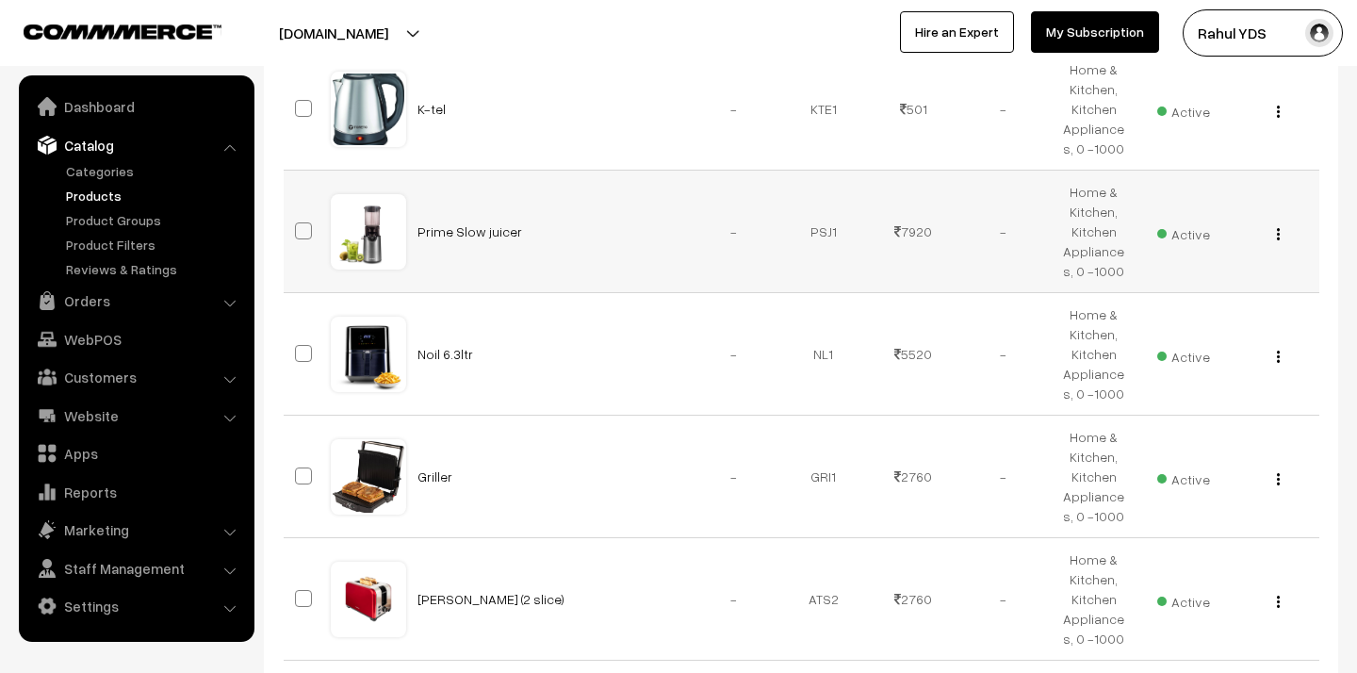
scroll to position [6131, 0]
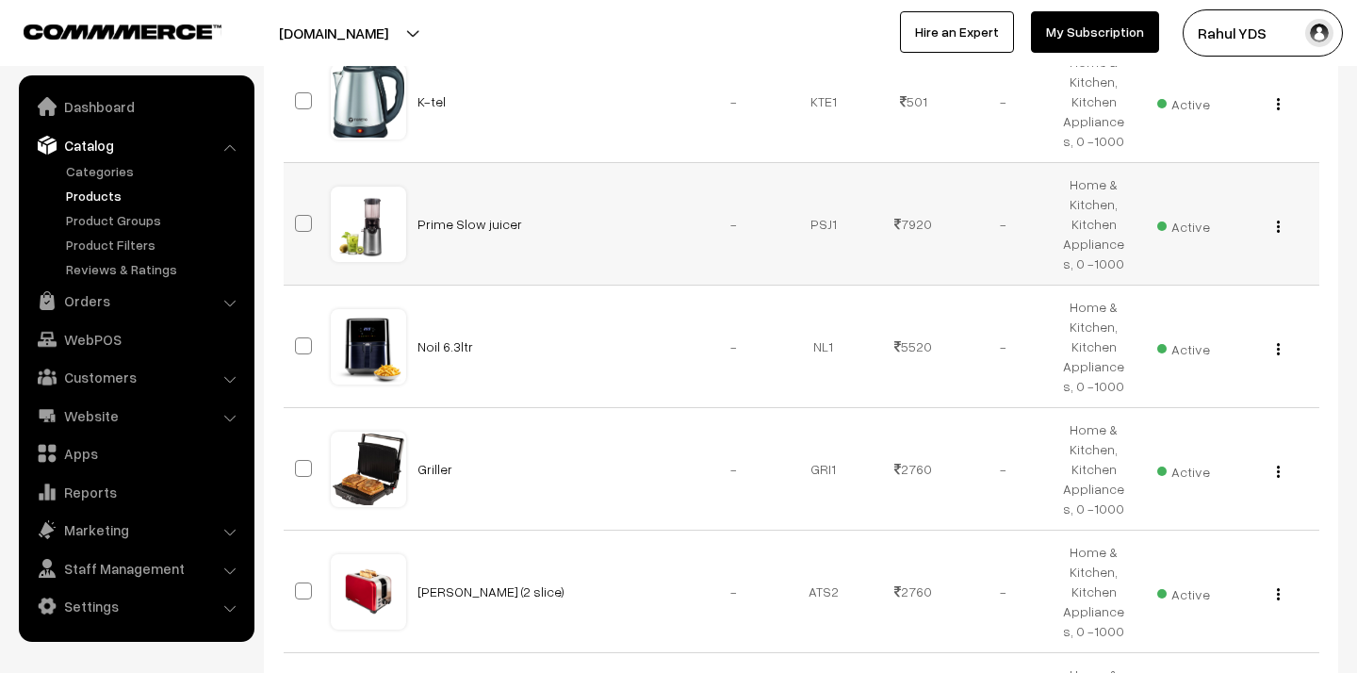
click at [301, 215] on span at bounding box center [303, 223] width 17 height 17
click at [298, 214] on input "checkbox" at bounding box center [291, 211] width 12 height 12
checkbox input "true"
click at [303, 351] on span at bounding box center [303, 345] width 17 height 17
click at [298, 340] on input "checkbox" at bounding box center [291, 334] width 12 height 12
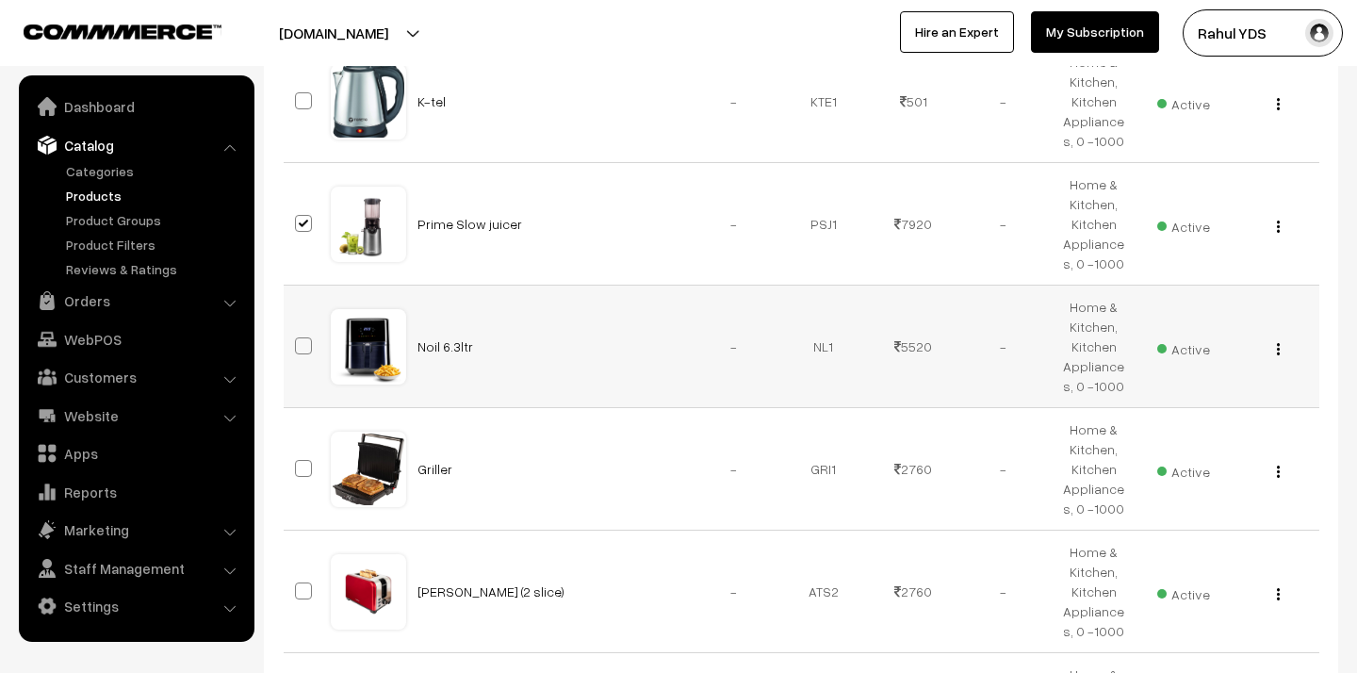
checkbox input "true"
click at [301, 462] on span at bounding box center [303, 468] width 17 height 17
click at [298, 462] on input "checkbox" at bounding box center [291, 456] width 12 height 12
checkbox input "true"
click at [300, 591] on span at bounding box center [303, 590] width 17 height 17
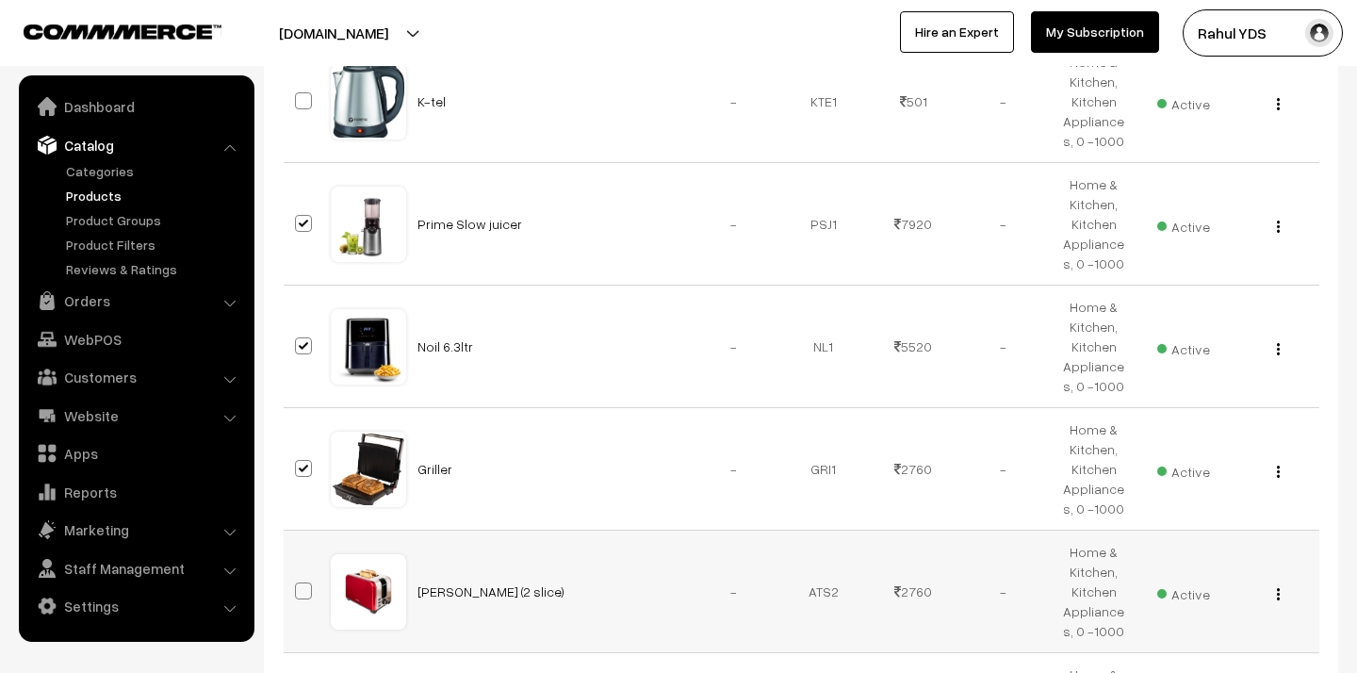
click at [298, 585] on input "checkbox" at bounding box center [291, 579] width 12 height 12
checkbox input "true"
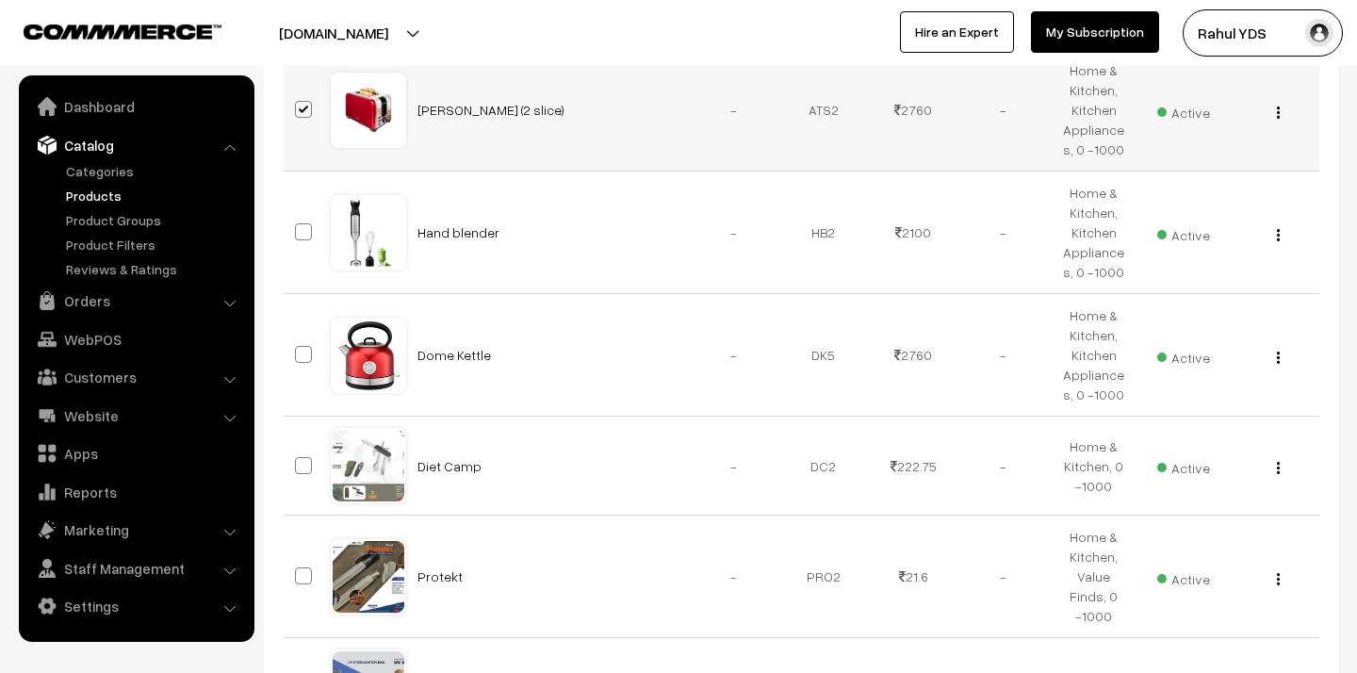
scroll to position [6632, 0]
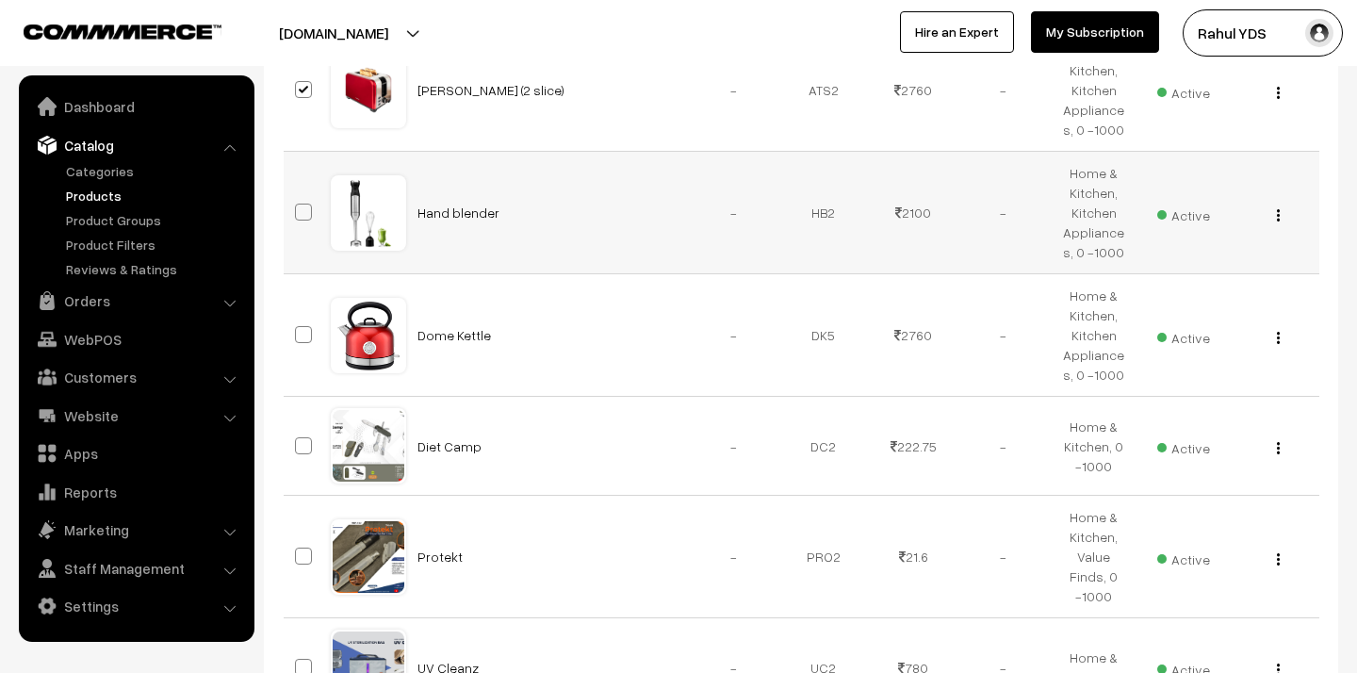
click at [301, 218] on span at bounding box center [303, 212] width 17 height 17
click at [298, 206] on input "checkbox" at bounding box center [291, 200] width 12 height 12
checkbox input "true"
click at [301, 329] on span at bounding box center [303, 334] width 17 height 17
click at [298, 329] on input "checkbox" at bounding box center [291, 323] width 12 height 12
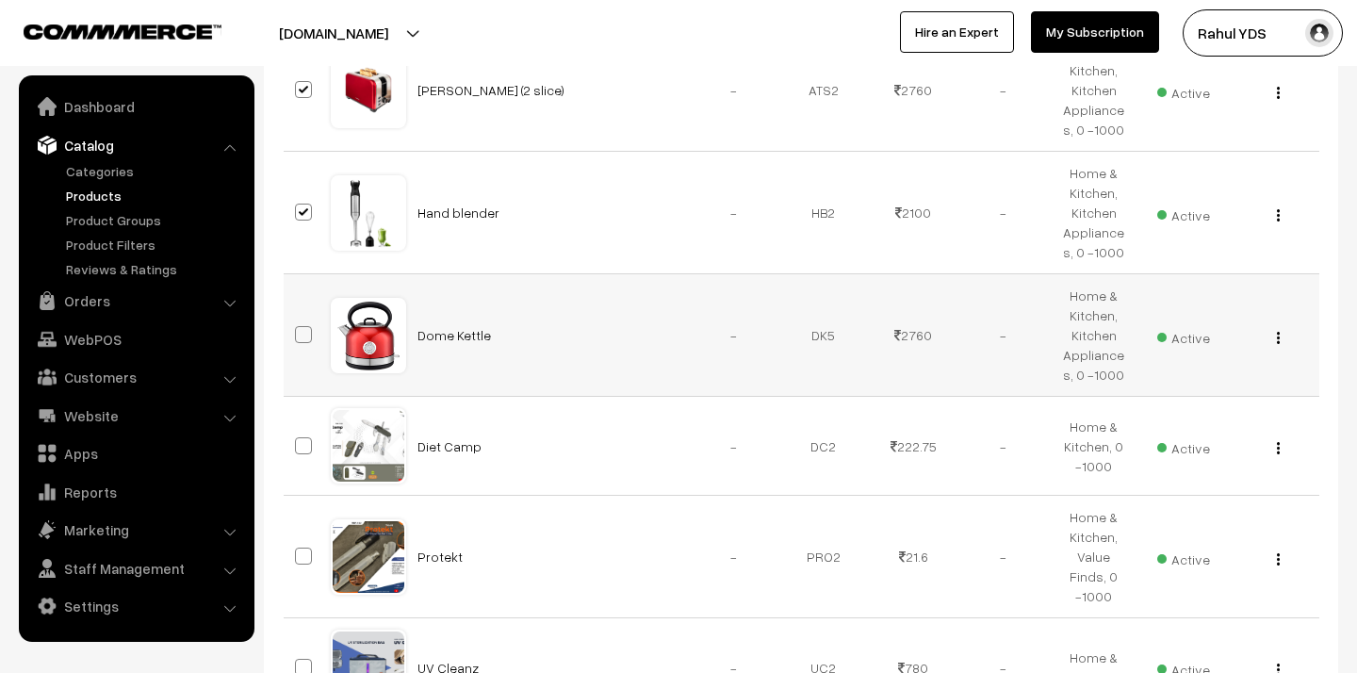
checkbox input "true"
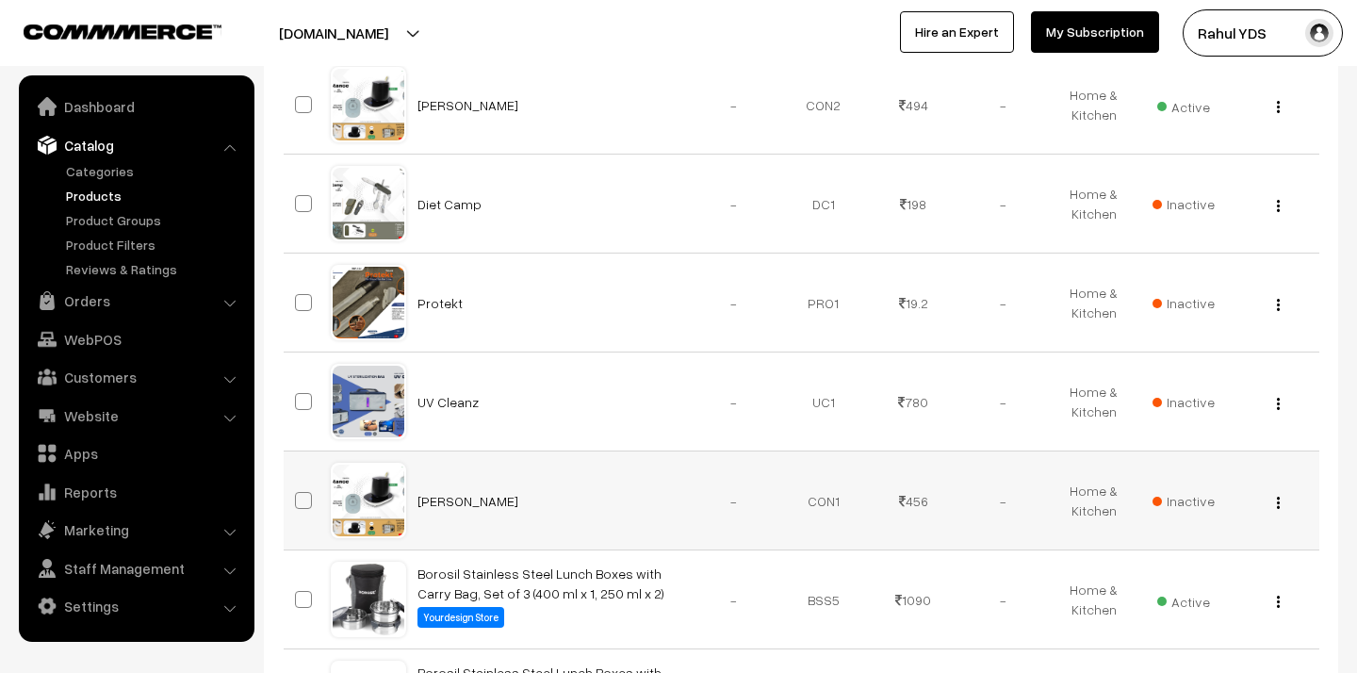
scroll to position [7538, 0]
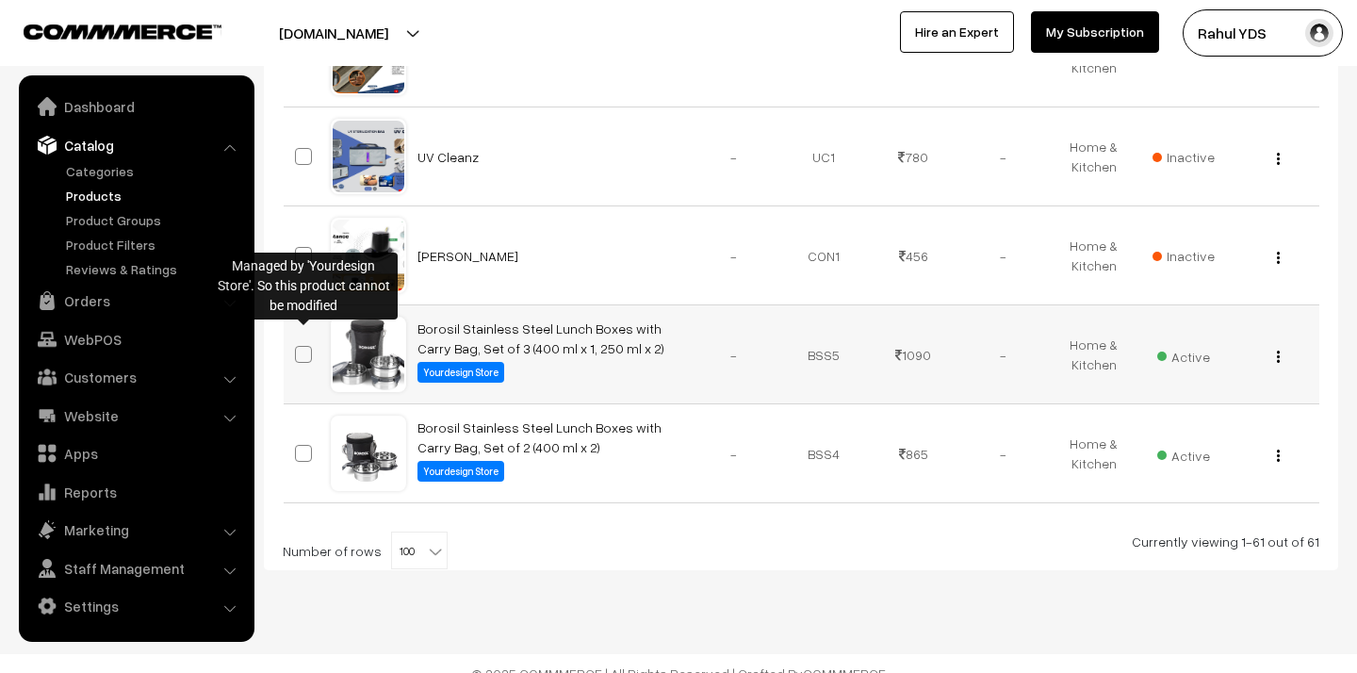
click at [305, 346] on span at bounding box center [303, 354] width 17 height 17
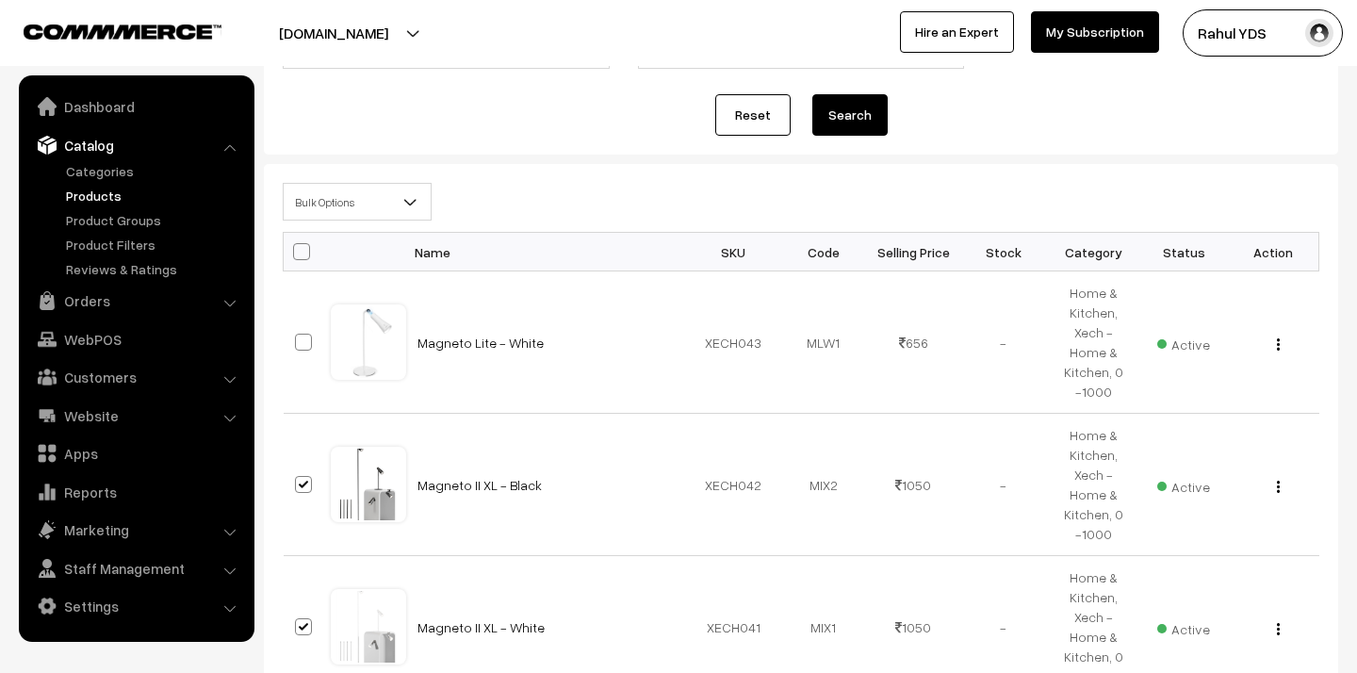
scroll to position [0, 0]
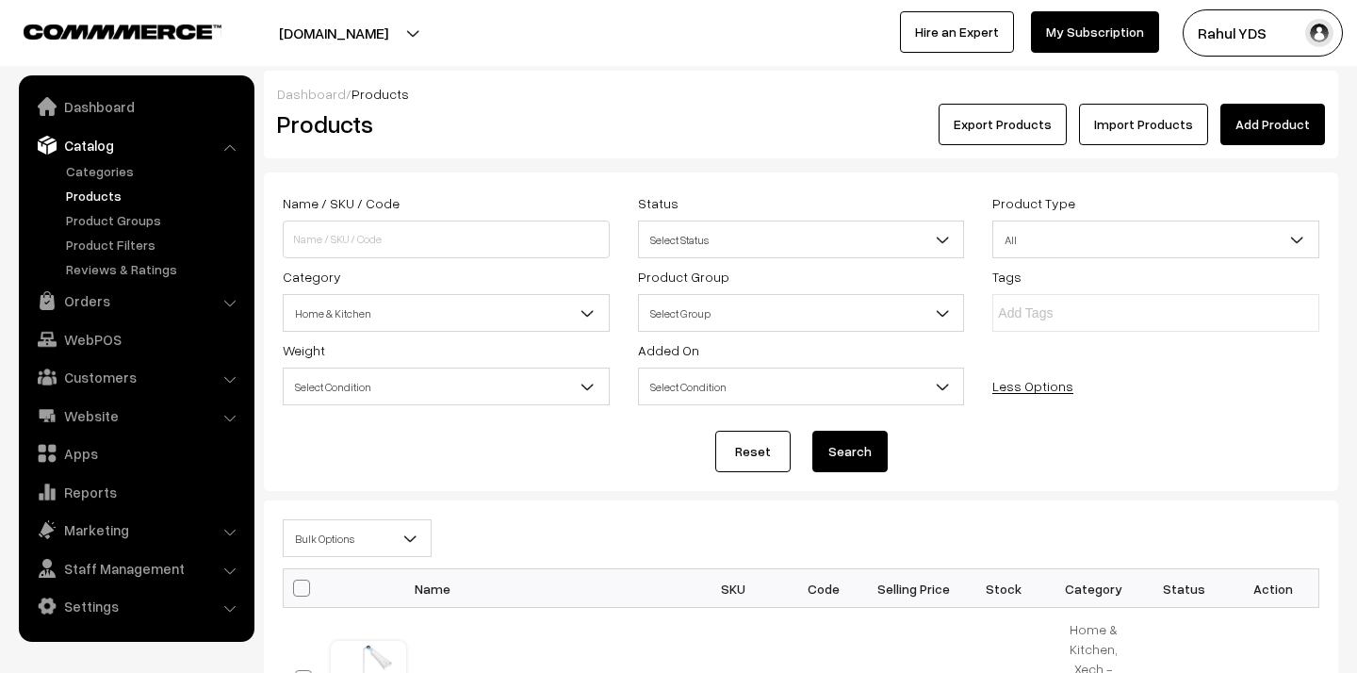
click at [388, 538] on span "Bulk Options" at bounding box center [357, 538] width 147 height 33
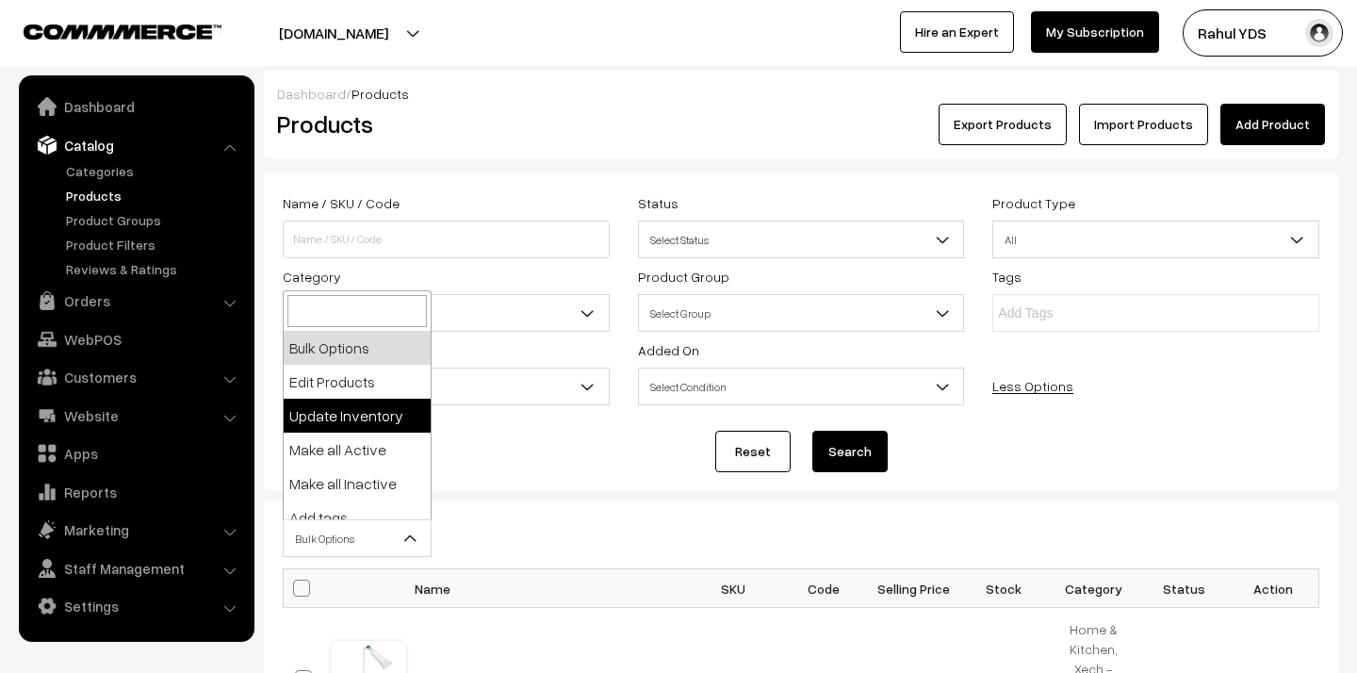
scroll to position [117, 0]
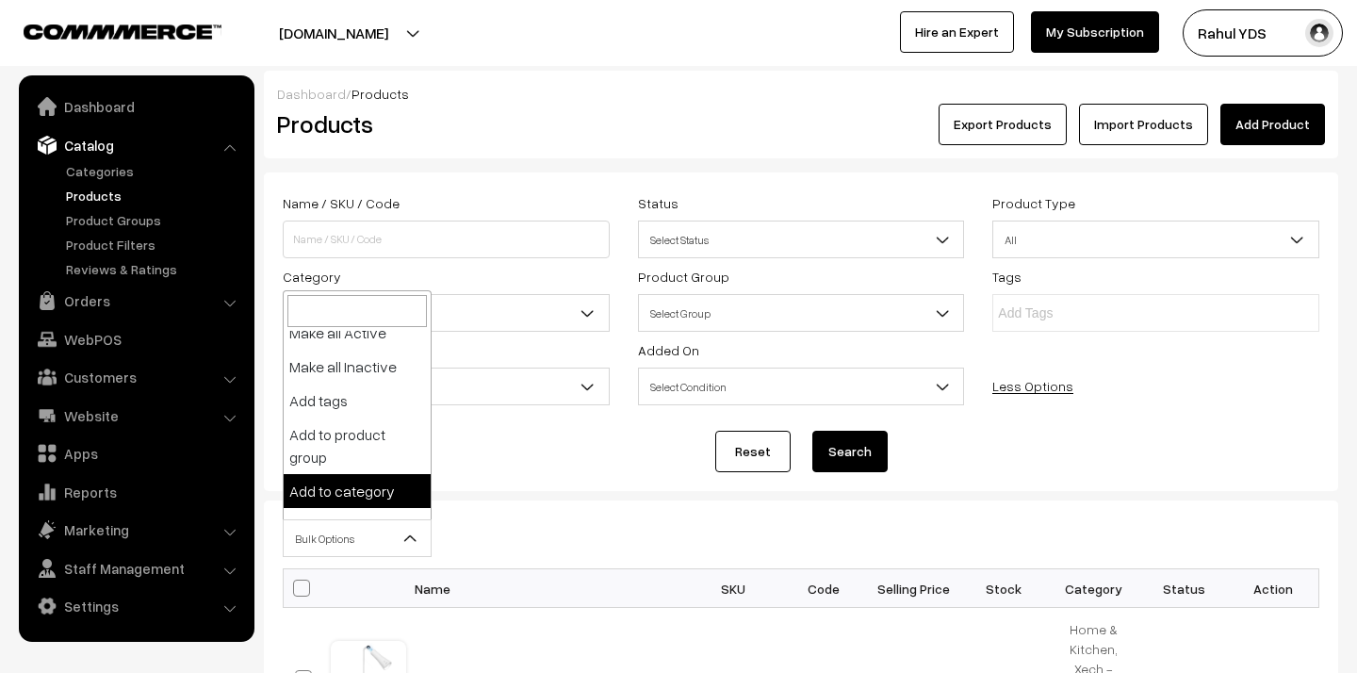
select select "category"
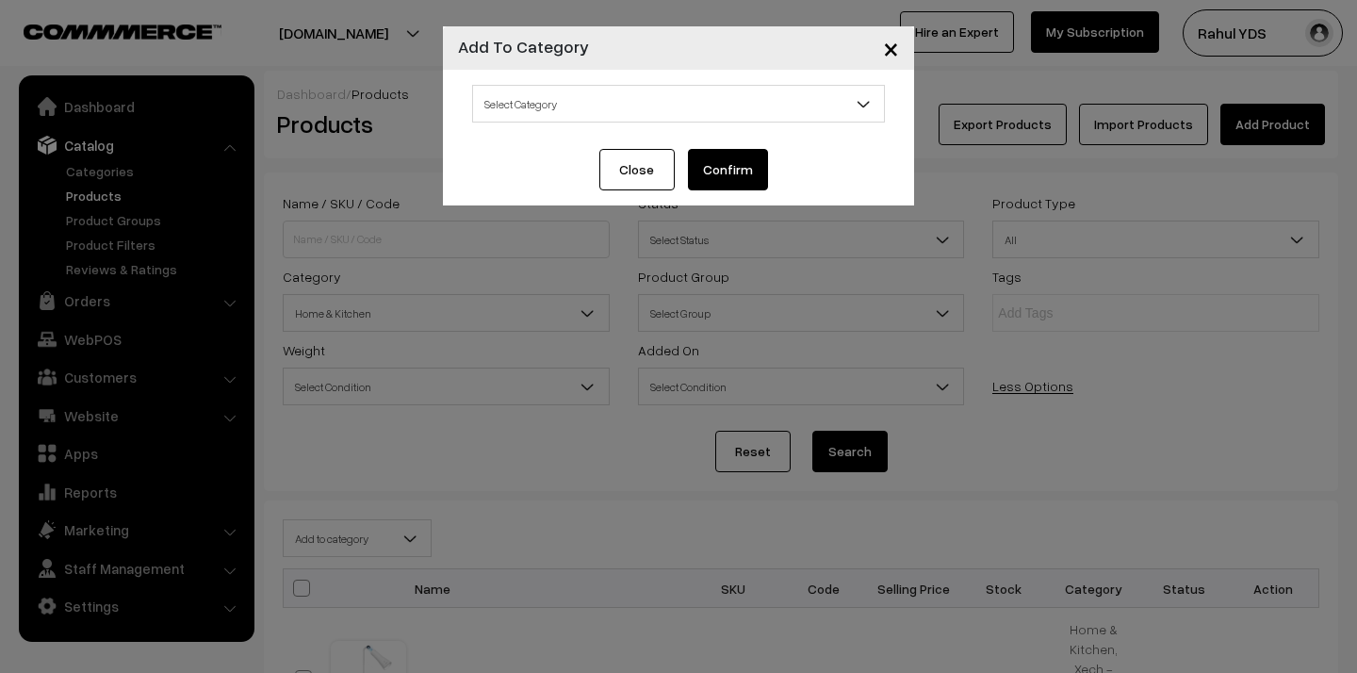
click at [642, 109] on span "Select Category" at bounding box center [678, 104] width 411 height 33
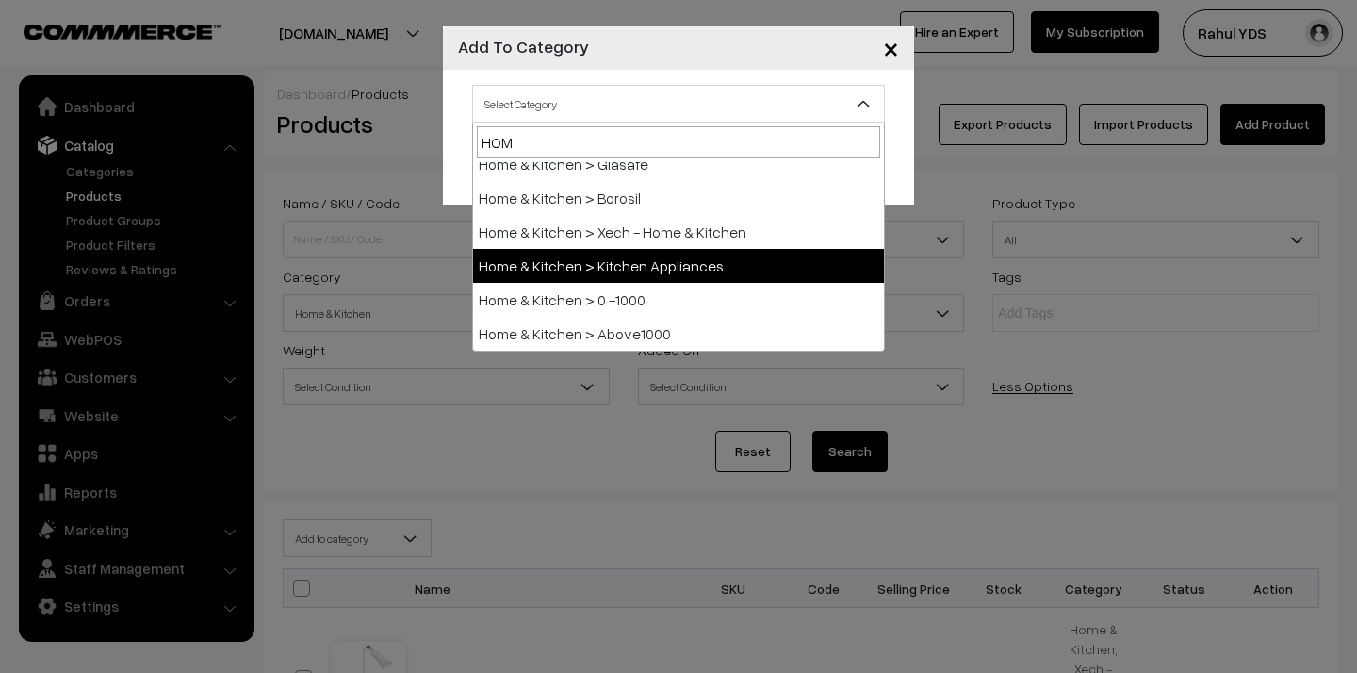
scroll to position [49, 0]
type input "HOME"
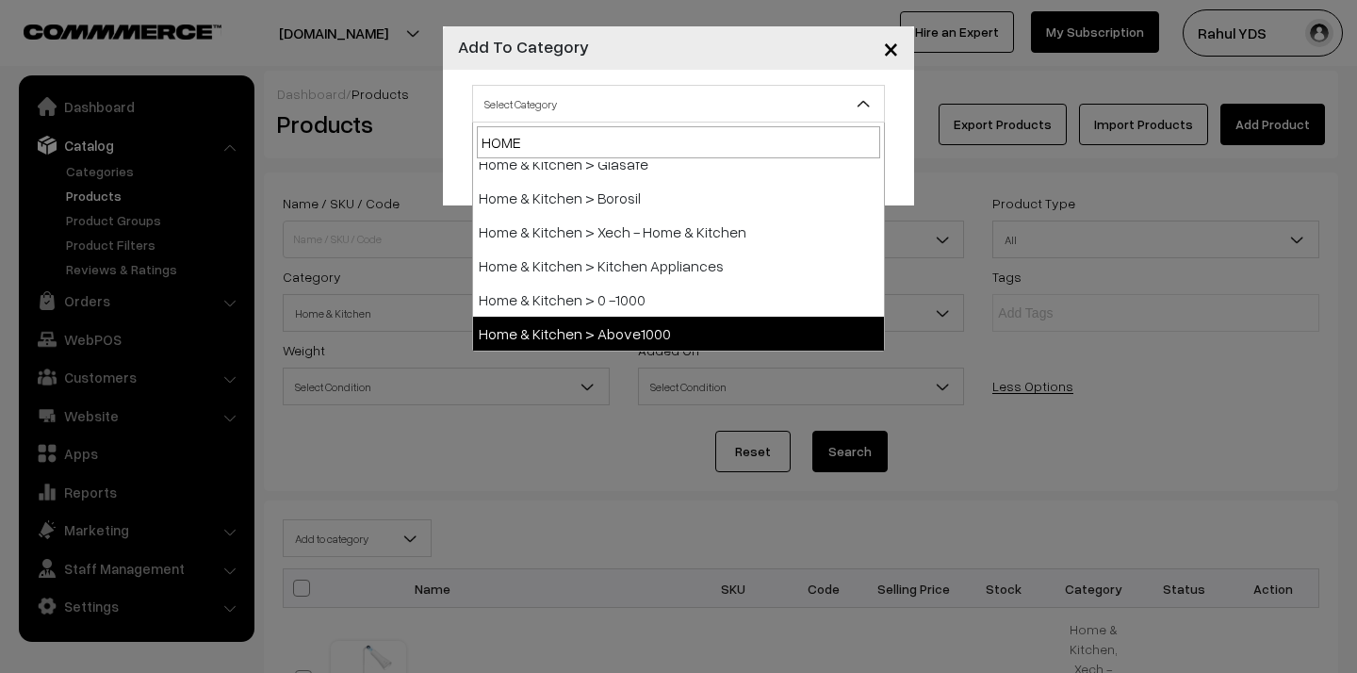
select select "151"
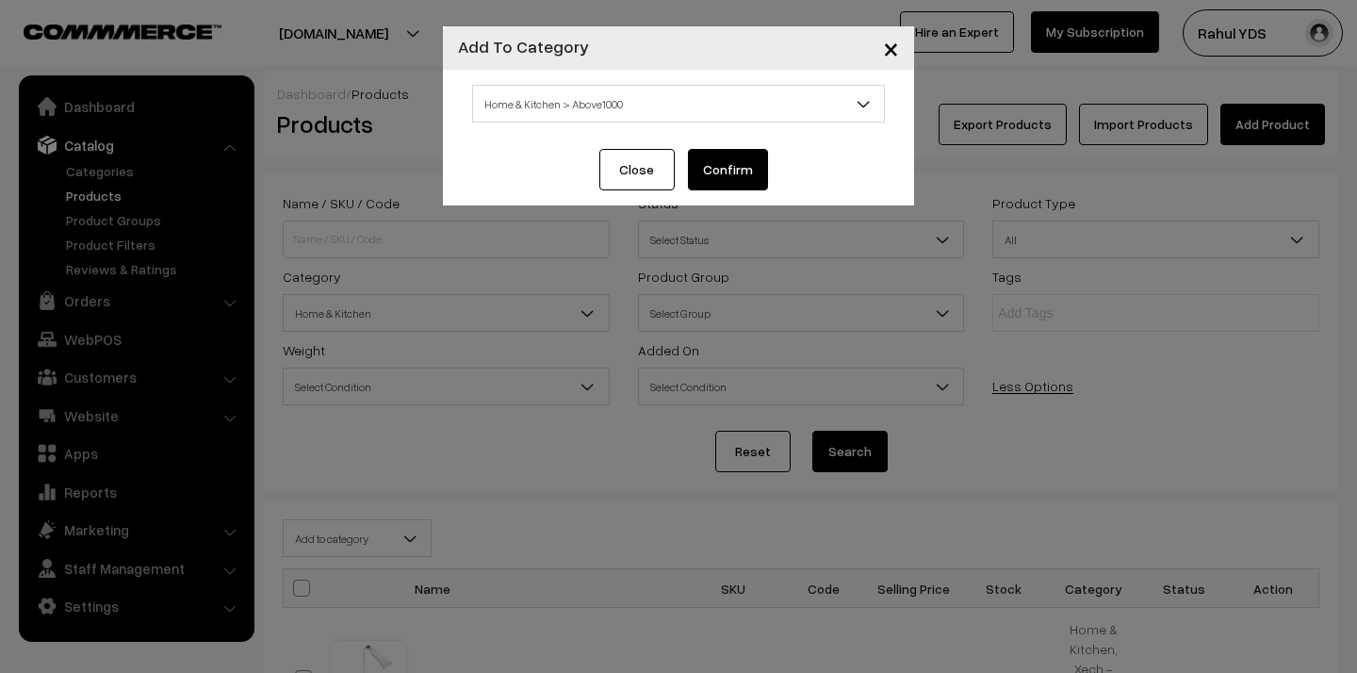
click at [720, 166] on button "Confirm" at bounding box center [728, 169] width 80 height 41
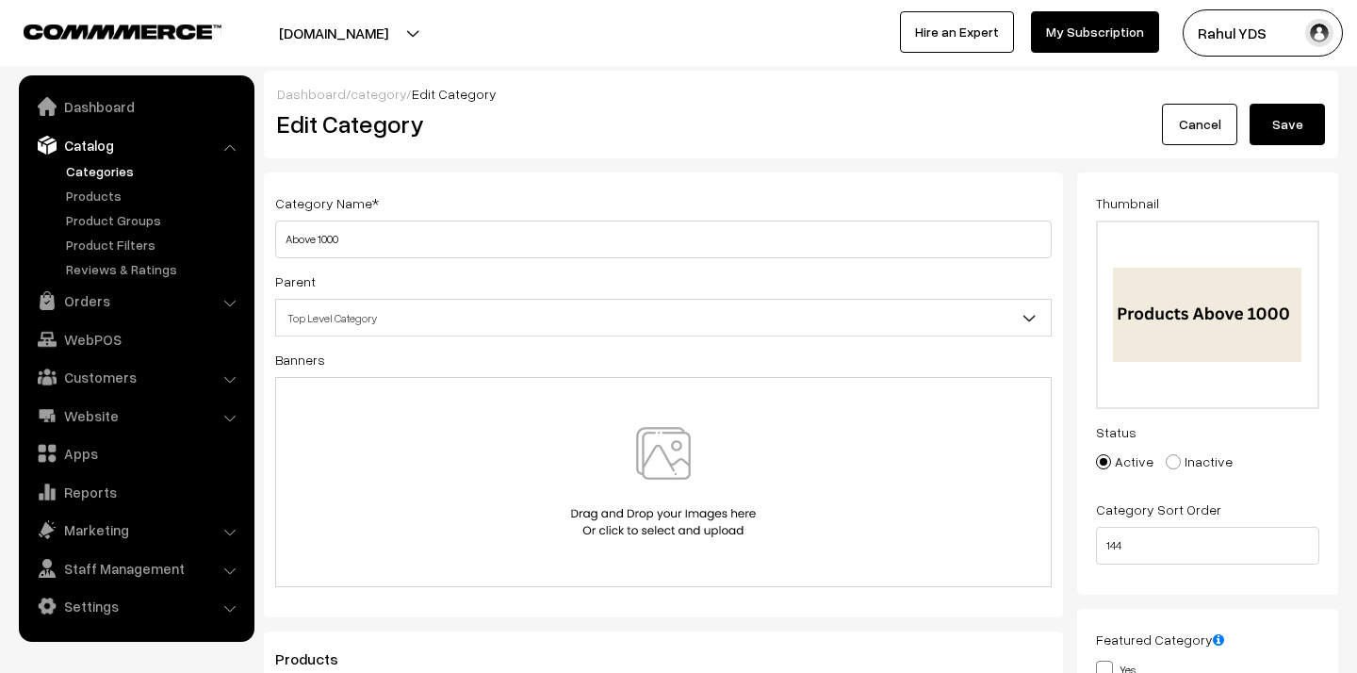
click at [662, 327] on span "Top Level Category" at bounding box center [663, 317] width 774 height 33
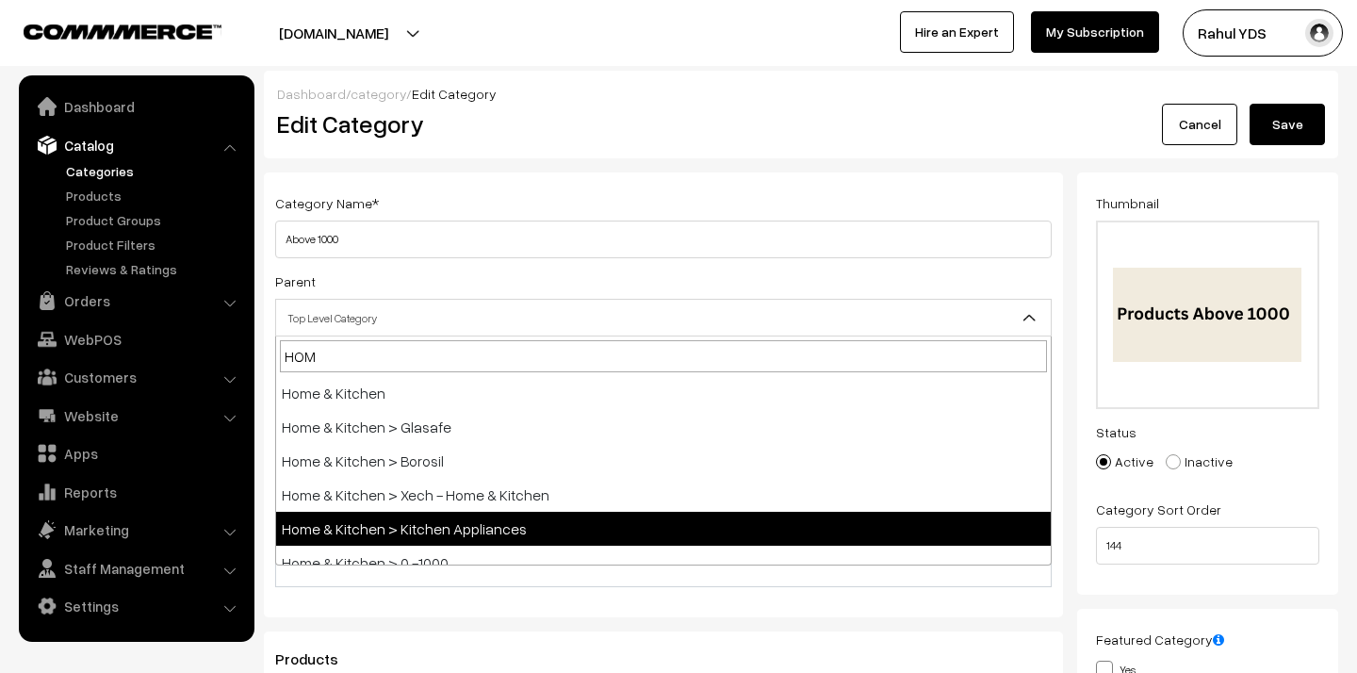
type input "HOME"
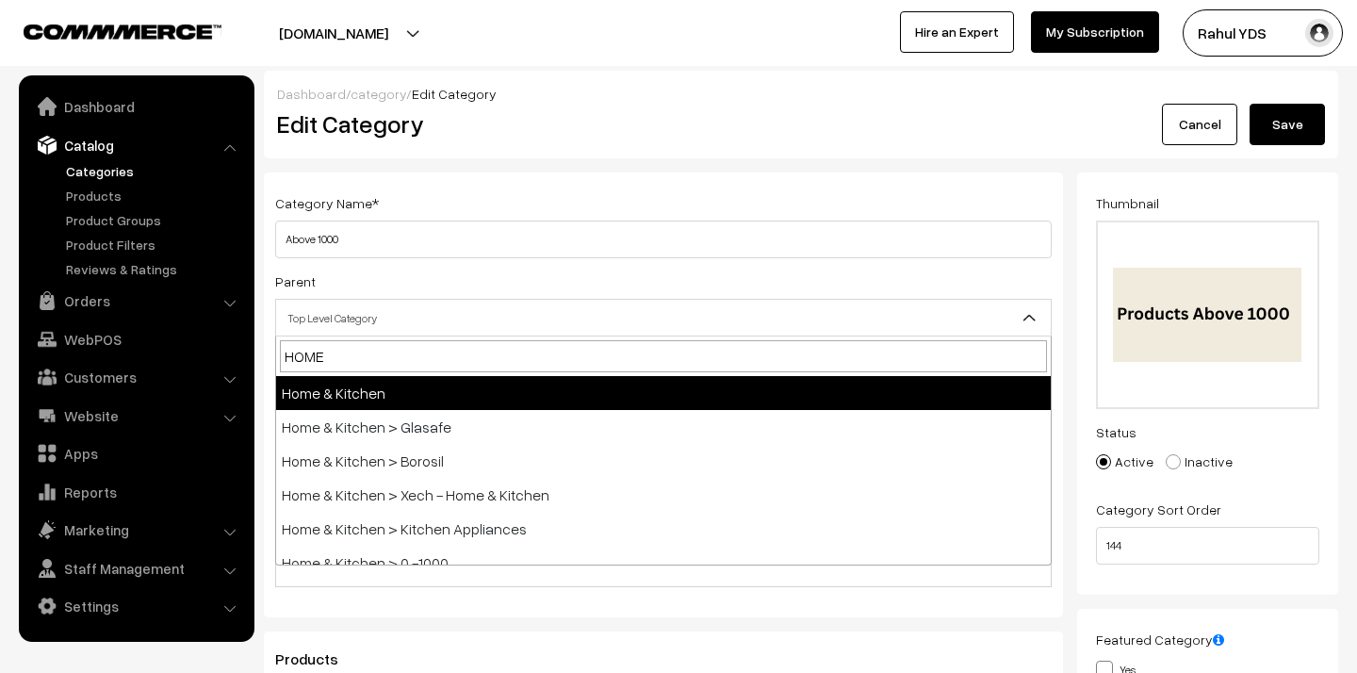
select select "10"
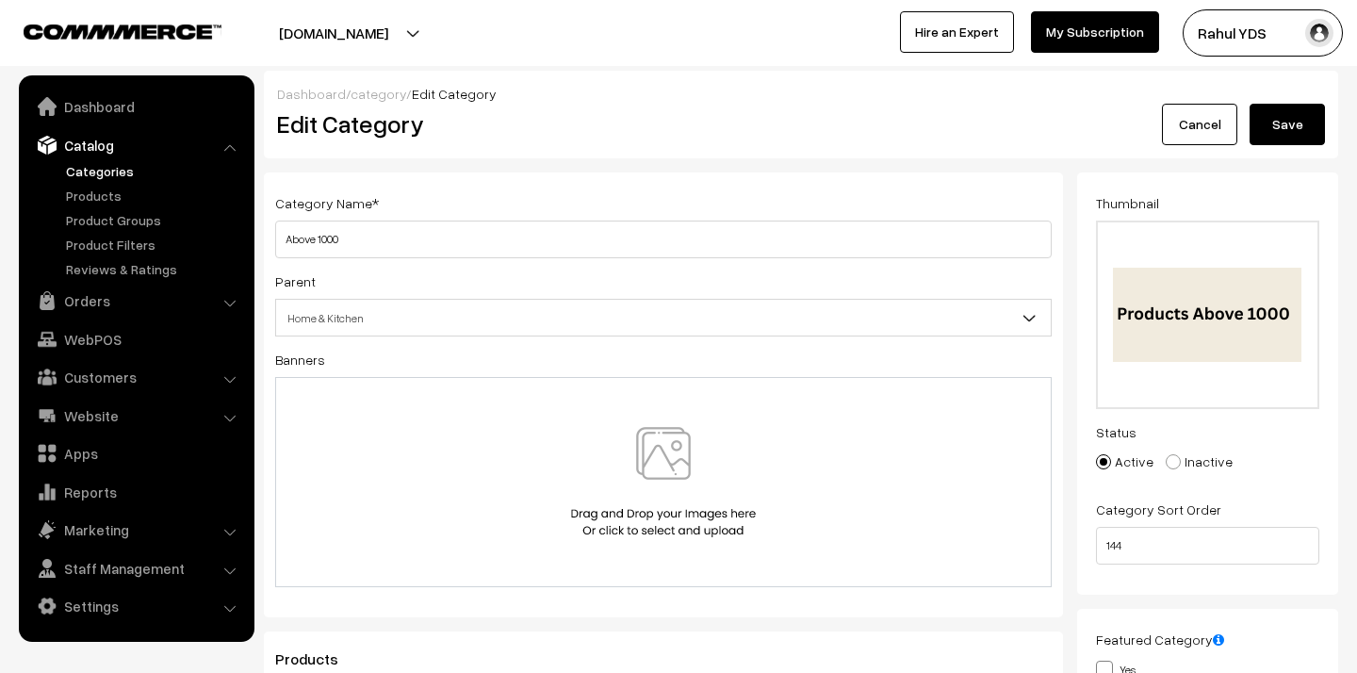
click at [1276, 124] on button "Save" at bounding box center [1286, 124] width 75 height 41
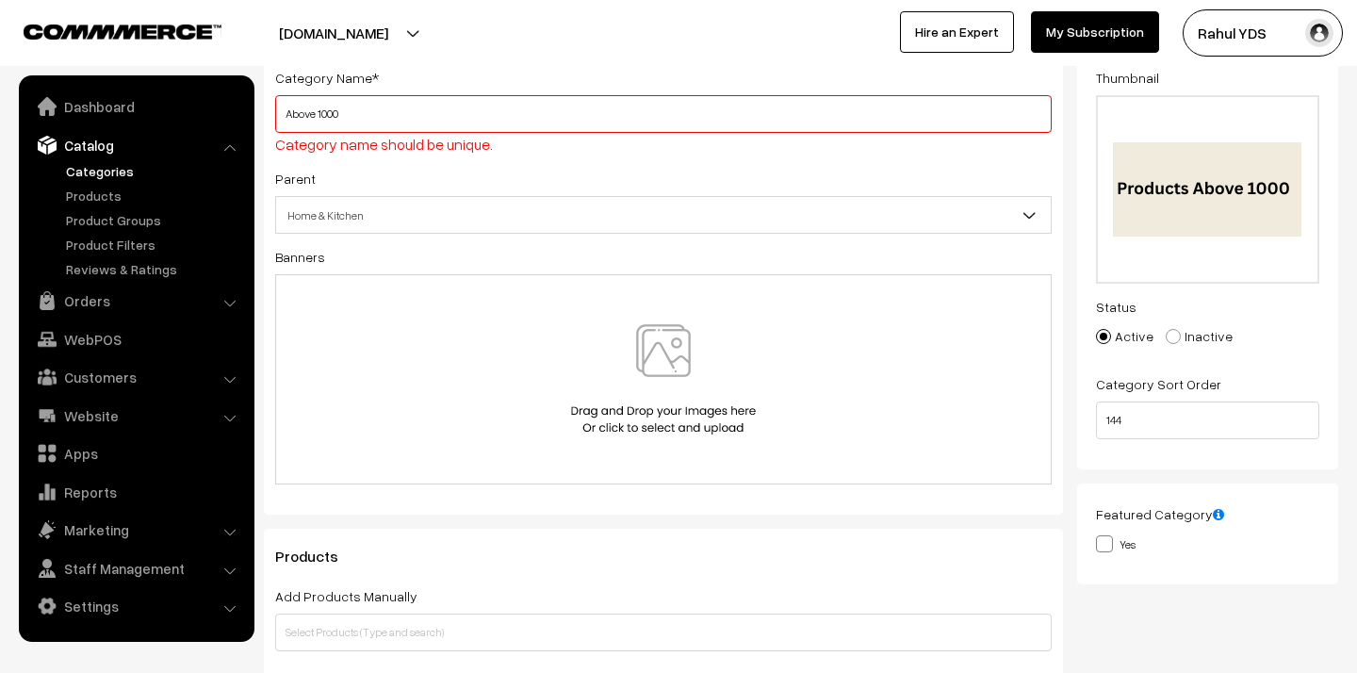
scroll to position [126, 0]
click at [582, 109] on input "Above 1000" at bounding box center [663, 113] width 776 height 38
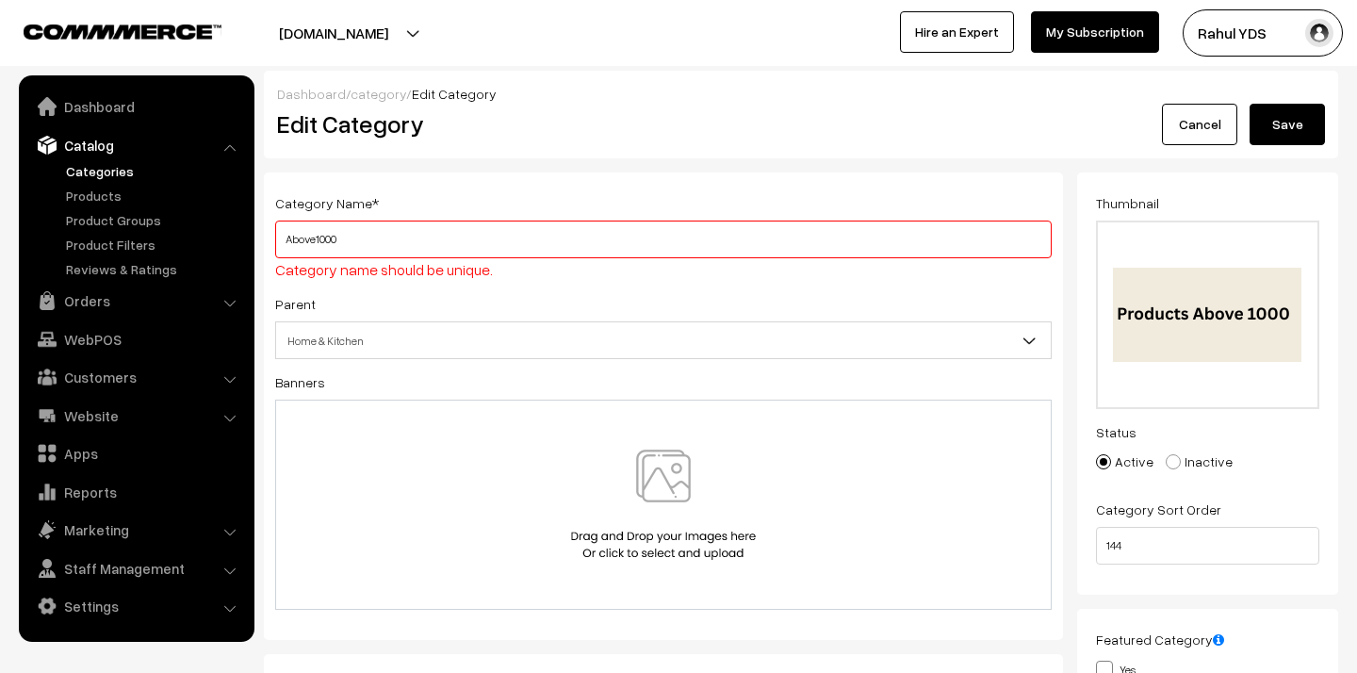
type input "Above1000"
click at [1285, 133] on button "Save" at bounding box center [1286, 124] width 75 height 41
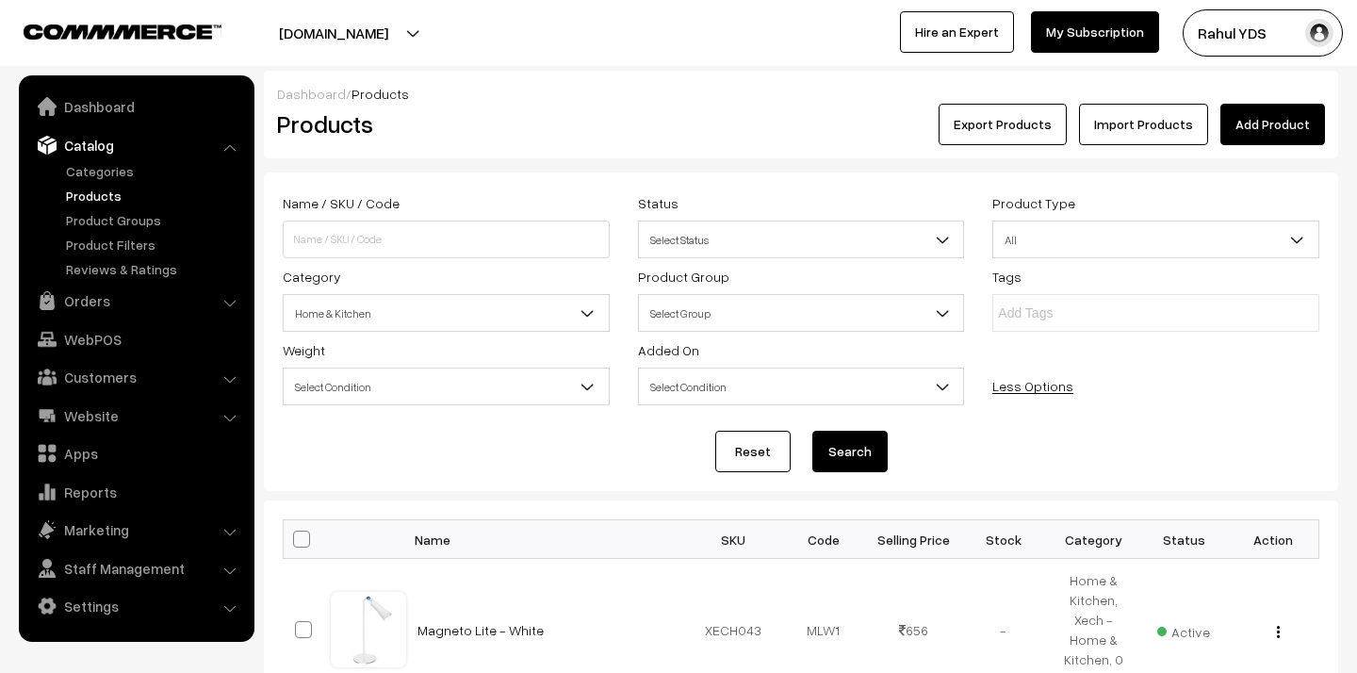
click at [491, 328] on span "Home & Kitchen" at bounding box center [446, 313] width 325 height 33
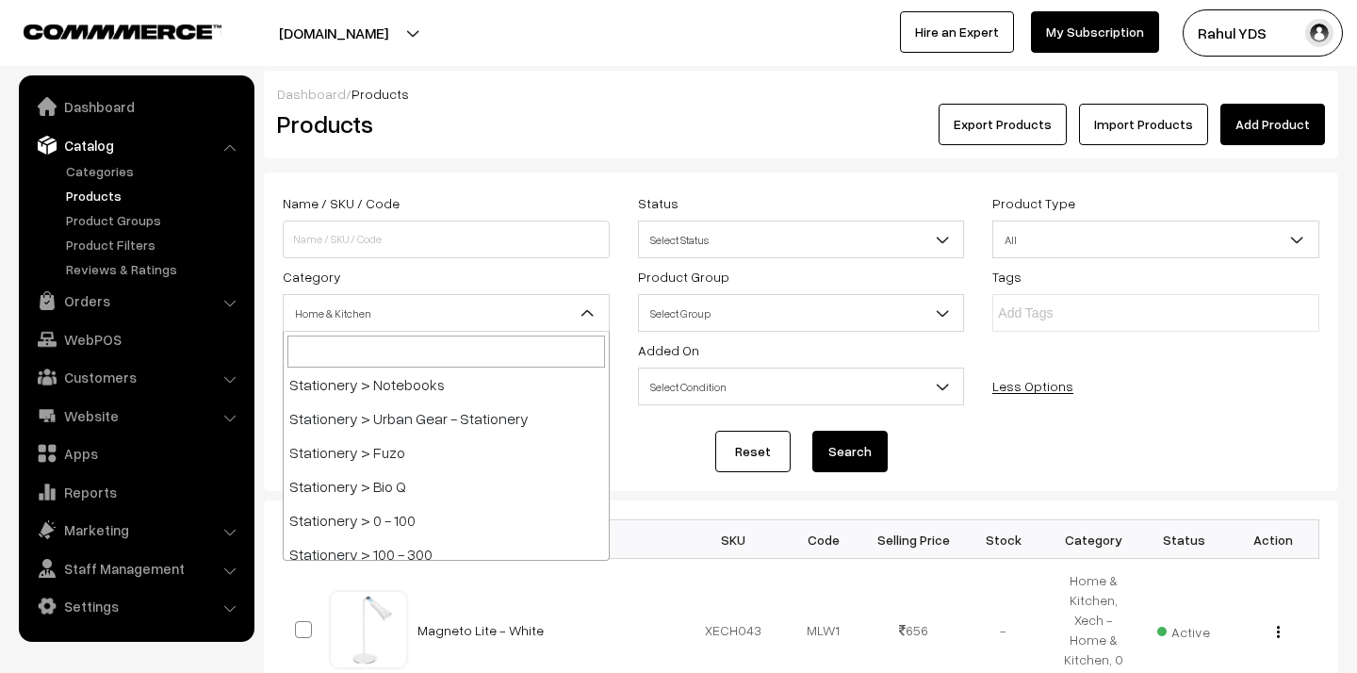
scroll to position [4301, 0]
select select "151"
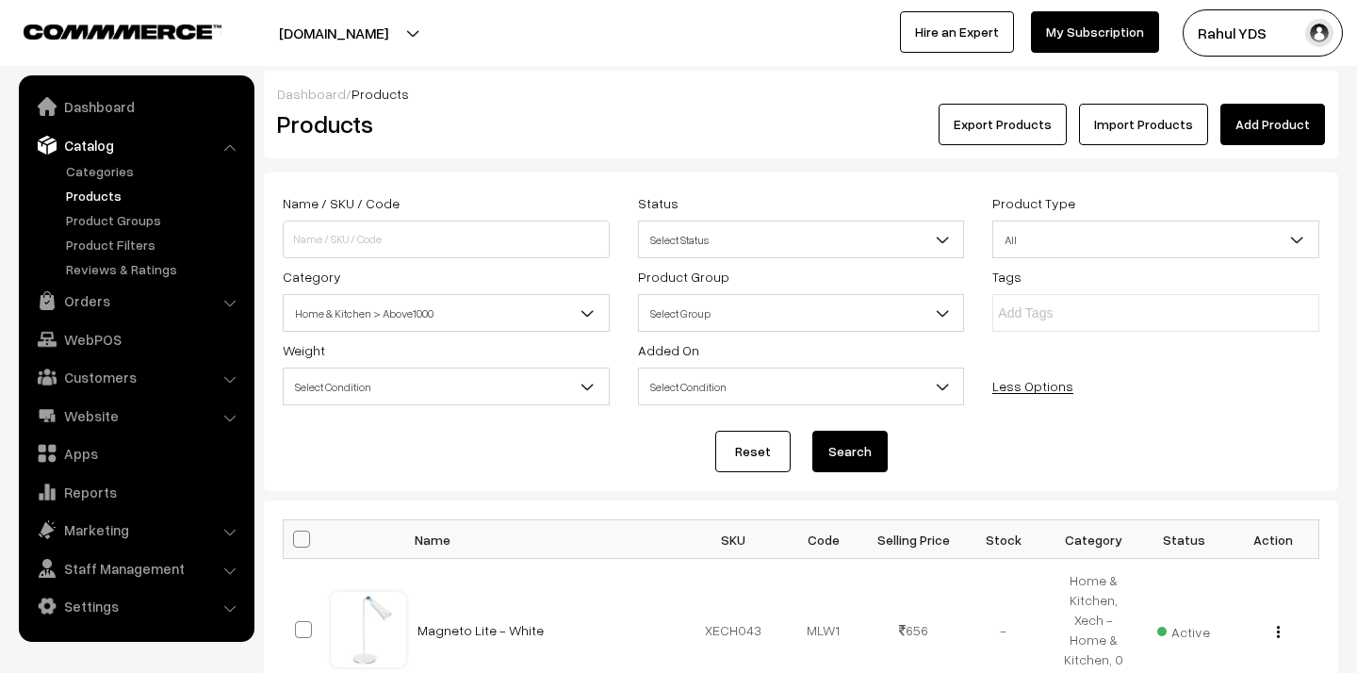
click at [858, 458] on button "Search" at bounding box center [849, 451] width 75 height 41
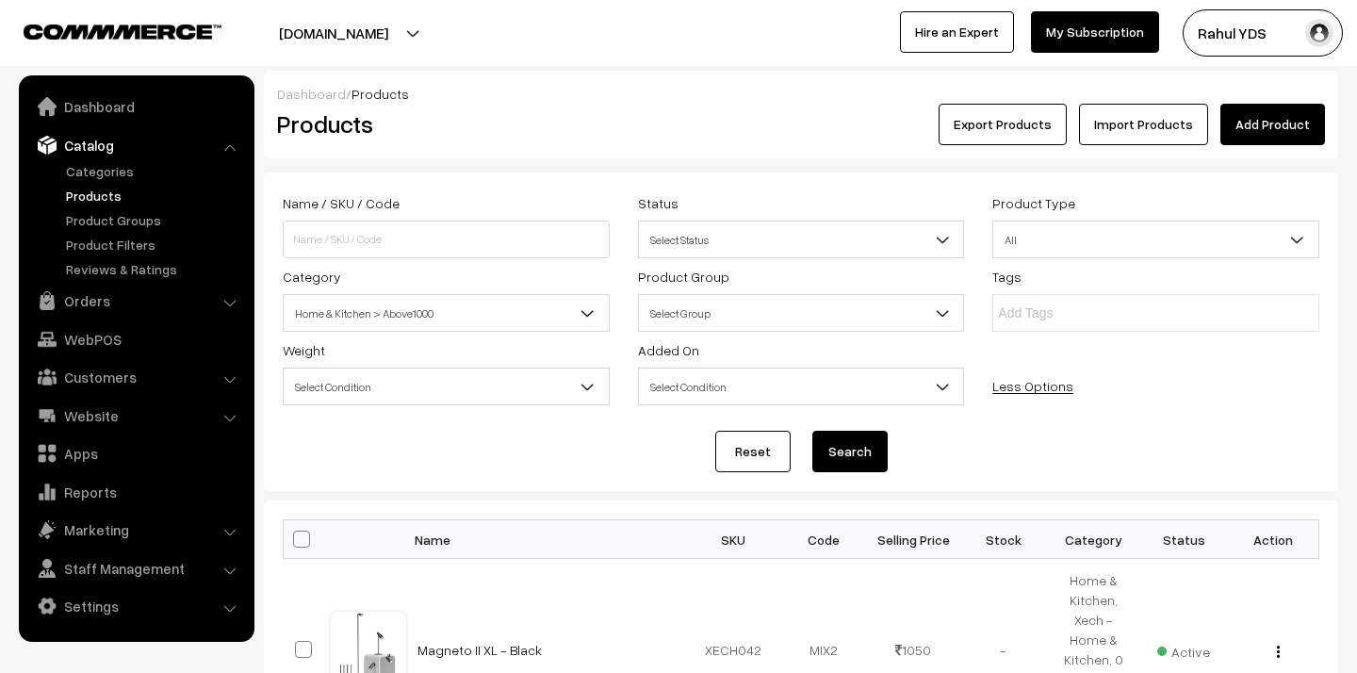
click at [310, 541] on th at bounding box center [307, 539] width 47 height 39
click at [297, 542] on span at bounding box center [301, 538] width 17 height 17
click at [296, 542] on input "checkbox" at bounding box center [290, 538] width 12 height 12
checkbox input "true"
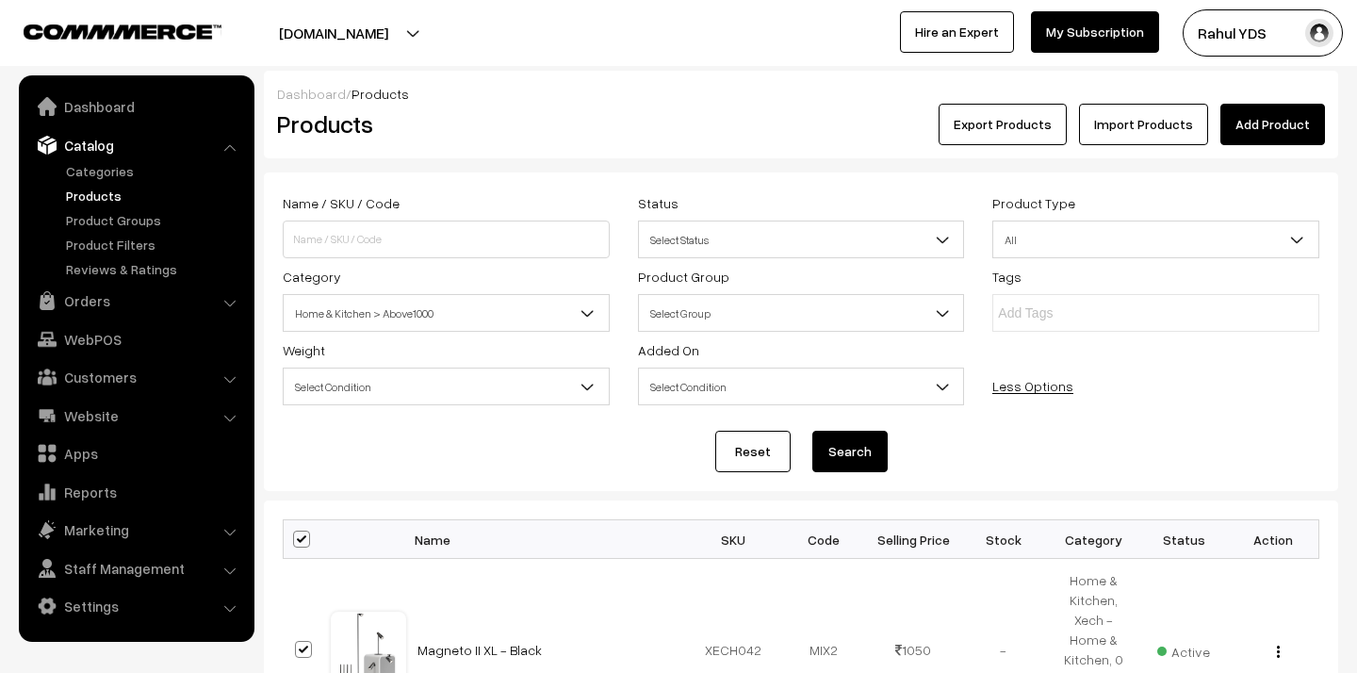
checkbox input "true"
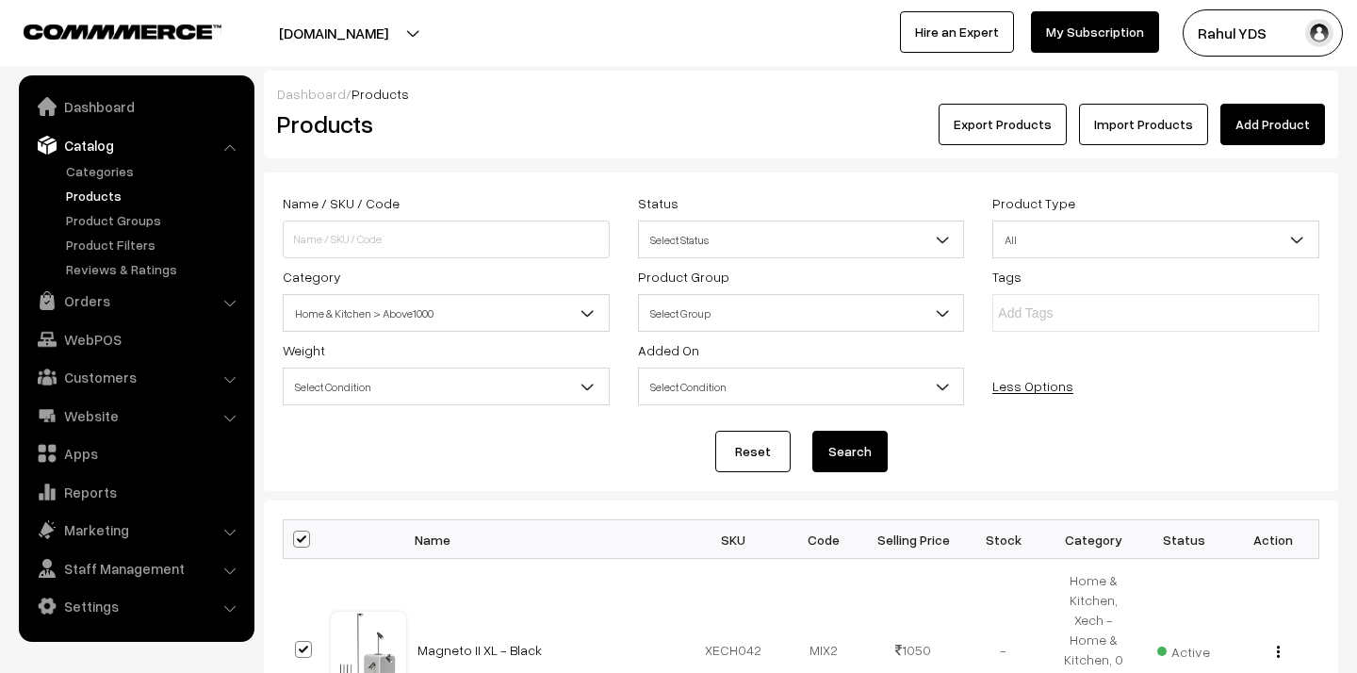
checkbox input "true"
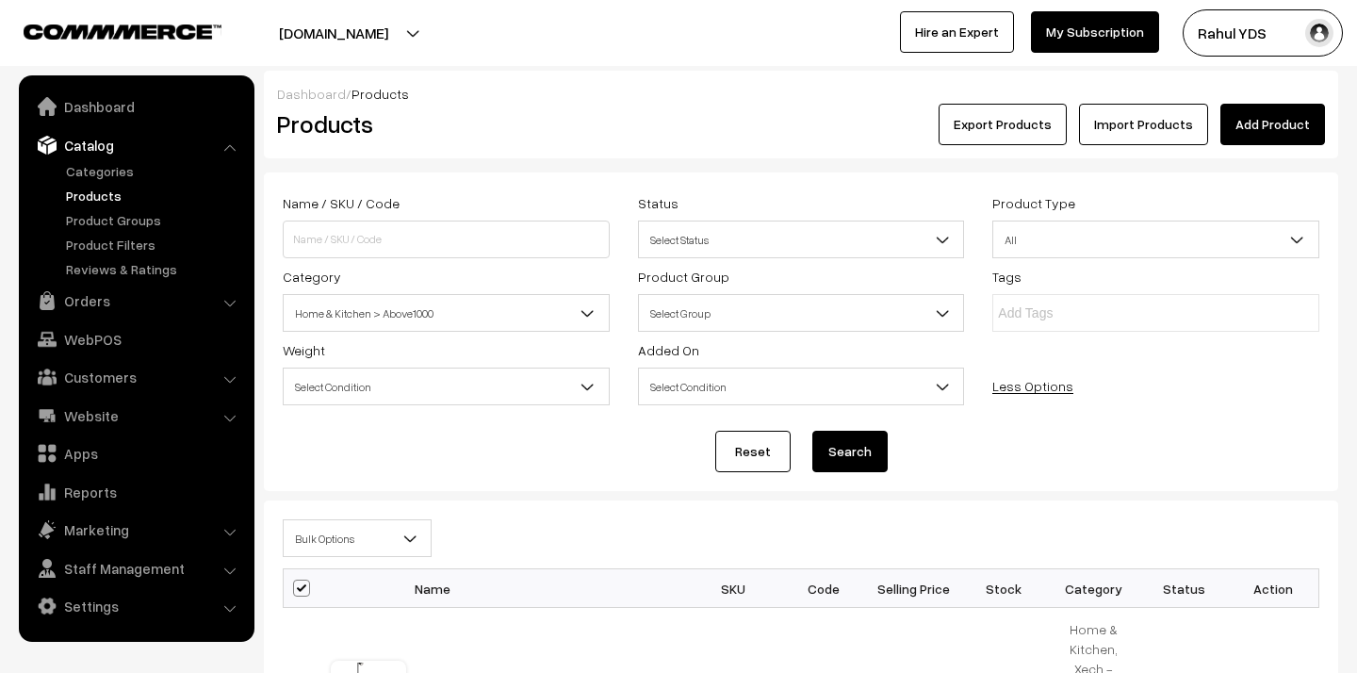
click at [340, 544] on span "Bulk Options" at bounding box center [357, 538] width 147 height 33
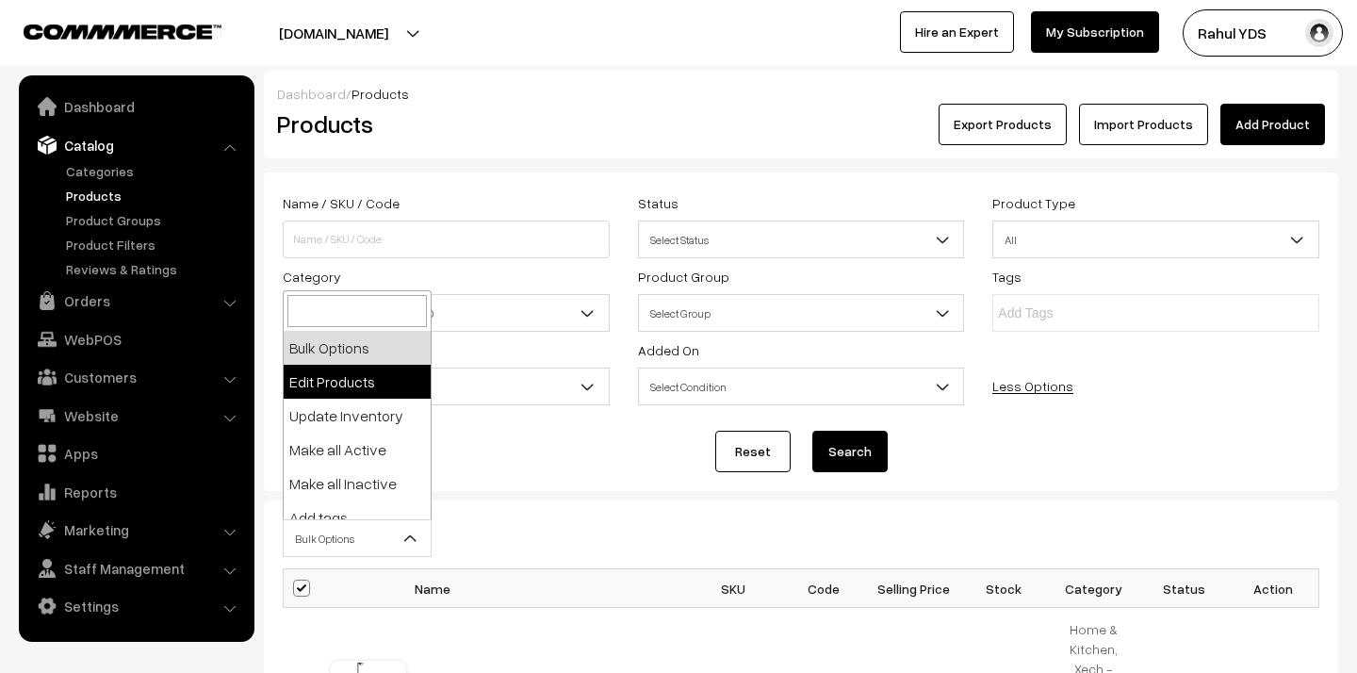
select select "editProduct"
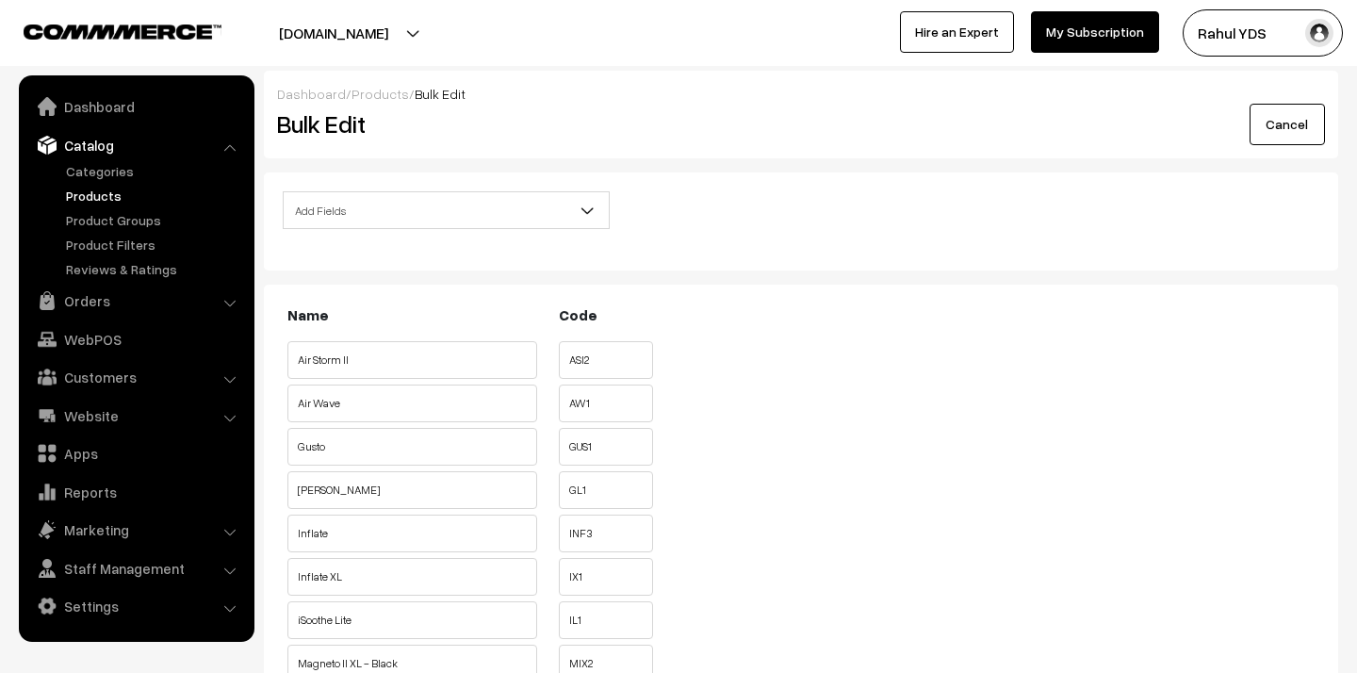
click at [533, 226] on span "Add Fields" at bounding box center [446, 210] width 325 height 33
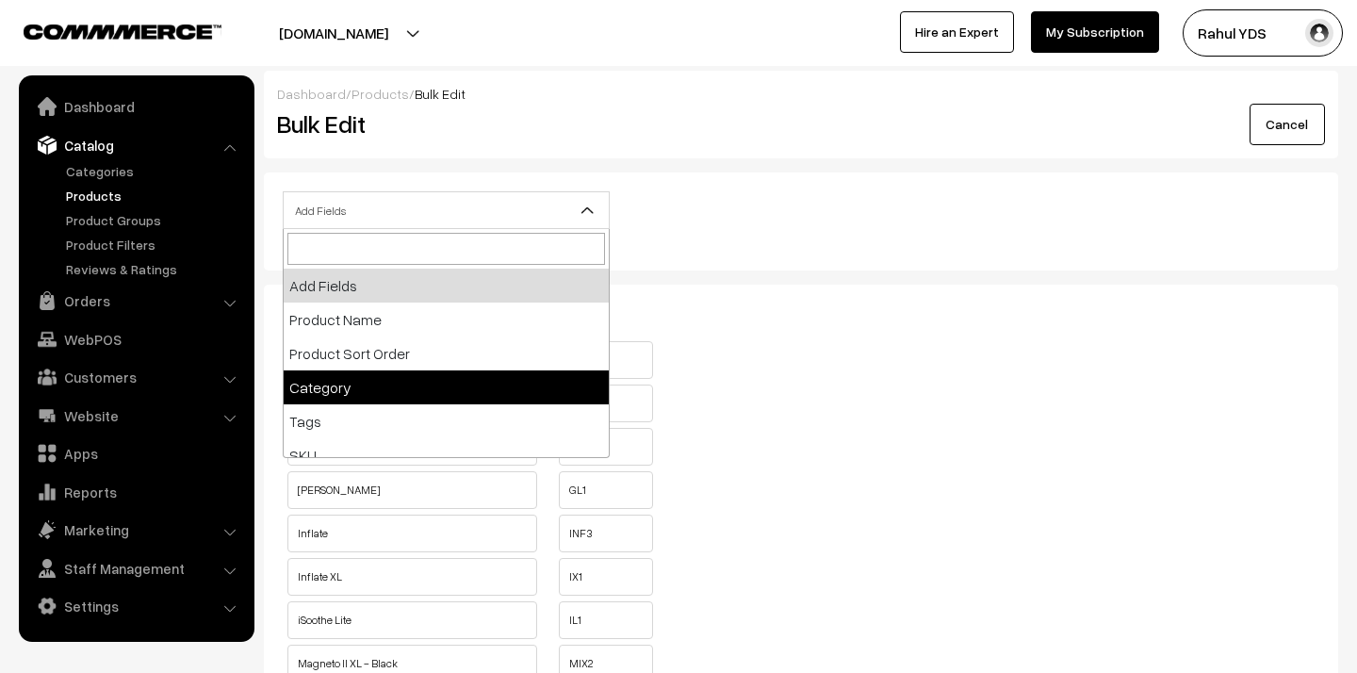
select select "category"
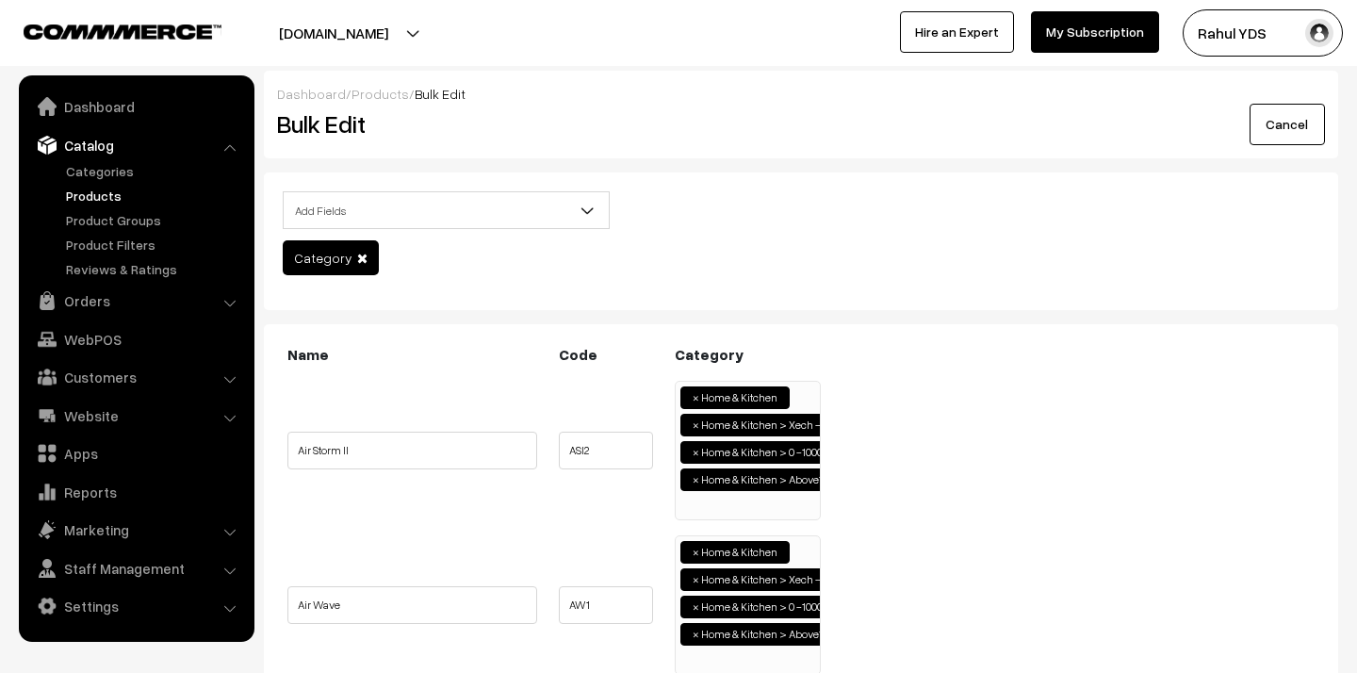
click at [693, 453] on span "×" at bounding box center [695, 452] width 7 height 17
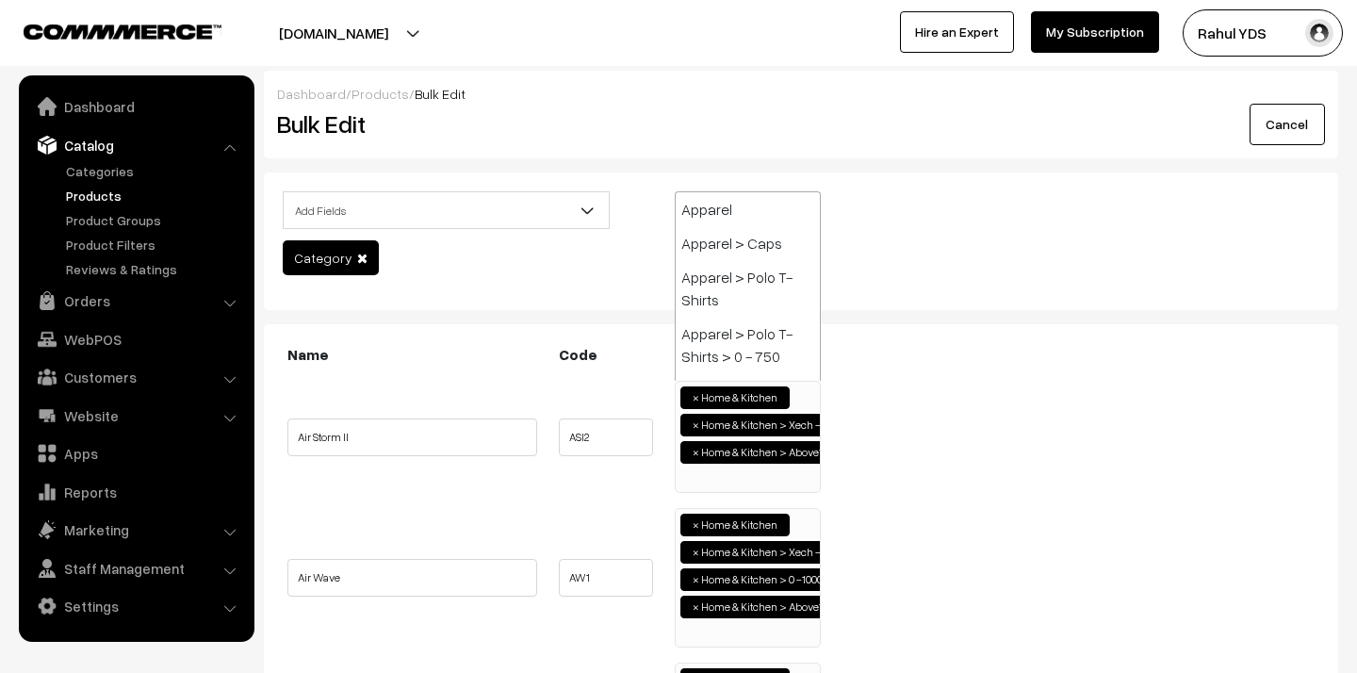
scroll to position [7123, 0]
click at [910, 443] on ul "Air Storm II ASI2 ×" at bounding box center [801, 437] width 1036 height 112
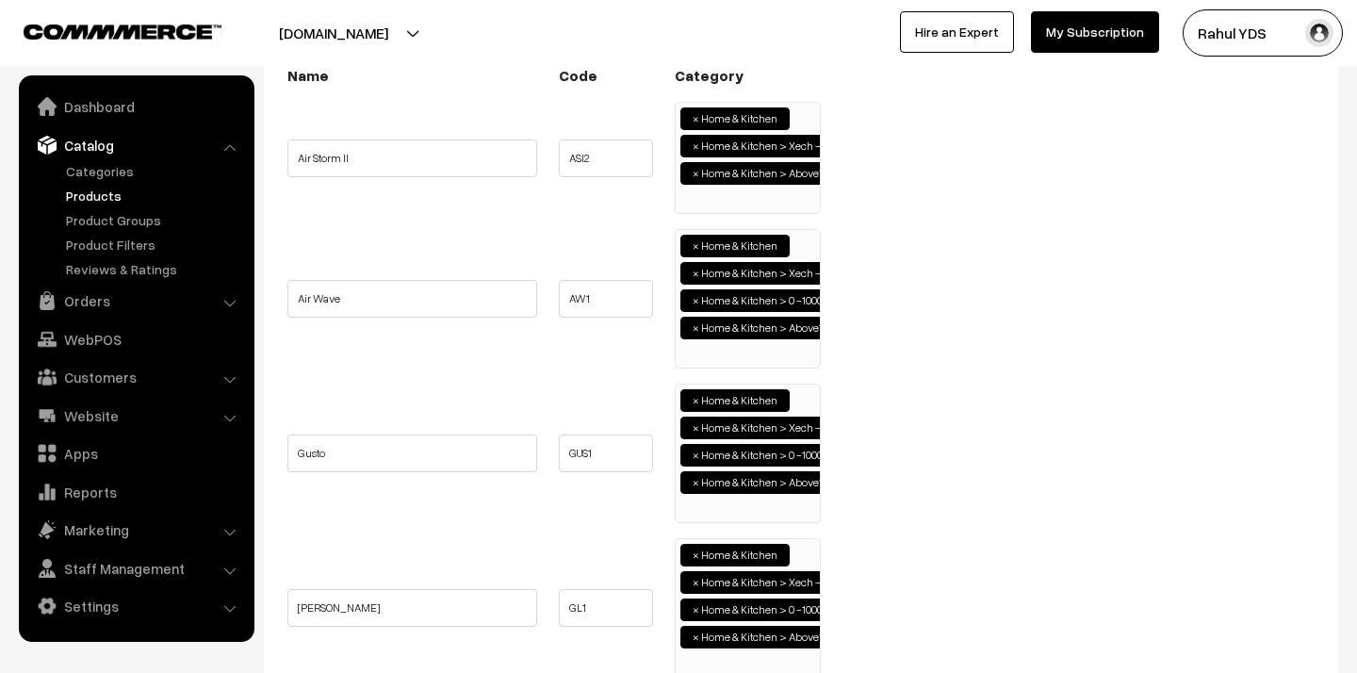
scroll to position [296, 0]
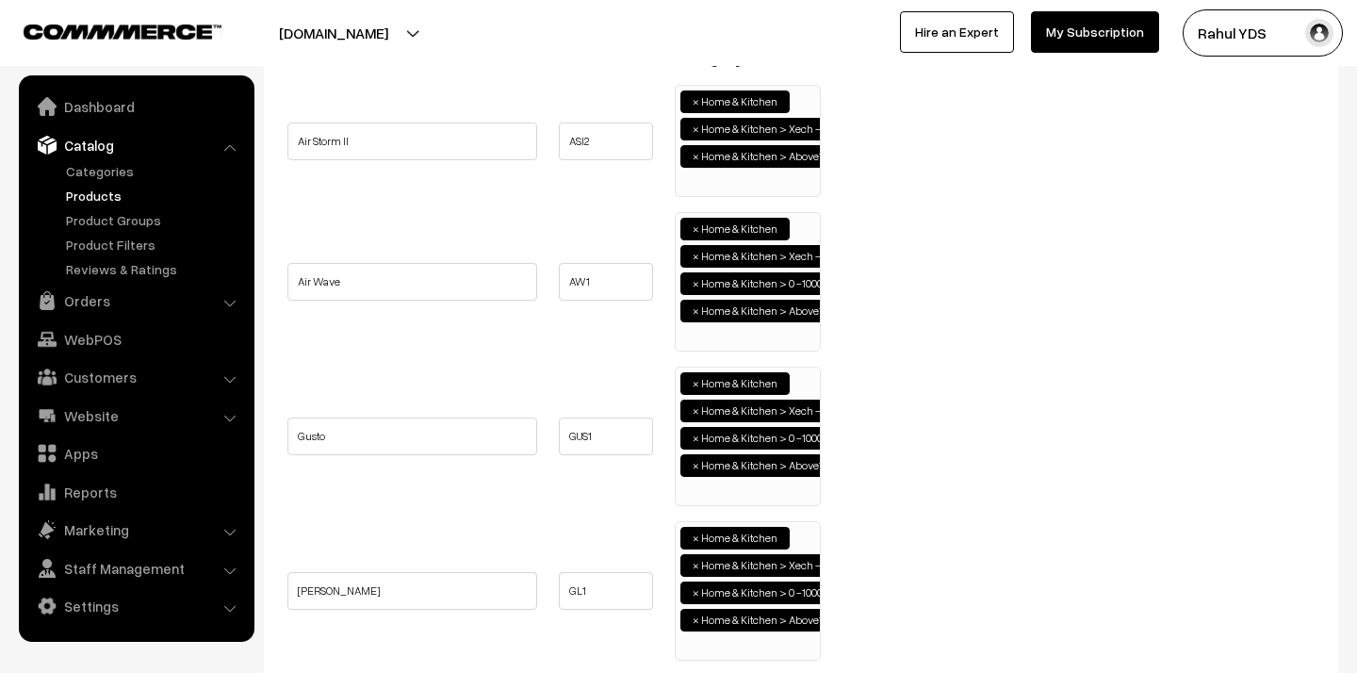
click at [696, 286] on span "×" at bounding box center [695, 283] width 7 height 17
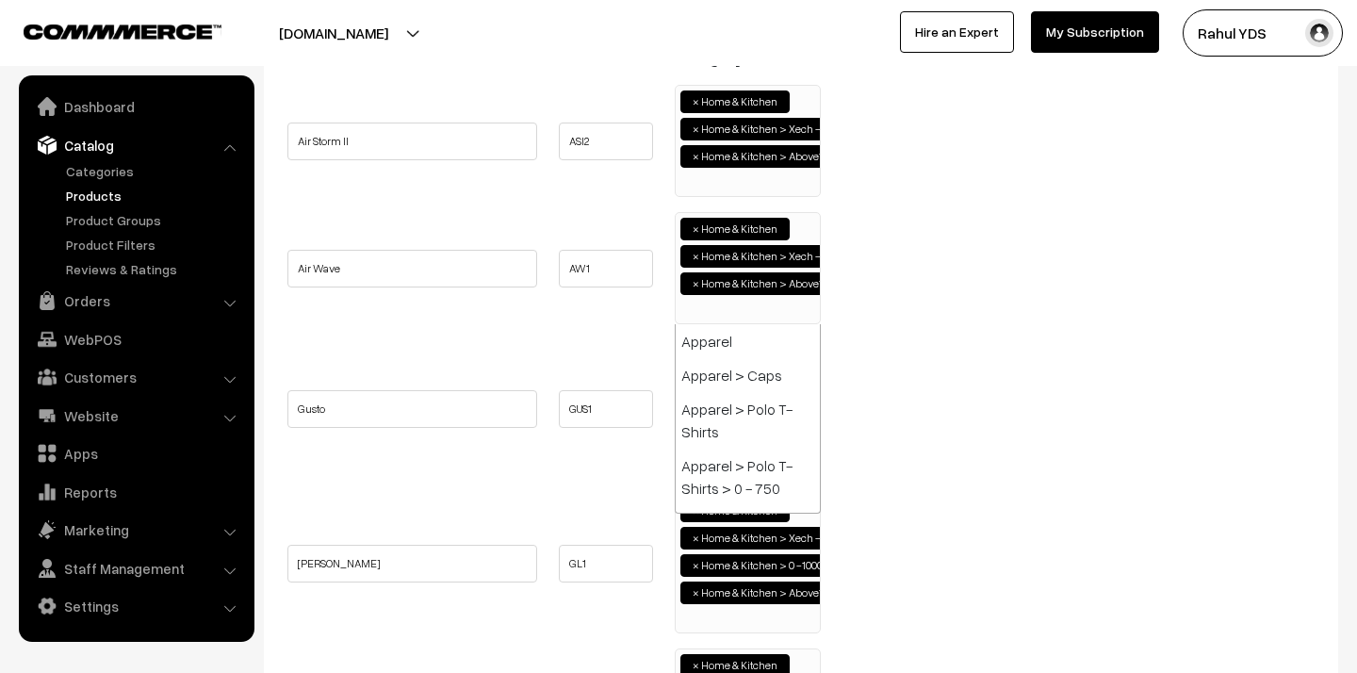
scroll to position [7123, 0]
click at [902, 495] on ul "[PERSON_NAME] GL1 × ×" at bounding box center [801, 563] width 1036 height 139
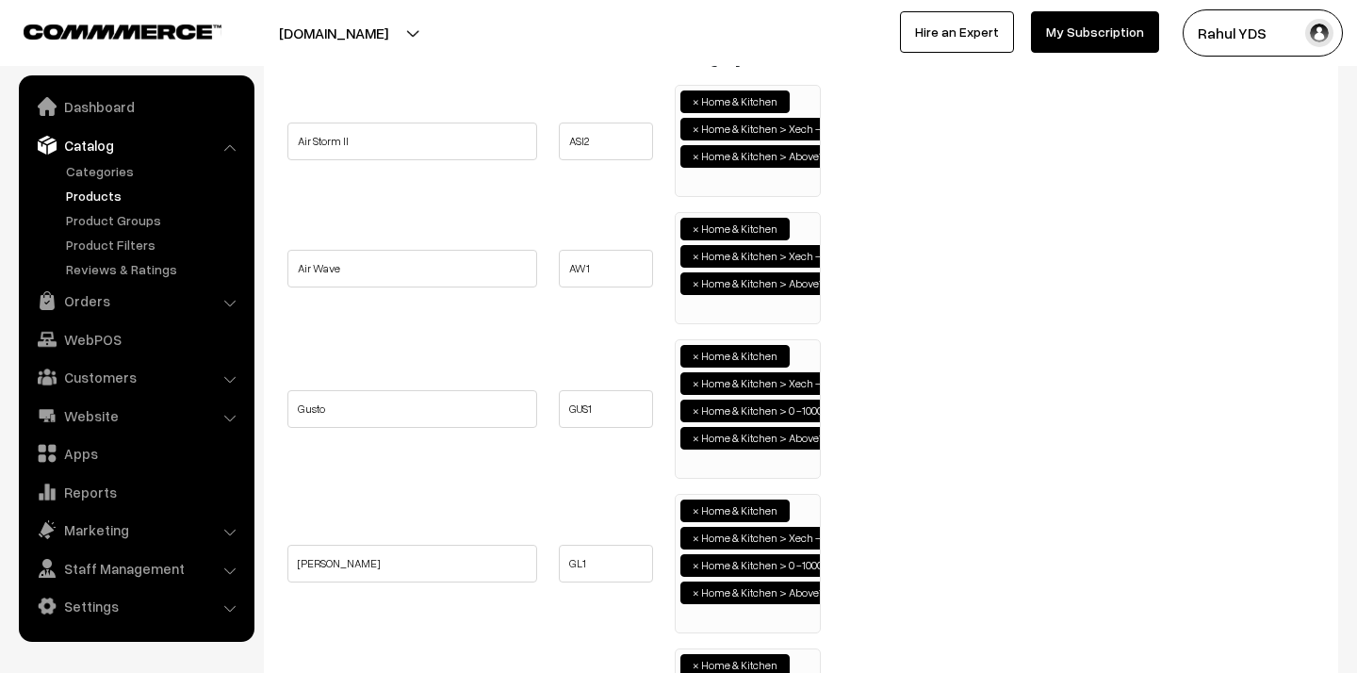
click at [694, 413] on span "×" at bounding box center [695, 410] width 7 height 17
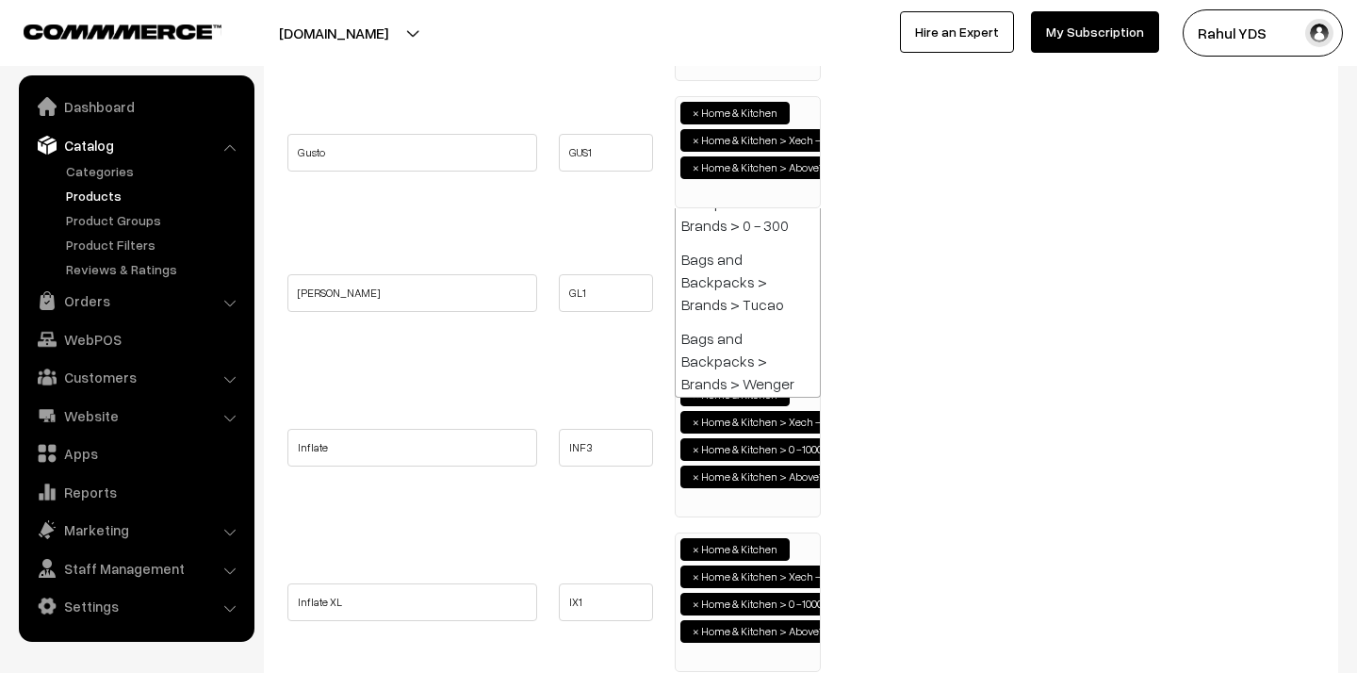
scroll to position [572, 0]
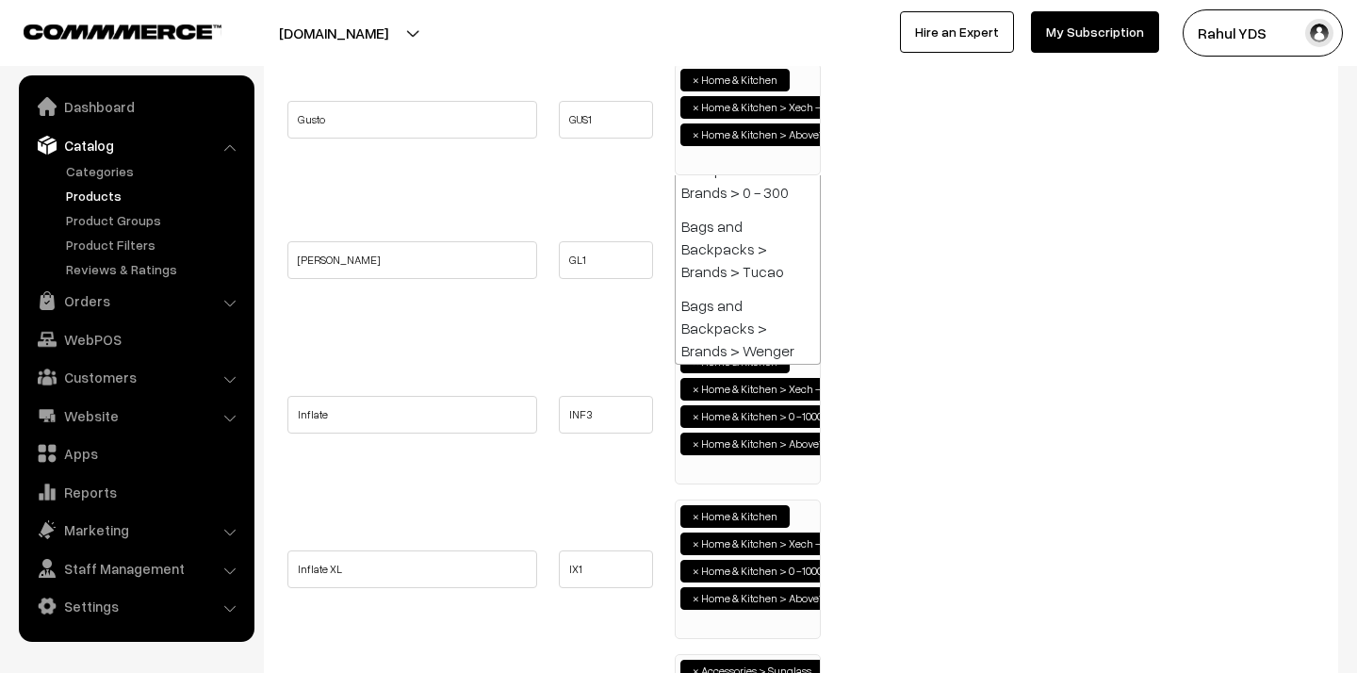
click at [940, 436] on ul "Inflate INF3 Apparel" at bounding box center [801, 414] width 1036 height 139
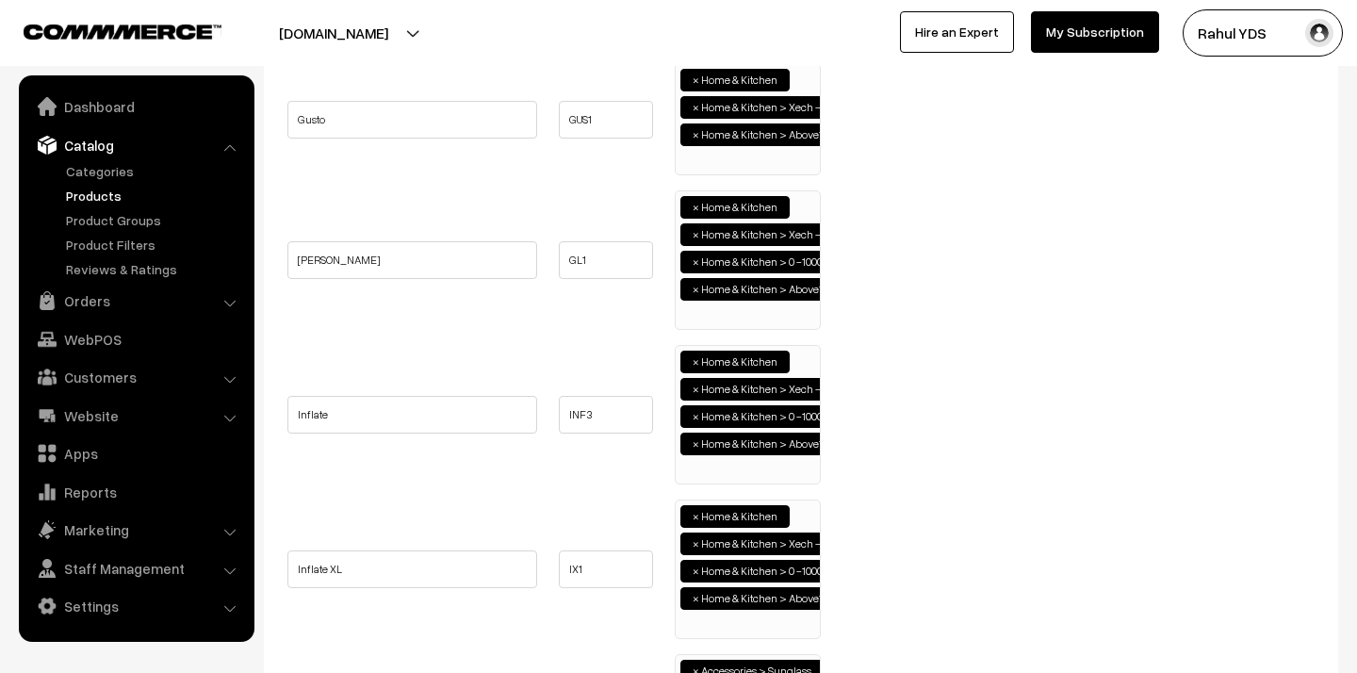
click at [697, 266] on span "×" at bounding box center [695, 261] width 7 height 17
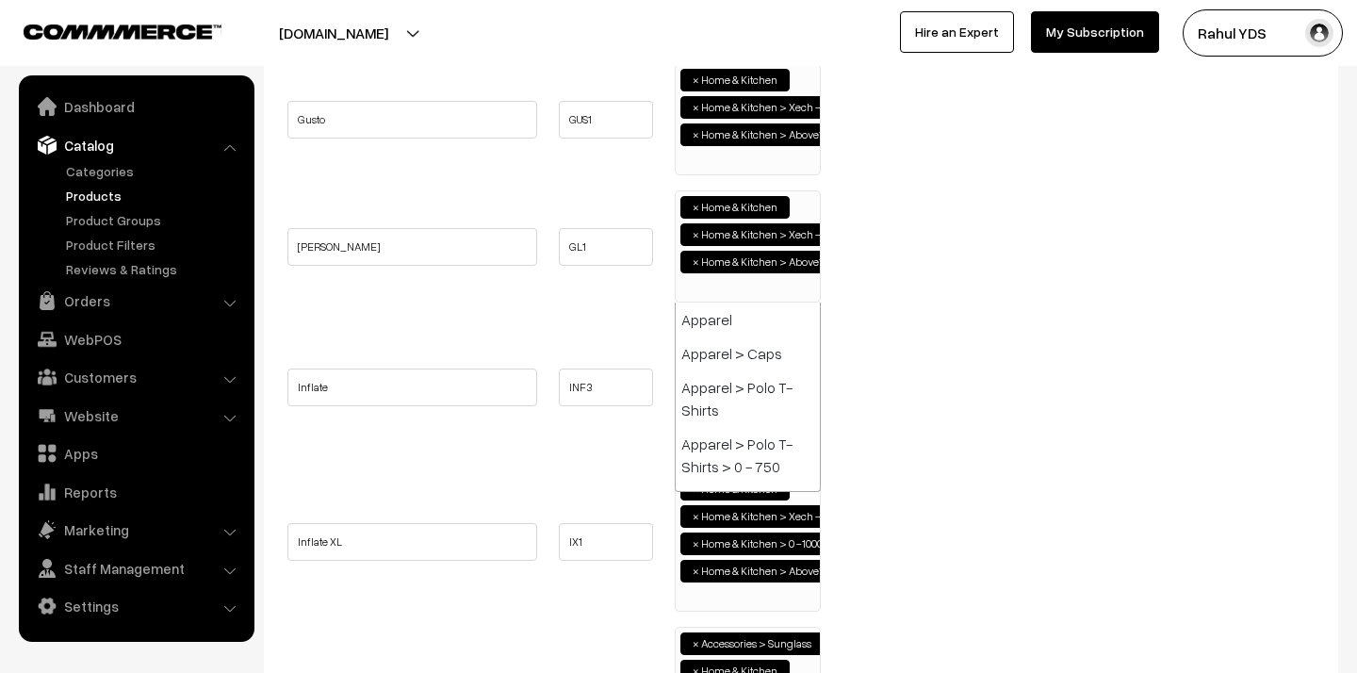
scroll to position [7123, 0]
click at [997, 360] on ul "Inflate INF3 Apparel" at bounding box center [801, 387] width 1036 height 139
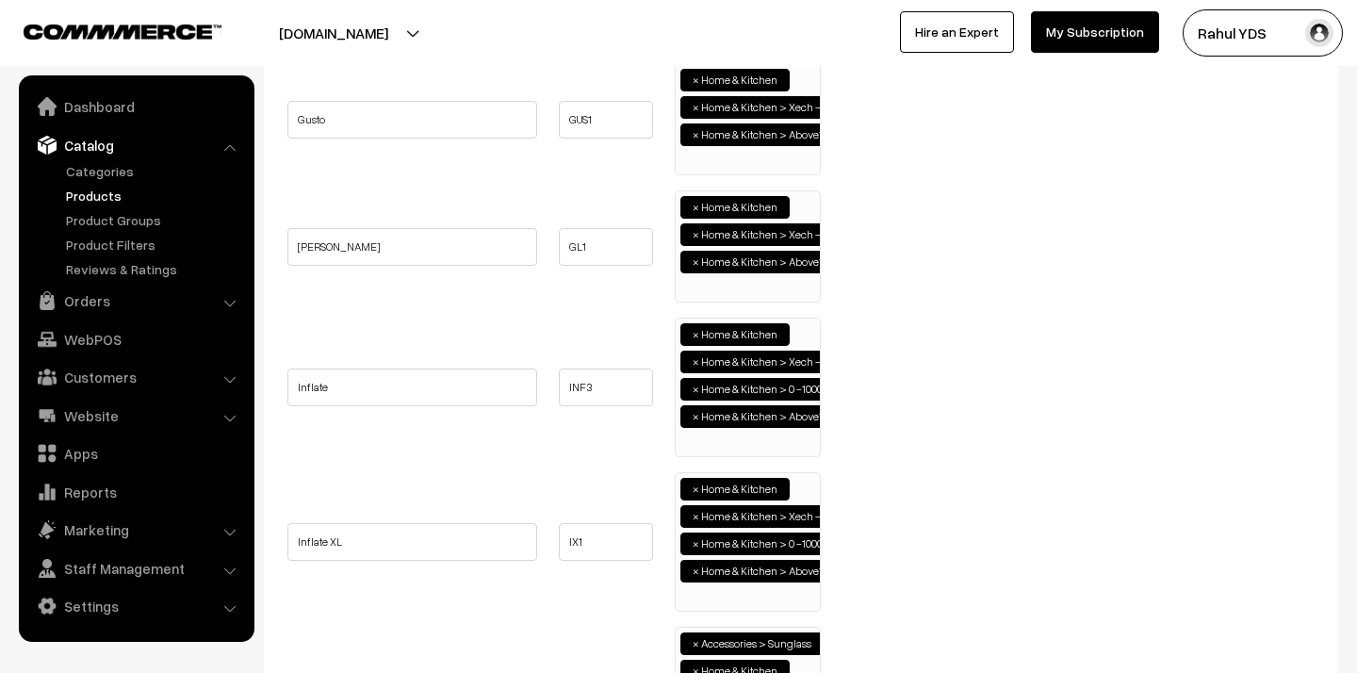
click at [698, 390] on span "×" at bounding box center [695, 389] width 7 height 17
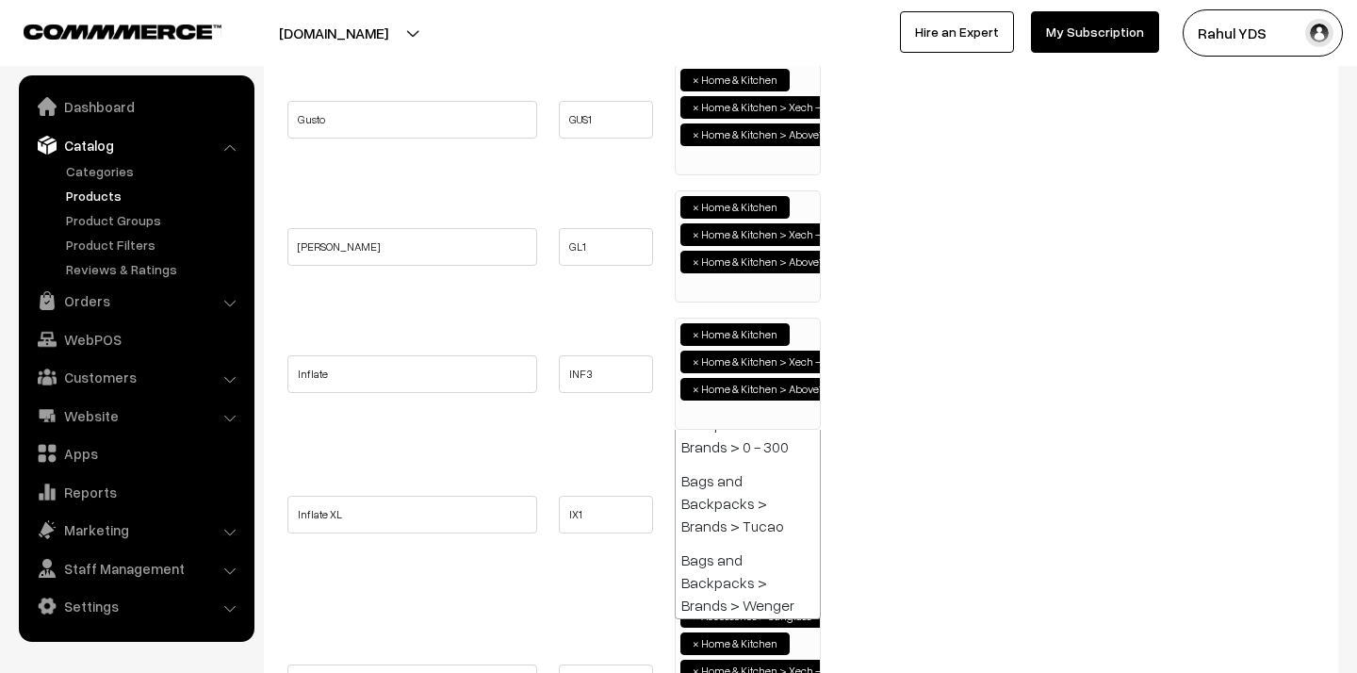
click at [993, 452] on ul "Inflate XL IX1 × ×" at bounding box center [801, 514] width 1036 height 139
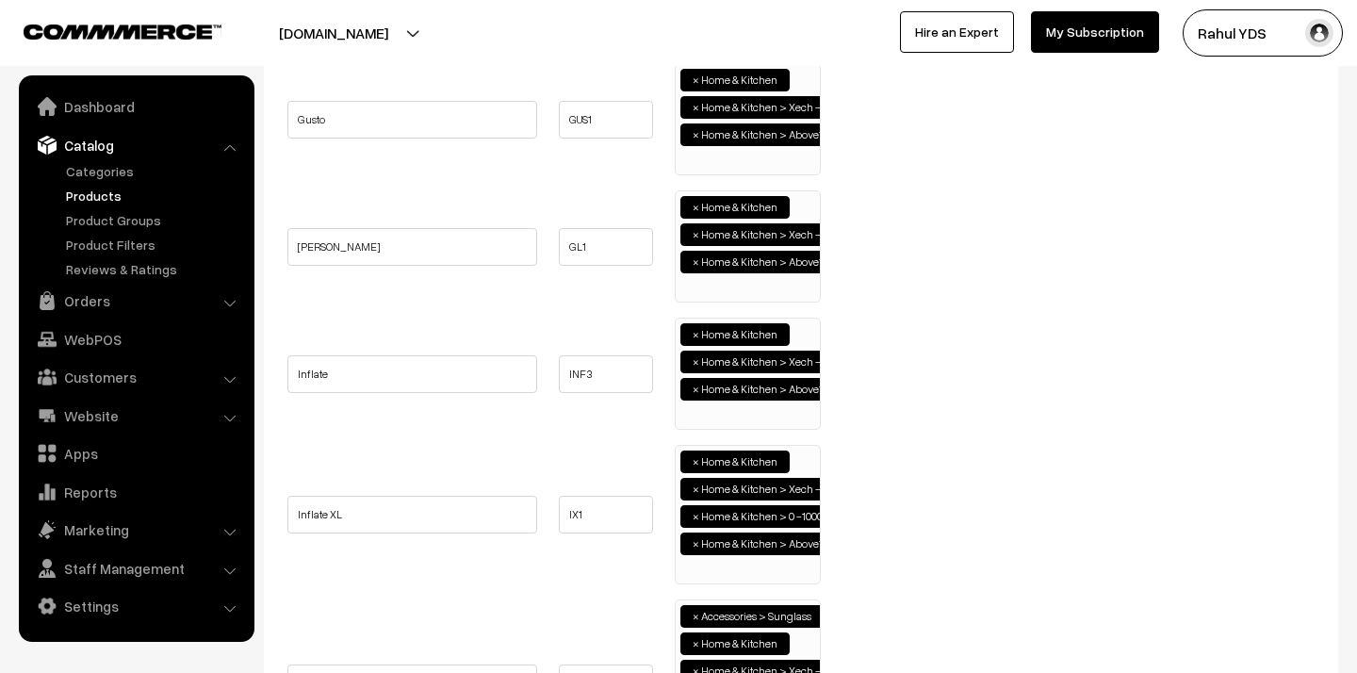
click at [694, 518] on span "×" at bounding box center [695, 516] width 7 height 17
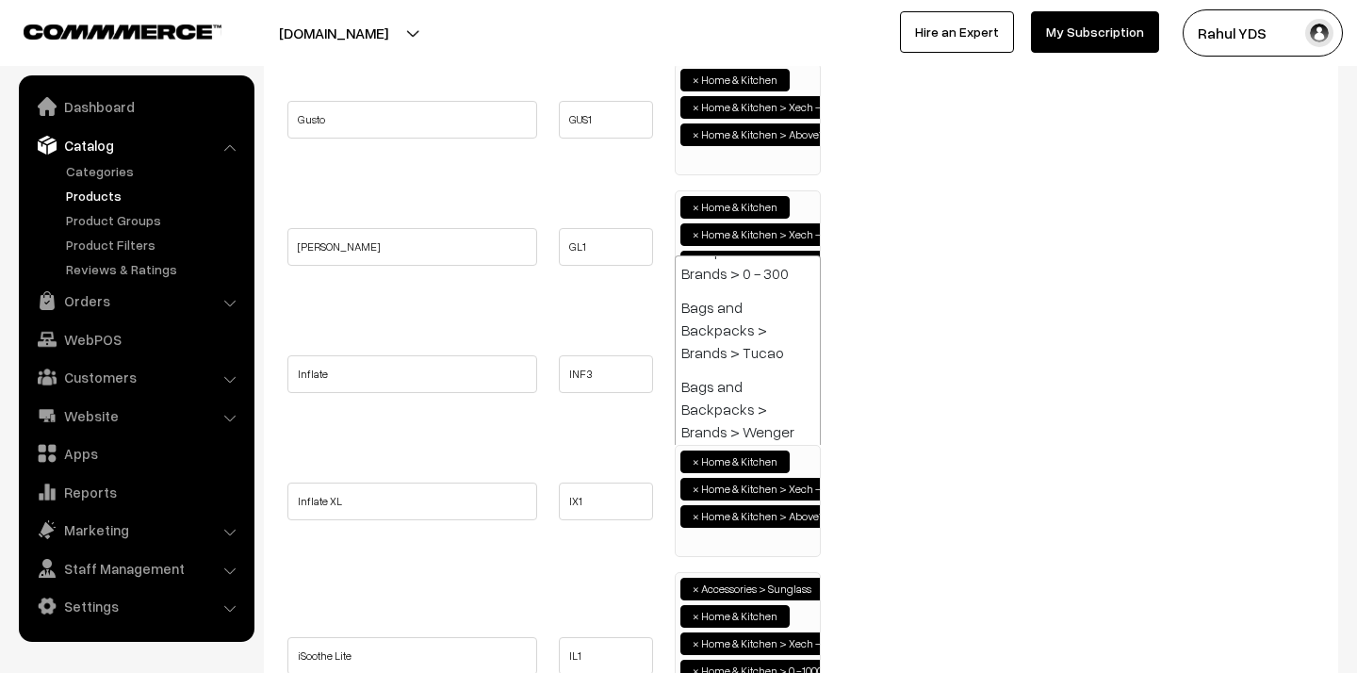
click at [969, 522] on ul "Inflate XL IX1 × ×" at bounding box center [801, 501] width 1036 height 112
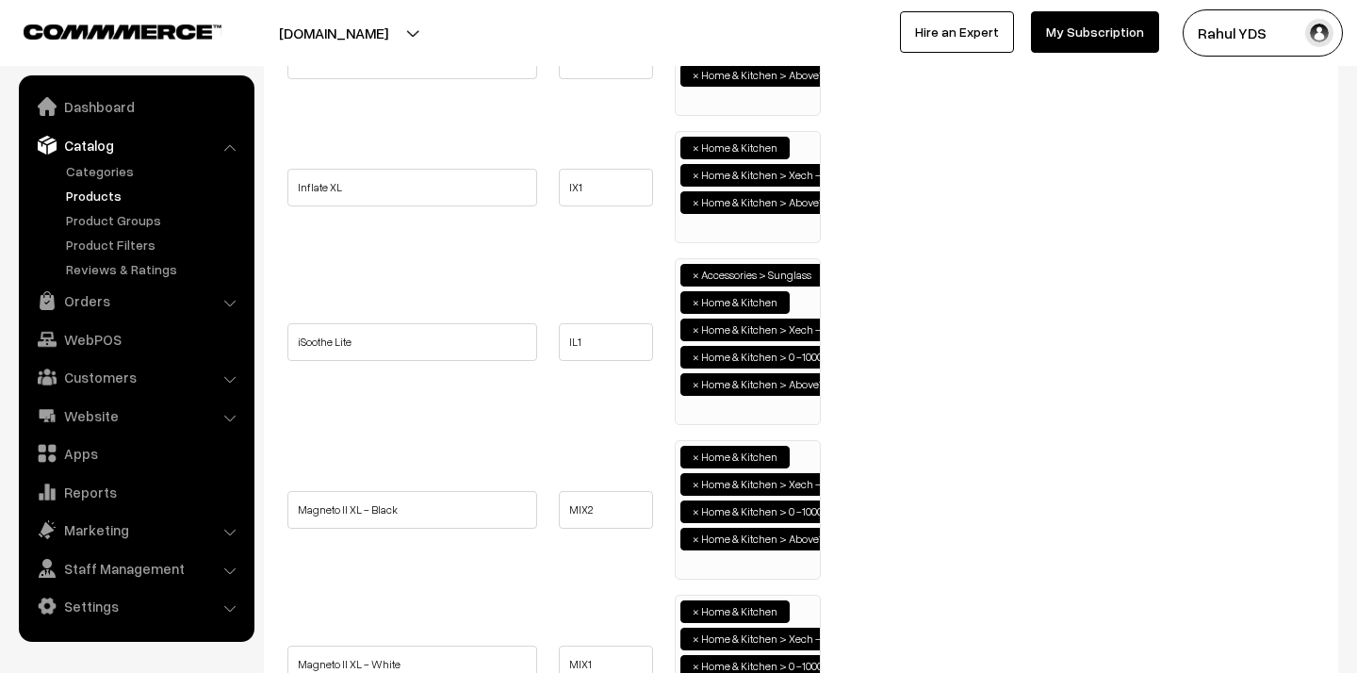
scroll to position [922, 0]
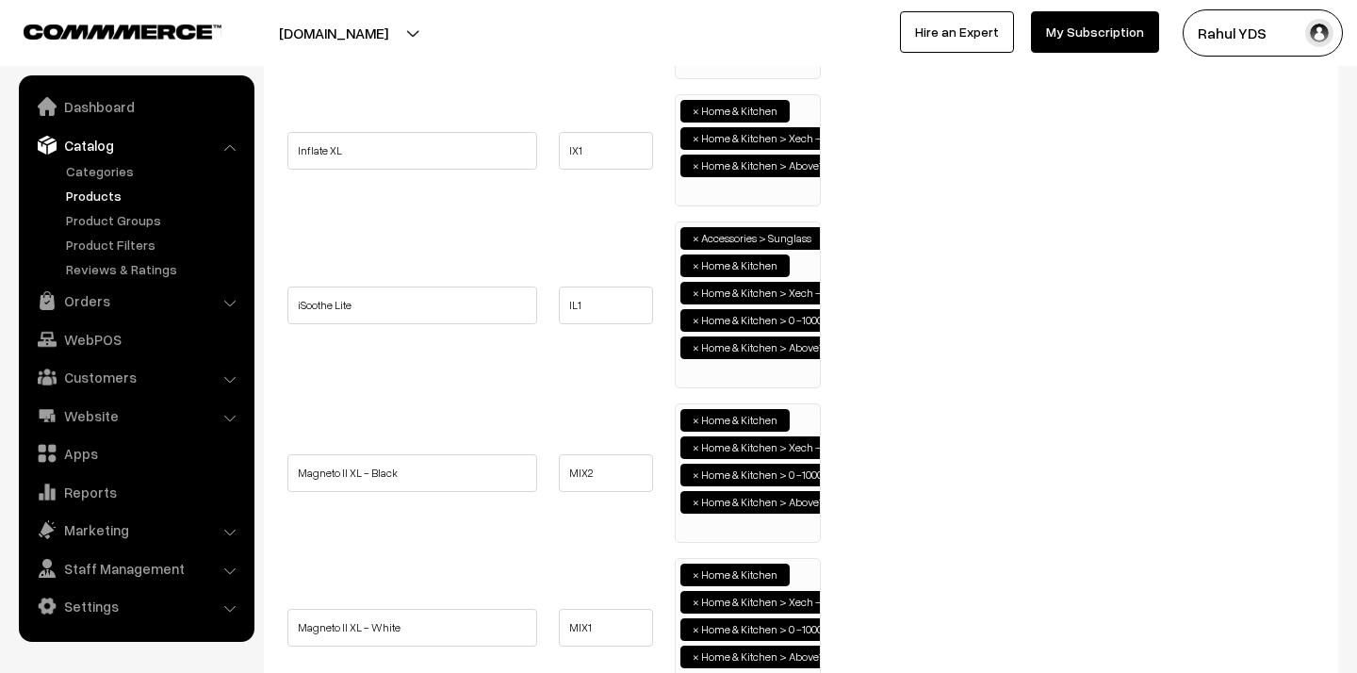
click at [696, 318] on span "×" at bounding box center [695, 320] width 7 height 17
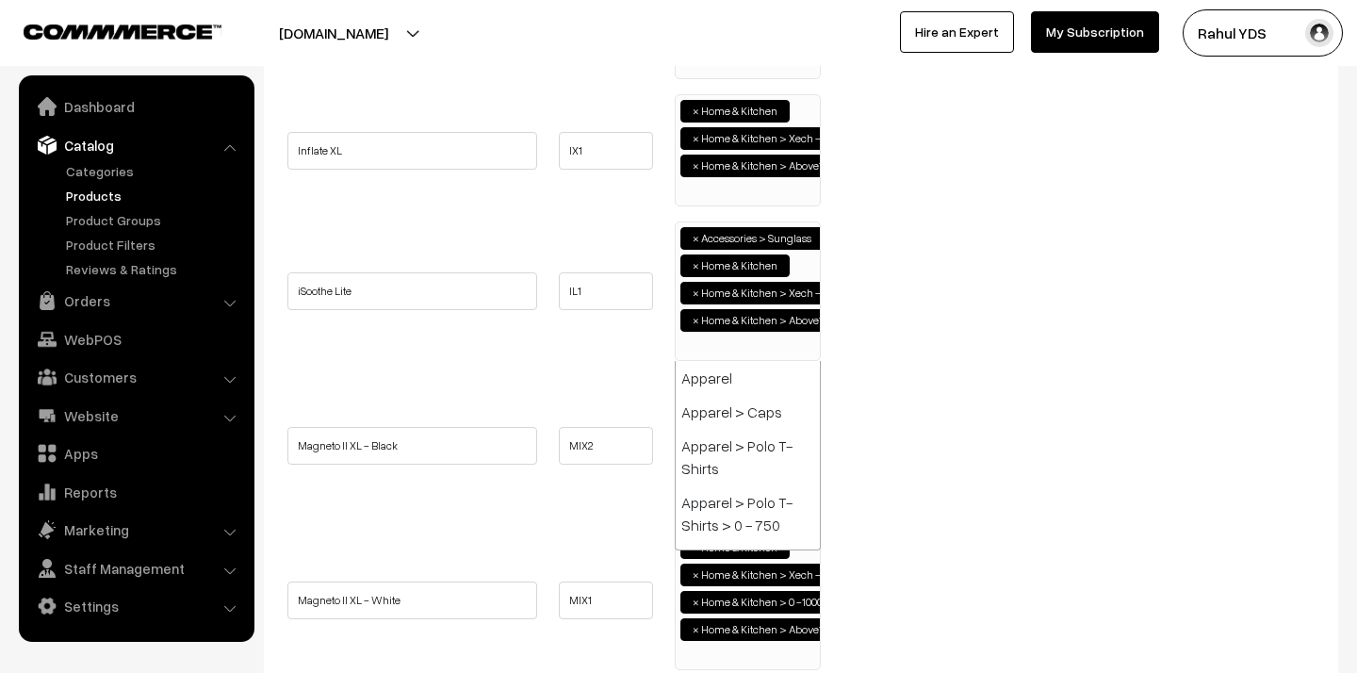
scroll to position [3697, 0]
click at [891, 422] on ul "Magneto II XL - Black MIX2 Apparel Apparel > Caps Drinkware ×" at bounding box center [801, 445] width 1036 height 139
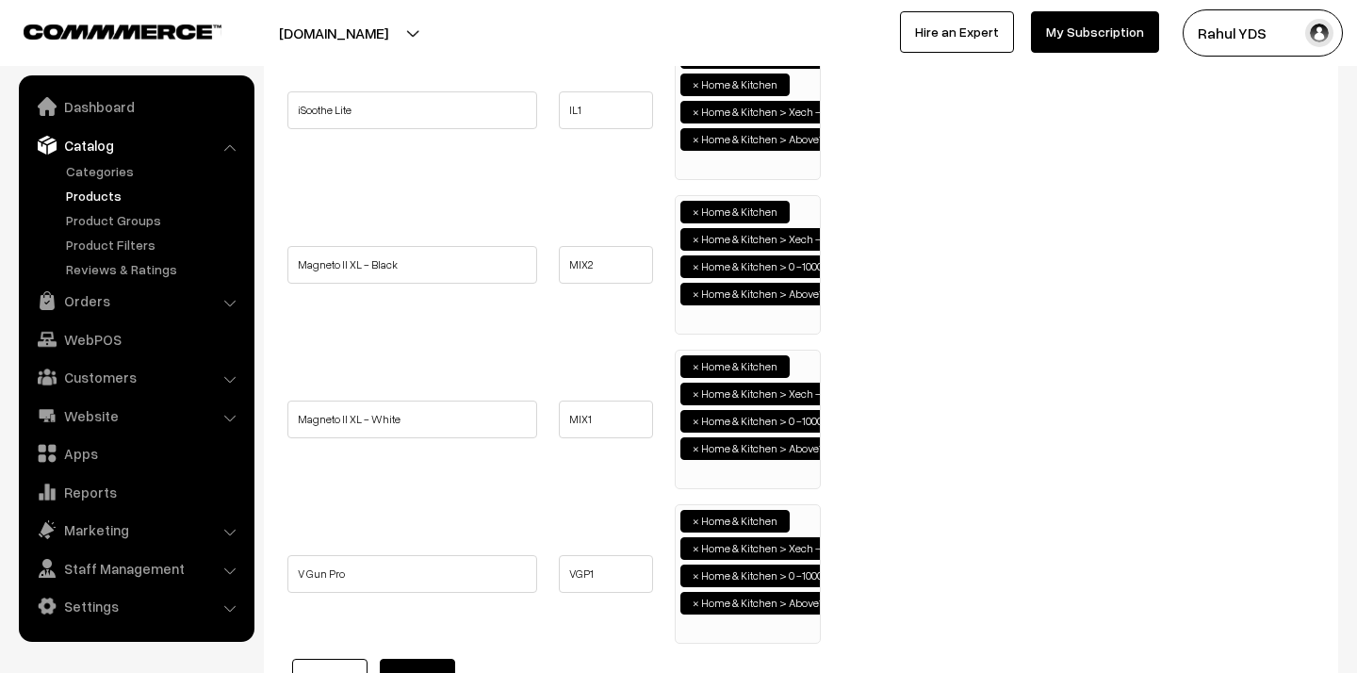
scroll to position [1111, 0]
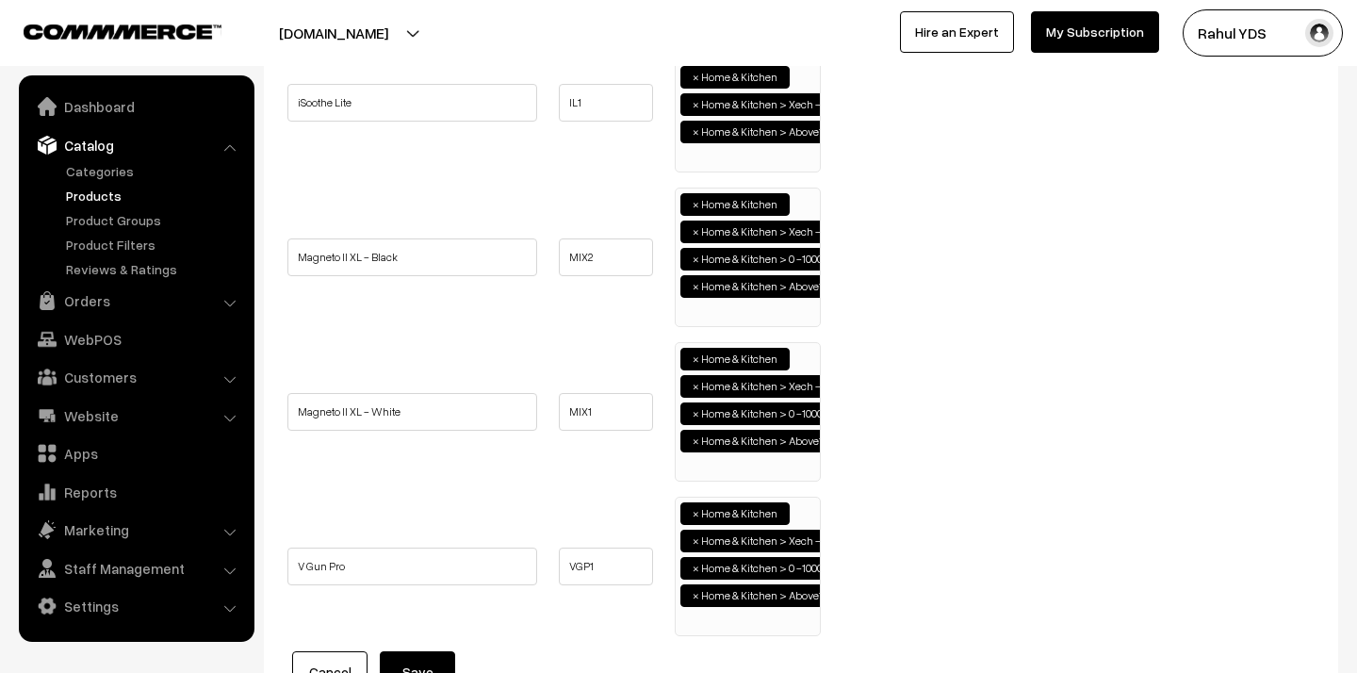
click at [695, 260] on span "×" at bounding box center [695, 259] width 7 height 17
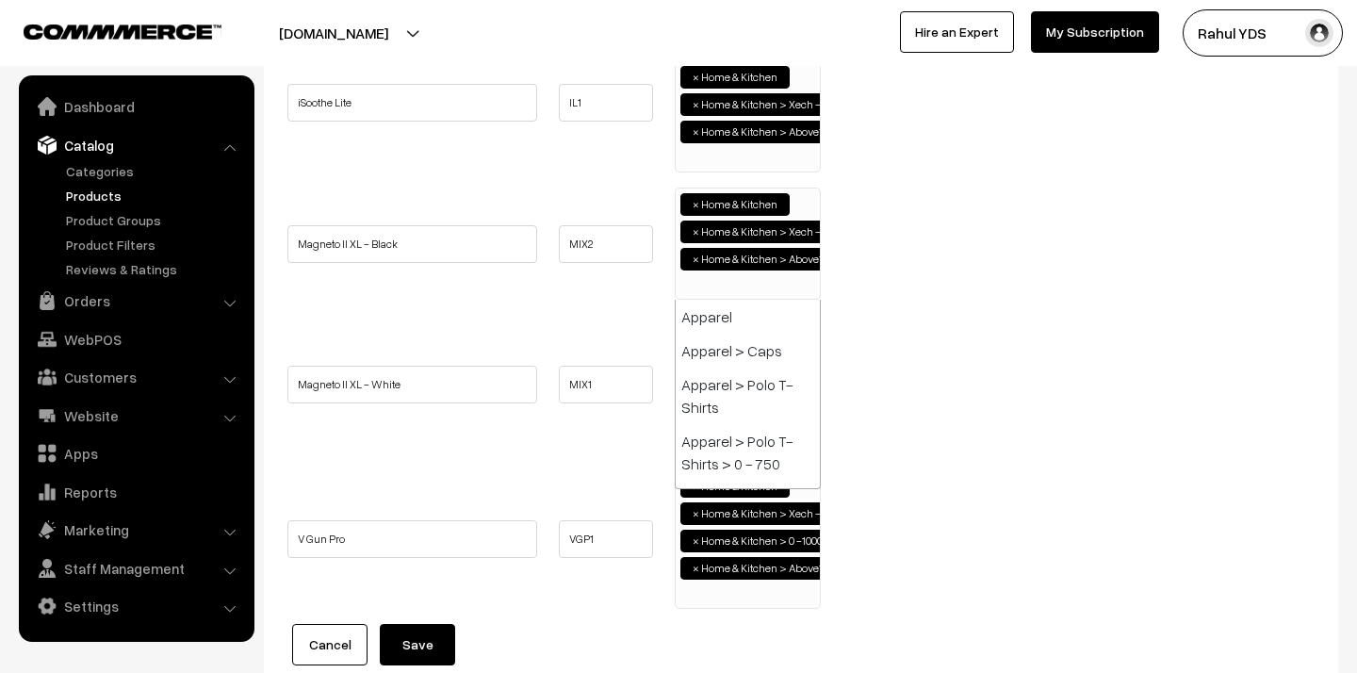
scroll to position [1778, 0]
click at [885, 404] on ul "Magneto II XL - White MIX1 Apparel Apparel > Caps Drinkware ×" at bounding box center [801, 384] width 1036 height 139
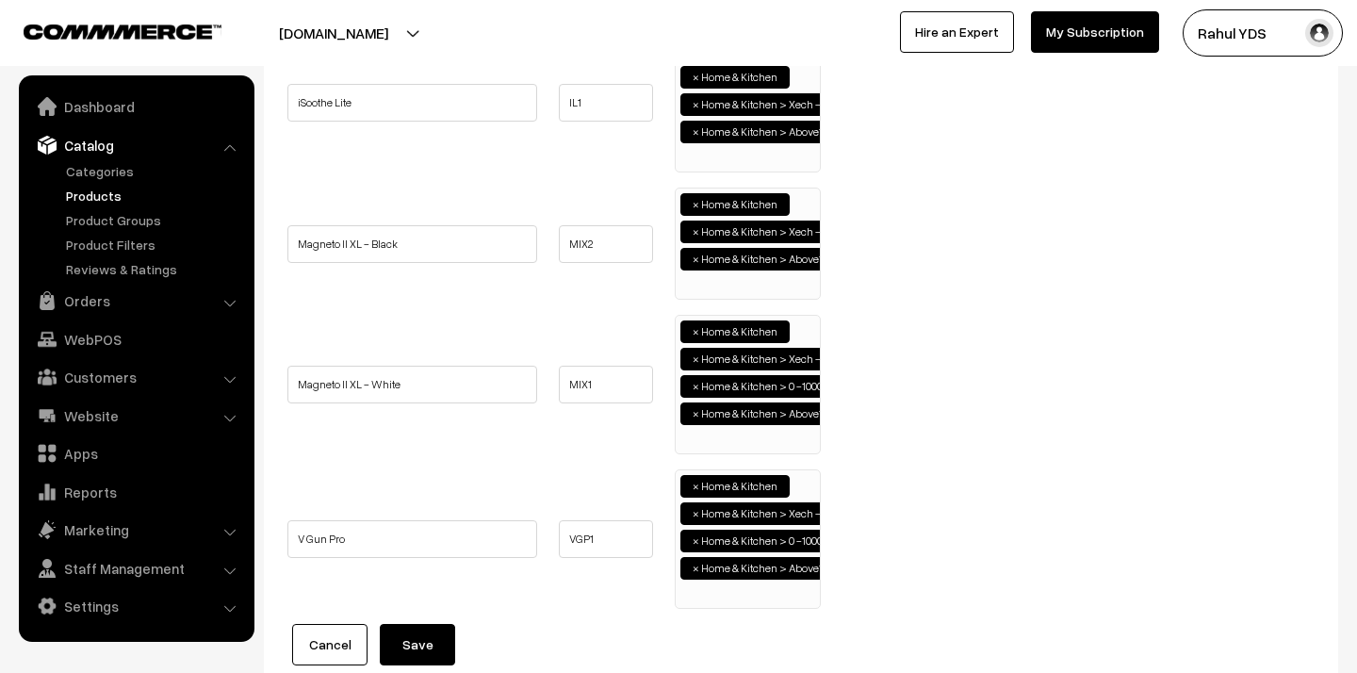
click at [696, 387] on span "×" at bounding box center [695, 386] width 7 height 17
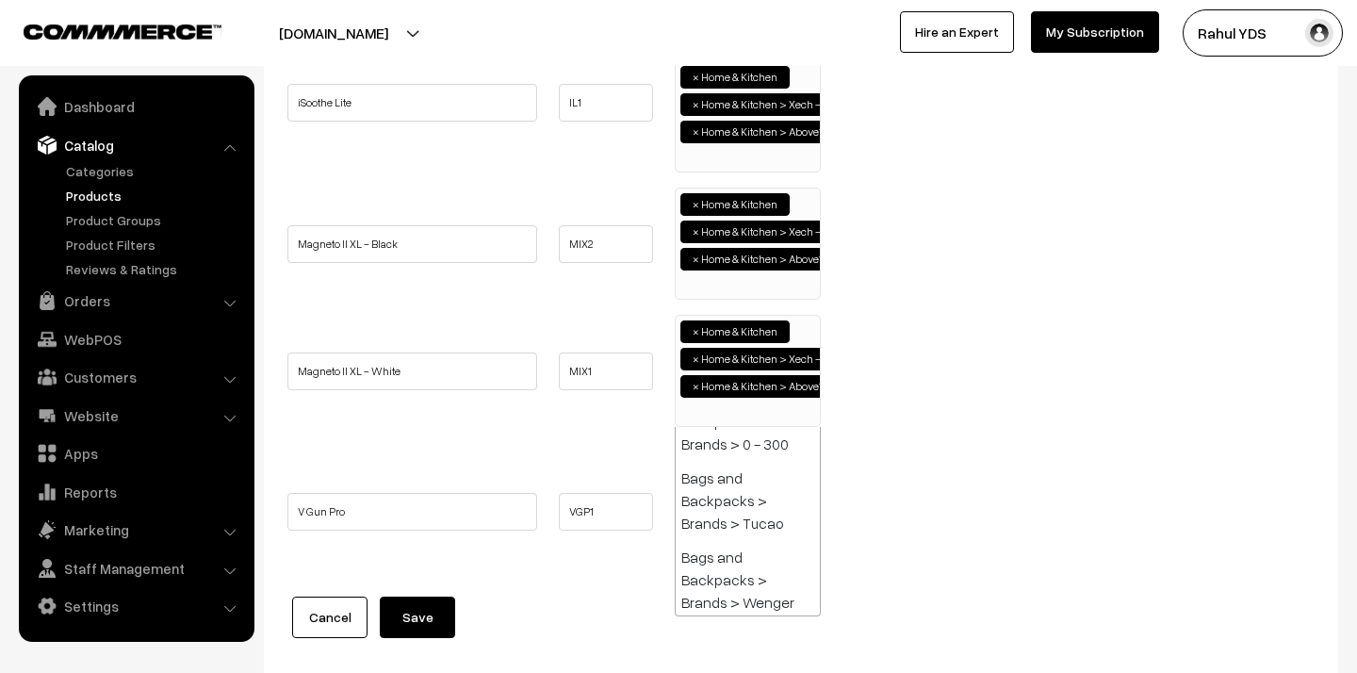
click at [909, 463] on ul "V Gun Pro VGP1 × ×" at bounding box center [801, 511] width 1036 height 139
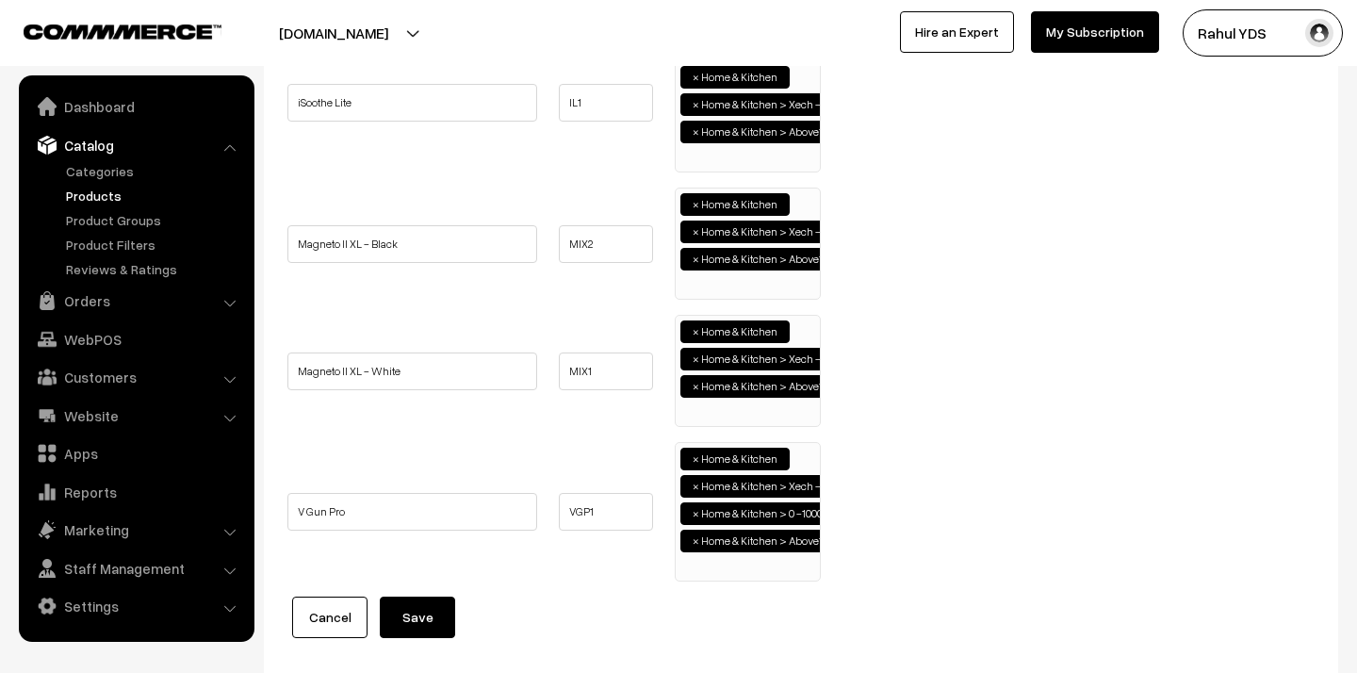
click at [695, 515] on span "×" at bounding box center [695, 513] width 7 height 17
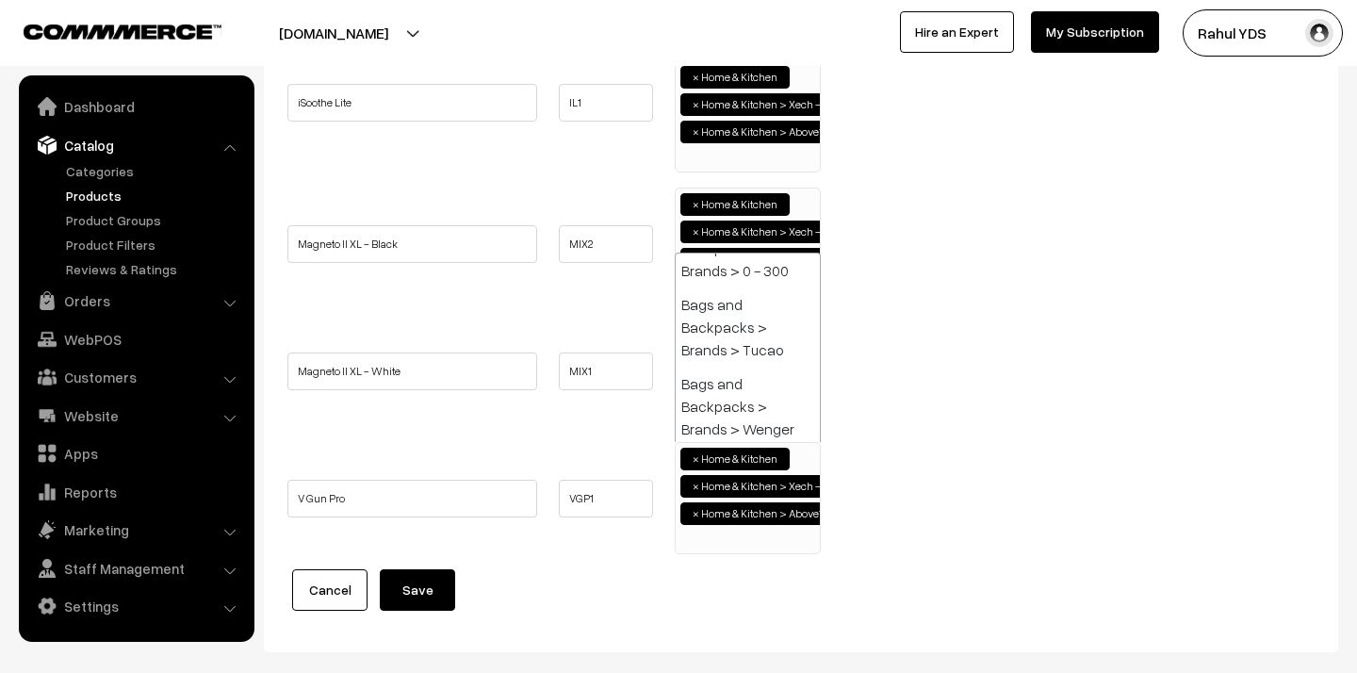
click at [982, 524] on ul "V Gun Pro VGP1 × ×" at bounding box center [801, 498] width 1036 height 112
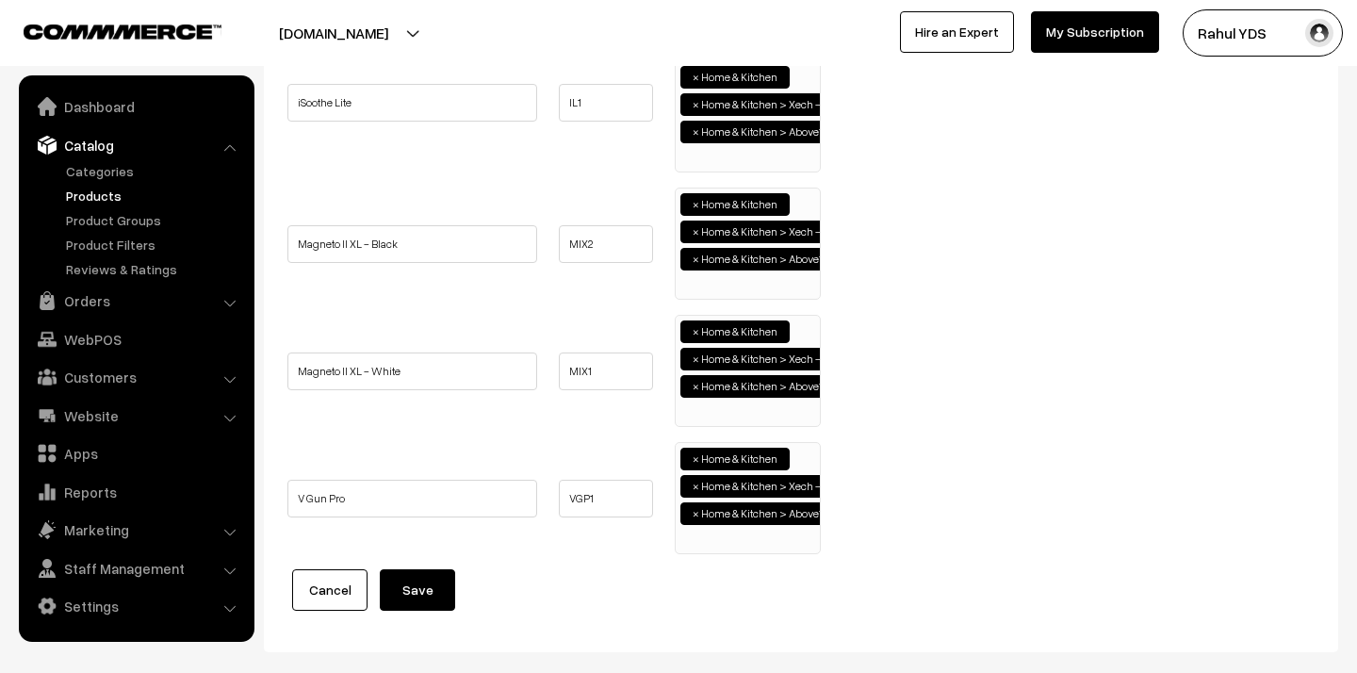
click at [402, 591] on button "Save" at bounding box center [417, 589] width 75 height 41
